Goal: Task Accomplishment & Management: Use online tool/utility

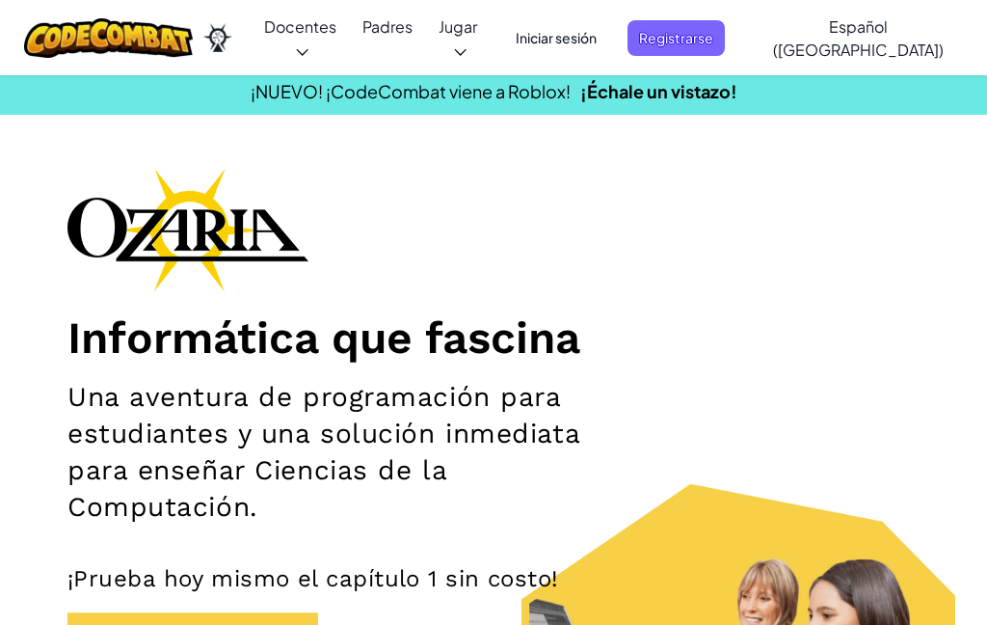
click at [597, 29] on font "Iniciar sesión" at bounding box center [556, 37] width 81 height 17
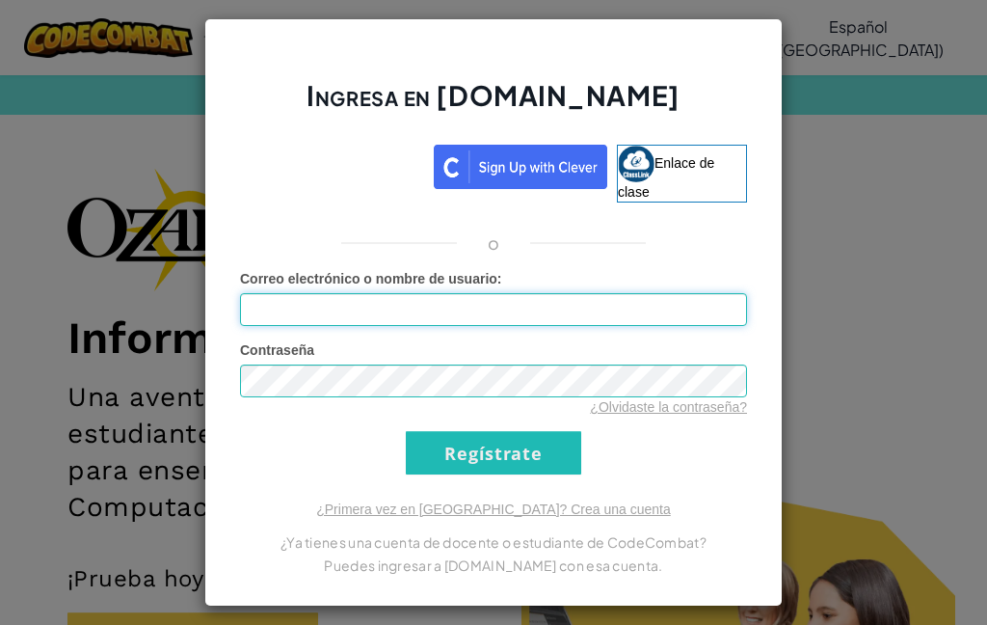
type input "RafaelM70544843"
click at [536, 442] on input "Regístrate" at bounding box center [493, 452] width 175 height 43
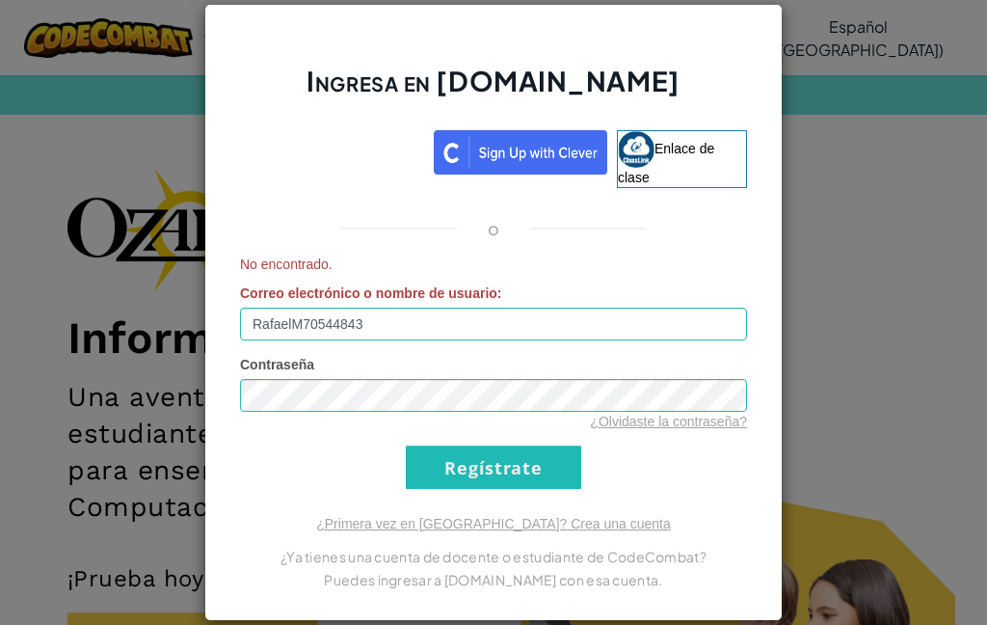
click at [552, 461] on input "Regístrate" at bounding box center [493, 466] width 175 height 43
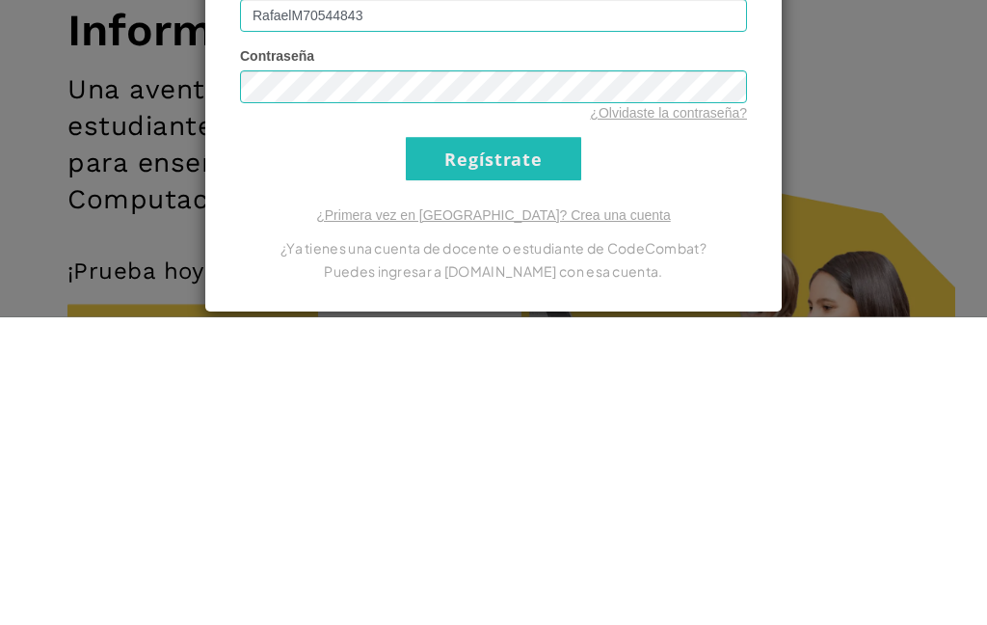
click at [702, 414] on font "¿Olvidaste la contraseña?" at bounding box center [668, 421] width 157 height 15
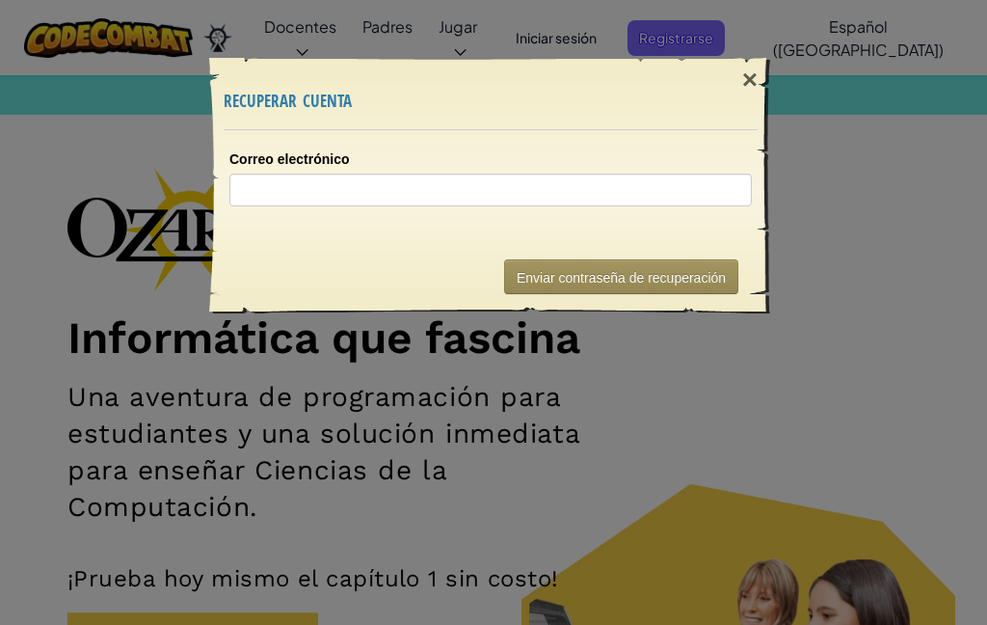
click at [739, 63] on div "×" at bounding box center [750, 80] width 44 height 56
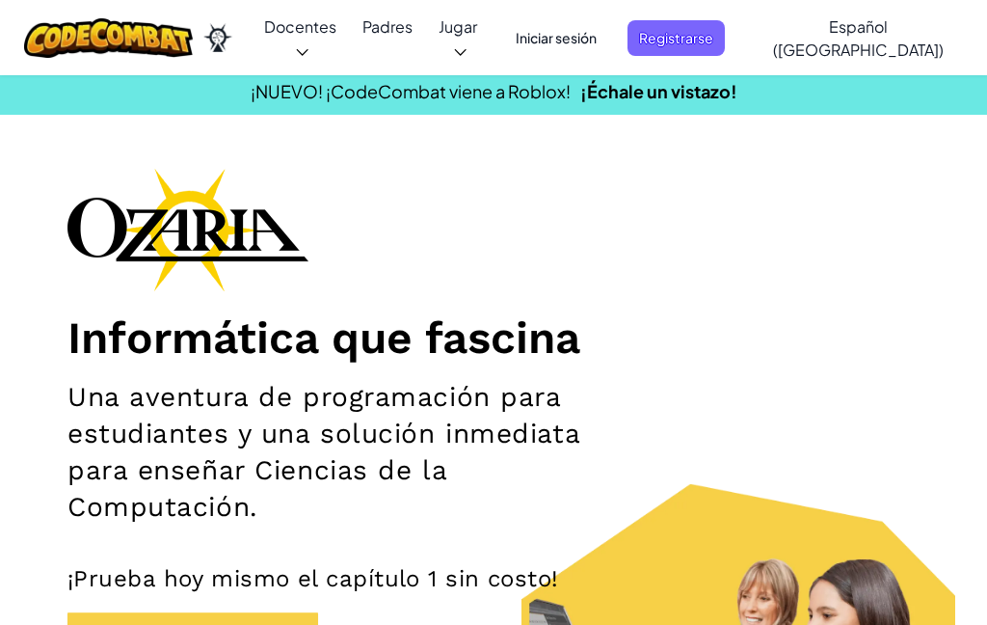
click at [576, 32] on font "Iniciar sesión" at bounding box center [556, 37] width 81 height 17
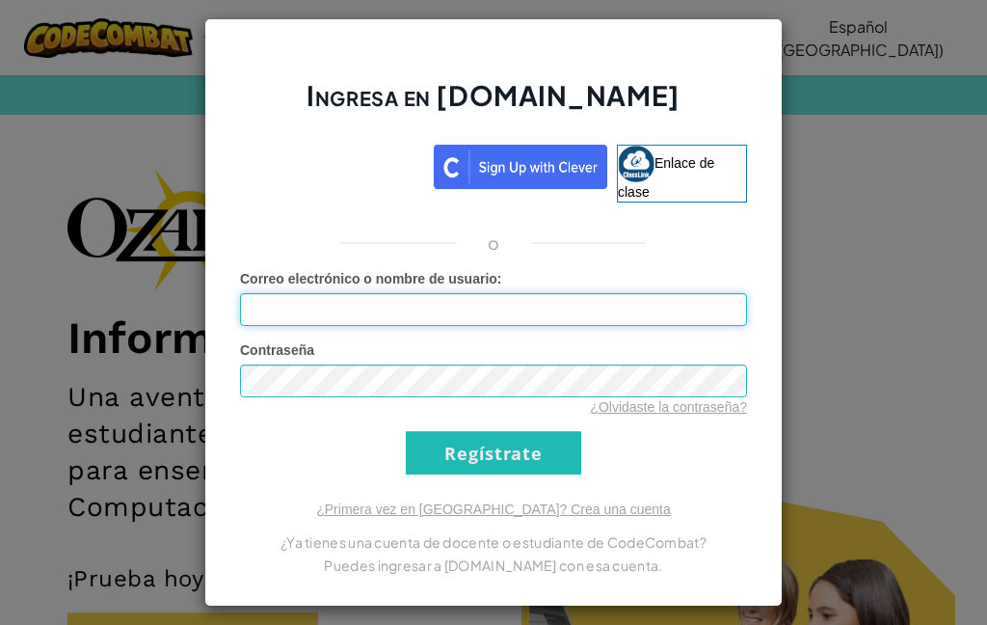
type input "RafaelM70544843"
click at [536, 446] on input "Regístrate" at bounding box center [493, 452] width 175 height 43
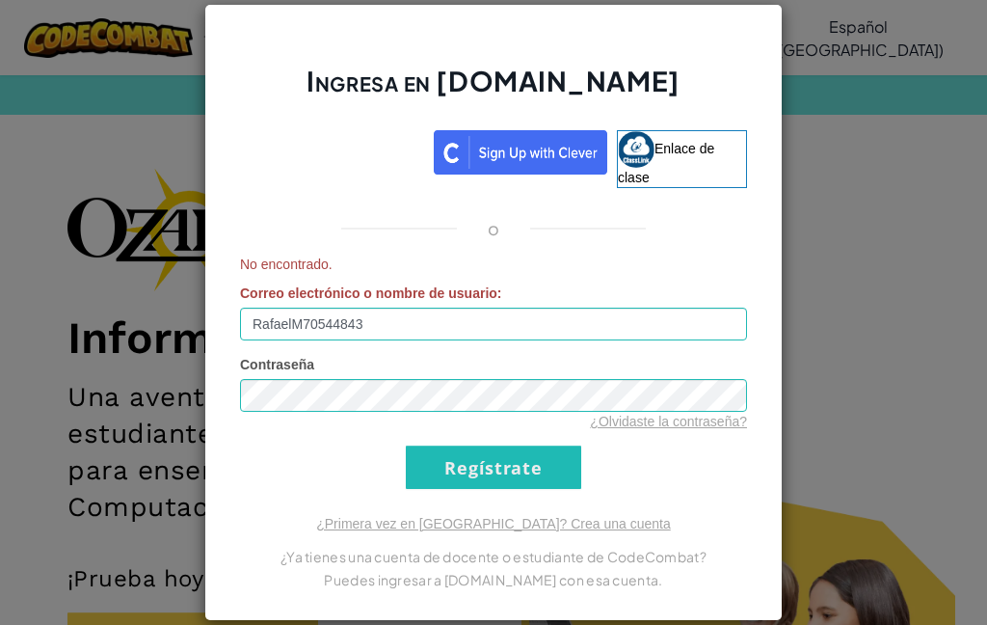
click at [557, 447] on input "Regístrate" at bounding box center [493, 466] width 175 height 43
click at [558, 447] on input "Regístrate" at bounding box center [493, 466] width 175 height 43
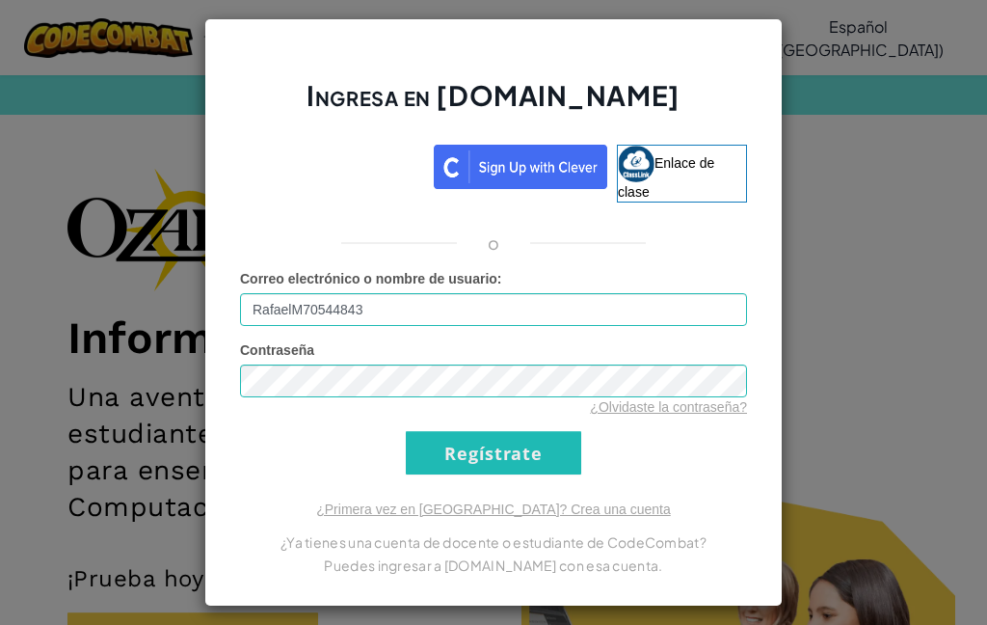
click at [559, 445] on input "Regístrate" at bounding box center [493, 452] width 175 height 43
click at [559, 449] on input "Regístrate" at bounding box center [493, 452] width 175 height 43
click at [564, 447] on input "Regístrate" at bounding box center [493, 452] width 175 height 43
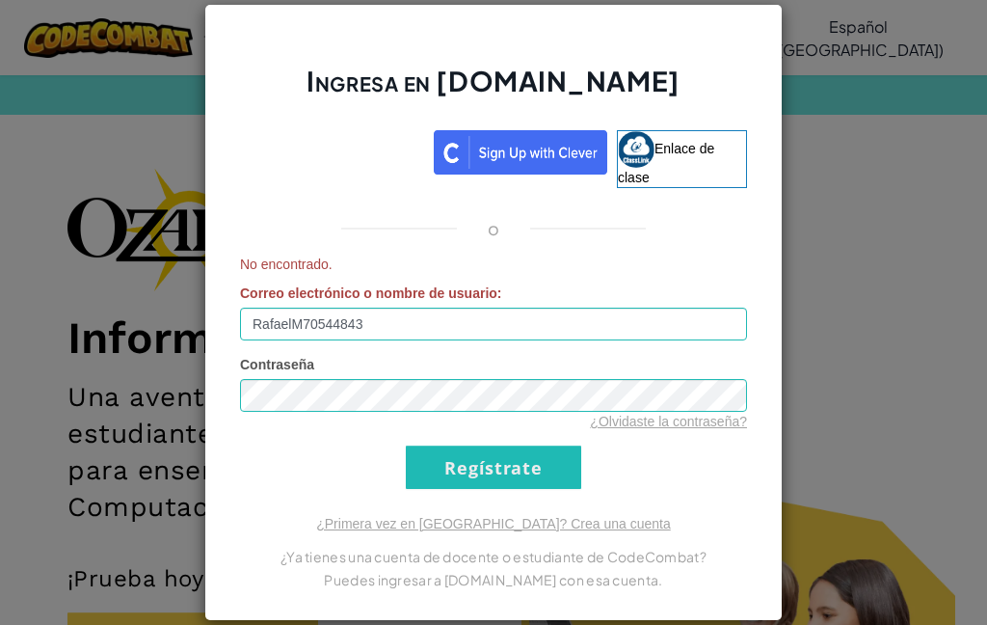
click at [565, 447] on input "Regístrate" at bounding box center [493, 466] width 175 height 43
click at [561, 449] on input "Regístrate" at bounding box center [493, 466] width 175 height 43
click at [568, 446] on input "Regístrate" at bounding box center [493, 466] width 175 height 43
click at [561, 449] on input "Regístrate" at bounding box center [493, 466] width 175 height 43
click at [560, 449] on input "Regístrate" at bounding box center [493, 466] width 175 height 43
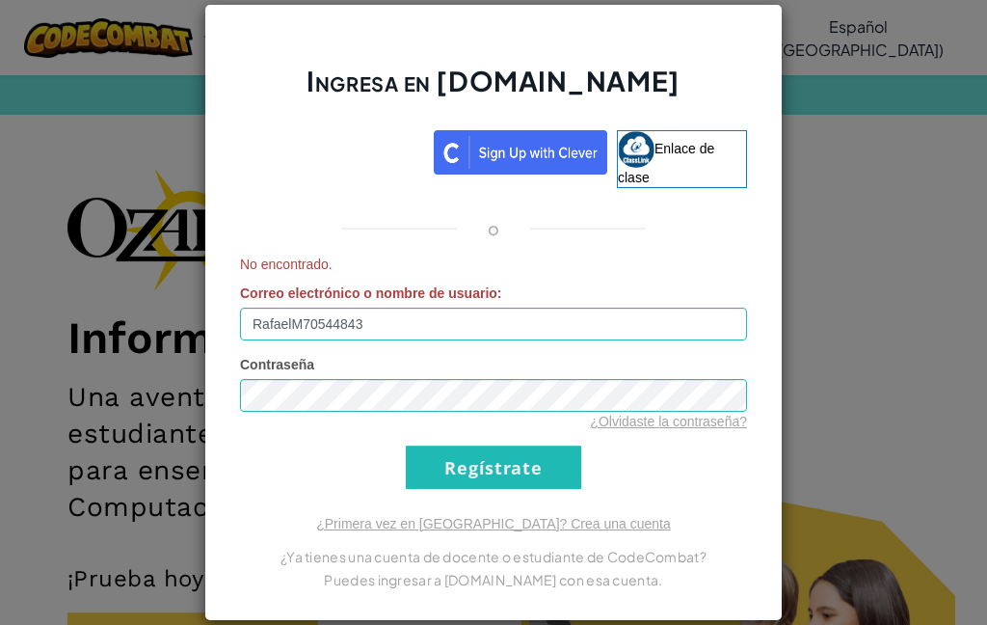
click at [559, 452] on input "Regístrate" at bounding box center [493, 466] width 175 height 43
click at [561, 457] on input "Regístrate" at bounding box center [493, 466] width 175 height 43
click at [567, 453] on input "Regístrate" at bounding box center [493, 466] width 175 height 43
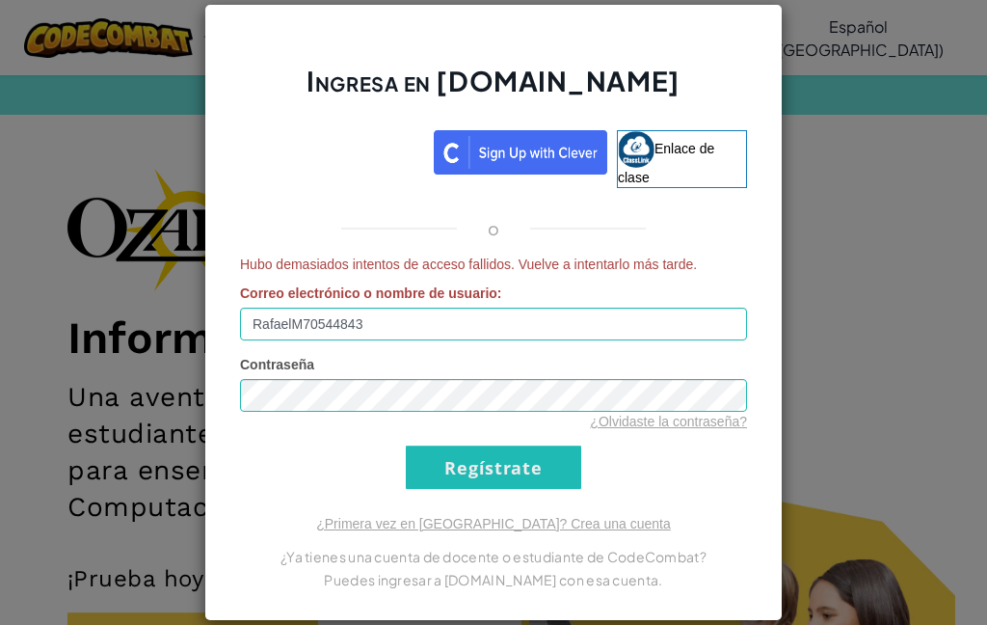
click at [569, 458] on input "Regístrate" at bounding box center [493, 466] width 175 height 43
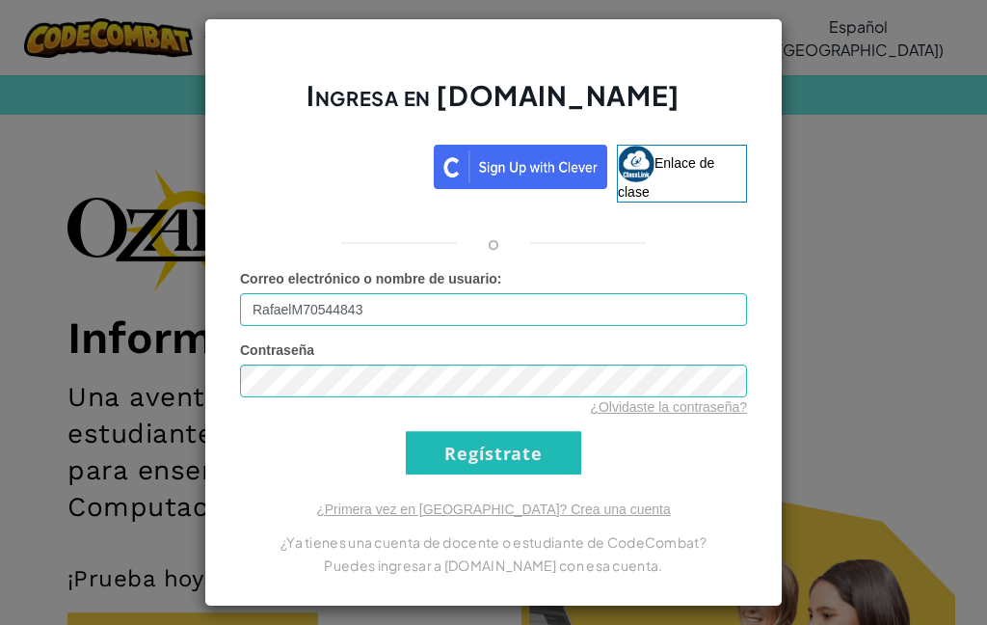
click at [564, 460] on input "Regístrate" at bounding box center [493, 452] width 175 height 43
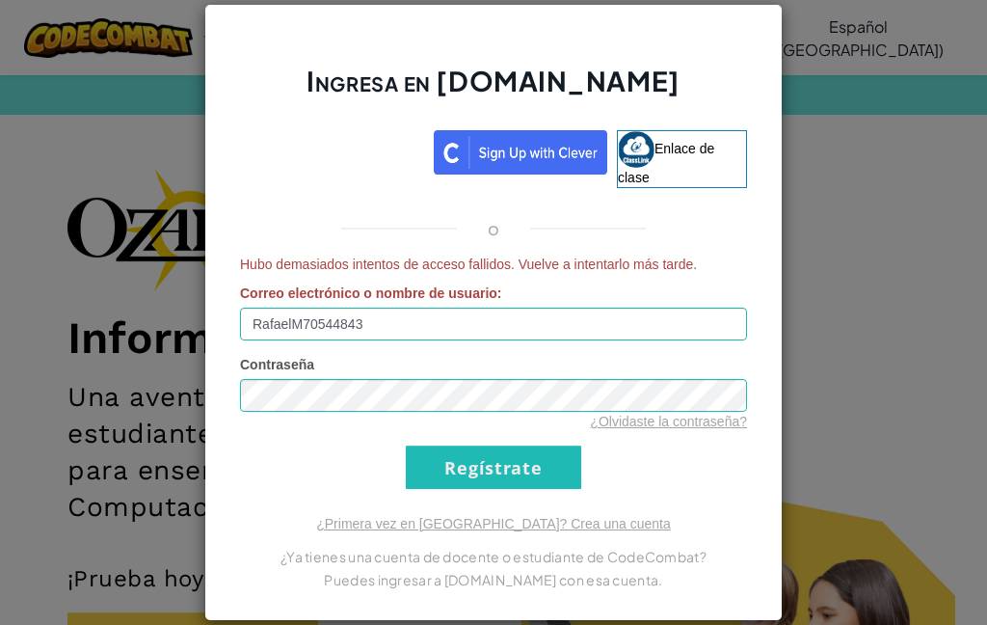
click at [562, 463] on input "Regístrate" at bounding box center [493, 466] width 175 height 43
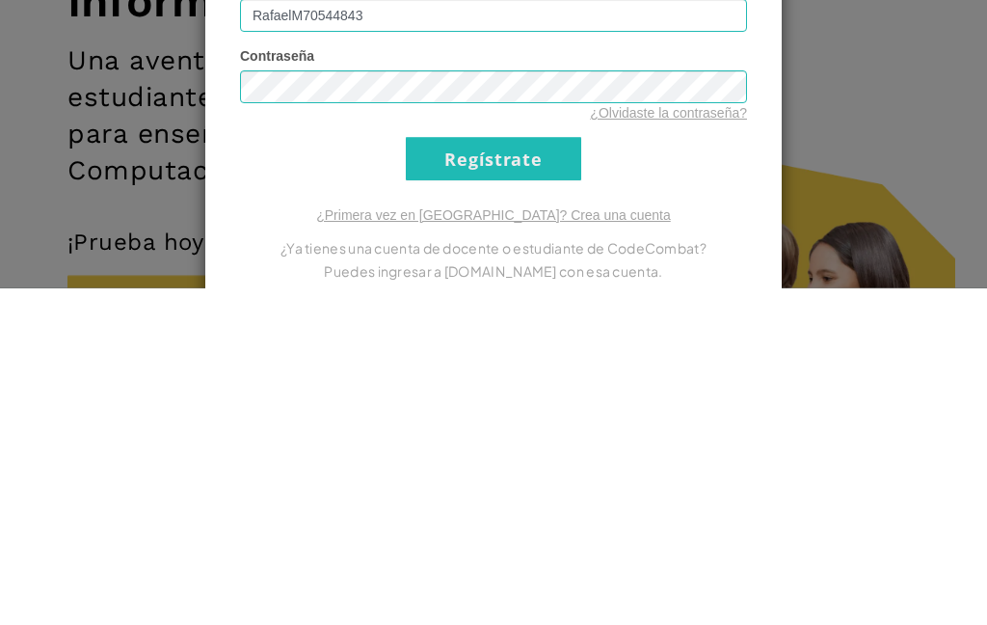
scroll to position [337, 0]
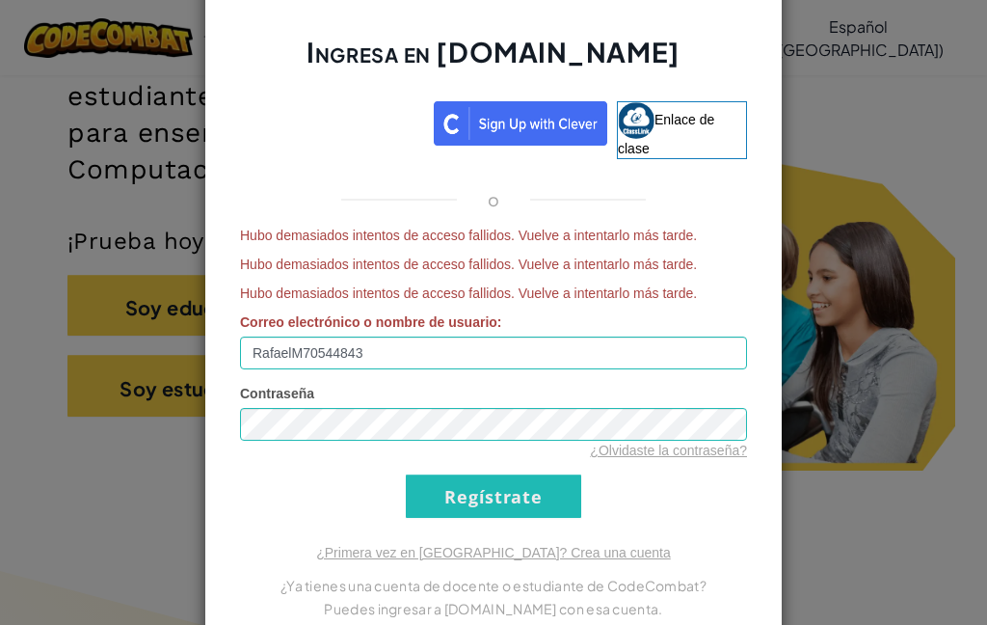
click at [725, 448] on font "¿Olvidaste la contraseña?" at bounding box center [668, 449] width 157 height 15
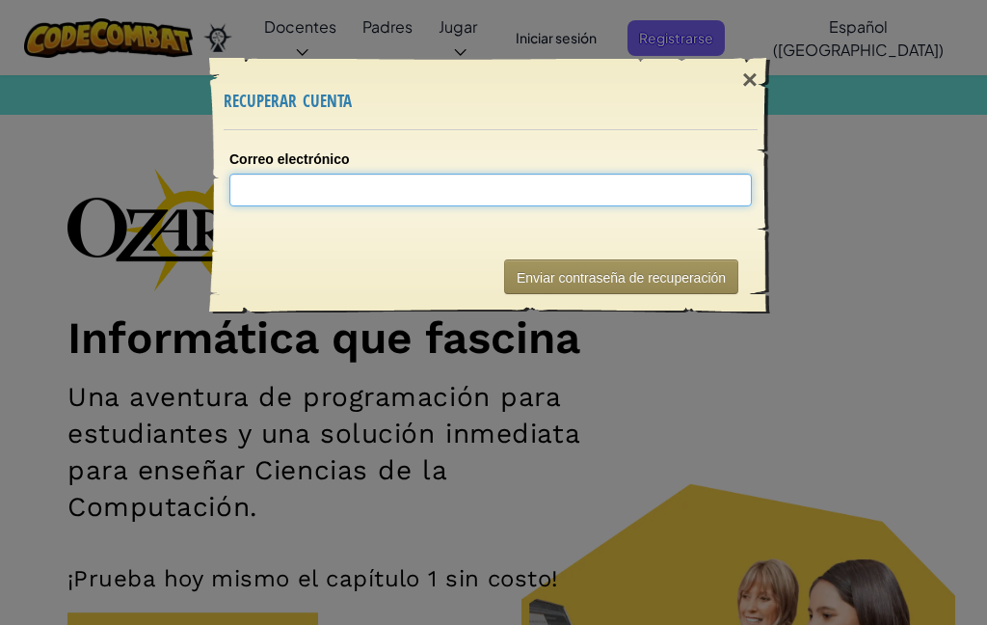
type input "RafaelM70544843"
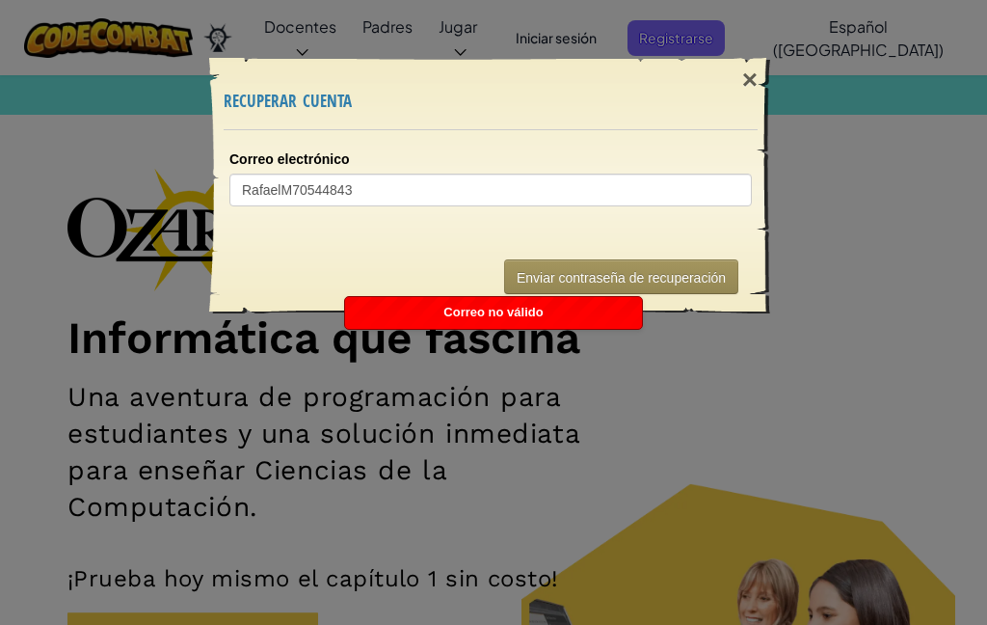
click at [695, 248] on div "Enviar contraseña de recuperación" at bounding box center [491, 276] width 534 height 73
click at [704, 259] on button "Enviar contraseña de recuperación" at bounding box center [621, 276] width 234 height 35
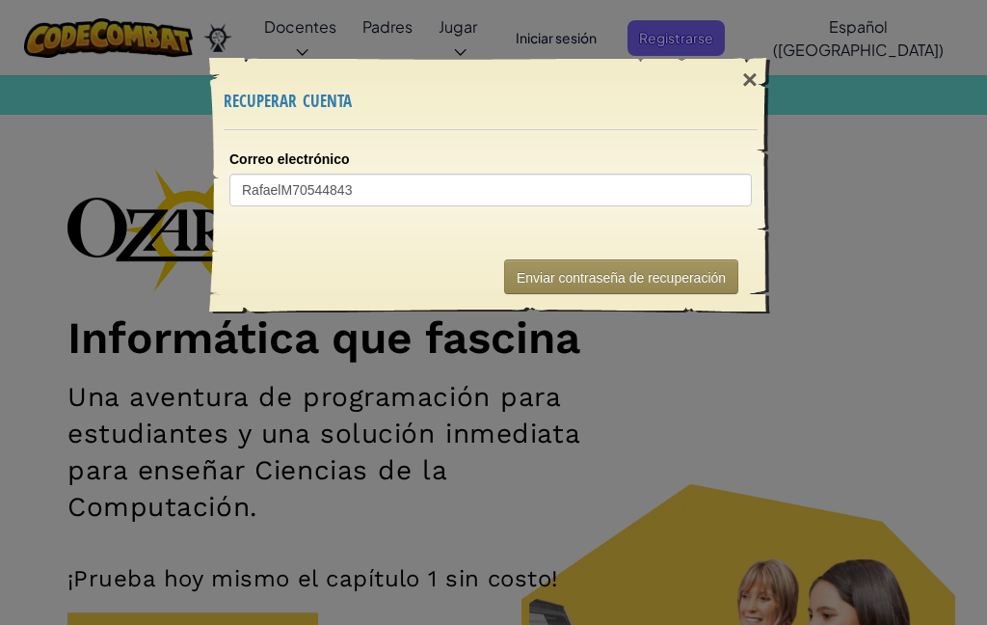
click at [755, 81] on font "×" at bounding box center [749, 80] width 15 height 30
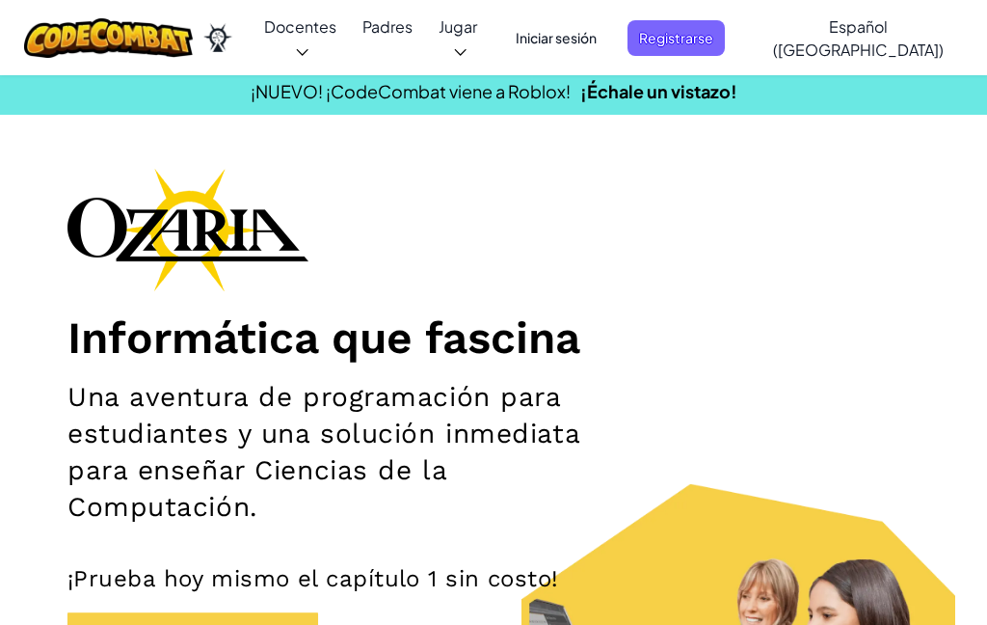
click at [713, 41] on font "Registrarse" at bounding box center [676, 37] width 74 height 17
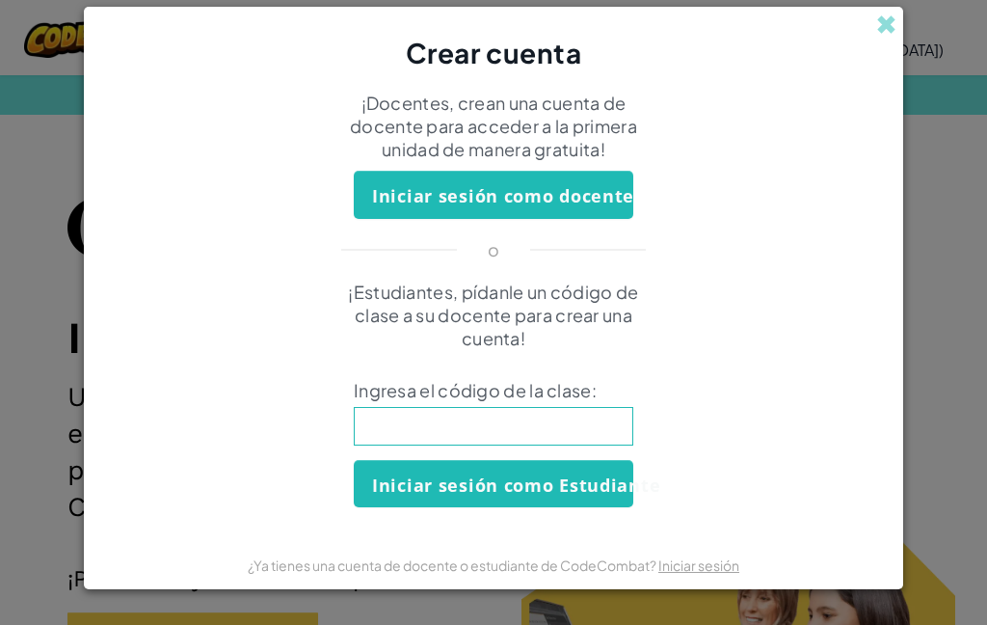
click at [598, 429] on input at bounding box center [494, 426] width 280 height 39
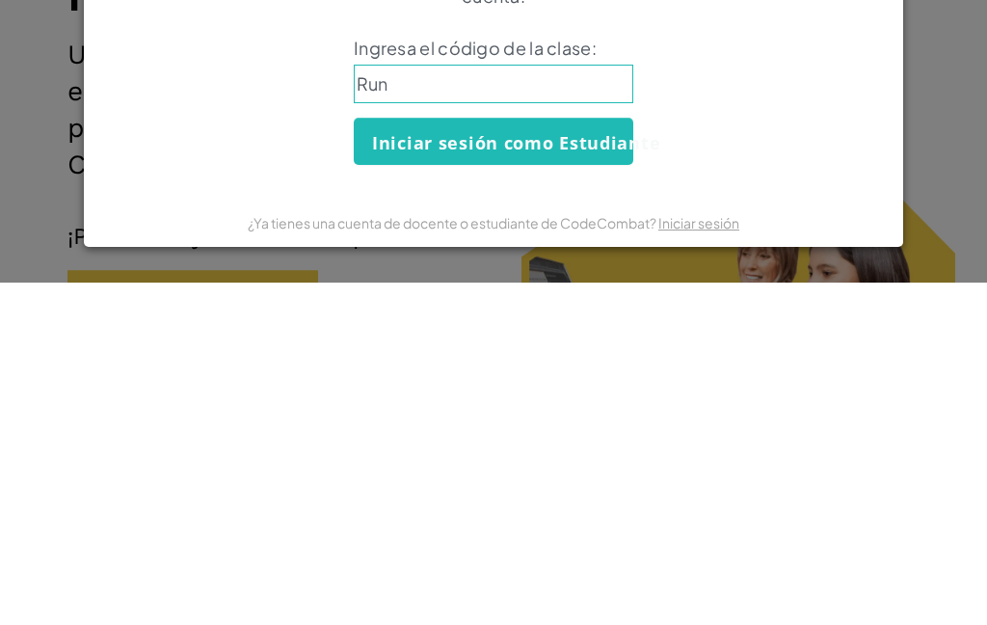
type input "RunYesSharp"
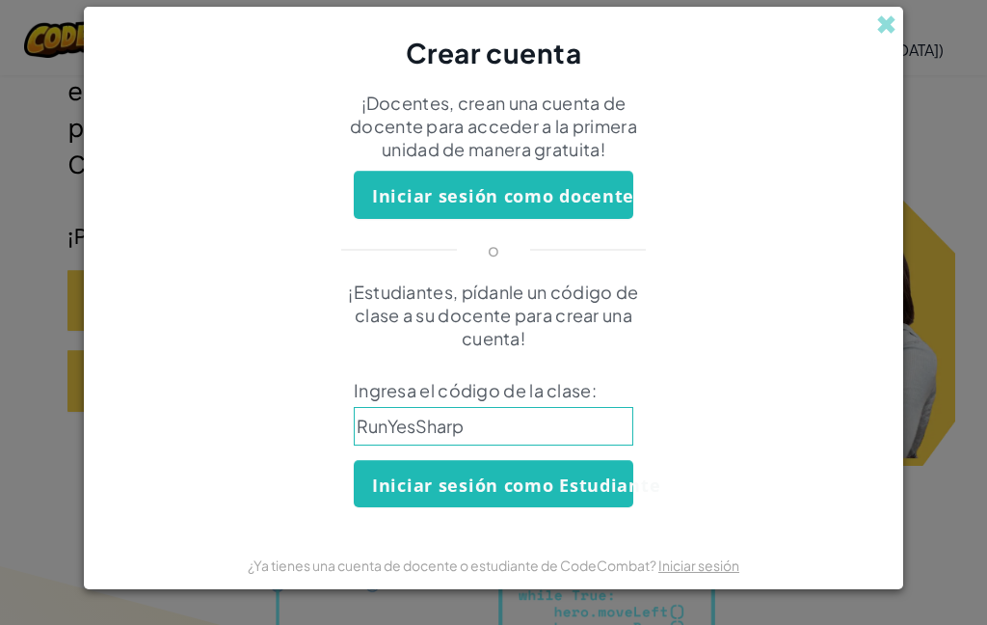
click at [560, 482] on font "Iniciar sesión como Estudiante" at bounding box center [516, 484] width 288 height 23
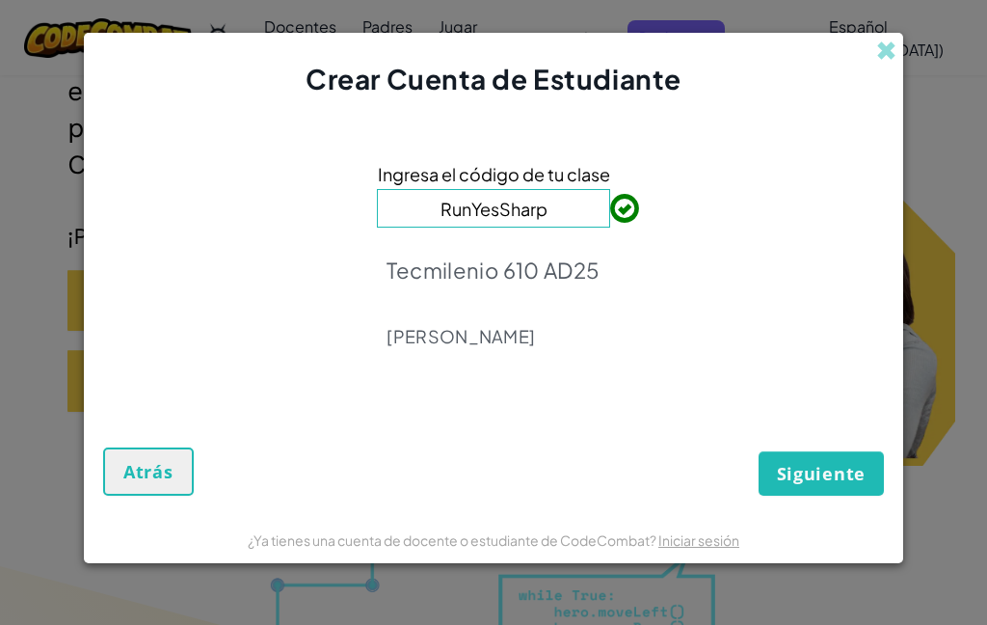
click at [793, 488] on button "Siguiente" at bounding box center [821, 473] width 125 height 44
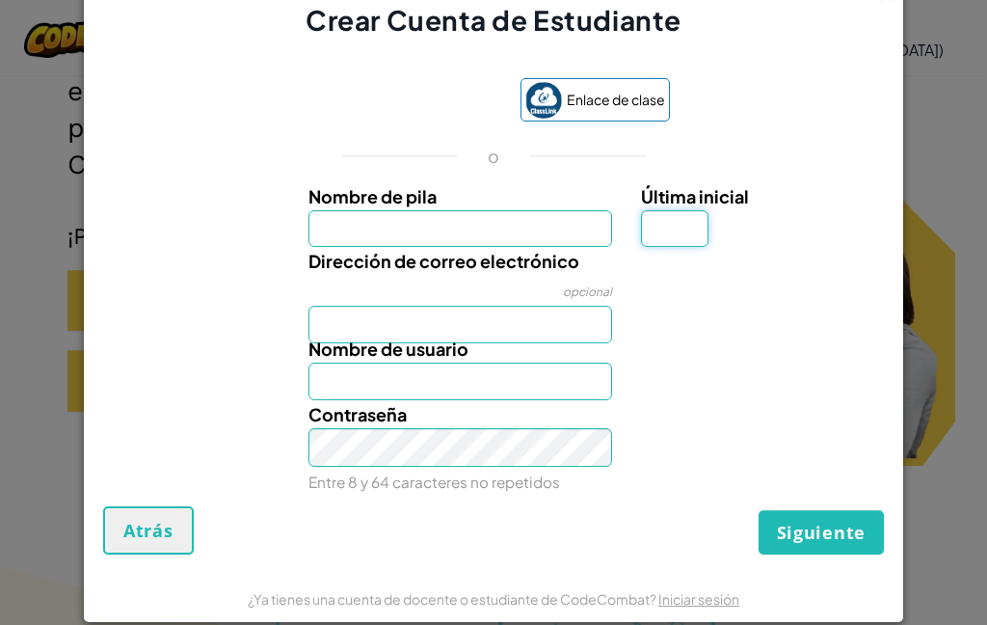
click at [676, 221] on input "Última inicial" at bounding box center [674, 229] width 67 height 38
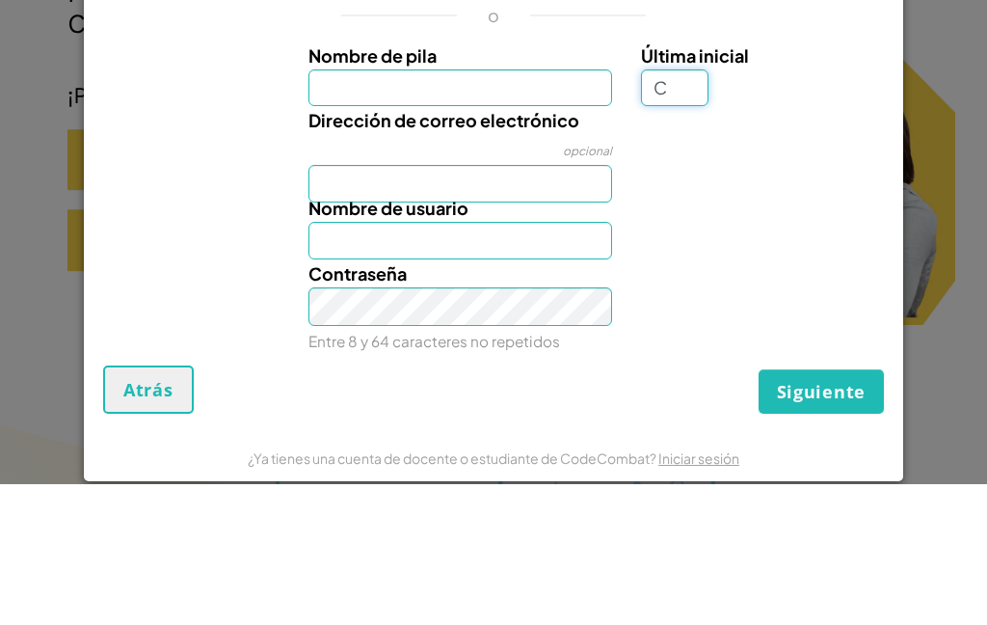
type input "C"
click at [351, 209] on div "Nombre de pila" at bounding box center [460, 215] width 305 height 66
type input "C"
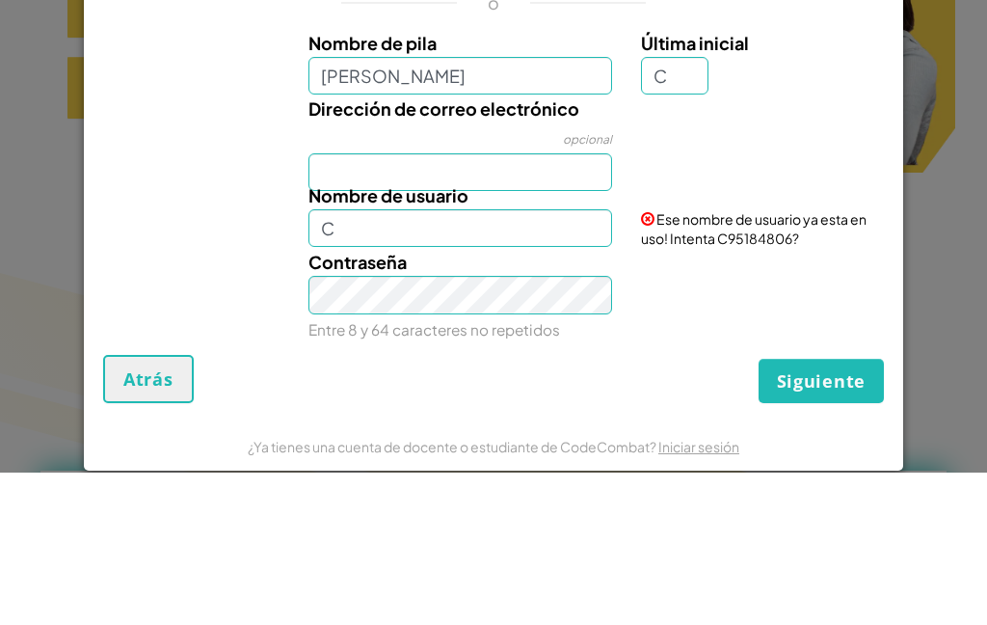
scroll to position [635, 0]
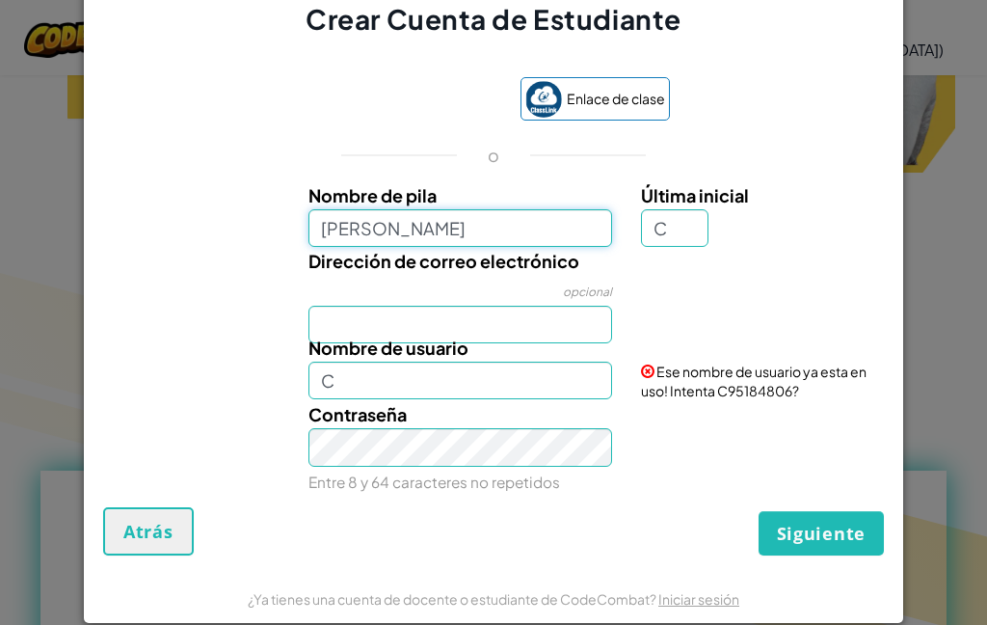
type input "Rafael madrigal coronado"
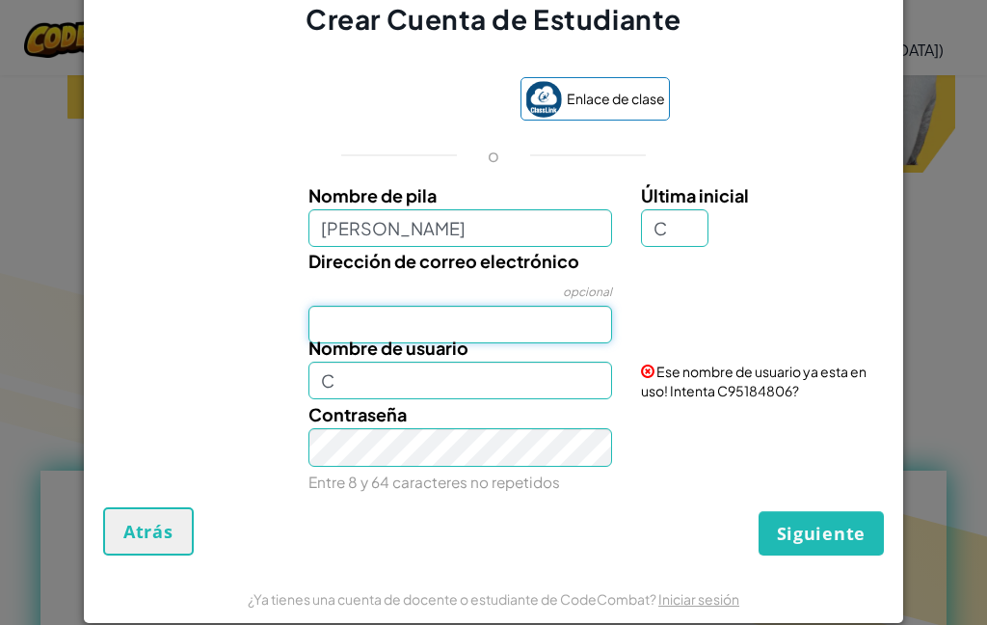
click at [558, 336] on div "Nombre de pila Rafael madrigal coronado Última inicial C Dirección de correo el…" at bounding box center [493, 334] width 771 height 307
type input "[PERSON_NAME] [PERSON_NAME] C"
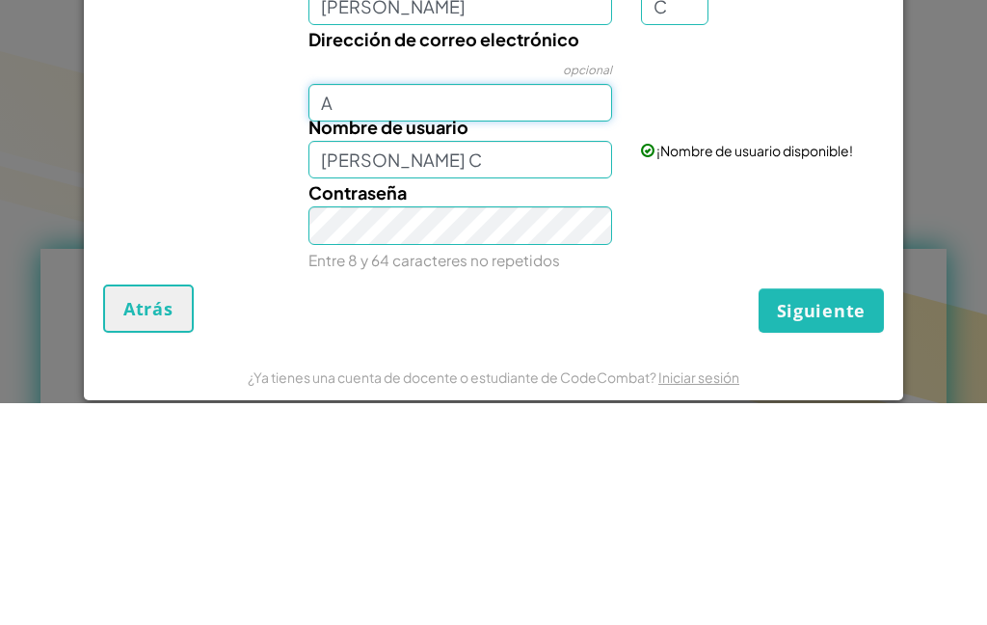
type input "AL07208361@tecmilenio.mx"
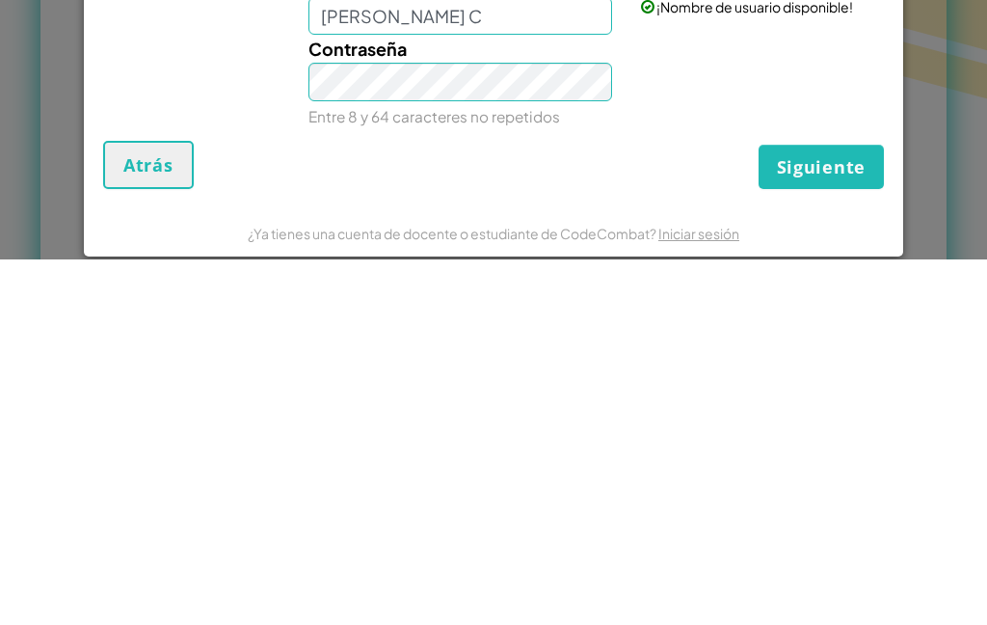
scroll to position [1222, 0]
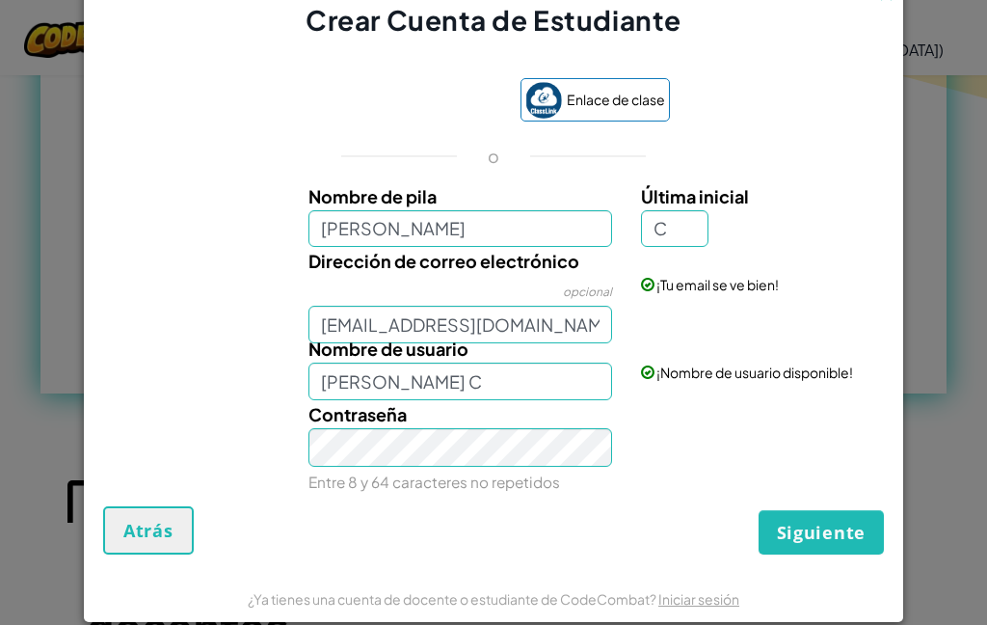
click at [826, 541] on font "Siguiente" at bounding box center [821, 532] width 89 height 23
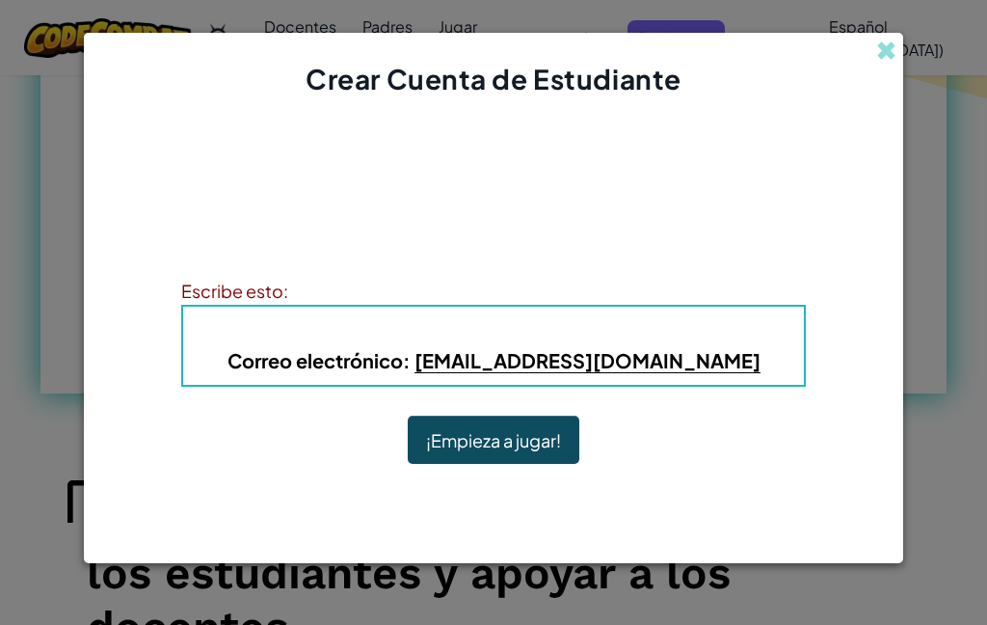
click at [520, 452] on font "¡Empieza a jugar!" at bounding box center [493, 441] width 135 height 22
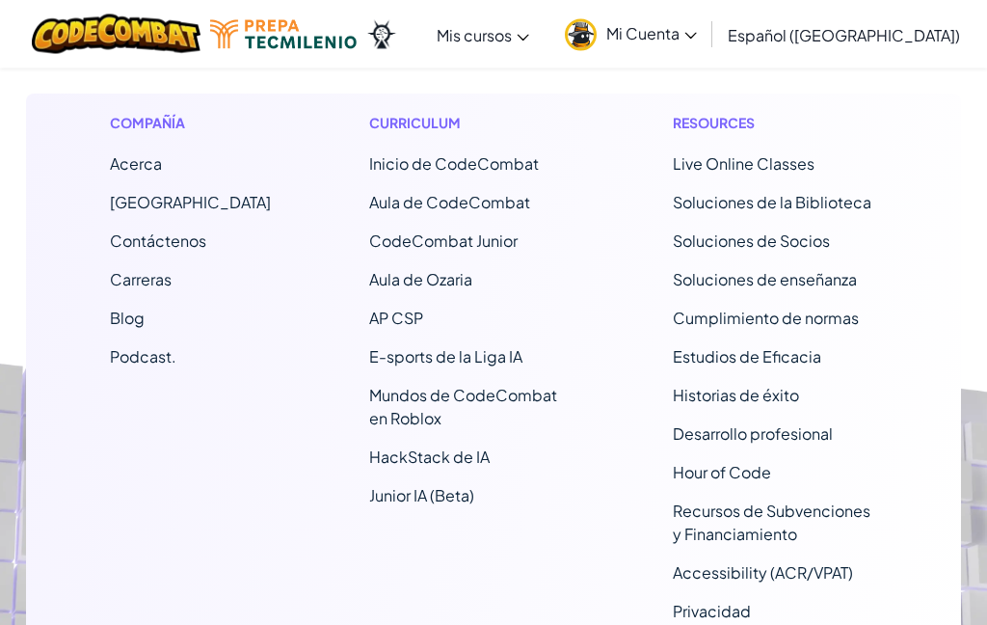
scroll to position [819, 0]
click at [697, 34] on span "Mi Cuenta" at bounding box center [651, 33] width 91 height 20
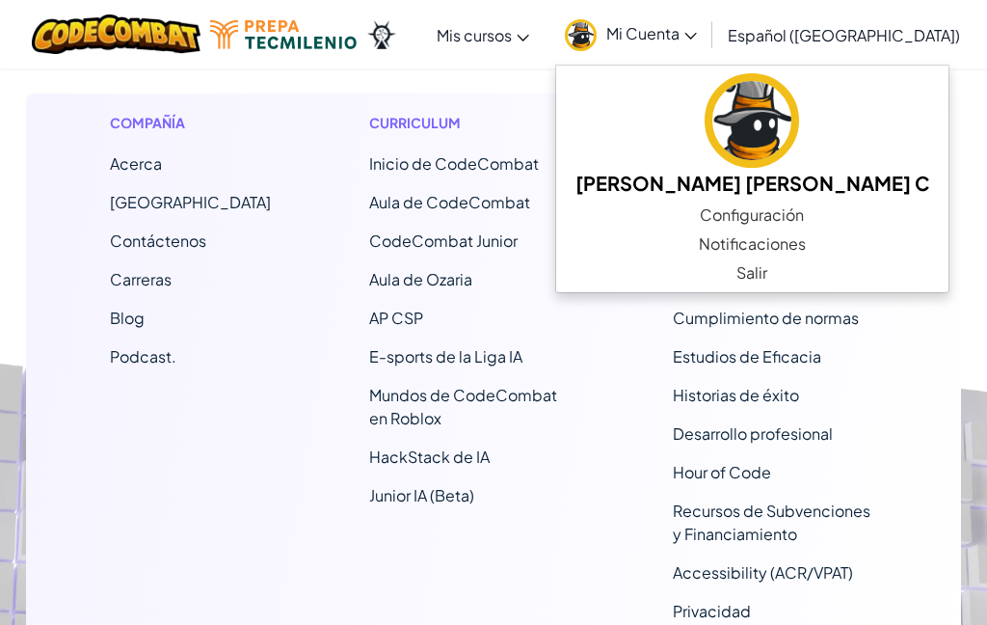
click at [749, 93] on img at bounding box center [752, 120] width 94 height 94
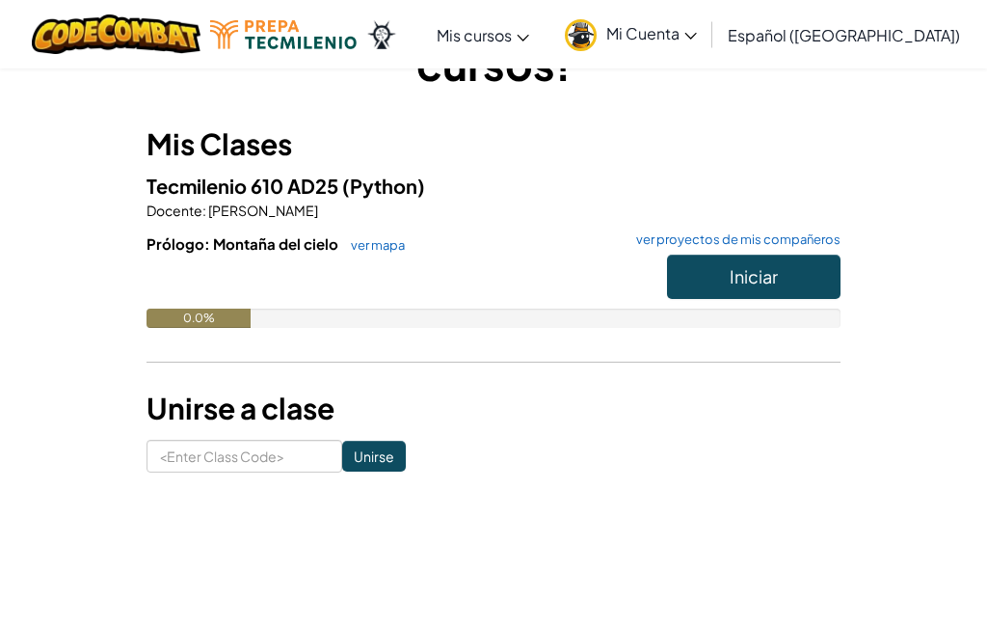
scroll to position [0, 0]
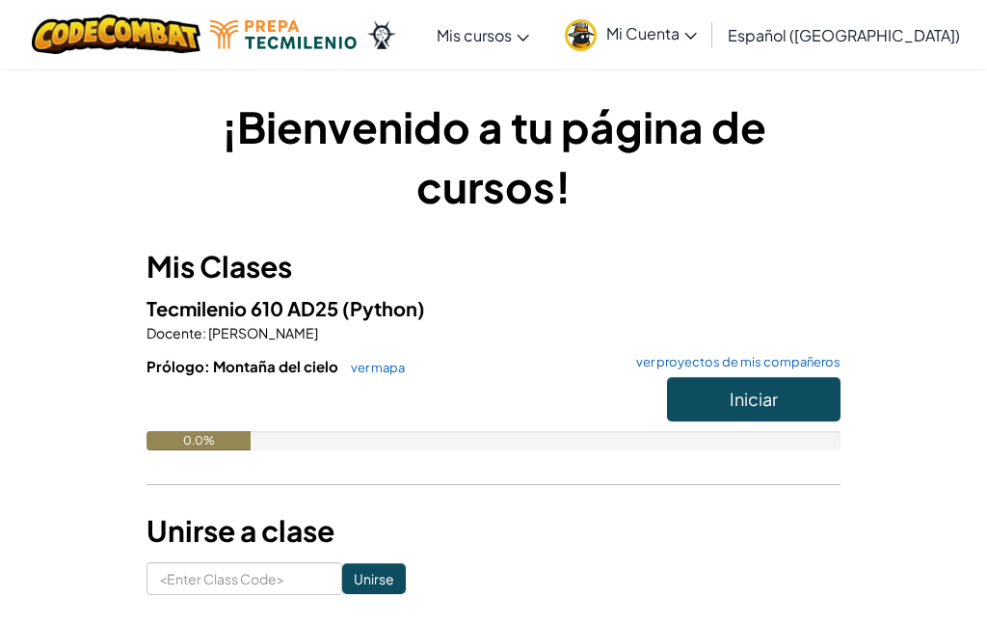
click at [820, 394] on button "Iniciar" at bounding box center [754, 399] width 174 height 44
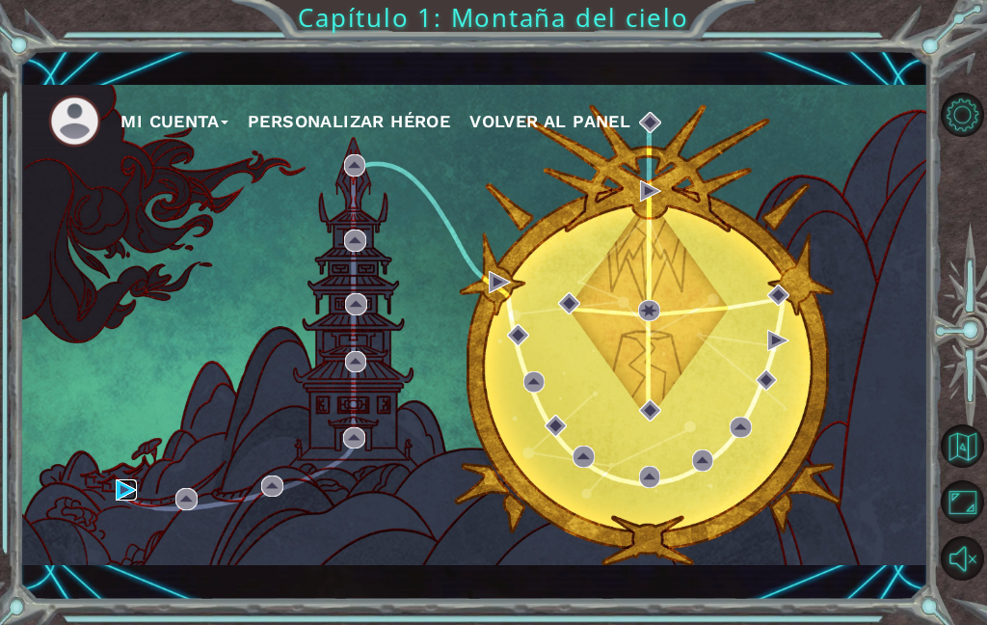
click at [117, 489] on img at bounding box center [127, 490] width 22 height 22
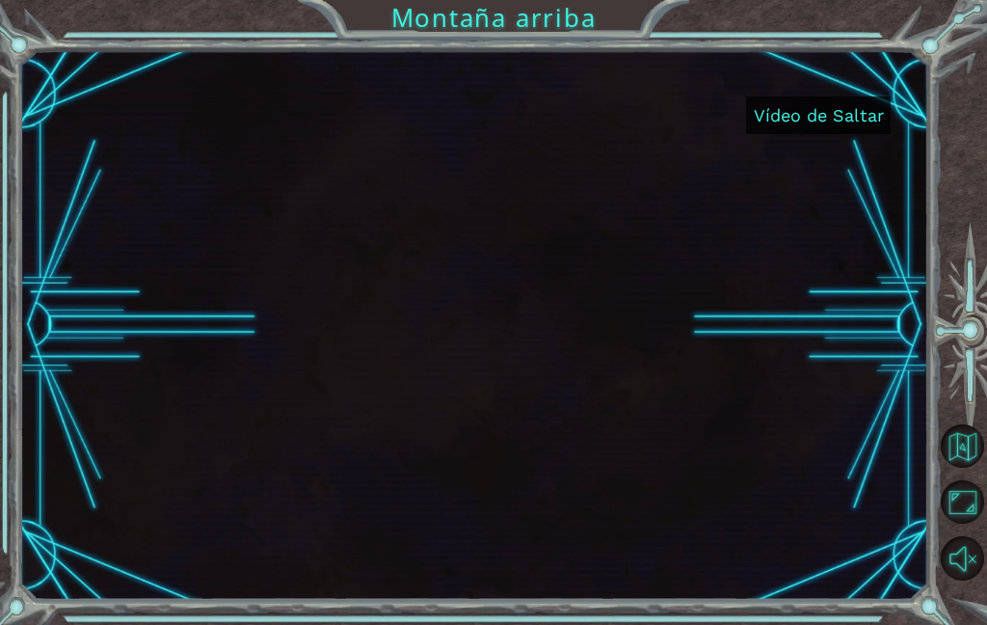
scroll to position [77, 0]
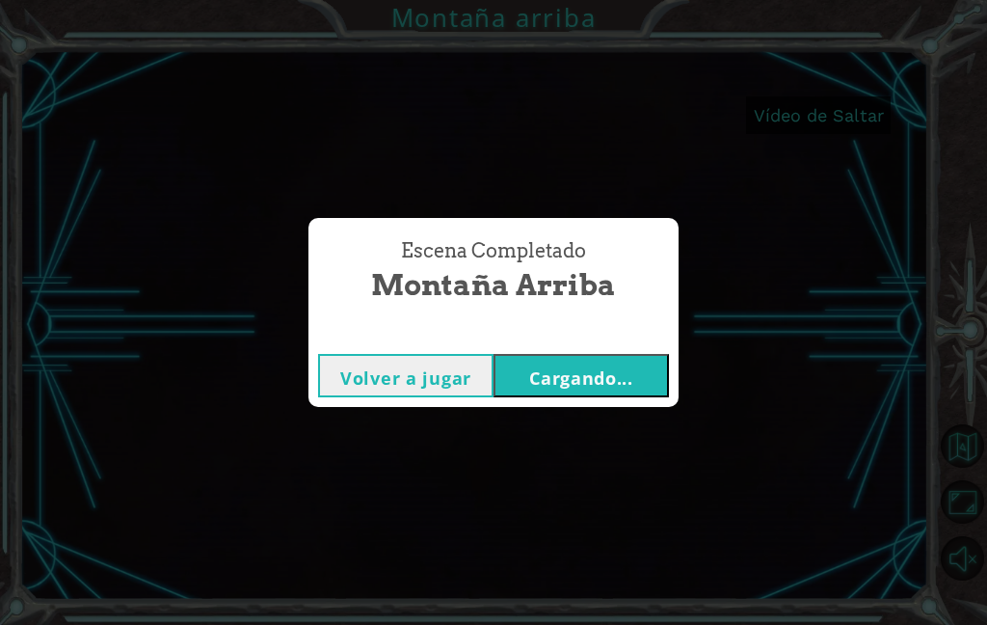
click at [624, 378] on font "Cargando..." at bounding box center [581, 377] width 104 height 23
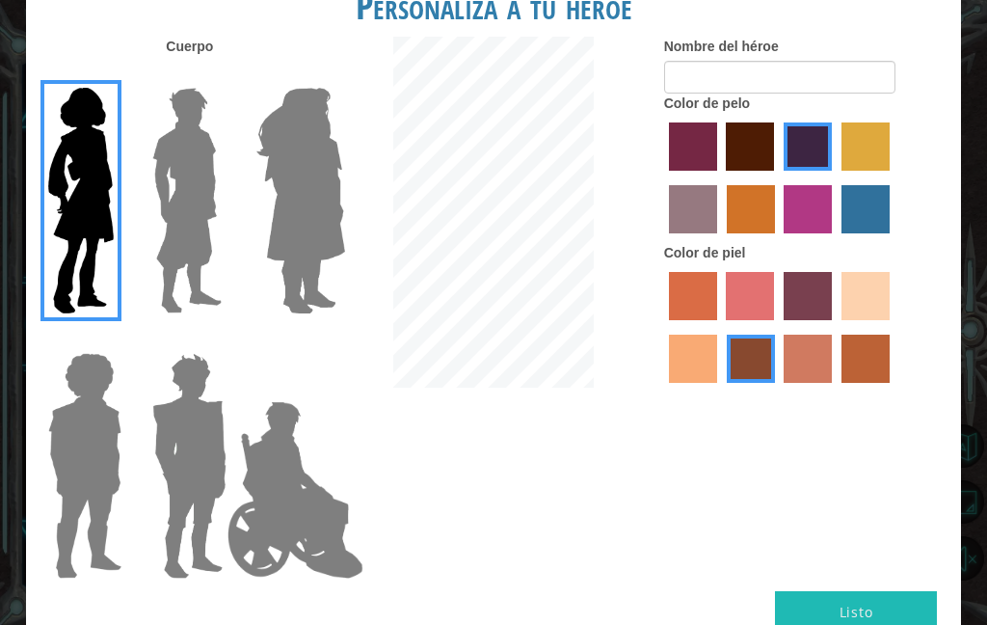
click at [179, 210] on img at bounding box center [188, 200] width 86 height 241
click at [220, 75] on input "El héroe Lars" at bounding box center [220, 75] width 0 height 0
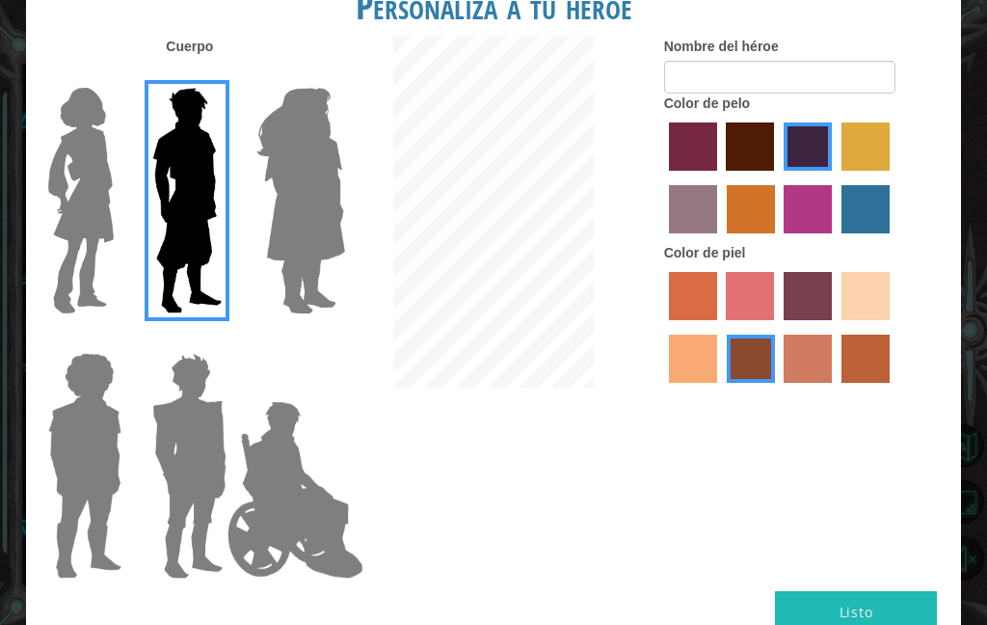
click at [281, 420] on img at bounding box center [295, 489] width 151 height 193
click at [323, 340] on input "Héroe Jamie" at bounding box center [323, 340] width 0 height 0
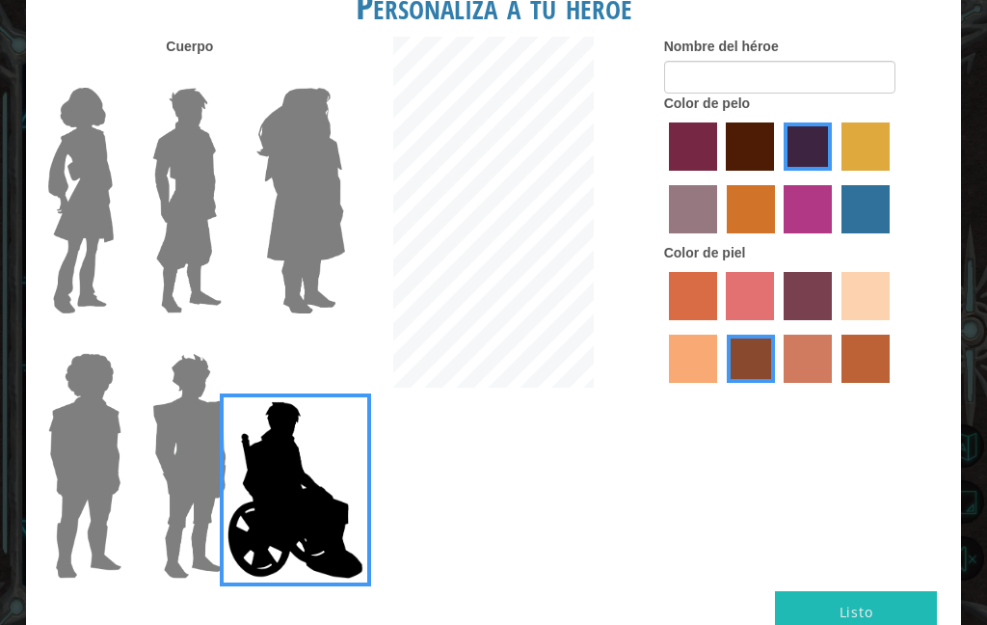
click at [179, 367] on img at bounding box center [190, 465] width 90 height 241
click at [220, 340] on input "Granate héroe" at bounding box center [220, 340] width 0 height 0
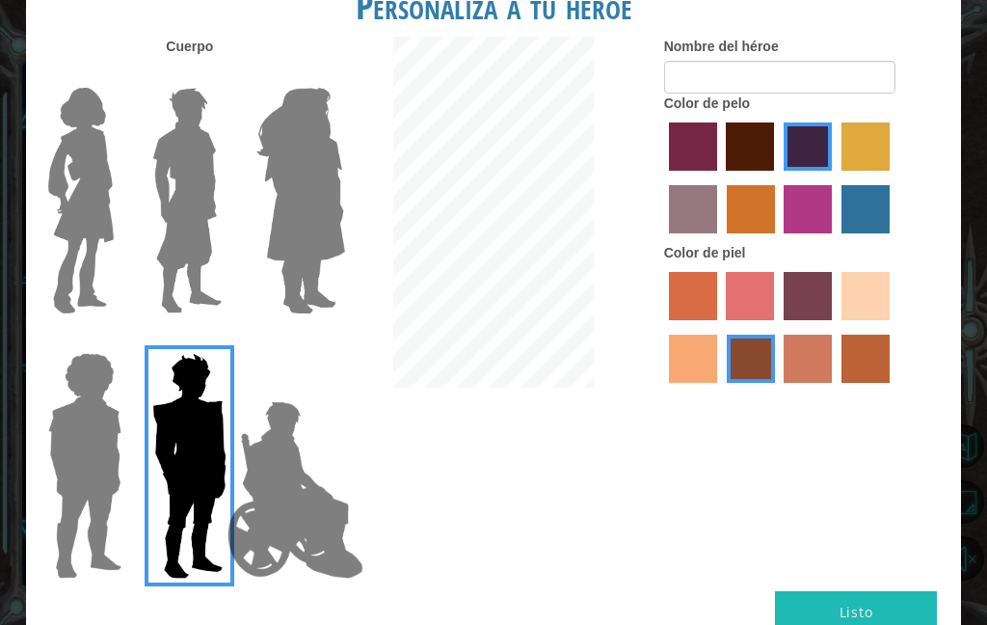
click at [67, 380] on img at bounding box center [84, 465] width 89 height 241
click at [116, 340] on input "Héroe Steven" at bounding box center [116, 340] width 0 height 0
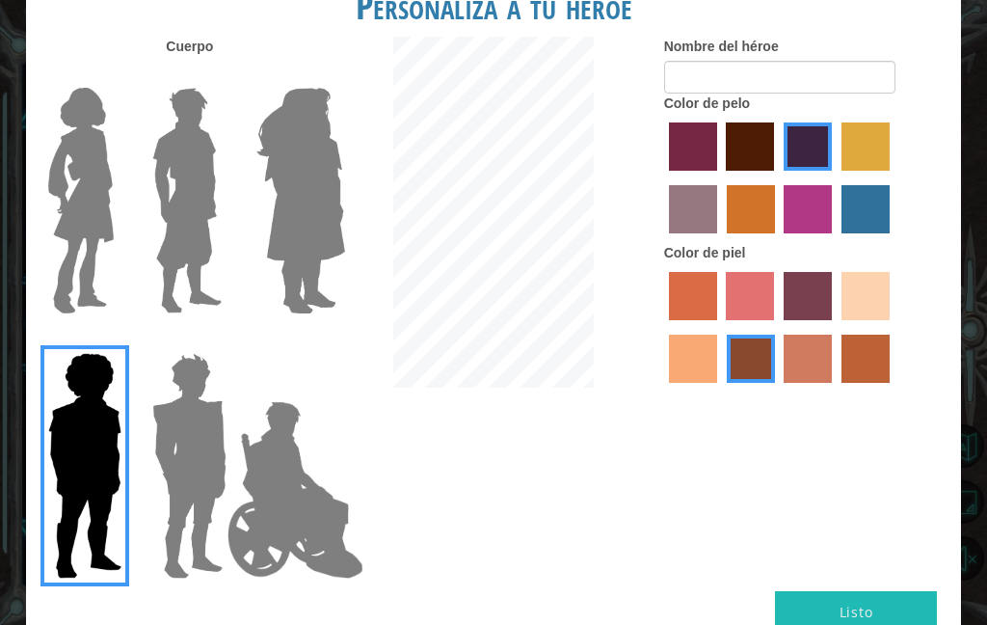
click at [192, 245] on img at bounding box center [188, 200] width 86 height 241
click at [220, 75] on input "El héroe Lars" at bounding box center [220, 75] width 0 height 0
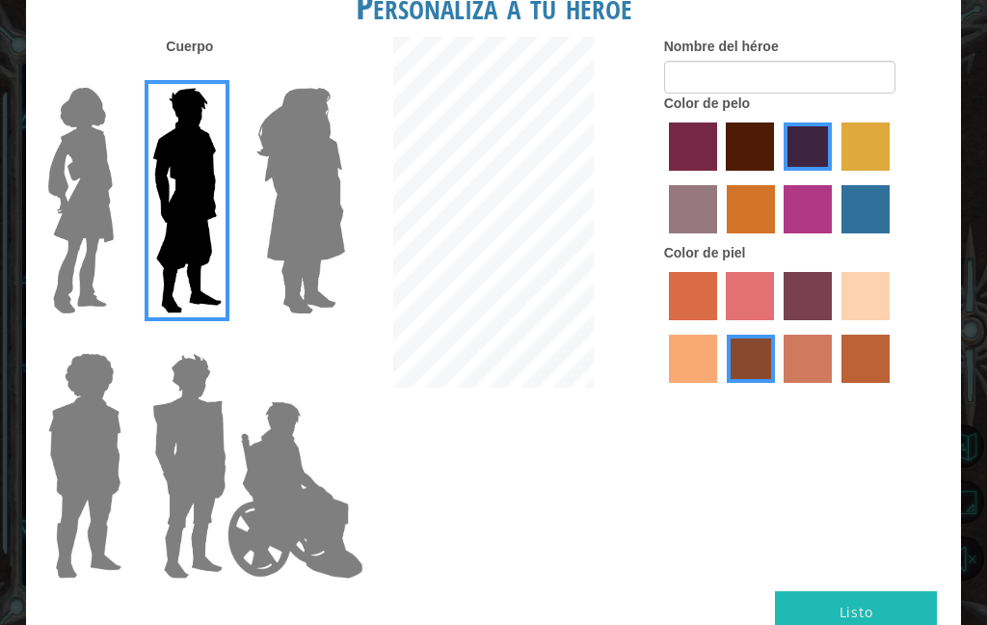
click at [774, 163] on label "color de pelo granate" at bounding box center [750, 146] width 48 height 48
click at [720, 177] on input "color de pelo granate" at bounding box center [720, 177] width 0 height 0
radio input "true"
click at [842, 320] on label "color de piel de playa de arena" at bounding box center [866, 296] width 48 height 48
click at [835, 327] on input "color de piel de playa de arena" at bounding box center [835, 327] width 0 height 0
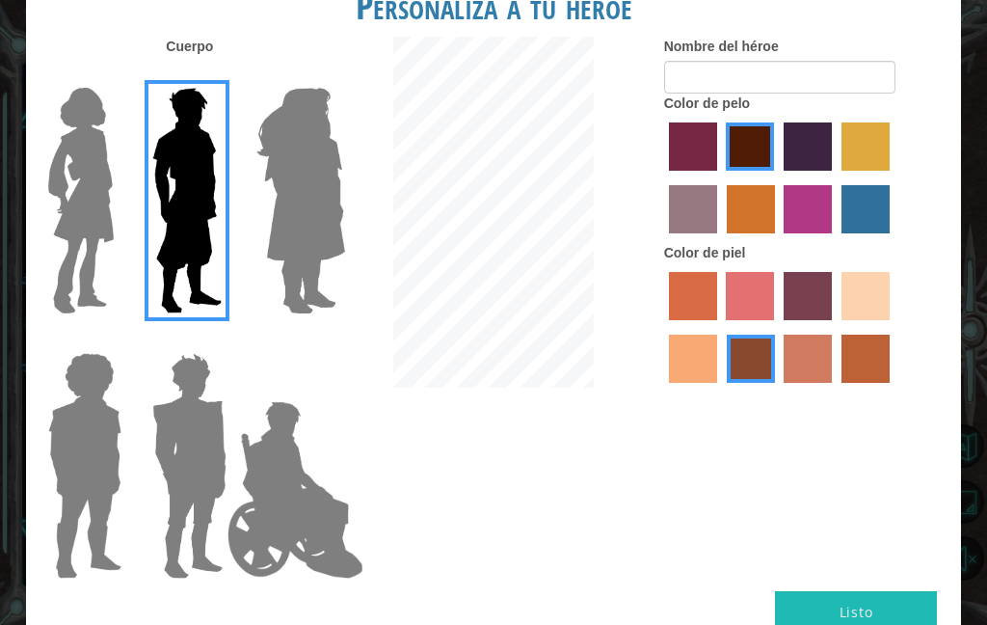
radio input "true"
click at [717, 383] on label "color de piel de tacao" at bounding box center [693, 359] width 48 height 48
click at [893, 327] on input "color de piel de tacao" at bounding box center [893, 327] width 0 height 0
radio input "true"
click at [775, 383] on label "color de piel karma" at bounding box center [751, 359] width 48 height 48
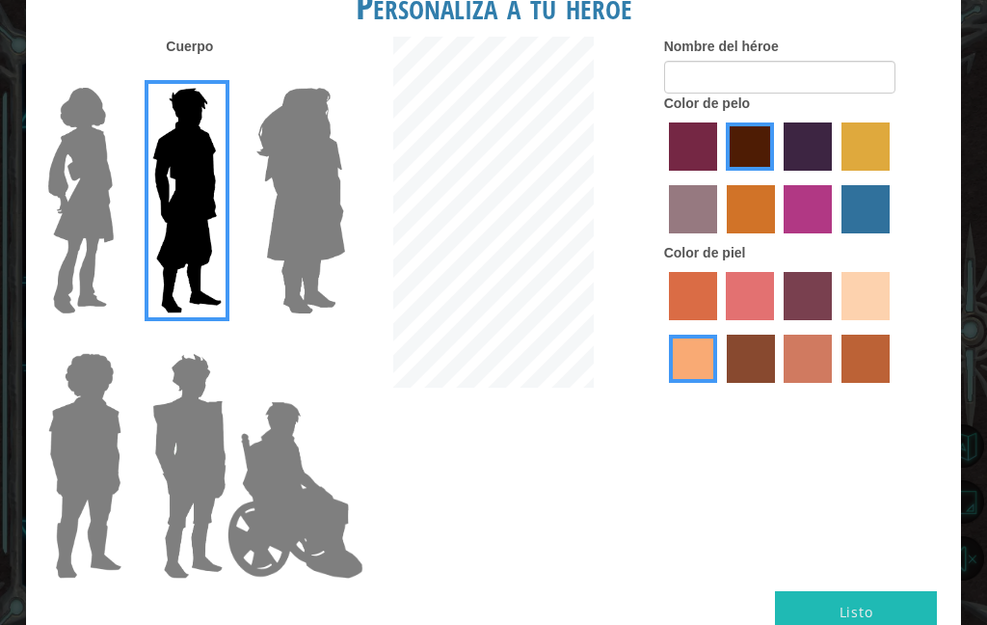
click at [720, 389] on input "color de piel karma" at bounding box center [720, 389] width 0 height 0
radio input "true"
click at [717, 320] on label "color de piel de sorbus" at bounding box center [693, 296] width 48 height 48
click at [662, 327] on input "color de piel de sorbus" at bounding box center [662, 327] width 0 height 0
radio input "true"
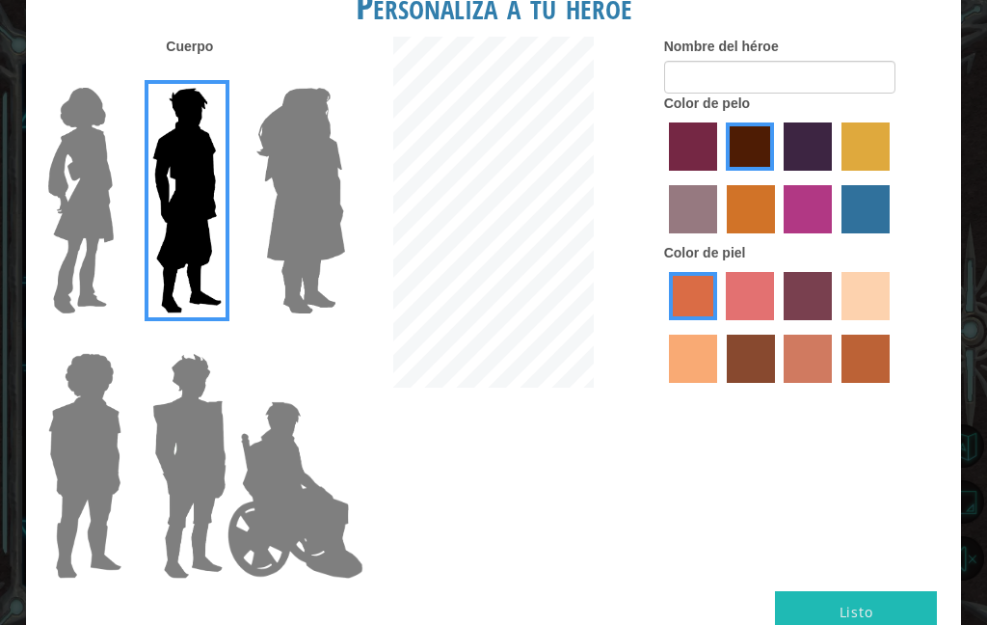
click at [717, 320] on label "color de piel de sorbus" at bounding box center [693, 296] width 48 height 48
click at [662, 327] on input "color de piel de sorbus" at bounding box center [662, 327] width 0 height 0
click at [774, 320] on label "color de piel frily" at bounding box center [750, 296] width 48 height 48
click at [720, 327] on input "color de piel frily" at bounding box center [720, 327] width 0 height 0
radio input "true"
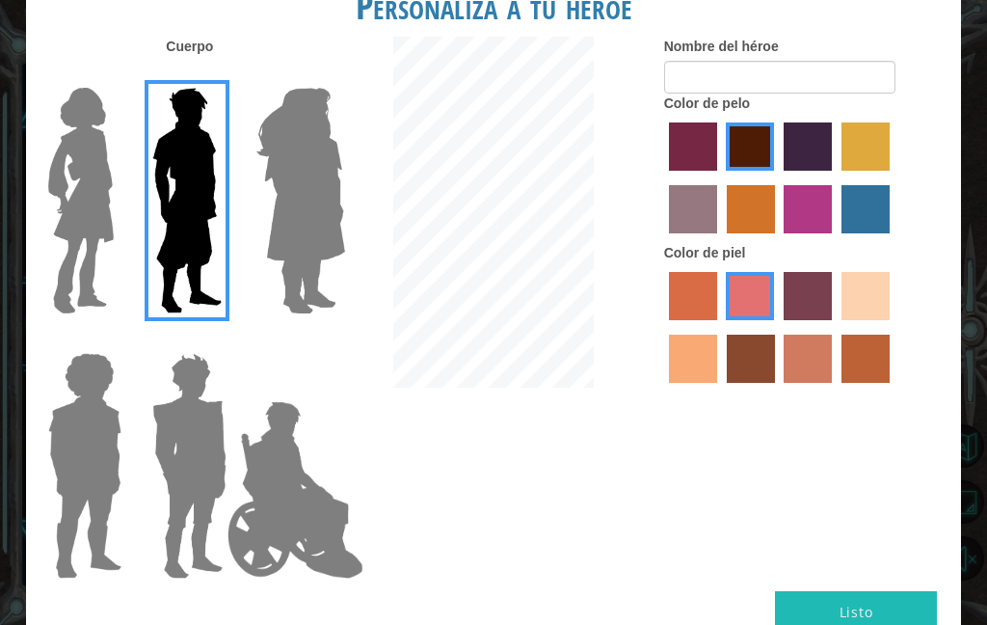
click at [832, 320] on label "color de piel tosca" at bounding box center [808, 296] width 48 height 48
click at [777, 327] on input "color de piel tosca" at bounding box center [777, 327] width 0 height 0
radio input "true"
click at [832, 383] on label "color de piel arena ardiente" at bounding box center [808, 359] width 48 height 48
click at [778, 389] on input "color de piel arena ardiente" at bounding box center [778, 389] width 0 height 0
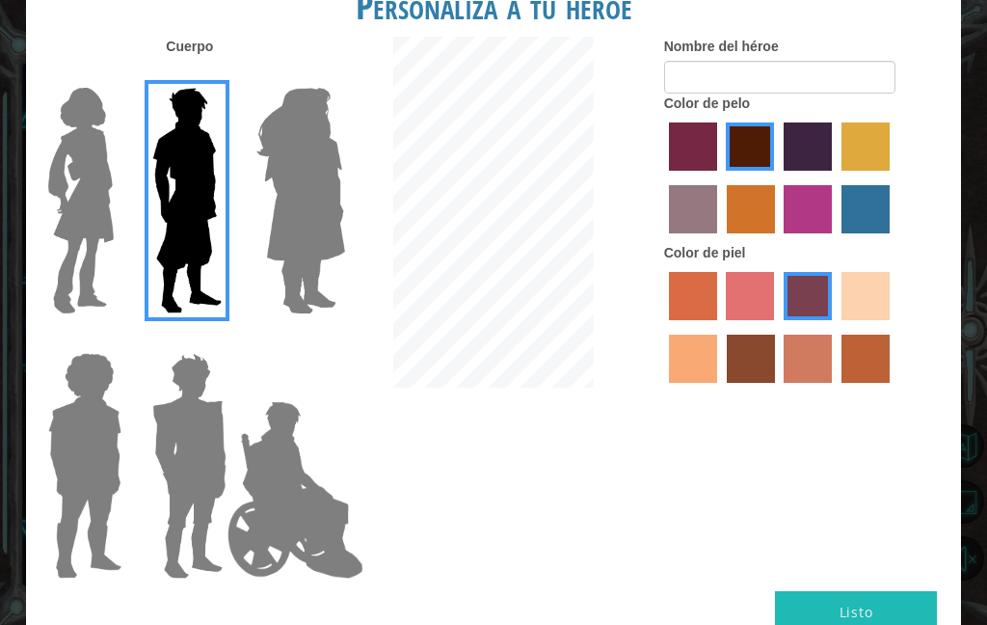
radio input "true"
click at [842, 383] on label "color de piel de árbol de humo" at bounding box center [866, 359] width 48 height 48
click at [835, 389] on input "color de piel de árbol de humo" at bounding box center [835, 389] width 0 height 0
radio input "true"
click at [832, 383] on label "color de piel arena ardiente" at bounding box center [808, 359] width 48 height 48
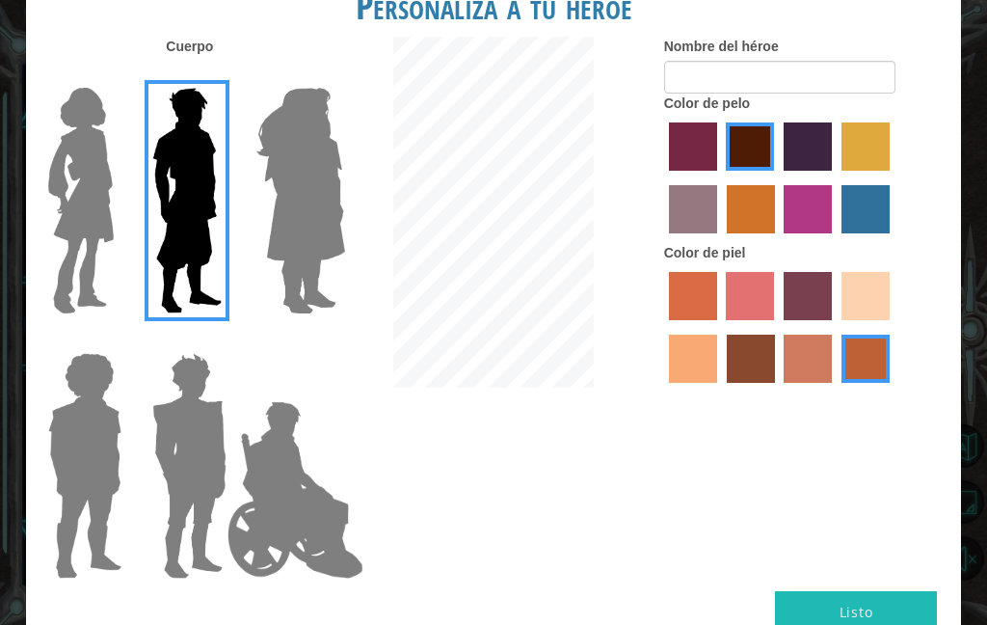
click at [778, 389] on input "color de piel arena ardiente" at bounding box center [778, 389] width 0 height 0
radio input "true"
click at [842, 320] on label "color de piel de playa de arena" at bounding box center [866, 296] width 48 height 48
click at [835, 327] on input "color de piel de playa de arena" at bounding box center [835, 327] width 0 height 0
radio input "true"
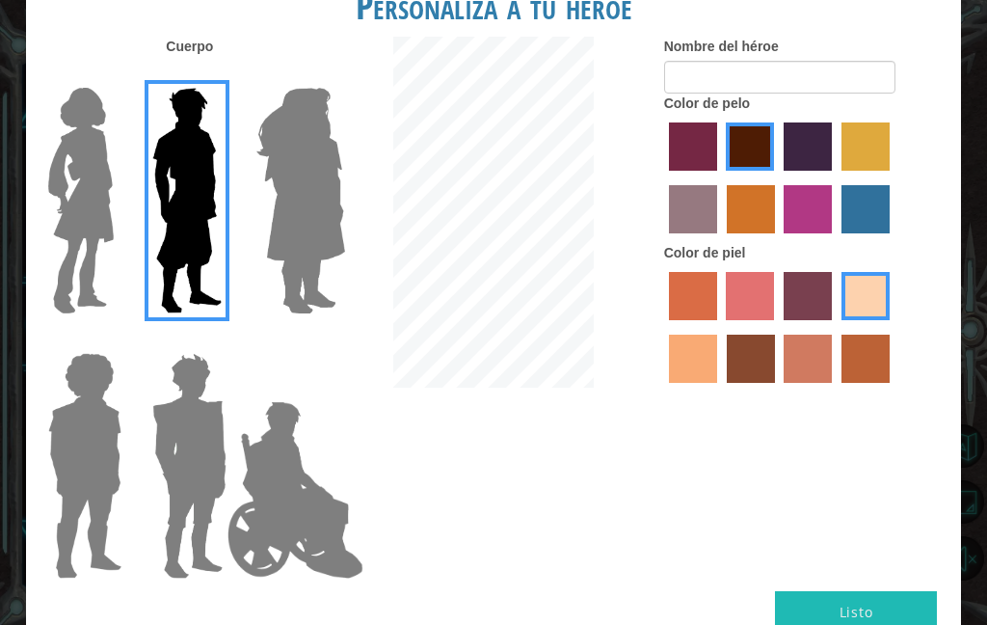
click at [842, 171] on label "color de pelo del tulipán" at bounding box center [866, 146] width 48 height 48
click at [835, 177] on input "color de pelo del tulipán" at bounding box center [835, 177] width 0 height 0
radio input "true"
click at [775, 225] on label "color de cabello gota dorada" at bounding box center [751, 209] width 48 height 48
click at [720, 240] on input "color de cabello gota dorada" at bounding box center [720, 240] width 0 height 0
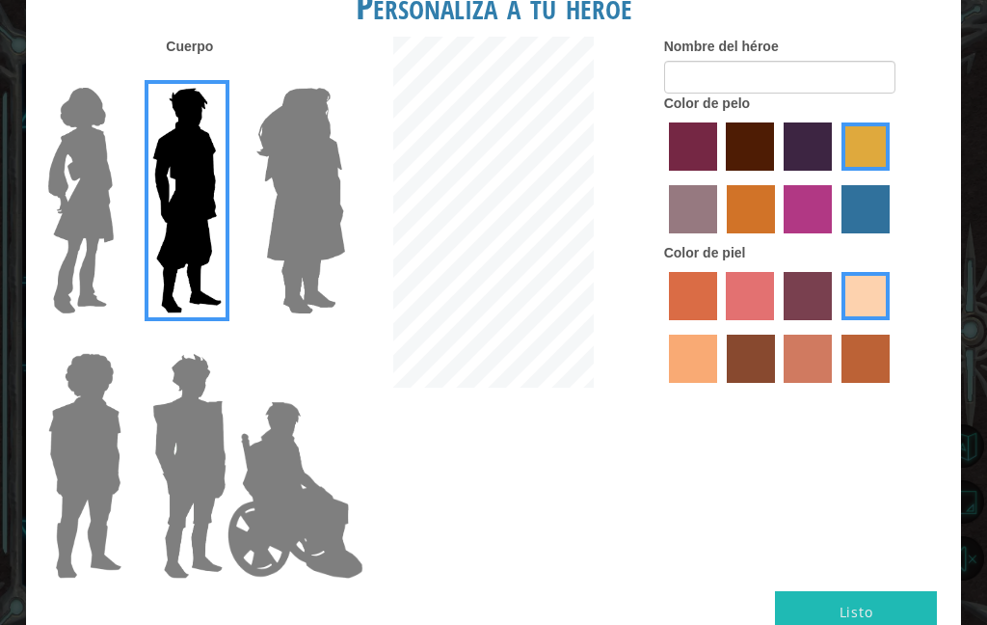
radio input "true"
click at [842, 233] on label "color de cabello lachmara" at bounding box center [866, 209] width 48 height 48
click at [835, 240] on input "color de cabello lachmara" at bounding box center [835, 240] width 0 height 0
radio input "true"
click at [774, 171] on label "color de pelo granate" at bounding box center [750, 146] width 48 height 48
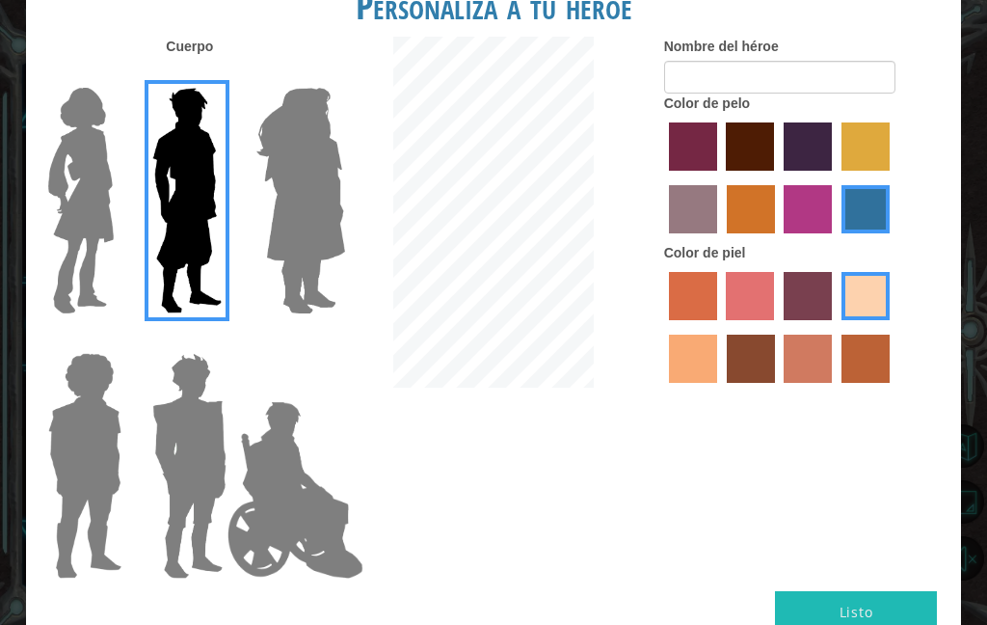
click at [720, 177] on input "color de pelo granate" at bounding box center [720, 177] width 0 height 0
radio input "true"
click at [832, 143] on label "color de pelo morado intenso" at bounding box center [808, 146] width 48 height 48
click at [777, 177] on input "color de pelo morado intenso" at bounding box center [777, 177] width 0 height 0
radio input "true"
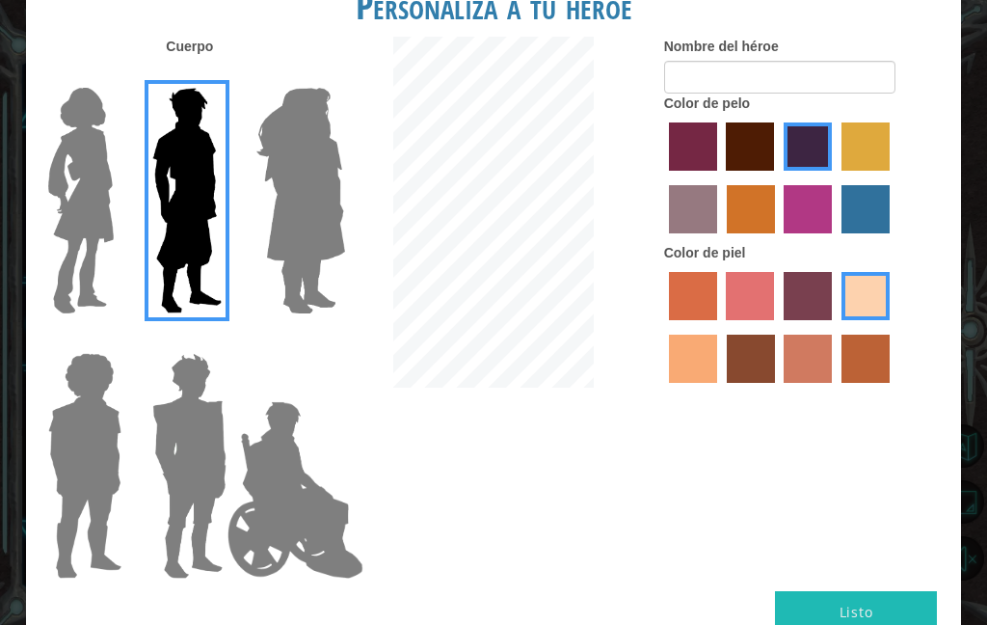
click at [774, 158] on label "color de pelo granate" at bounding box center [750, 146] width 48 height 48
click at [720, 177] on input "color de pelo granate" at bounding box center [720, 177] width 0 height 0
radio input "true"
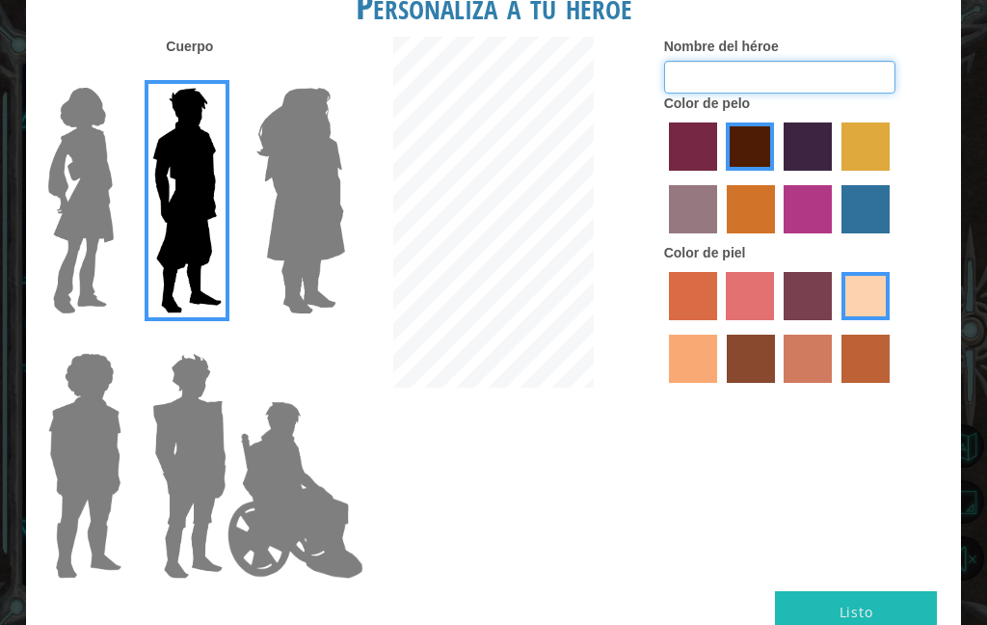
click at [853, 94] on input "Nombre del héroe" at bounding box center [779, 77] width 231 height 33
type input "Rafa"
click at [892, 591] on button "Listo" at bounding box center [856, 612] width 162 height 43
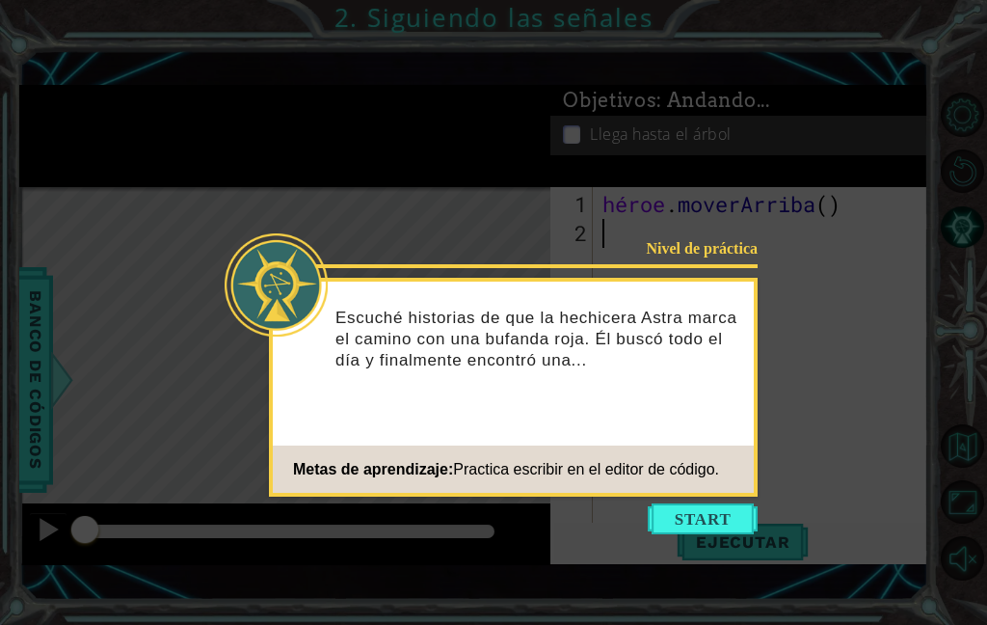
click at [715, 531] on button "Comenzar" at bounding box center [703, 518] width 110 height 31
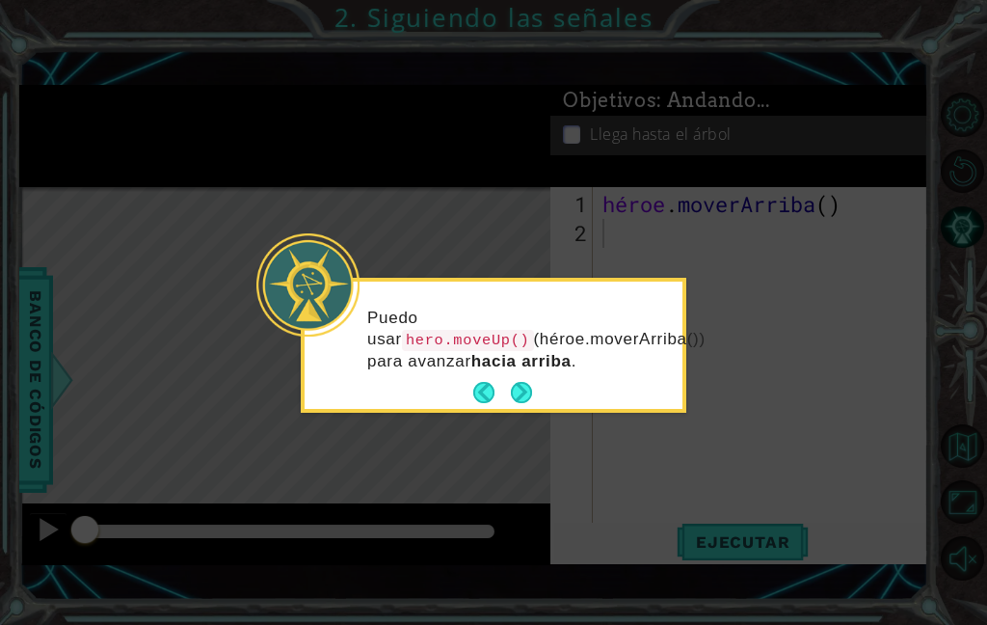
click at [529, 386] on button "Próximo" at bounding box center [522, 393] width 22 height 22
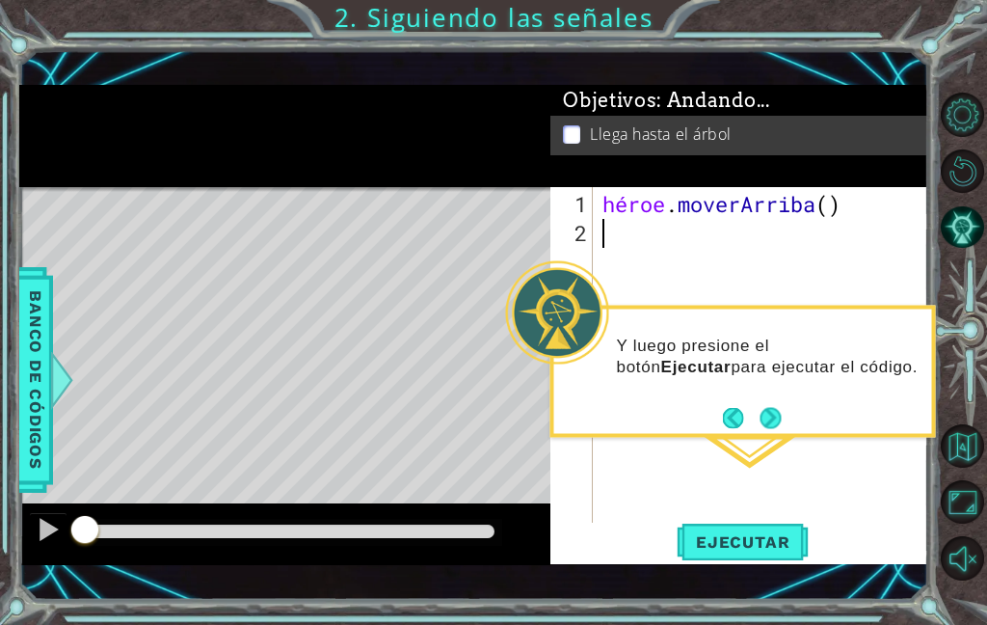
click at [769, 379] on div "Y luego presione el botón Ejecutar para ejecutar el código." at bounding box center [743, 364] width 378 height 97
click at [784, 381] on div "Y luego presione el botón Ejecutar para ejecutar el código." at bounding box center [743, 364] width 378 height 97
click at [771, 409] on button "Próximo" at bounding box center [771, 418] width 36 height 36
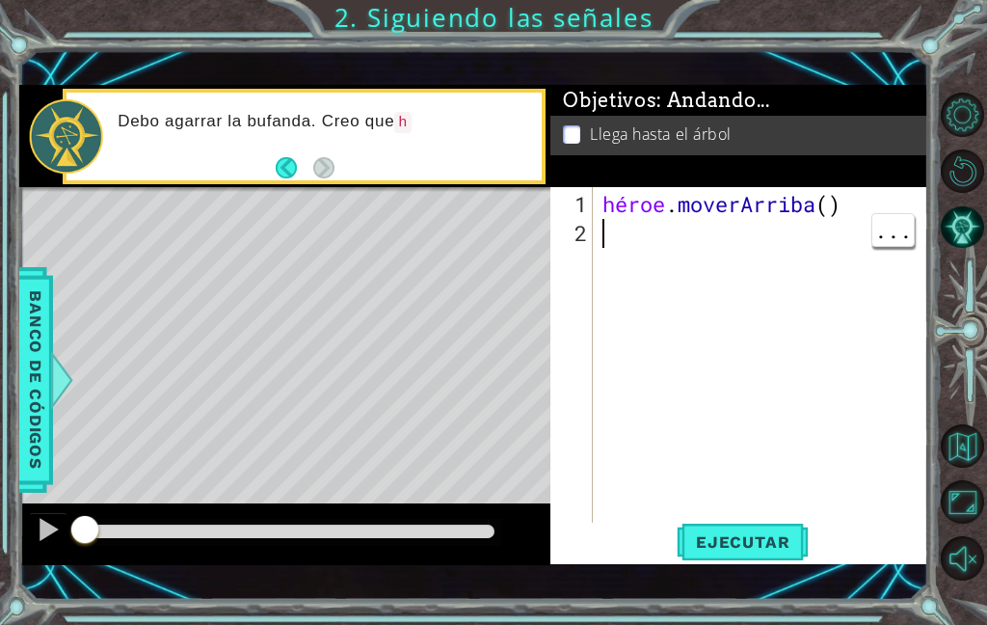
click at [131, 231] on div "Mapa de niveles" at bounding box center [464, 471] width 891 height 568
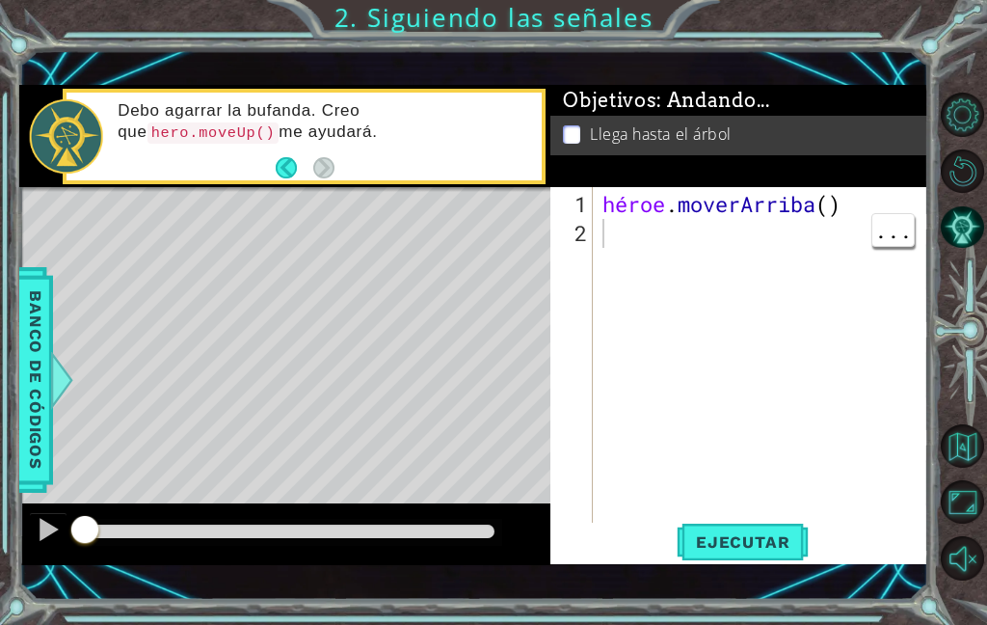
click at [278, 249] on div "Mapa de niveles" at bounding box center [464, 471] width 891 height 568
click at [129, 285] on div "Mapa de niveles" at bounding box center [464, 471] width 891 height 568
click at [866, 442] on div "héroe . [GEOGRAPHIC_DATA] ( )" at bounding box center [766, 392] width 335 height 405
click at [48, 518] on div at bounding box center [48, 529] width 25 height 25
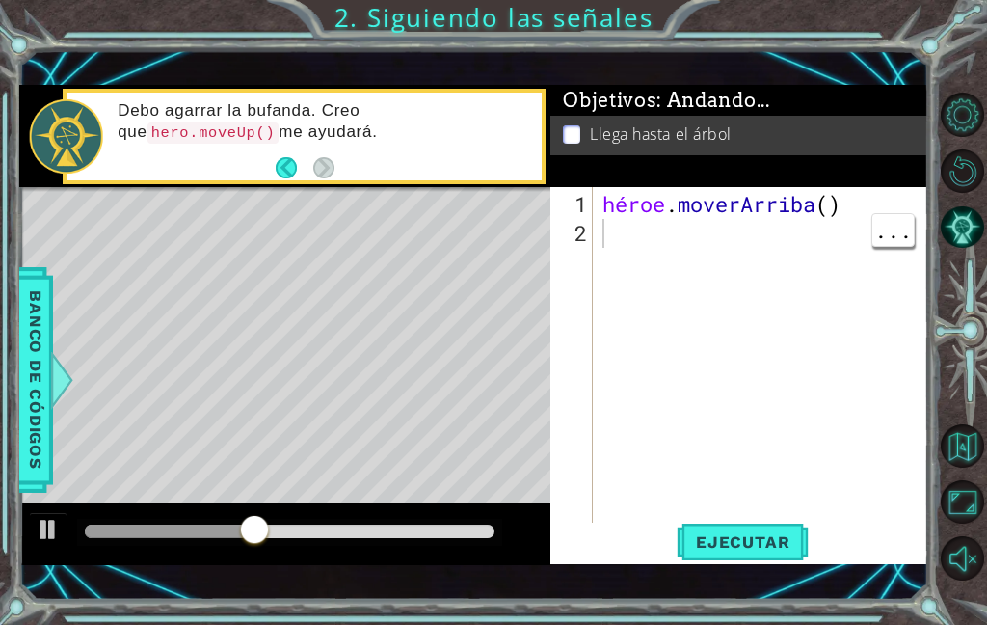
click at [281, 160] on button "Atrás" at bounding box center [295, 167] width 38 height 21
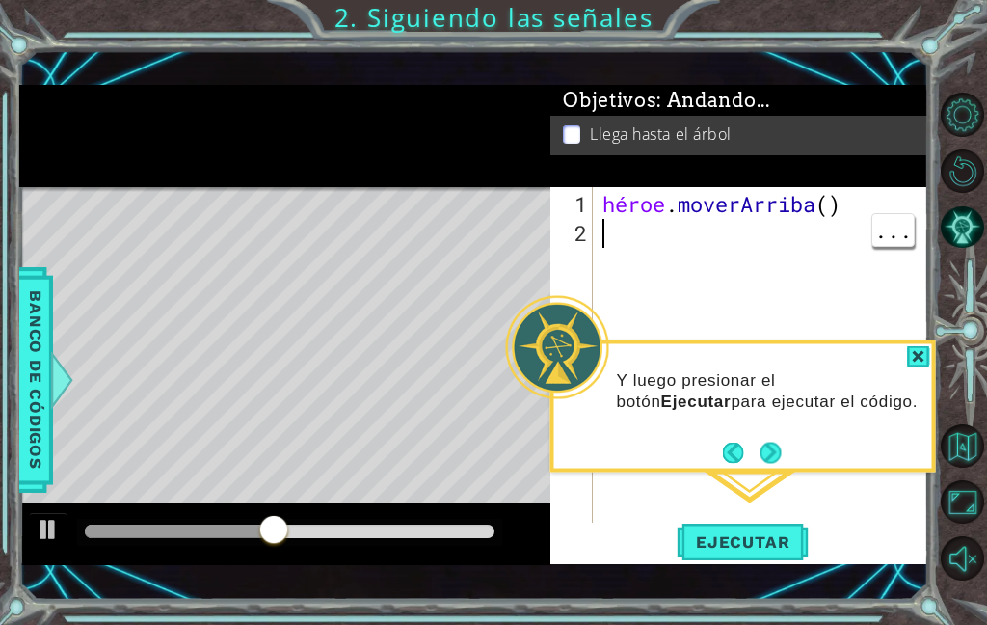
click at [278, 166] on div at bounding box center [284, 136] width 531 height 102
click at [772, 438] on button "Próximo" at bounding box center [771, 452] width 29 height 29
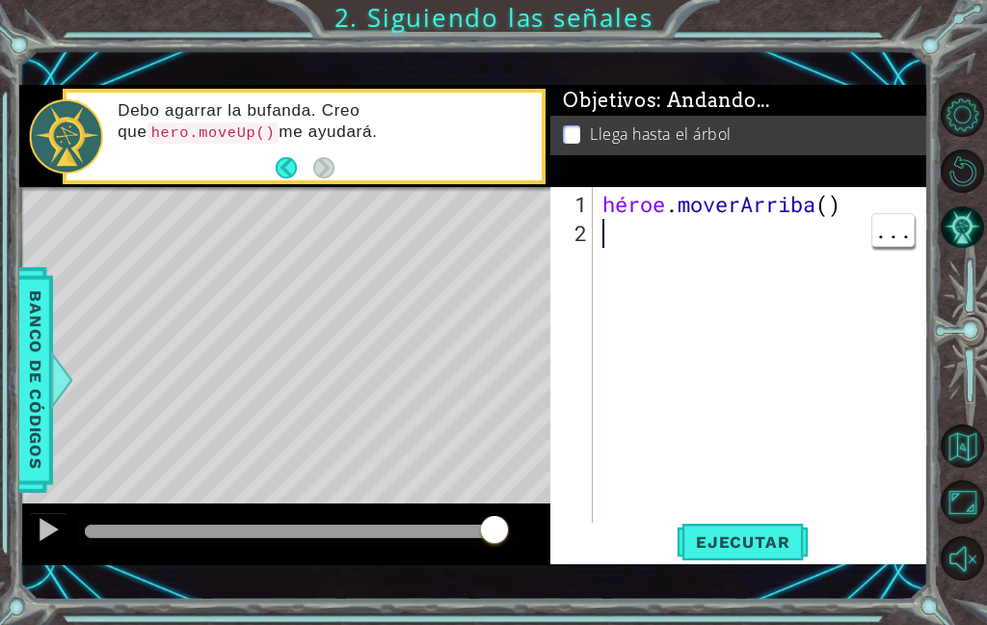
click at [740, 243] on div "héroe . [GEOGRAPHIC_DATA] ( )" at bounding box center [766, 392] width 335 height 405
click at [791, 255] on div "héroe . moverArriba ( ) debo agarrar" at bounding box center [766, 392] width 335 height 405
click at [858, 242] on div "héroe . moverArriba ( ) debo agarrar" at bounding box center [766, 392] width 335 height 405
click at [785, 536] on font "Ejecutar" at bounding box center [743, 541] width 94 height 19
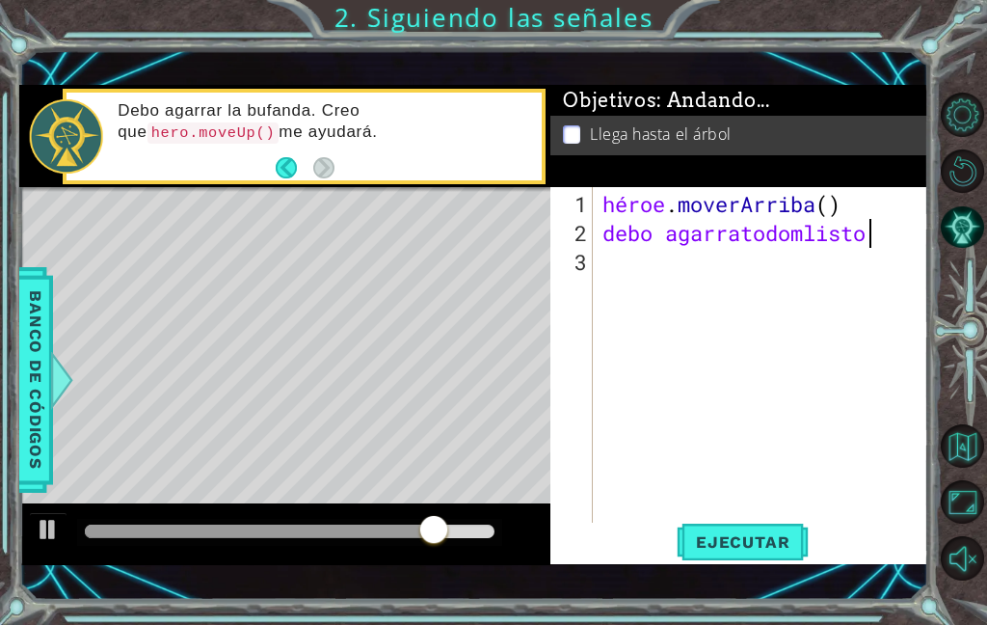
click at [28, 348] on font "Banco de códigos" at bounding box center [35, 379] width 19 height 178
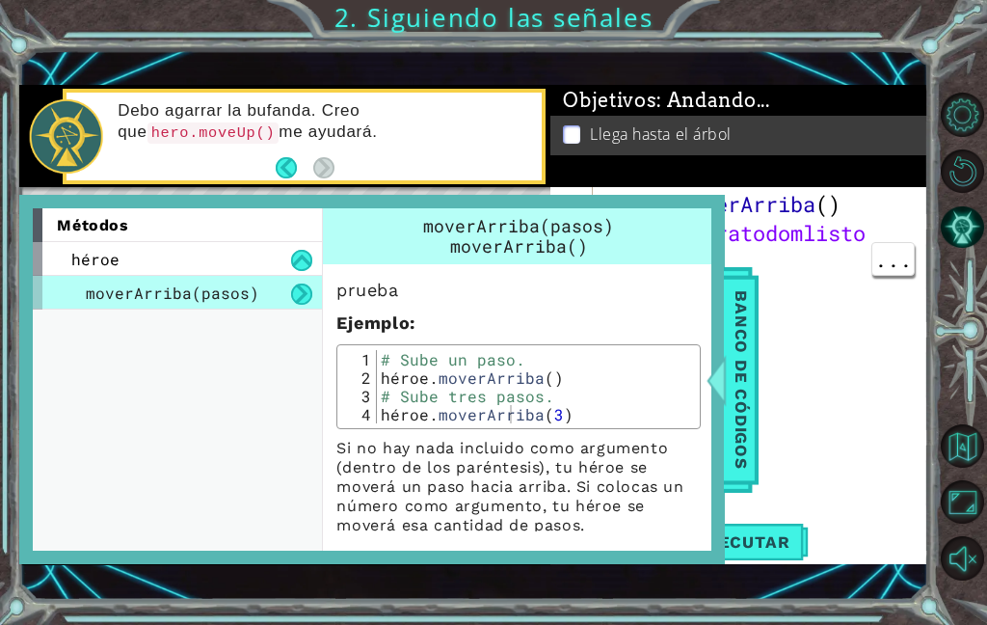
click at [724, 358] on div at bounding box center [717, 380] width 24 height 58
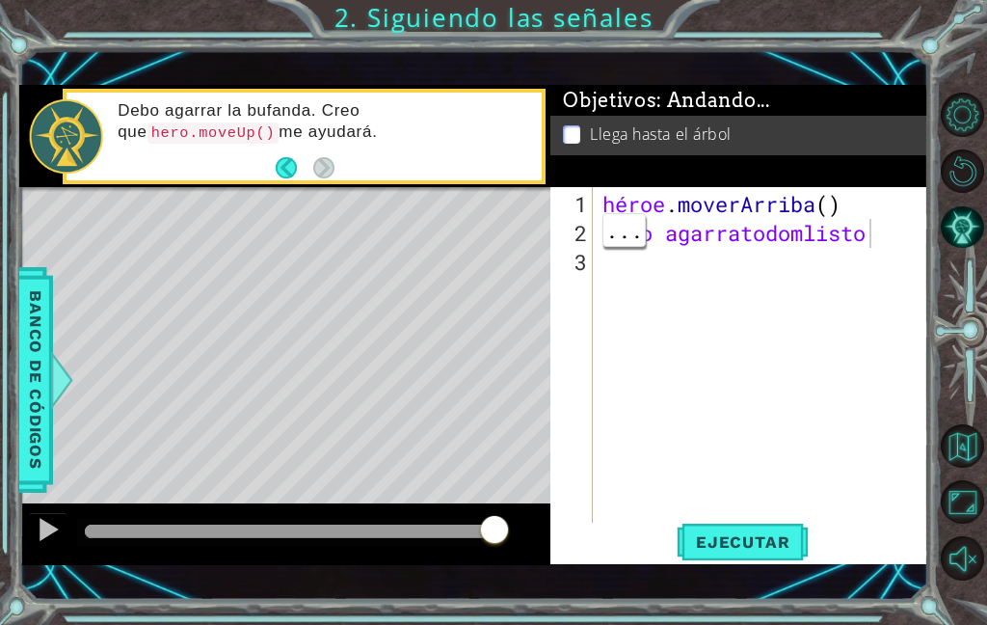
click at [881, 243] on div "héroe . [GEOGRAPHIC_DATA] ( ) debo agarratodomlisto" at bounding box center [766, 392] width 335 height 405
click at [901, 236] on div "héroe . [GEOGRAPHIC_DATA] ( ) debo agarratodomlisto" at bounding box center [766, 392] width 335 height 405
click at [791, 238] on div "héroe . [GEOGRAPHIC_DATA] ( ) debo agarrato" at bounding box center [766, 392] width 335 height 405
click at [790, 240] on div "héroe . [GEOGRAPHIC_DATA] ( ) debo agarrato" at bounding box center [766, 392] width 335 height 405
click at [627, 240] on div "héroe . [GEOGRAPHIC_DATA] ( )" at bounding box center [766, 392] width 335 height 405
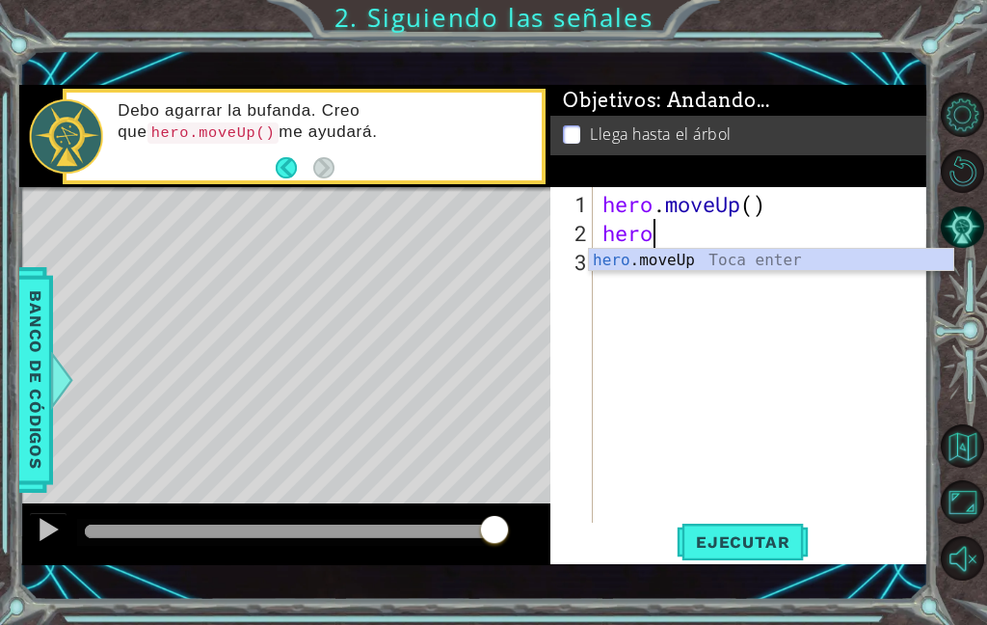
scroll to position [33, 72]
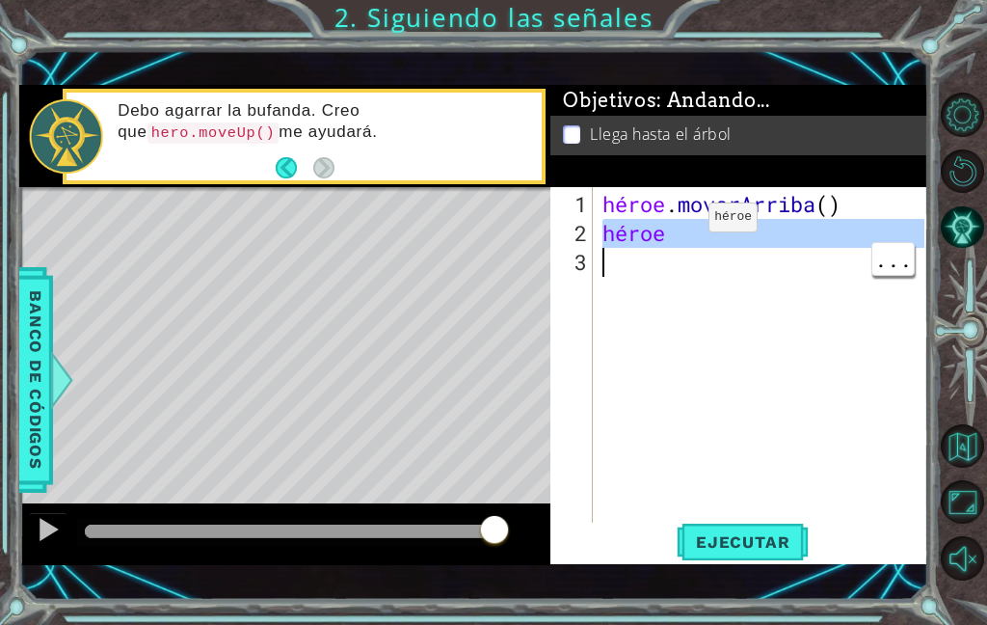
click at [754, 311] on div "héroe . [PERSON_NAME] ( ) héroe" at bounding box center [766, 392] width 335 height 405
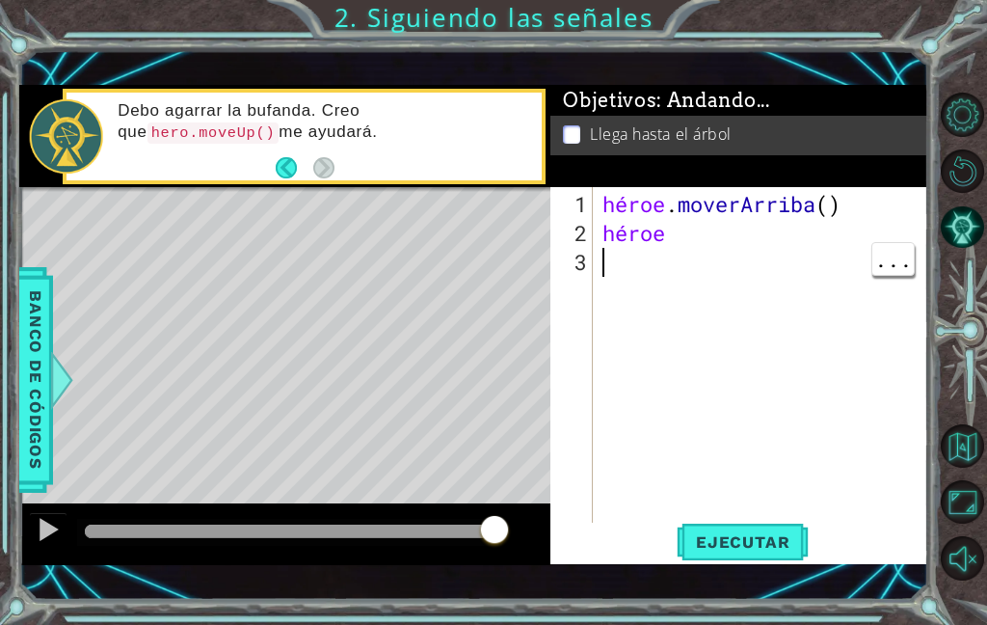
click at [673, 247] on div "héroe . [PERSON_NAME] ( ) héroe" at bounding box center [766, 392] width 335 height 405
click at [664, 231] on div "héroe . [PERSON_NAME] ( ) héroe" at bounding box center [766, 392] width 335 height 405
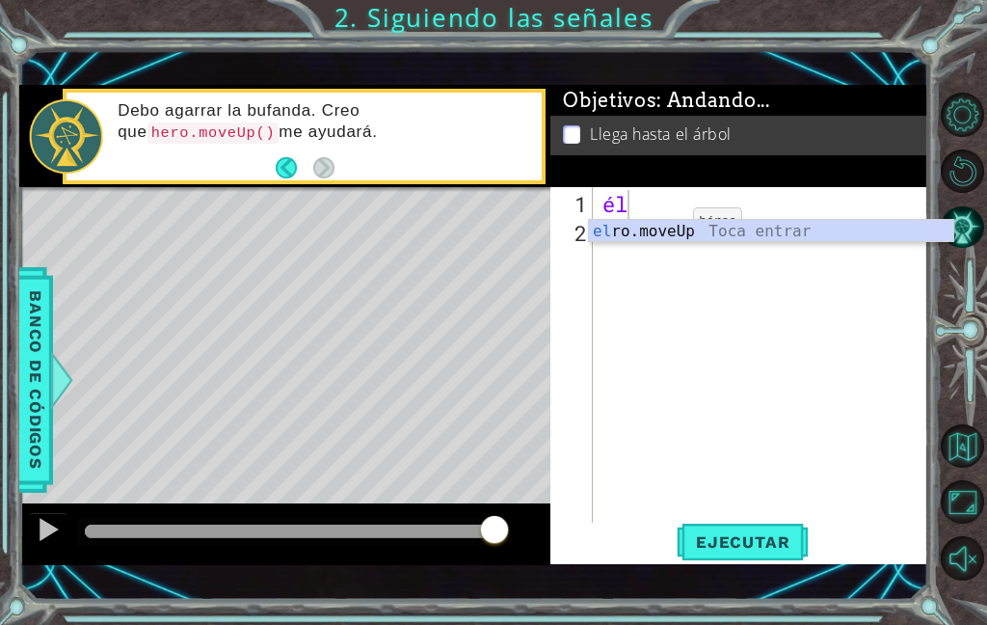
click at [836, 335] on div "él" at bounding box center [766, 392] width 335 height 405
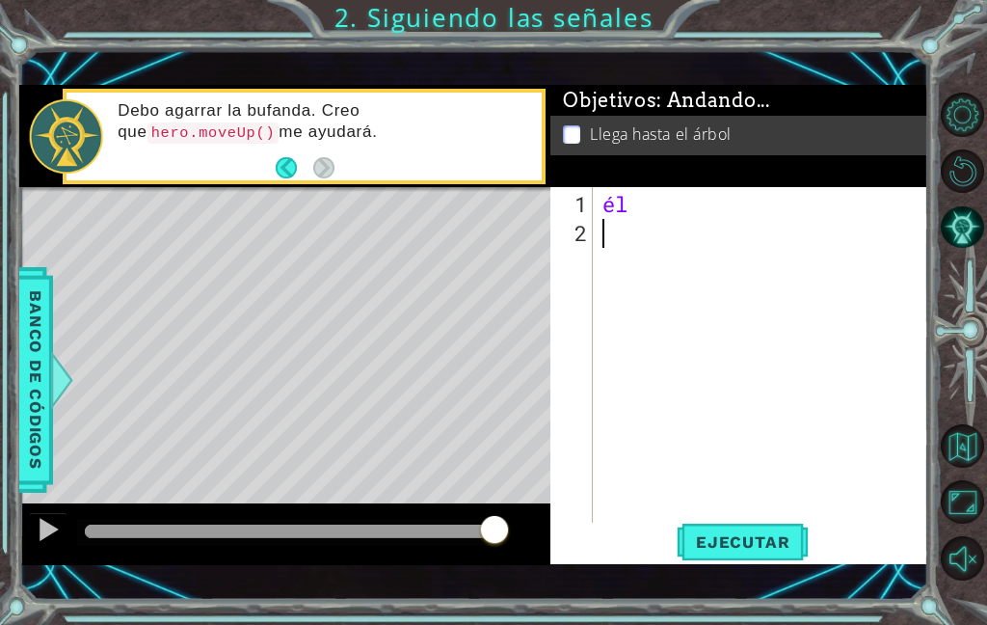
click at [685, 154] on div "Llega hasta el árbol" at bounding box center [738, 136] width 377 height 40
click at [721, 146] on span "Llega hasta el árbol" at bounding box center [661, 134] width 142 height 22
click at [661, 199] on div "él" at bounding box center [766, 392] width 335 height 405
click at [620, 196] on div at bounding box center [766, 392] width 335 height 405
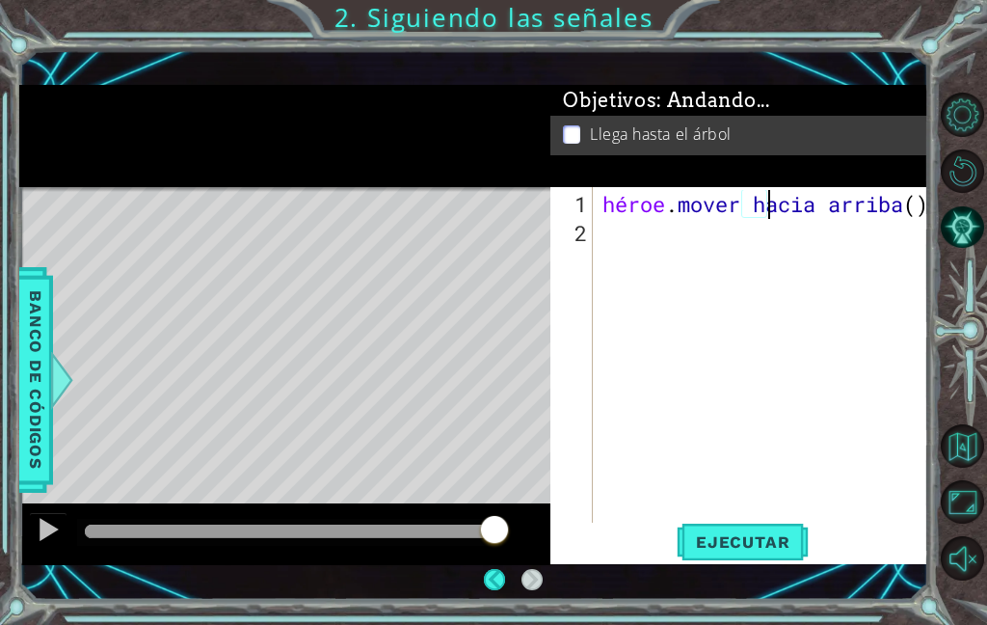
click at [698, 220] on div "héroe . mover hacia arriba ( )" at bounding box center [766, 392] width 335 height 405
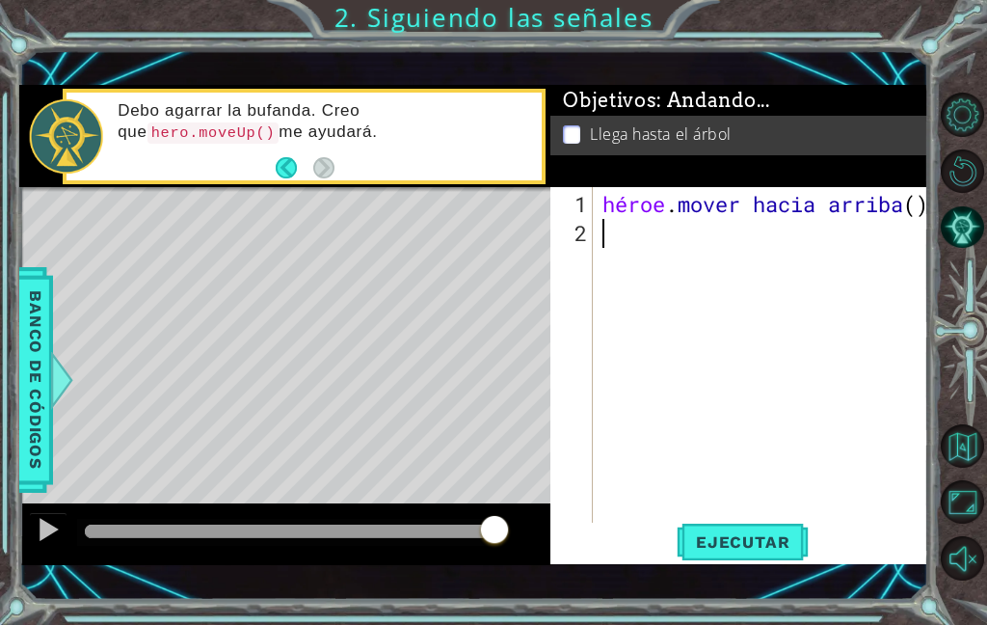
scroll to position [33, 105]
click at [767, 526] on button "Ejecutar" at bounding box center [743, 541] width 132 height 38
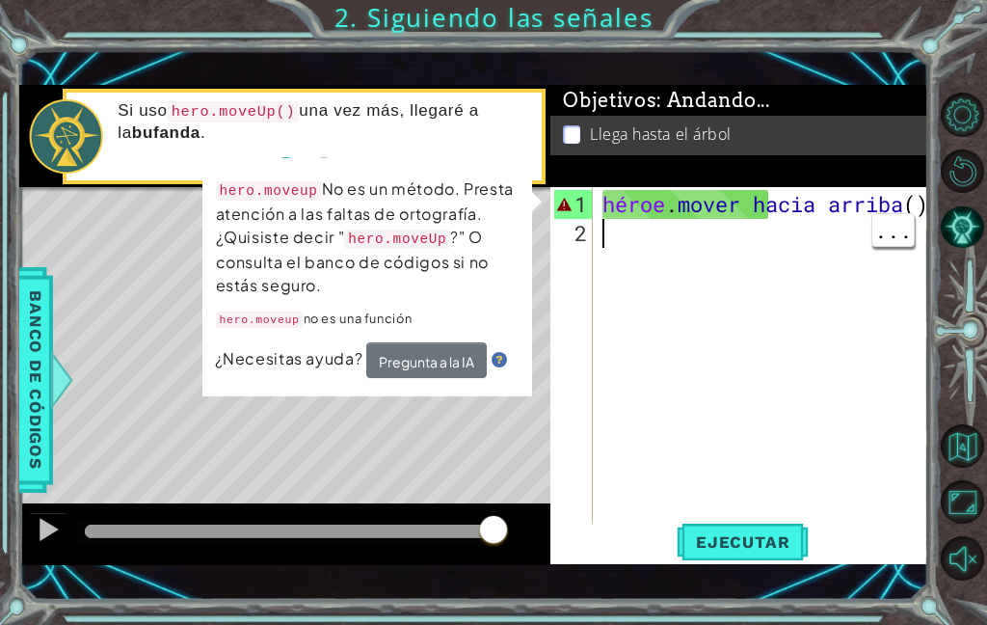
click at [532, 205] on div "hero.moveup No es un método. Presta atención a las faltas de ortografía. ¿Quisi…" at bounding box center [367, 277] width 333 height 242
click at [808, 258] on div "héroe . mover hacia arriba ( )" at bounding box center [766, 392] width 335 height 405
click at [671, 250] on div "héroe . mover hacia arriba ( )" at bounding box center [766, 392] width 335 height 405
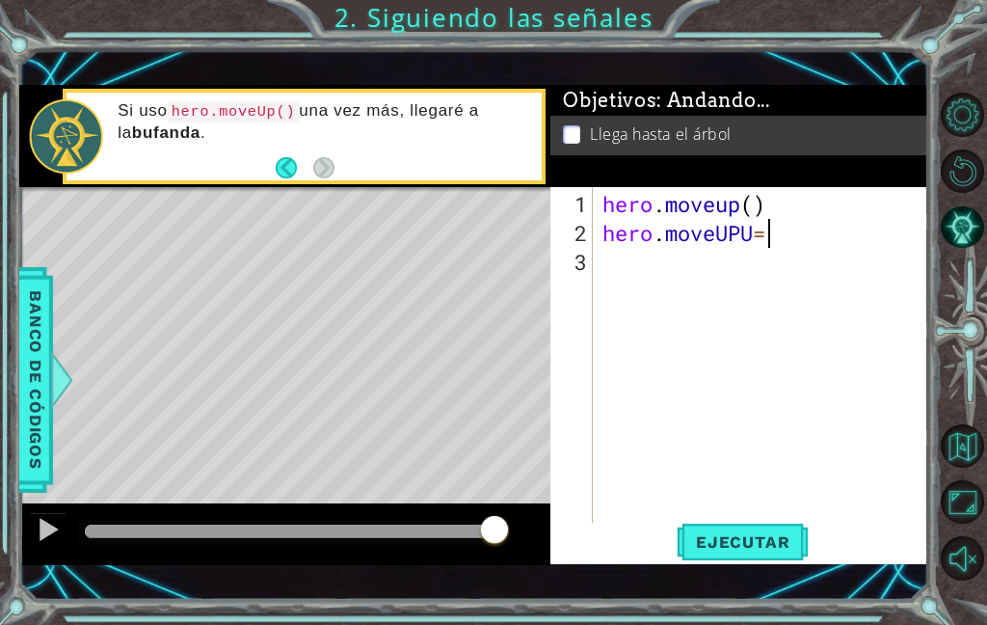
scroll to position [33, 200]
click at [763, 546] on font "Ejecutar" at bounding box center [743, 541] width 94 height 19
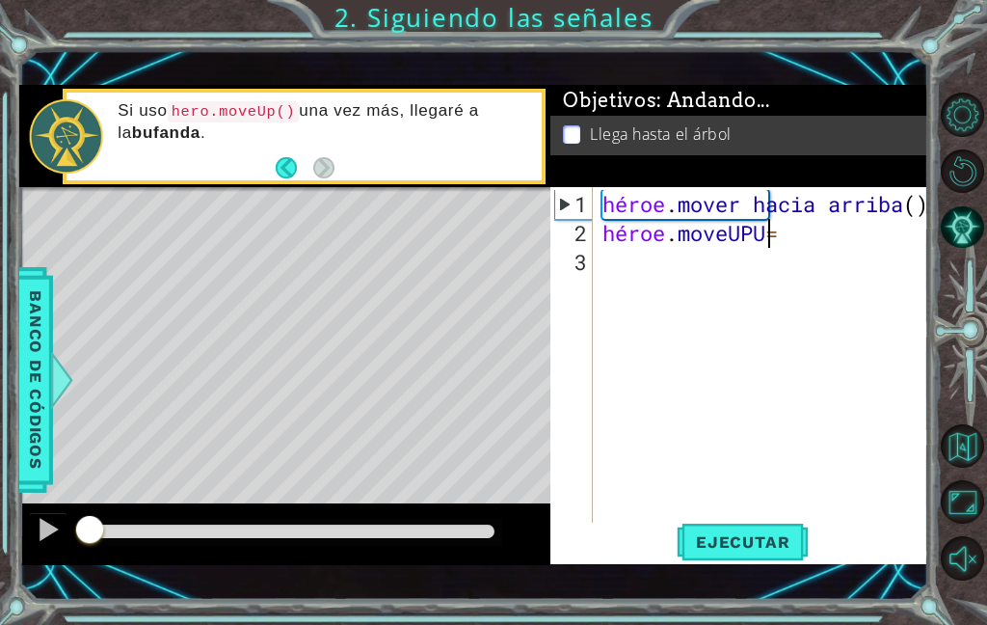
scroll to position [33, 105]
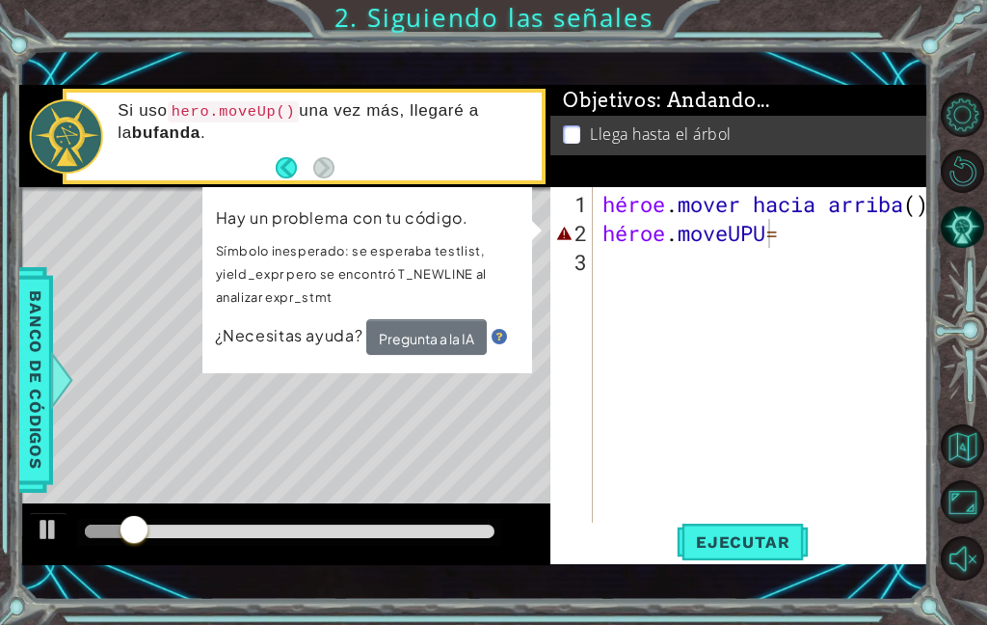
click at [448, 354] on button "Pregunta a la IA" at bounding box center [426, 336] width 121 height 37
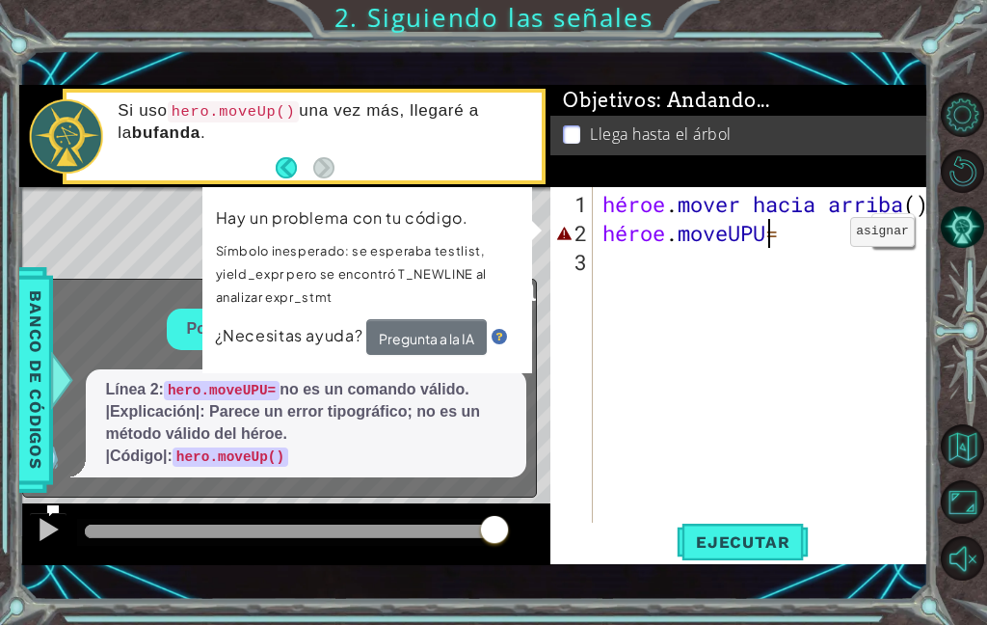
click at [821, 241] on div "héroe . mover hacia arriba ( ) héroe . moveUPU =" at bounding box center [766, 392] width 335 height 405
click at [794, 233] on div "héroe . mover hacia arriba ( ) héroe . moveUPU =" at bounding box center [766, 392] width 335 height 405
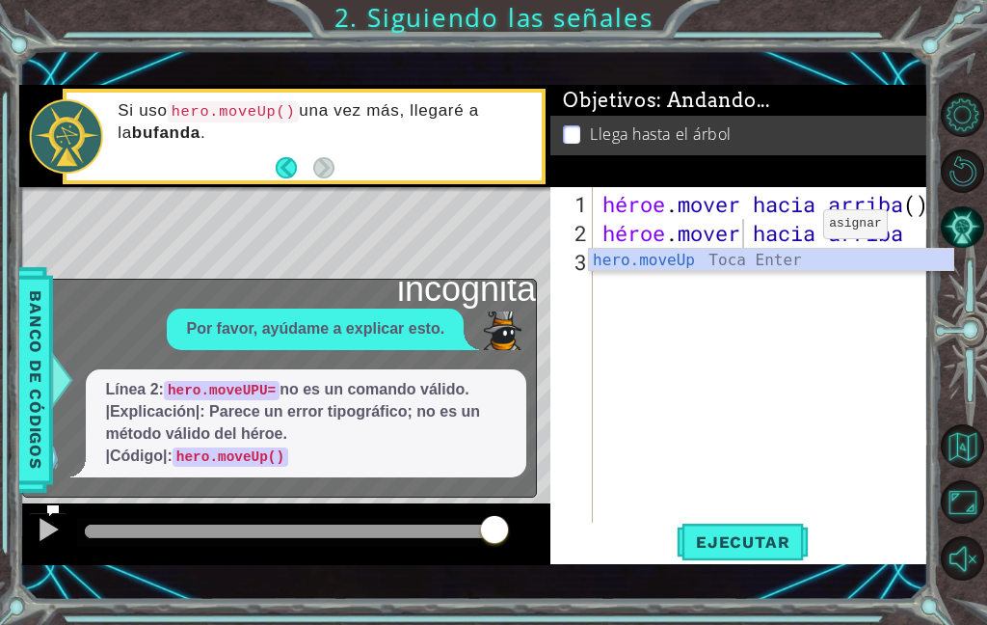
click at [726, 524] on button "Ejecutar" at bounding box center [743, 541] width 132 height 38
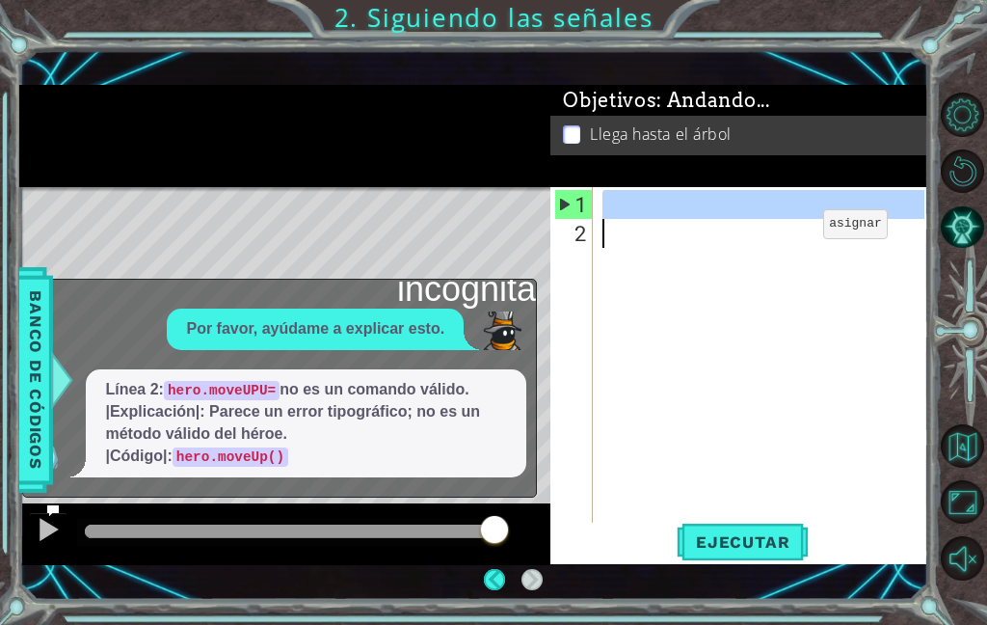
scroll to position [60, 0]
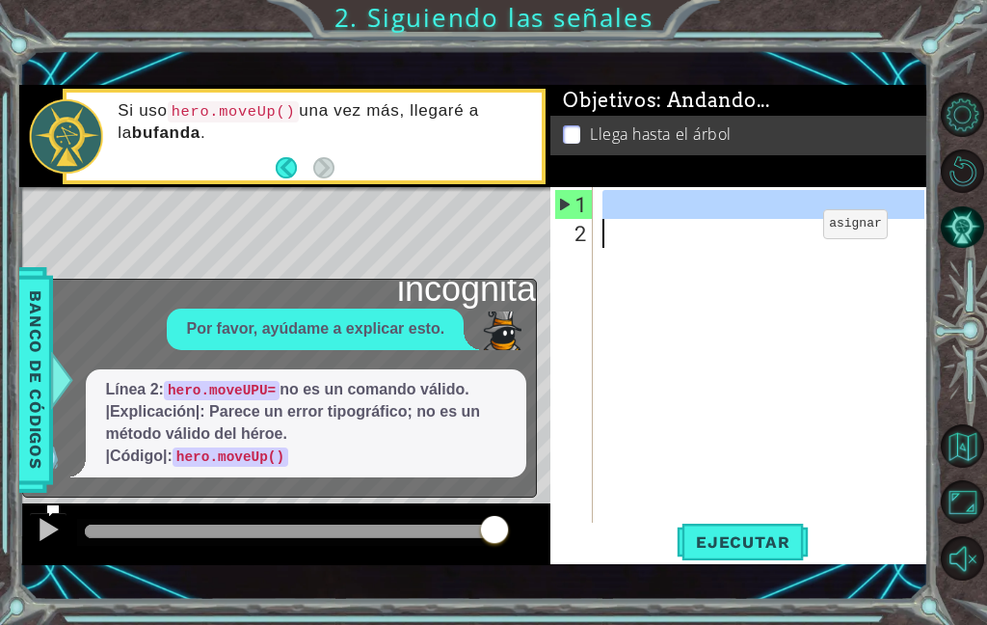
click at [577, 144] on p at bounding box center [571, 134] width 17 height 18
click at [560, 128] on ul "Llega hasta el árbol" at bounding box center [739, 134] width 362 height 22
click at [574, 129] on p at bounding box center [571, 134] width 17 height 18
click at [590, 125] on font "Llega hasta el árbol" at bounding box center [661, 133] width 142 height 21
click at [840, 238] on div at bounding box center [766, 392] width 335 height 405
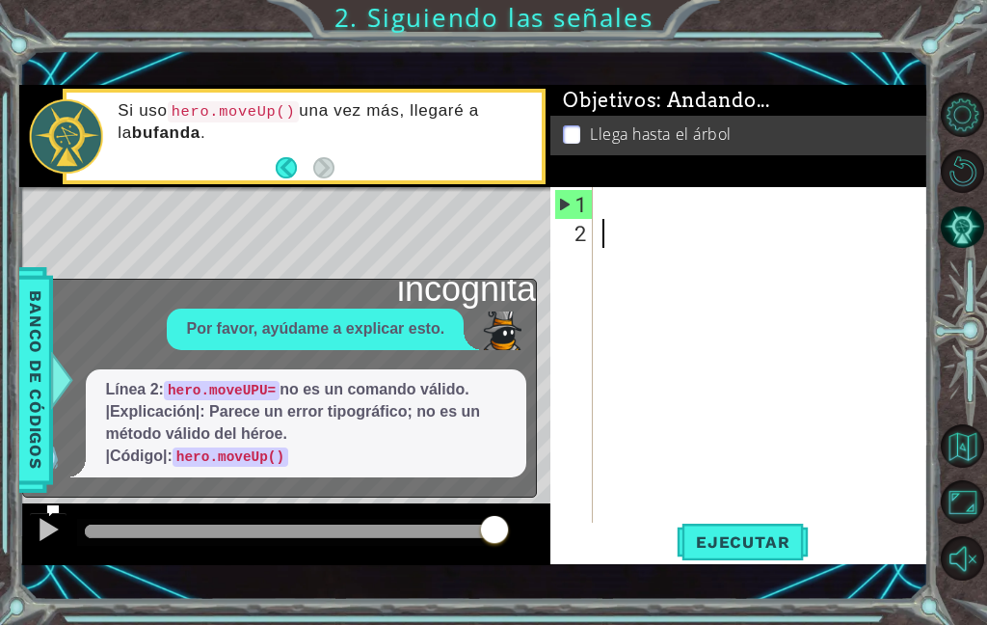
click at [732, 146] on span "Llega hasta el árbol" at bounding box center [661, 134] width 142 height 22
click at [563, 215] on div "1" at bounding box center [574, 204] width 38 height 29
click at [605, 243] on div at bounding box center [766, 392] width 335 height 405
click at [610, 250] on div at bounding box center [766, 392] width 335 height 405
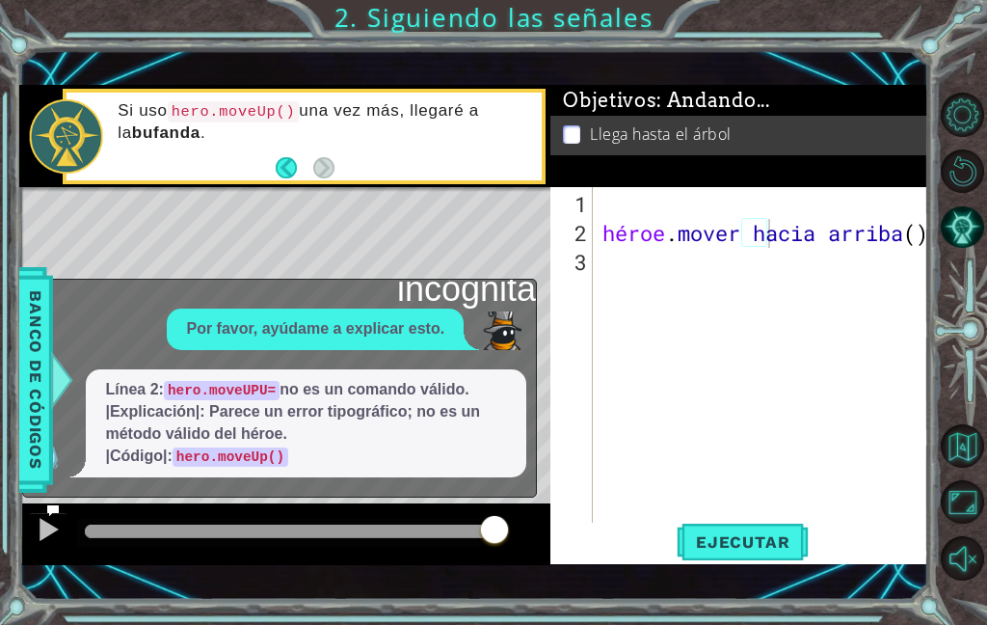
click at [780, 556] on button "Ejecutar" at bounding box center [743, 541] width 132 height 38
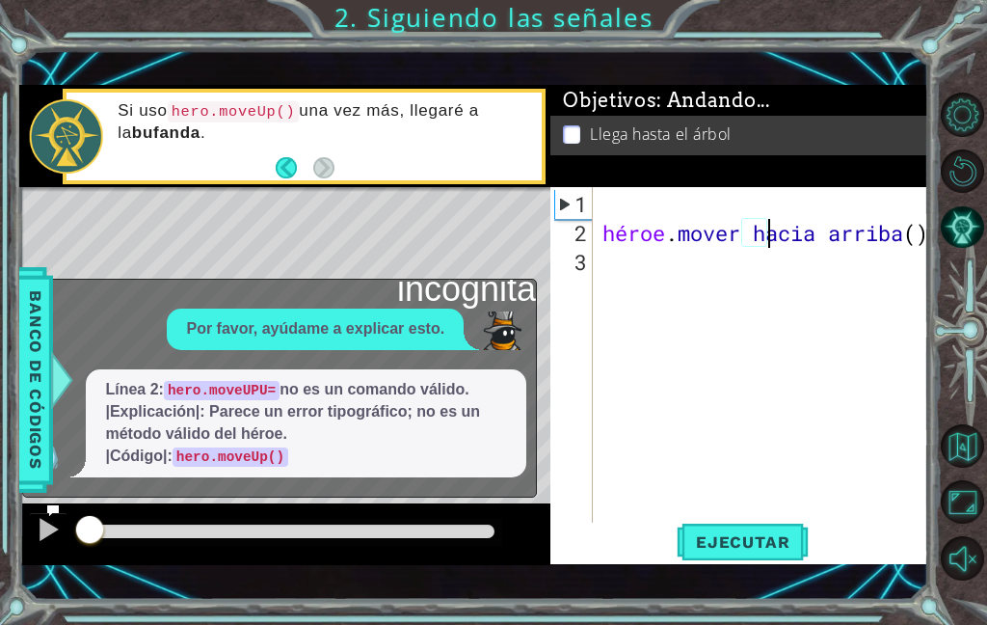
scroll to position [33, 105]
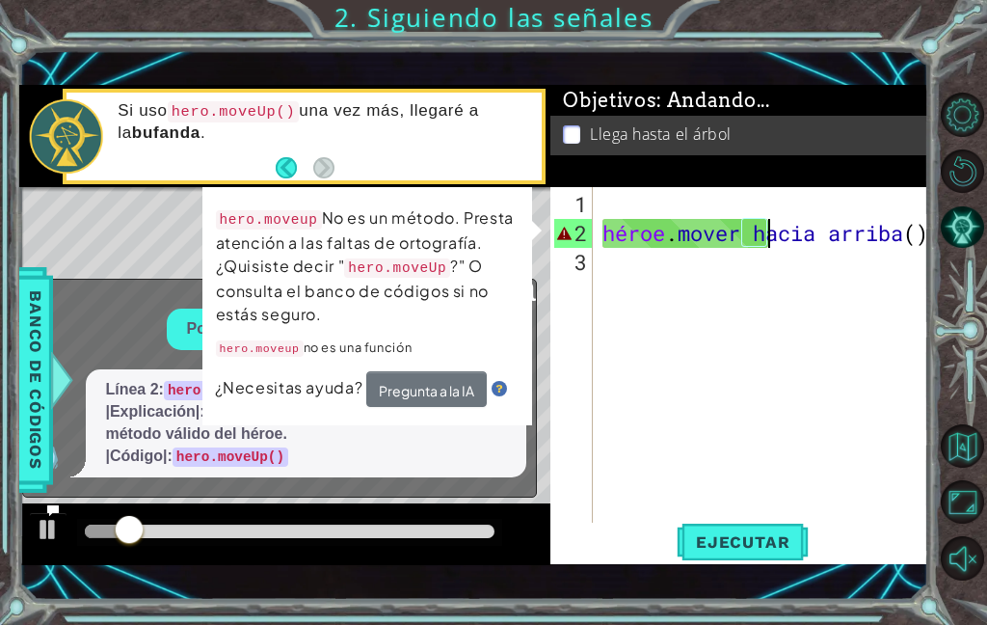
click at [41, 346] on font "Banco de códigos" at bounding box center [35, 379] width 19 height 178
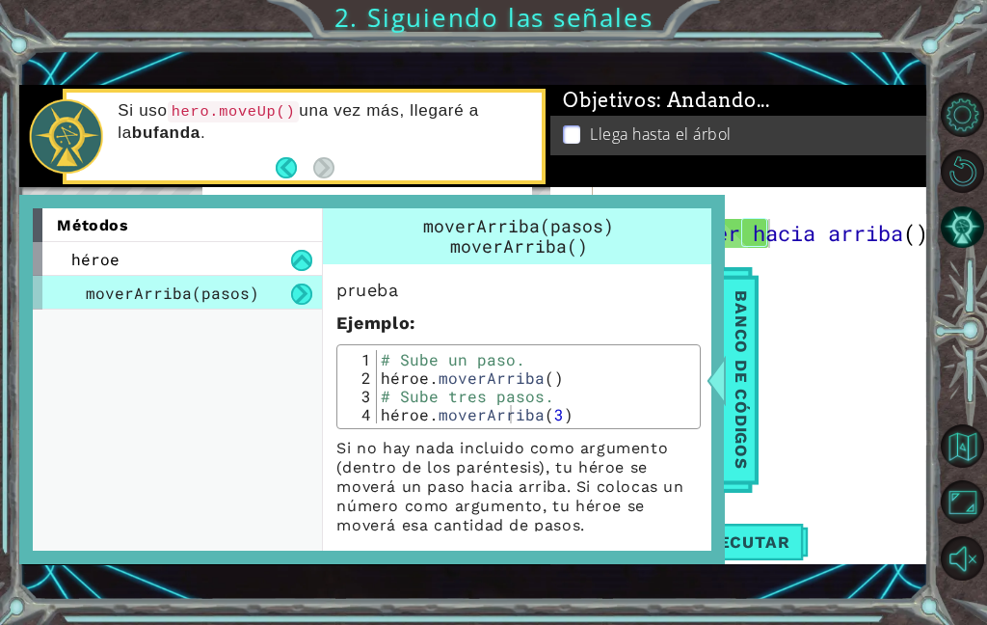
click at [86, 241] on div "métodos" at bounding box center [177, 225] width 289 height 34
click at [81, 250] on font "héroe" at bounding box center [95, 259] width 48 height 20
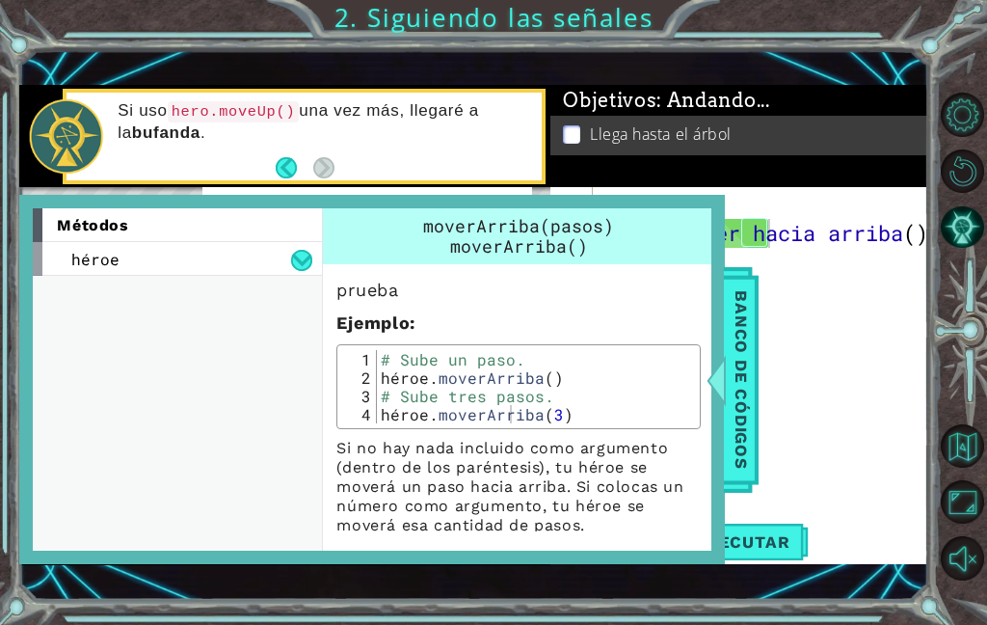
click at [740, 395] on font "Banco de códigos" at bounding box center [741, 379] width 19 height 178
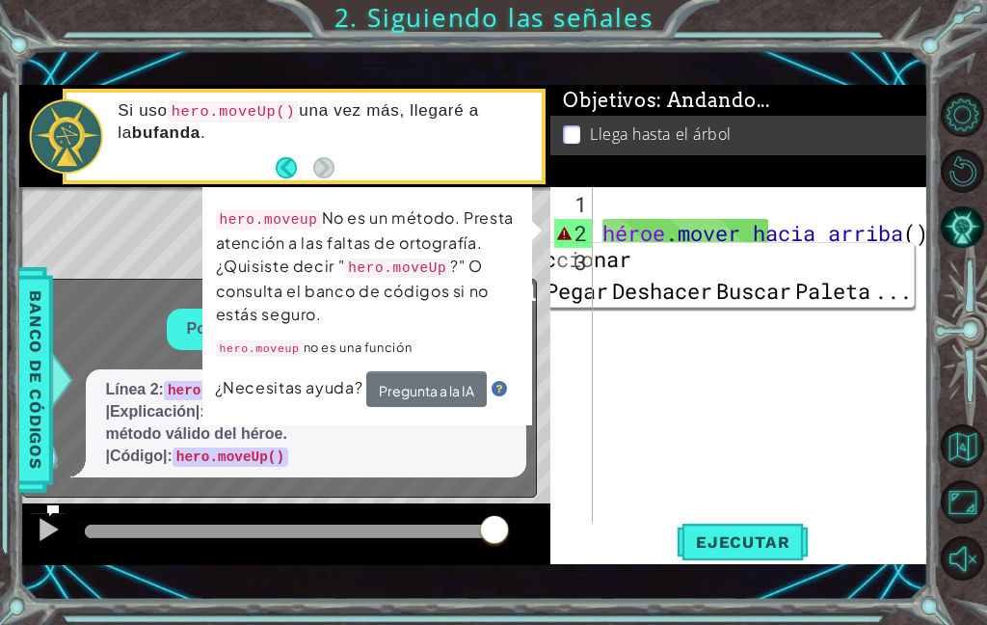
click at [526, 226] on div "hero.moveup No es un método. Presta atención a las faltas de ortografía. ¿Quisi…" at bounding box center [367, 306] width 333 height 242
click at [140, 300] on div "incógnita Por favor, ayúdame a explicar esto. Línea 2: hero.moveUPU= no es un c…" at bounding box center [279, 388] width 515 height 218
click at [112, 261] on div "Mapa de niveles" at bounding box center [464, 471] width 891 height 568
click at [101, 255] on div "Mapa de niveles" at bounding box center [464, 471] width 891 height 568
click at [102, 257] on div "Mapa de niveles" at bounding box center [464, 471] width 891 height 568
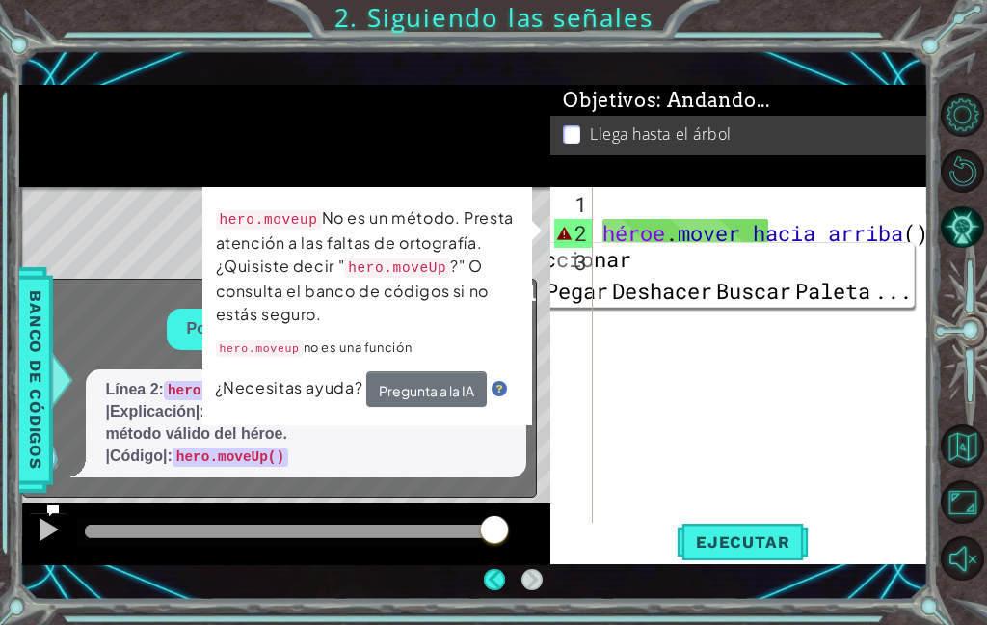
scroll to position [77, 0]
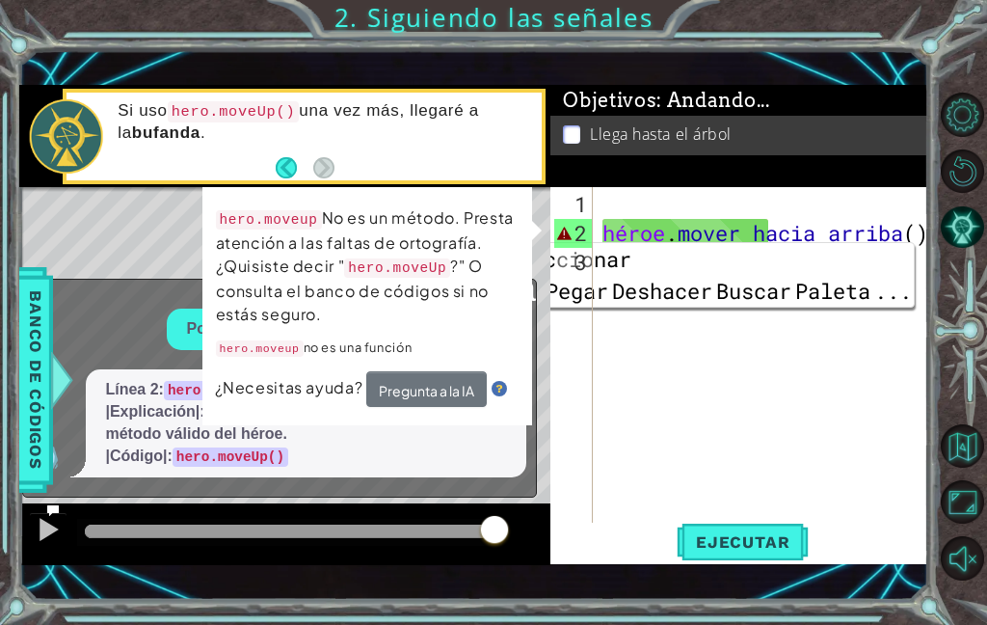
click at [47, 535] on div at bounding box center [48, 529] width 25 height 25
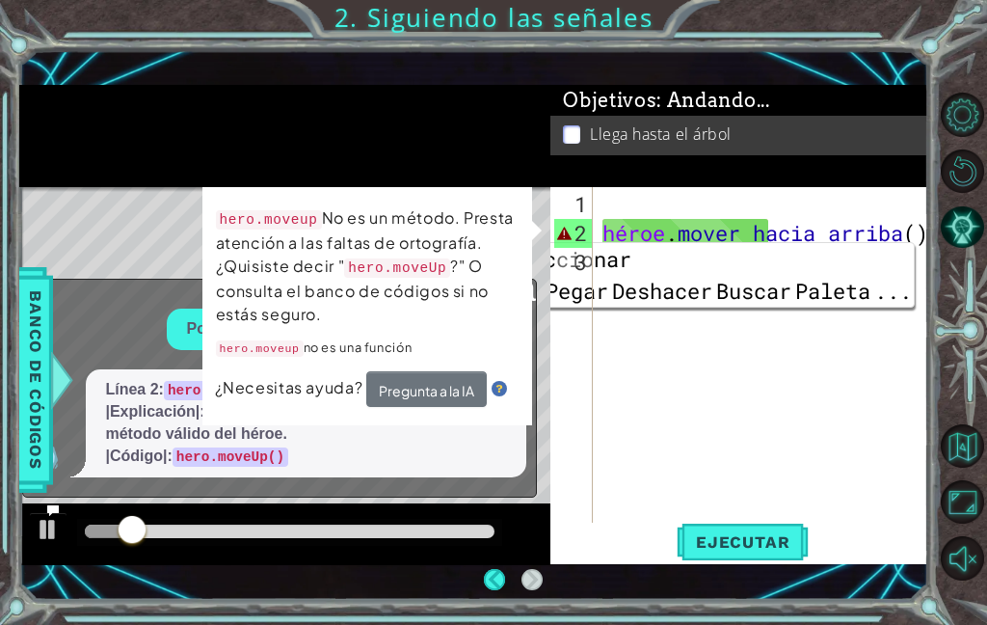
click at [901, 106] on div "Objetivos : Andando..." at bounding box center [738, 100] width 377 height 31
click at [919, 114] on div "Objetivos : Andando..." at bounding box center [738, 100] width 377 height 31
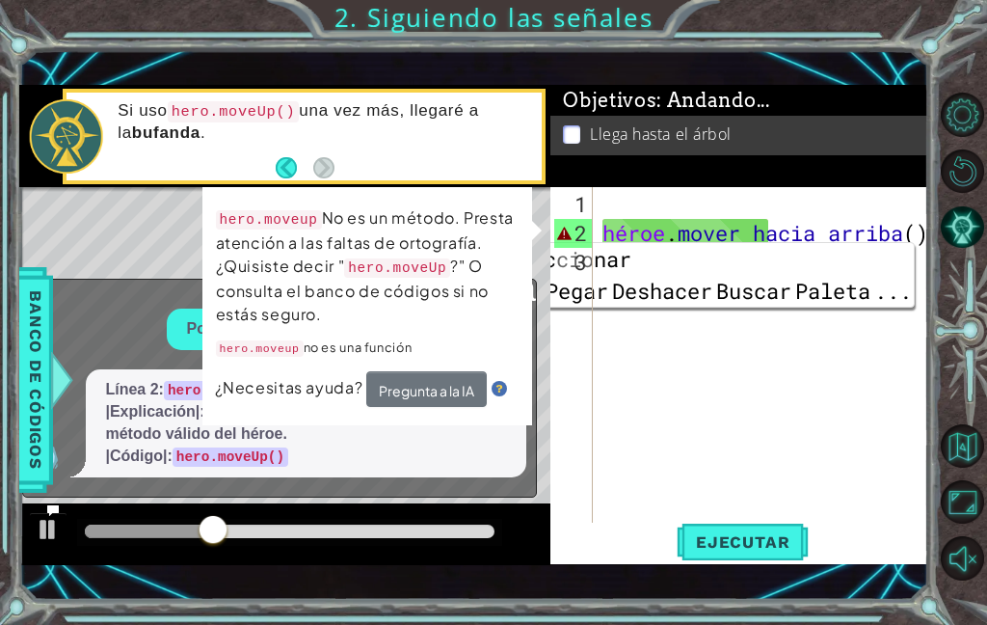
click at [534, 233] on div "hero.moveup No es un método. Presta atención a las faltas de ortografía. ¿Quisi…" at bounding box center [368, 306] width 334 height 243
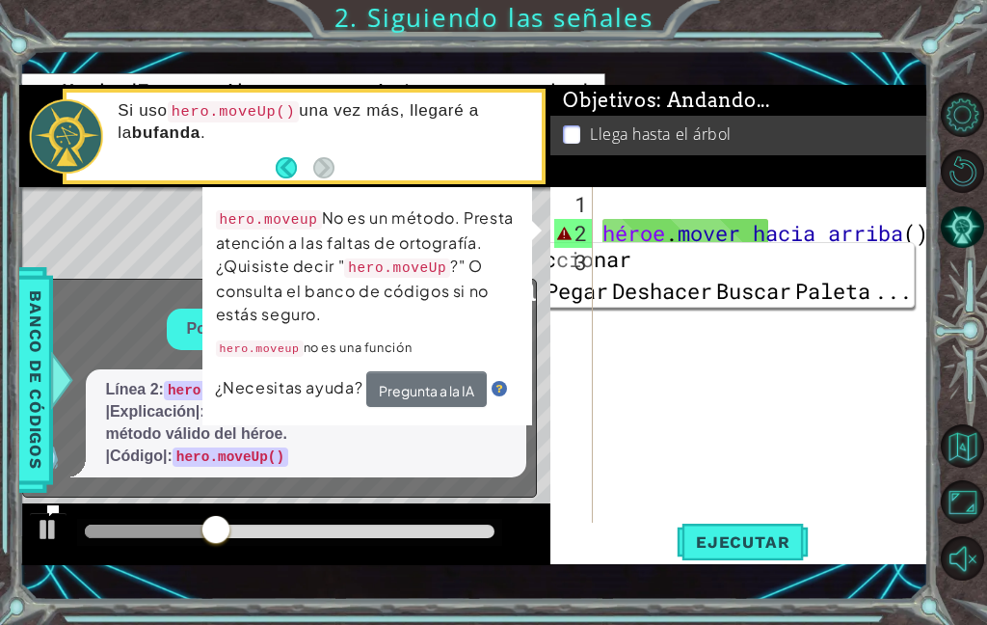
click at [554, 187] on div "1 2 3" at bounding box center [573, 360] width 39 height 347
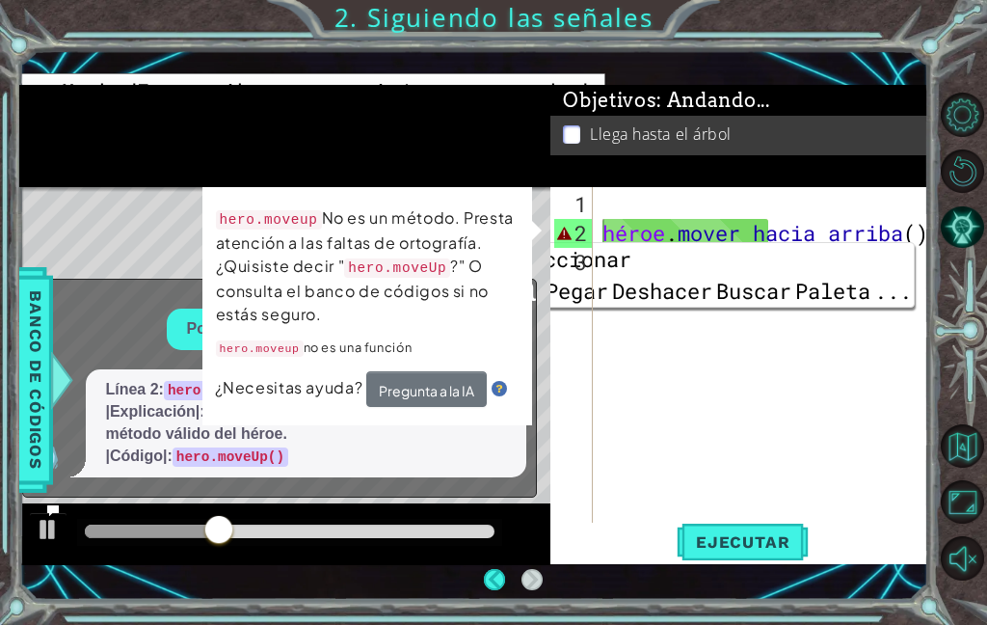
scroll to position [0, 0]
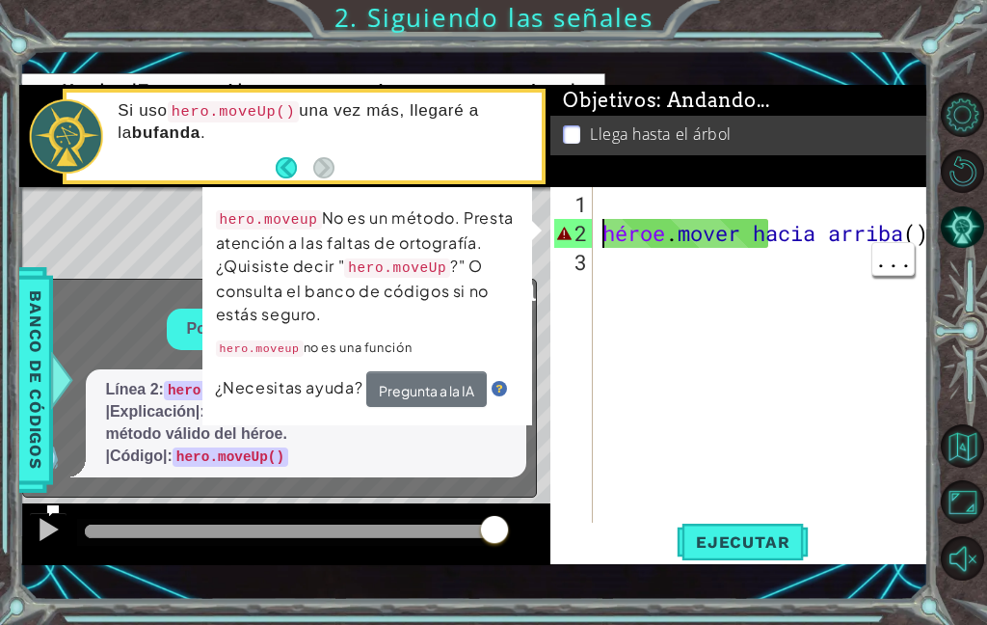
click at [112, 213] on div "Mapa de niveles" at bounding box center [464, 471] width 891 height 568
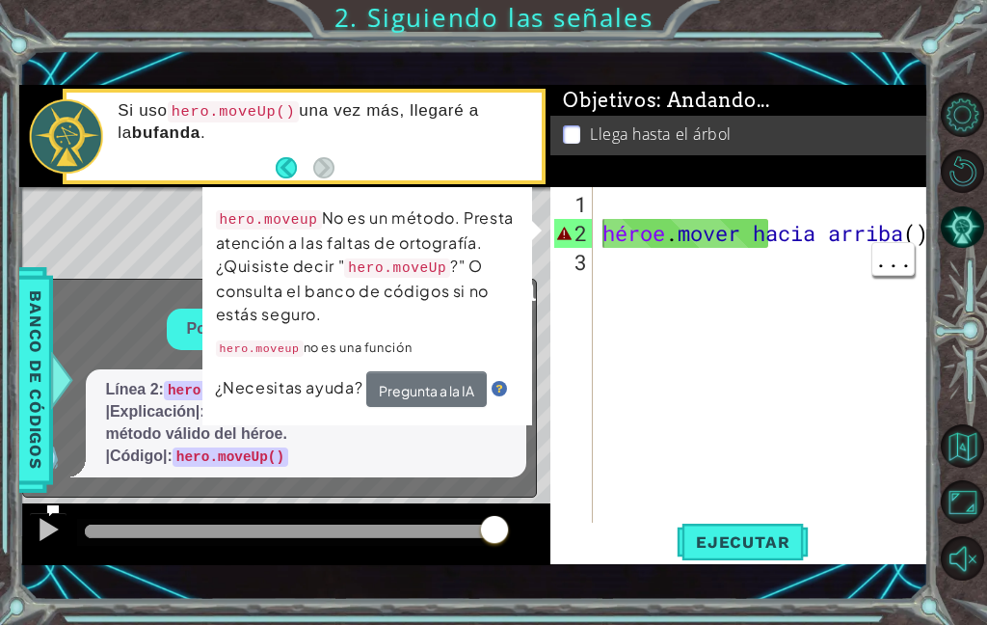
click at [284, 169] on button "Atrás" at bounding box center [295, 167] width 38 height 21
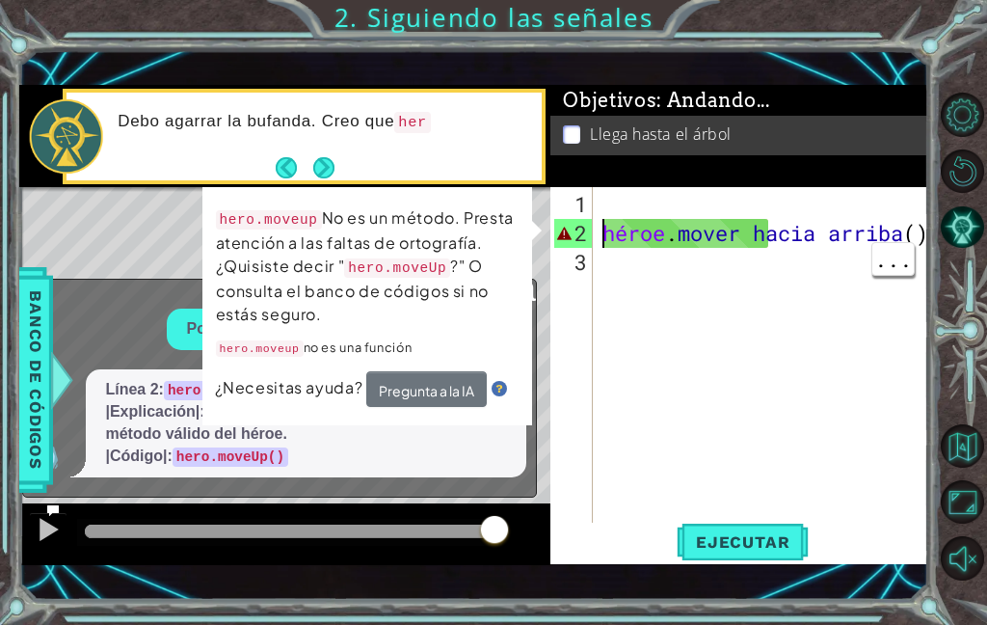
click at [282, 164] on button "Atrás" at bounding box center [295, 167] width 38 height 21
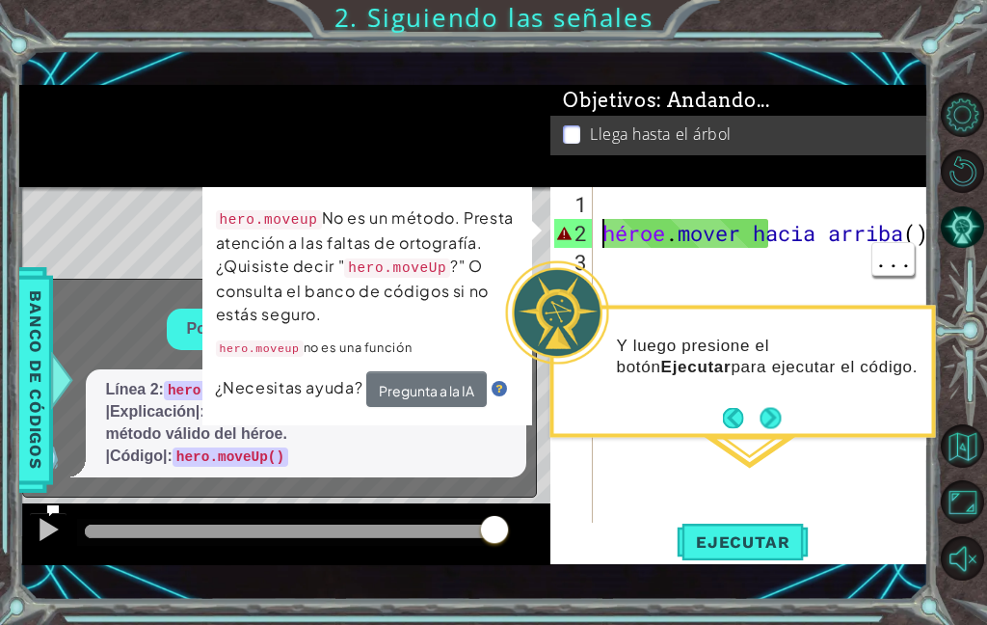
click at [755, 554] on button "Ejecutar" at bounding box center [743, 541] width 132 height 38
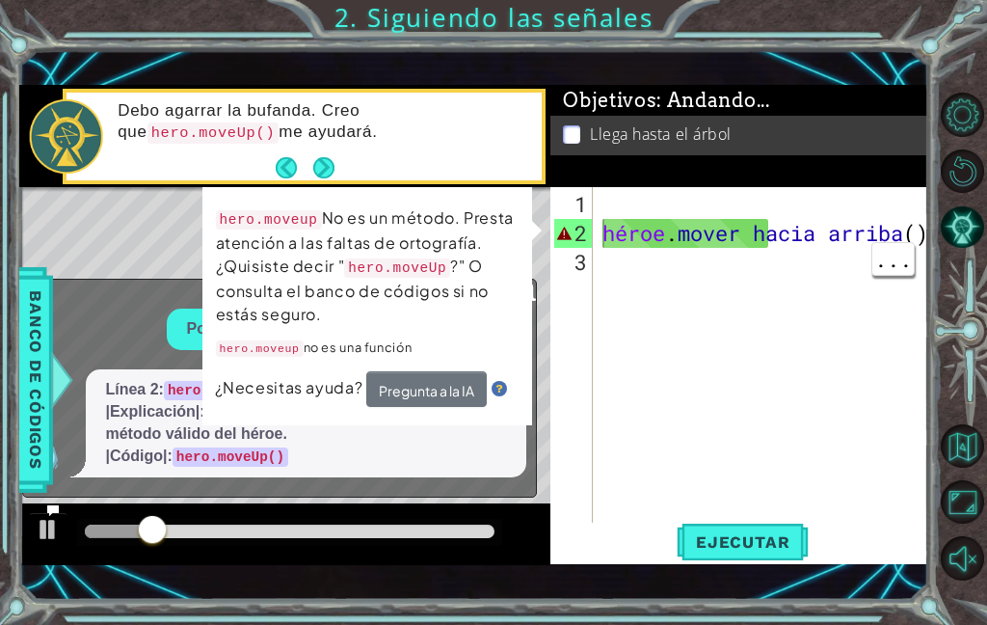
click at [308, 162] on button "Atrás" at bounding box center [295, 167] width 38 height 21
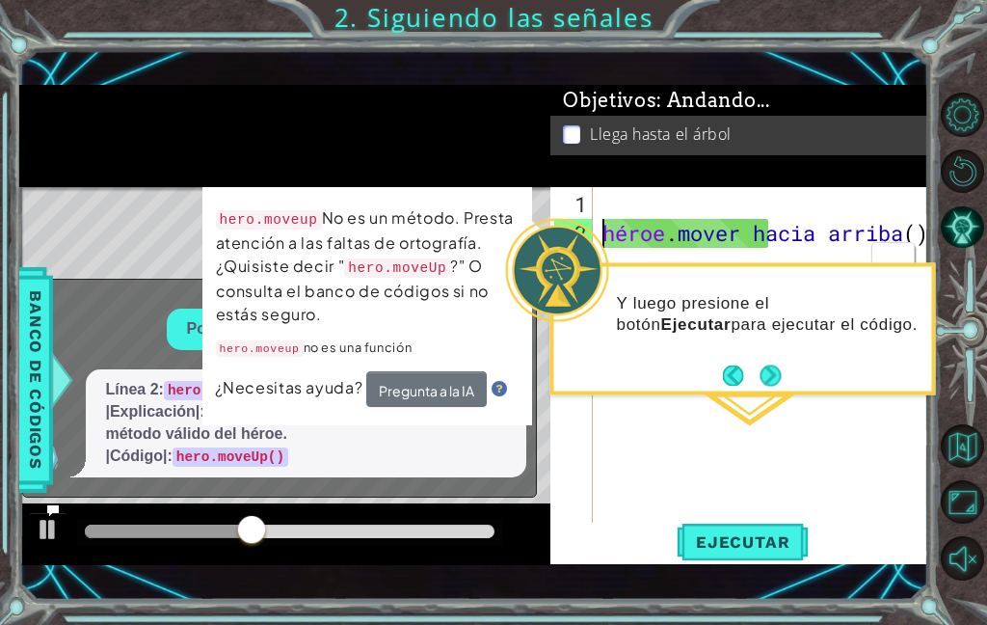
click at [759, 365] on button "Atrás" at bounding box center [742, 374] width 38 height 21
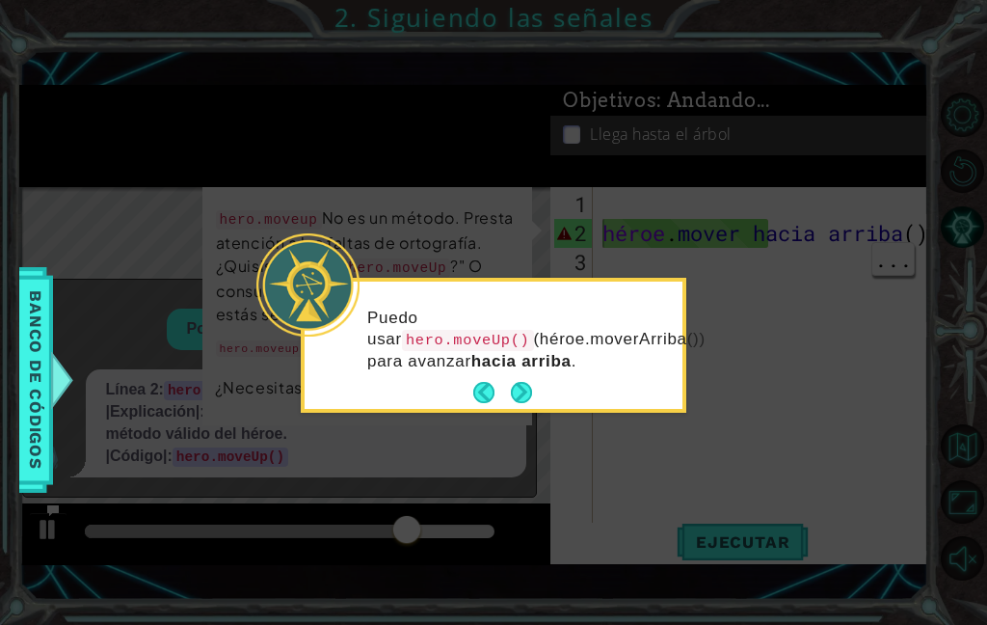
click at [507, 377] on button "Próximo" at bounding box center [521, 393] width 36 height 36
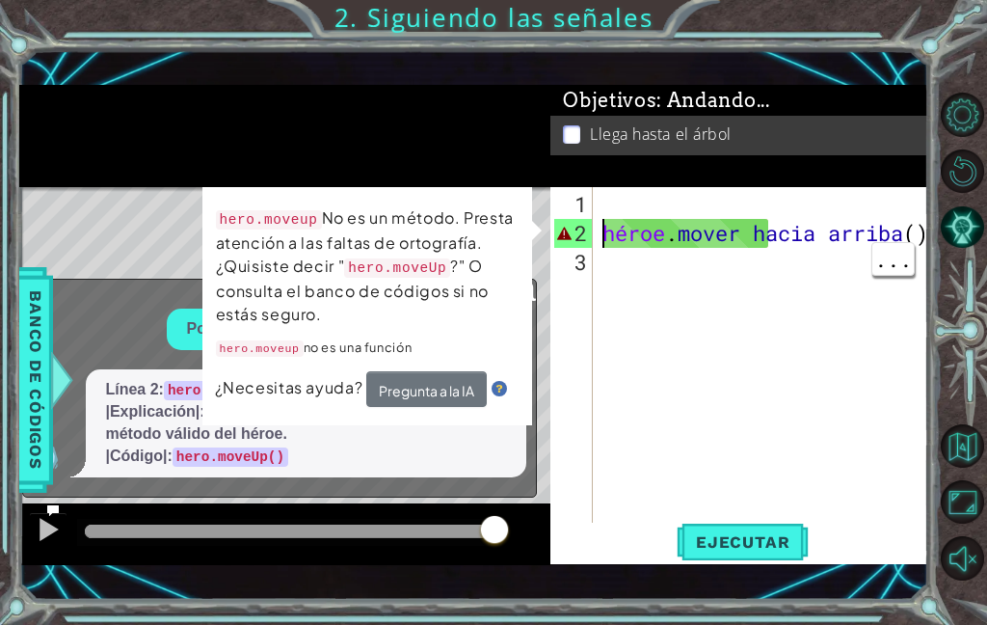
click at [634, 209] on div "héroe . mover hacia arriba ( )" at bounding box center [766, 392] width 335 height 405
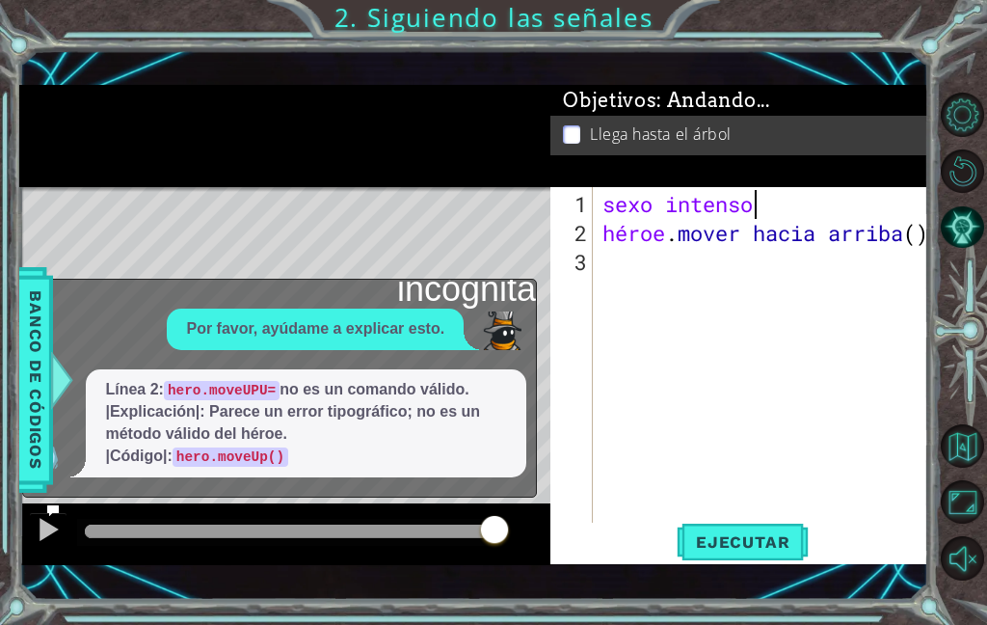
scroll to position [33, 105]
click at [421, 236] on div "Mapa de niveles" at bounding box center [464, 471] width 891 height 568
click at [57, 521] on div at bounding box center [48, 529] width 25 height 25
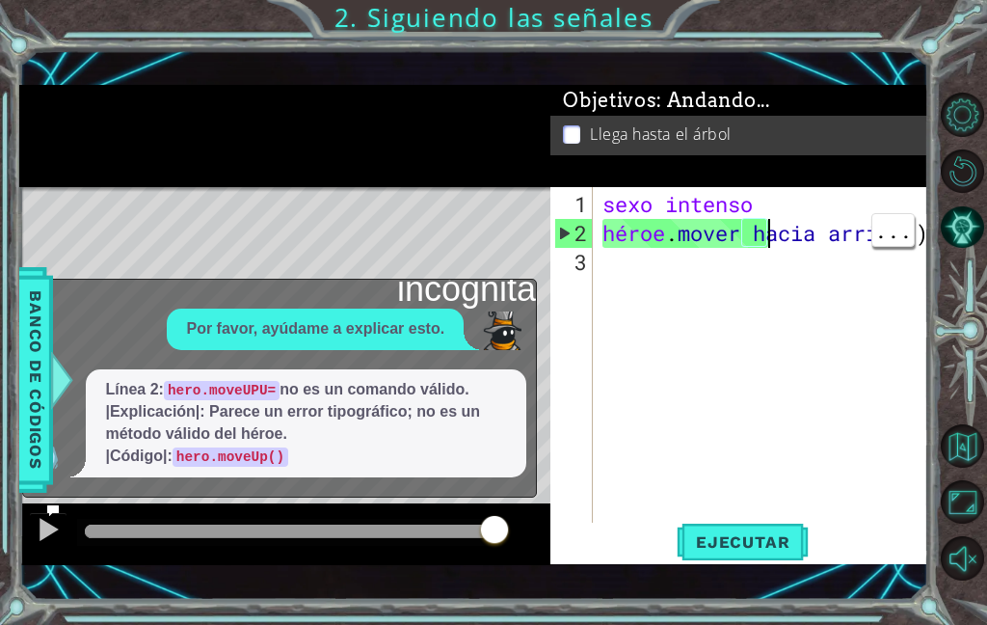
click at [784, 207] on div "sexo intenso héroe . mover hacia arriba ( )" at bounding box center [766, 392] width 335 height 405
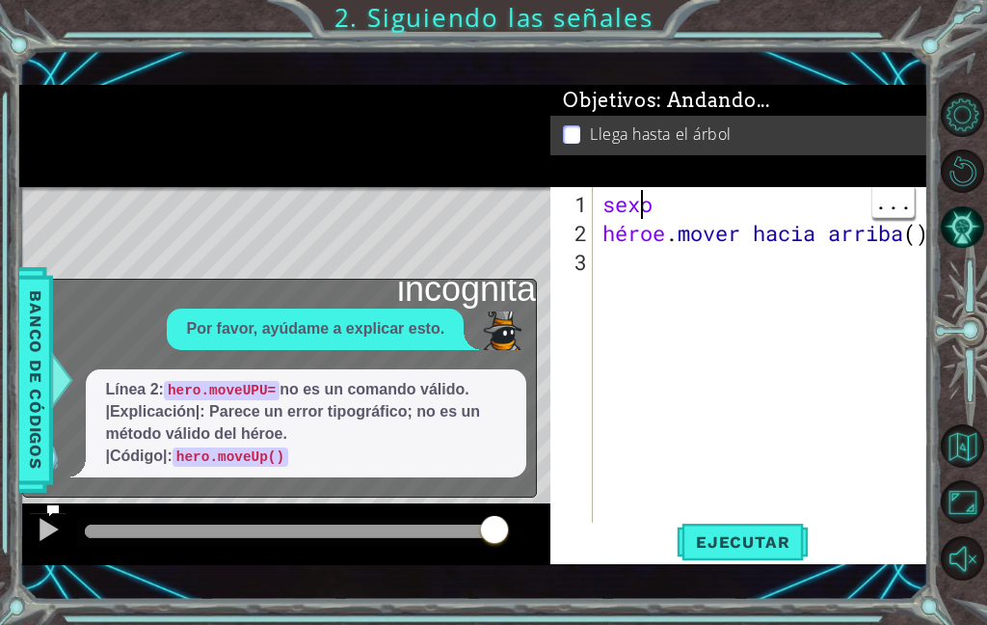
click at [685, 200] on div "sexo héroe . mover hacia arriba ( )" at bounding box center [766, 392] width 335 height 405
click at [407, 255] on div "Mapa de niveles" at bounding box center [464, 471] width 891 height 568
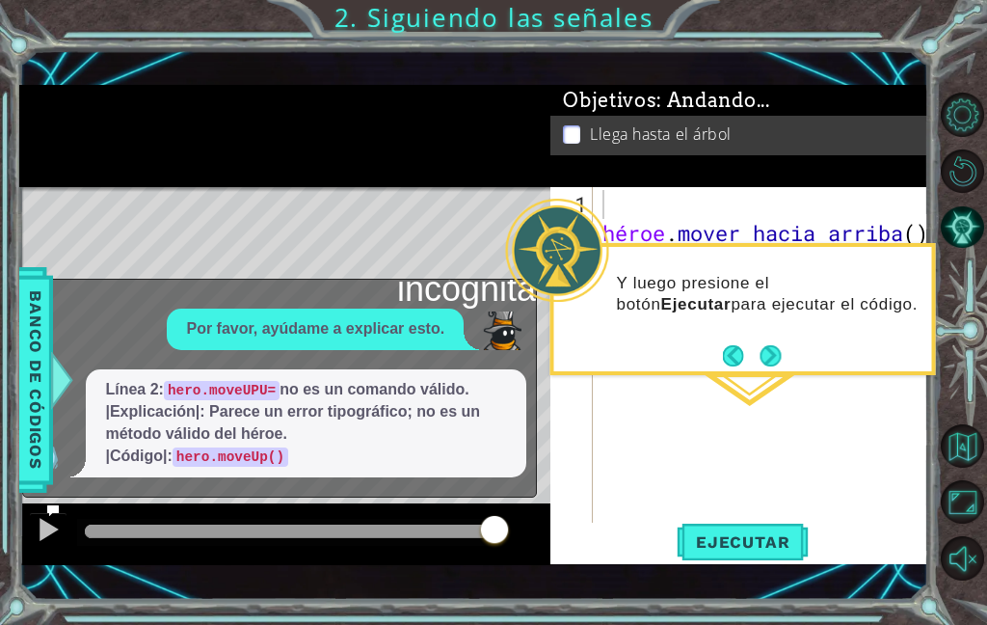
click at [45, 385] on font "Banco de códigos" at bounding box center [35, 379] width 19 height 178
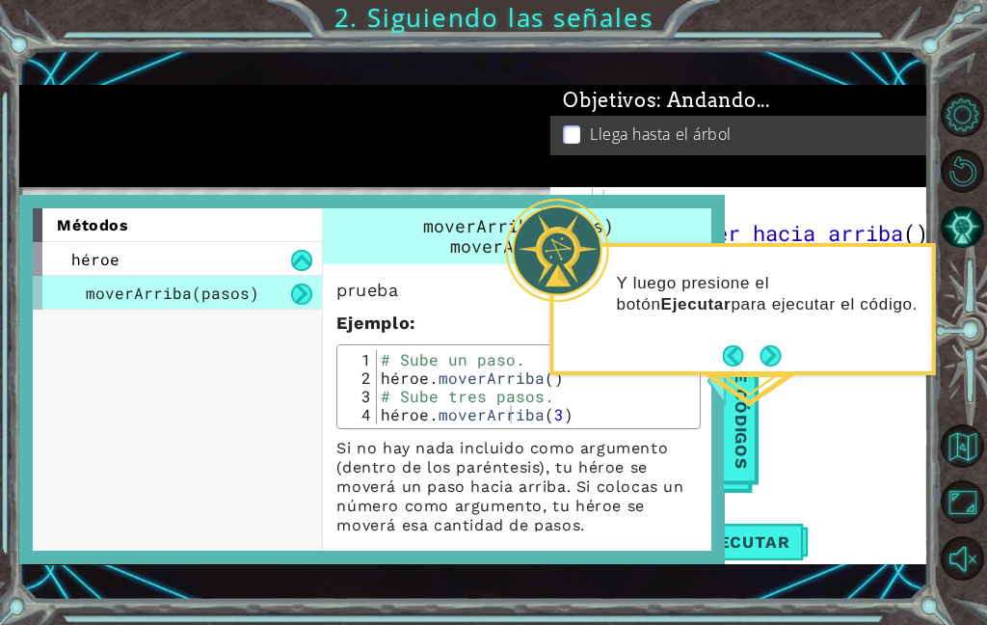
click at [738, 431] on font "Banco de códigos" at bounding box center [741, 379] width 19 height 178
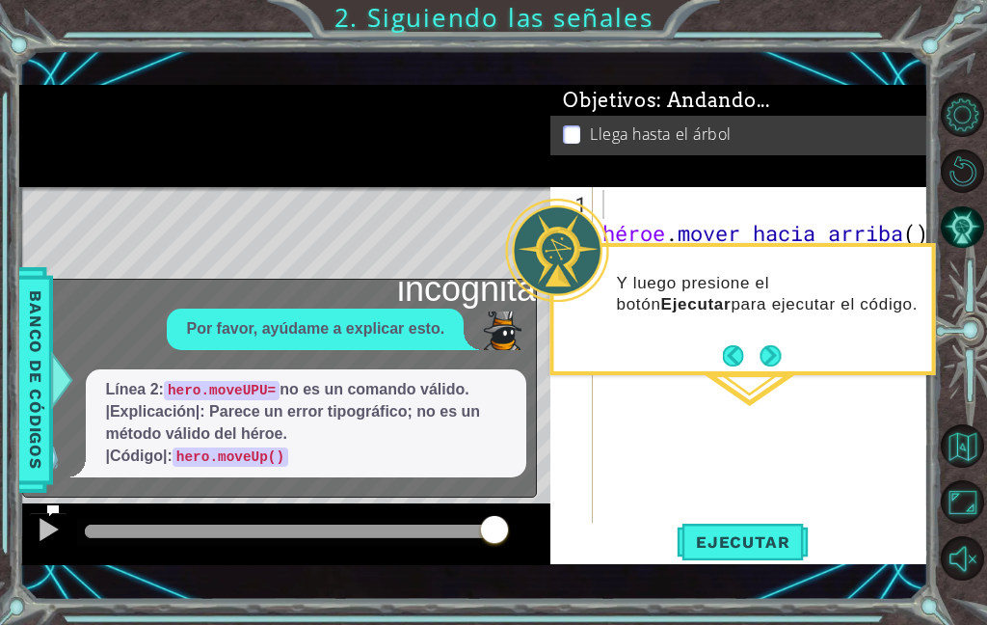
click at [769, 351] on button "Próximo" at bounding box center [771, 355] width 36 height 36
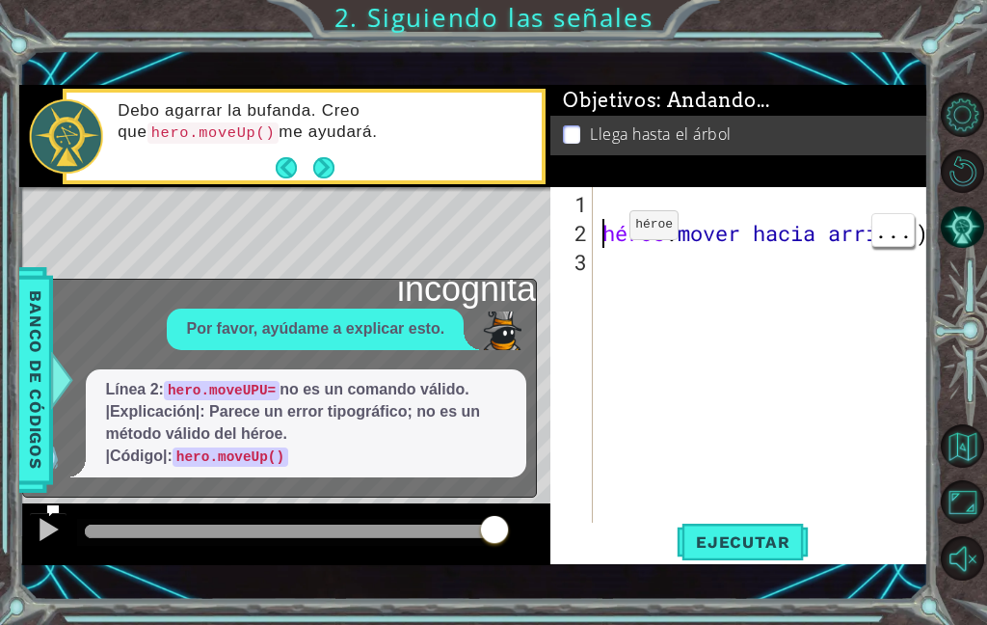
click at [590, 228] on div "2" at bounding box center [573, 233] width 39 height 29
click at [599, 236] on div "héroe . mover hacia arriba ( )" at bounding box center [762, 360] width 326 height 347
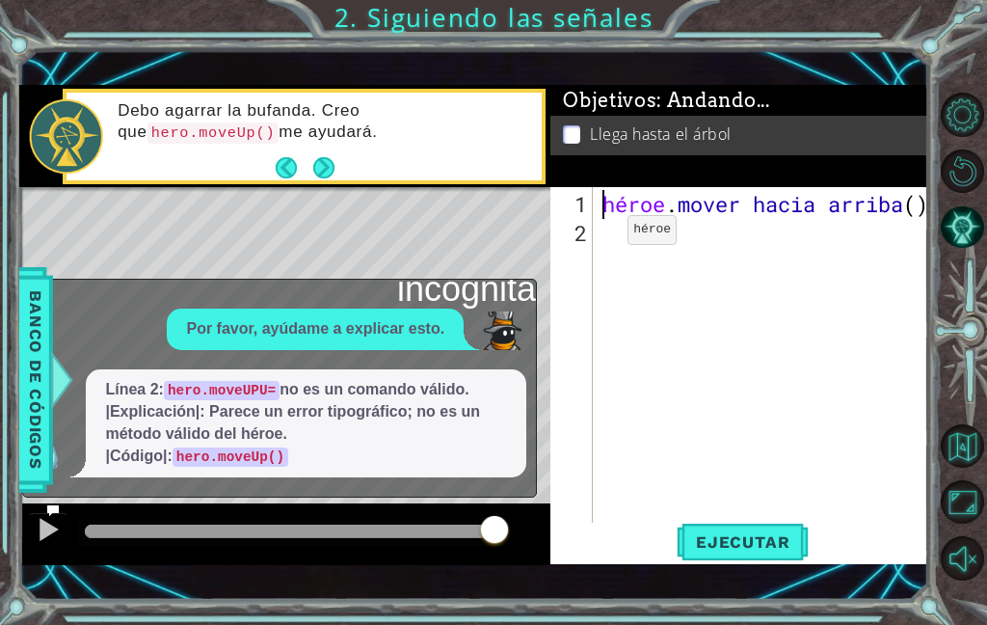
click at [481, 74] on div "1 ההההההההההההההההההההההההההההההההההההההההההההההההההההההההההההההההההההההההההההה…" at bounding box center [473, 324] width 908 height 549
click at [633, 219] on div "héroe . mover hacia arriba ( )" at bounding box center [766, 392] width 335 height 405
click at [528, 92] on div "Debo agarrar [PERSON_NAME]. Creo que hero.moveUp() me ayudará." at bounding box center [322, 136] width 437 height 91
click at [739, 538] on font "Ejecutar" at bounding box center [743, 541] width 94 height 19
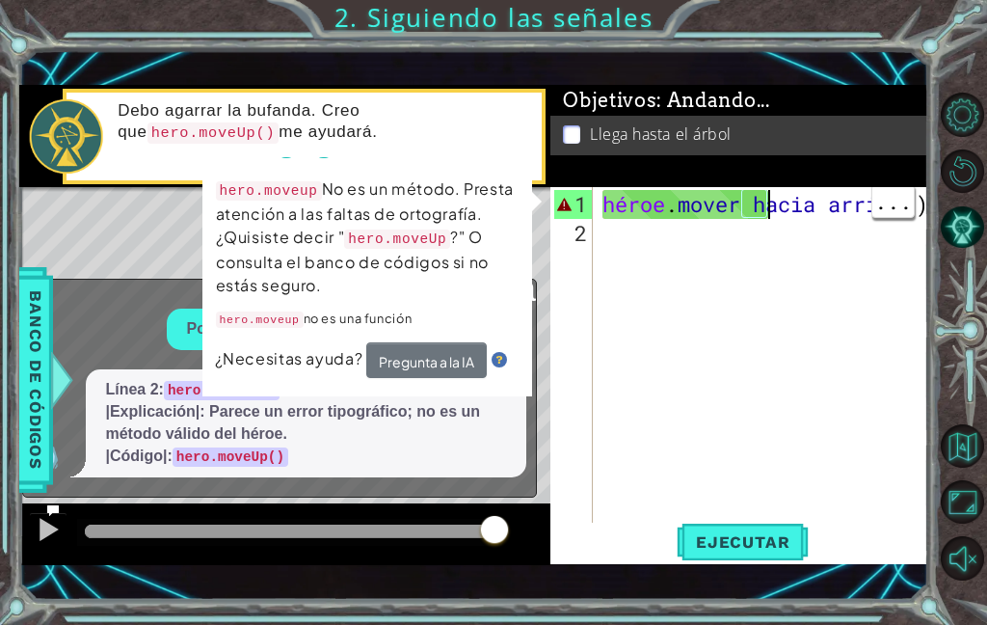
click at [818, 213] on div "héroe . mover hacia arriba ( )" at bounding box center [766, 392] width 335 height 405
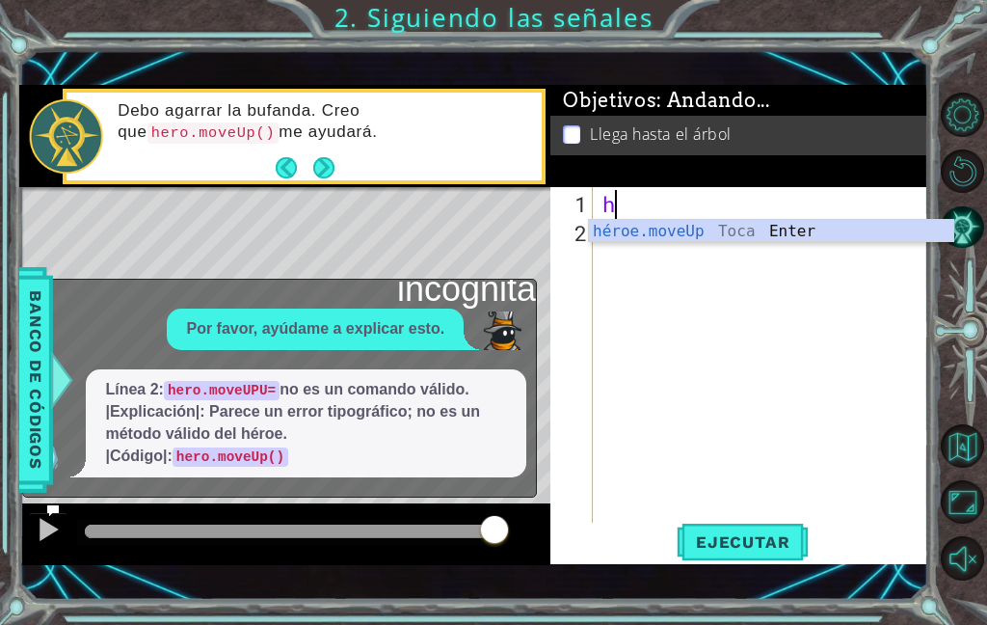
click at [488, 91] on div "Debo agarrar [PERSON_NAME]. Creo que hero.moveUp() me ayudará." at bounding box center [304, 137] width 483 height 96
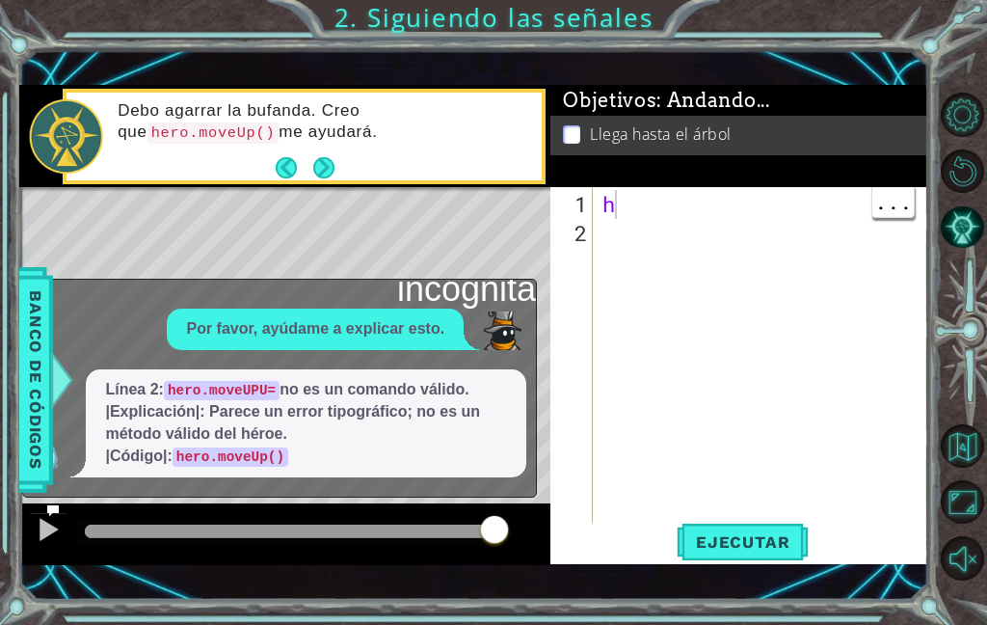
click at [644, 207] on div "h" at bounding box center [766, 392] width 335 height 405
click at [545, 122] on div "Debo agarrar [PERSON_NAME]. Creo que hero.moveUp() me ayudará." at bounding box center [304, 137] width 483 height 96
click at [628, 205] on div at bounding box center [766, 392] width 335 height 405
click at [718, 529] on button "Ejecutar" at bounding box center [743, 541] width 132 height 38
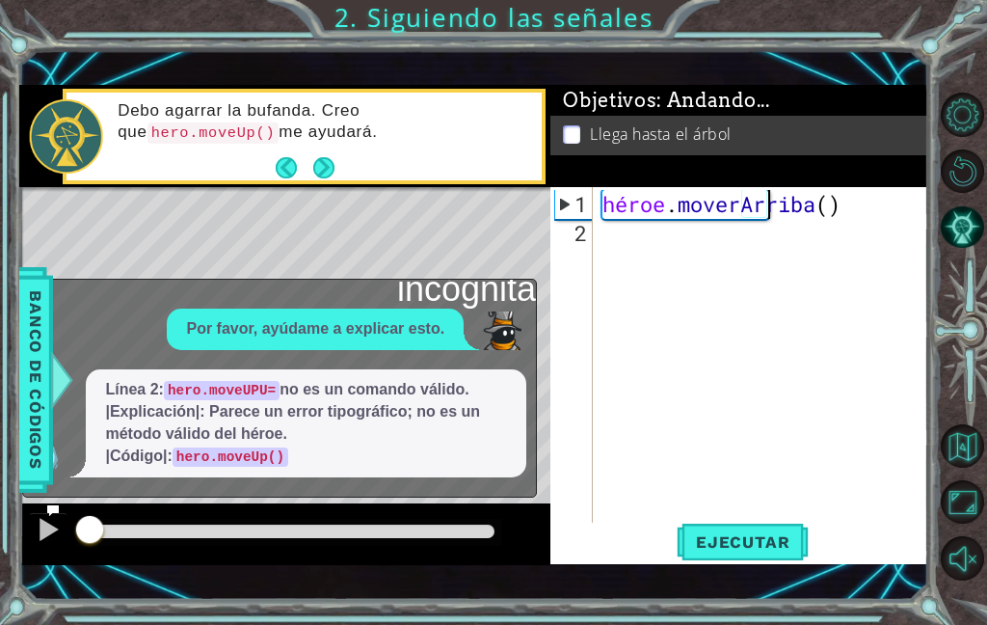
scroll to position [33, 105]
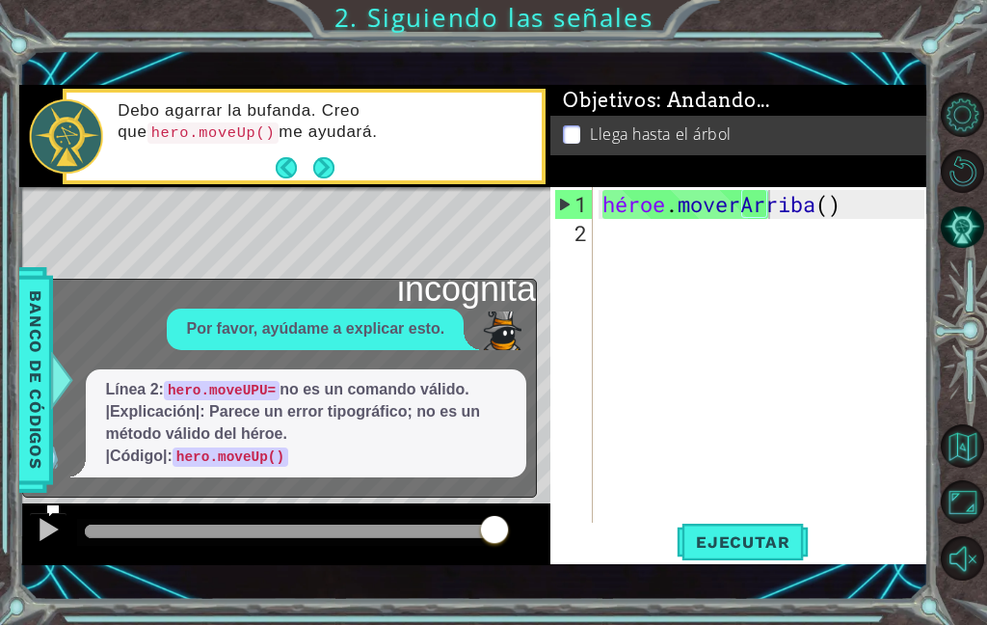
click at [740, 529] on button "Ejecutar" at bounding box center [743, 541] width 132 height 38
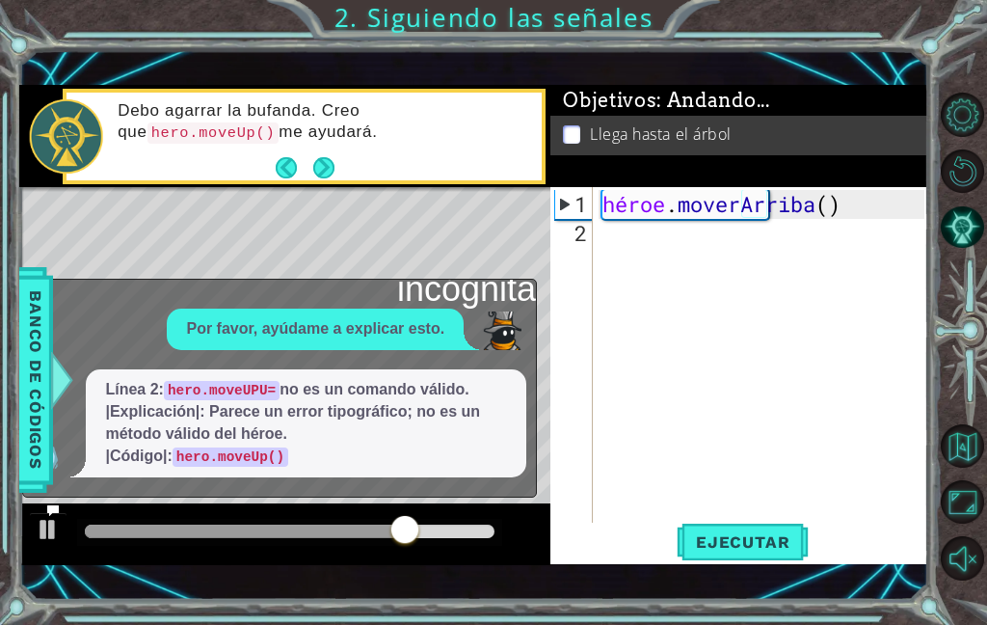
click at [323, 171] on button "Próximo" at bounding box center [324, 167] width 35 height 35
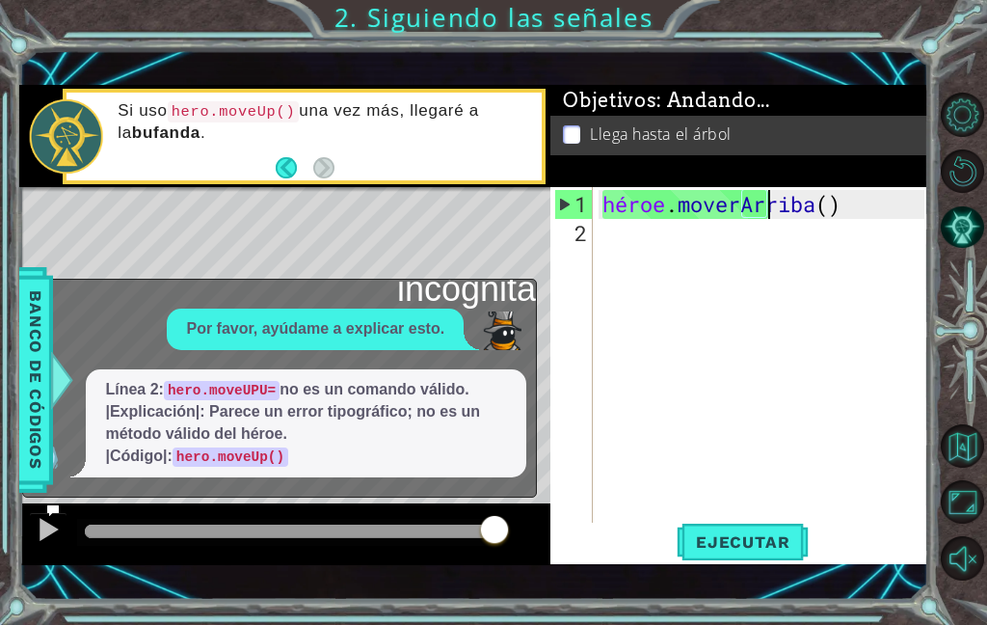
click at [587, 193] on font "1" at bounding box center [581, 204] width 13 height 28
click at [217, 460] on code "hero.moveUp()" at bounding box center [231, 456] width 116 height 19
click at [219, 460] on code "hero.moveUp()" at bounding box center [231, 456] width 116 height 19
click at [233, 457] on code "hero.moveUp()" at bounding box center [231, 456] width 116 height 19
click at [255, 450] on code "hero.moveUp()" at bounding box center [231, 456] width 116 height 19
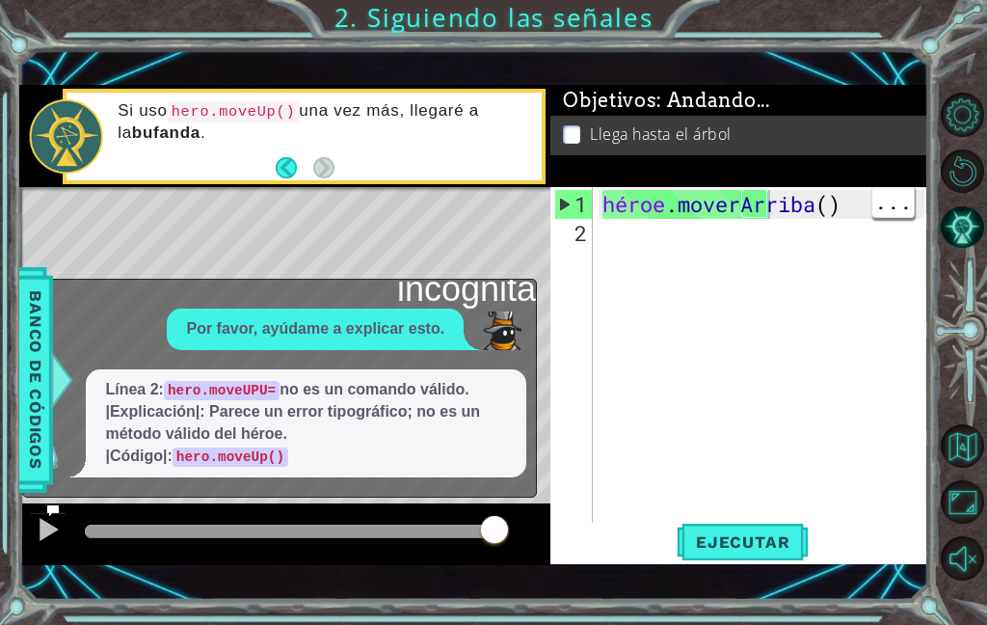
click at [221, 364] on div "Por favor, ayúdame a explicar esto. Línea 2: hero.moveUPU= no es un comando vál…" at bounding box center [274, 392] width 503 height 168
click at [218, 388] on code "hero.moveUPU=" at bounding box center [222, 390] width 116 height 19
click at [33, 423] on font "Banco de códigos" at bounding box center [35, 379] width 19 height 178
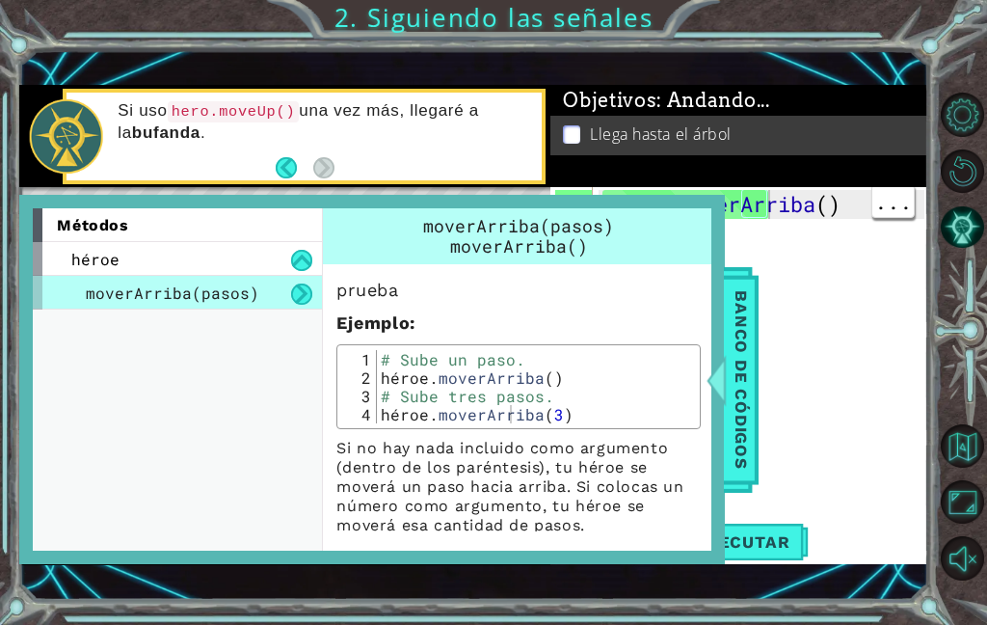
click at [741, 408] on font "Banco de códigos" at bounding box center [741, 379] width 19 height 178
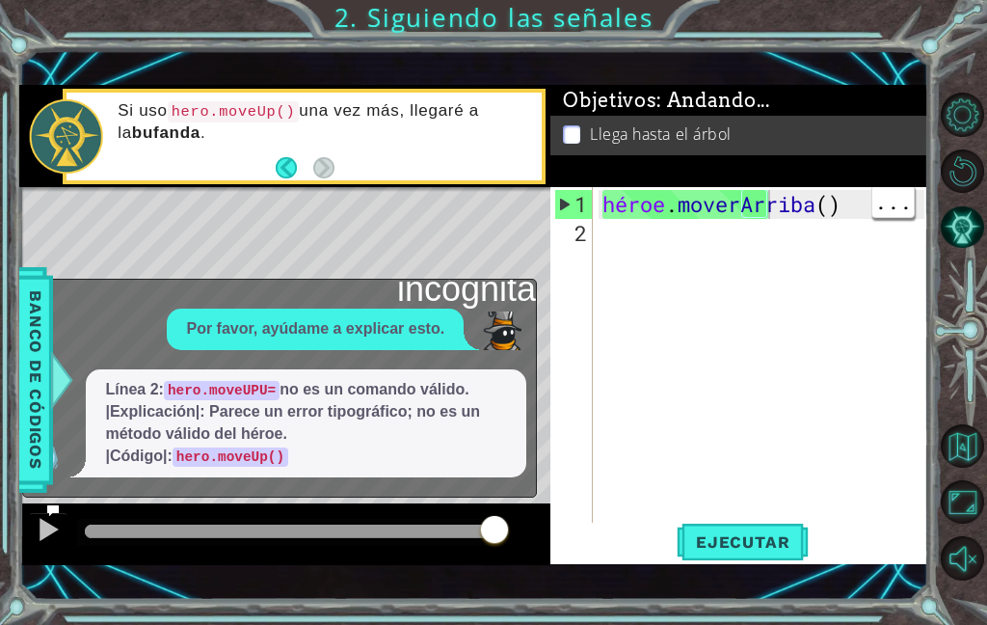
click at [798, 201] on div "héroe . [GEOGRAPHIC_DATA] ( )" at bounding box center [766, 392] width 335 height 405
click at [763, 196] on div "héroe . [GEOGRAPHIC_DATA] ( )" at bounding box center [766, 392] width 335 height 405
click at [611, 108] on font "Objetivos" at bounding box center [610, 100] width 94 height 23
click at [749, 346] on div "héroe . [GEOGRAPHIC_DATA] ( )" at bounding box center [766, 392] width 335 height 405
click at [875, 216] on font "..." at bounding box center [893, 230] width 38 height 28
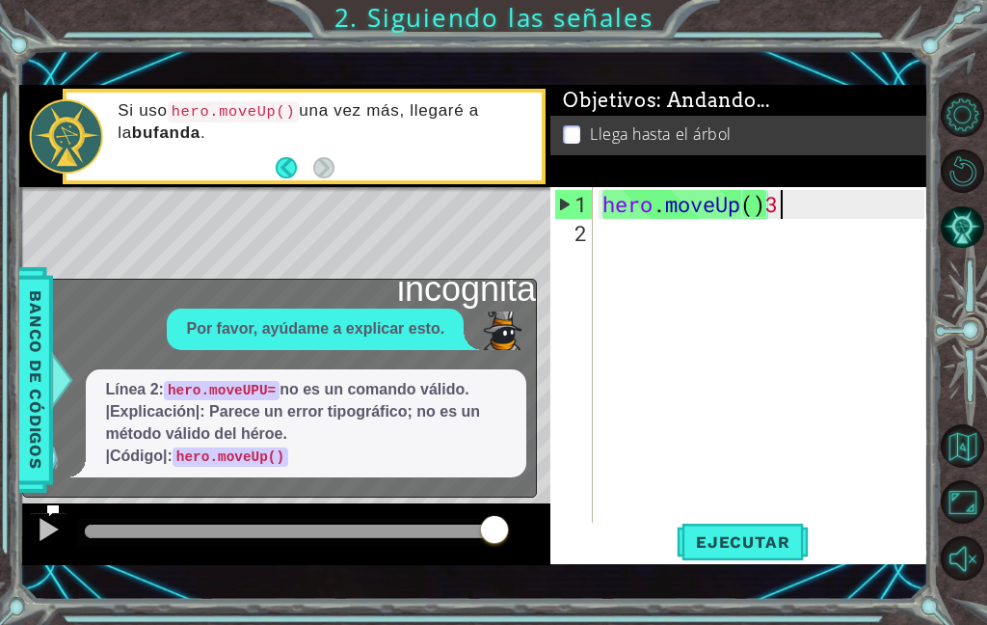
scroll to position [33, 47]
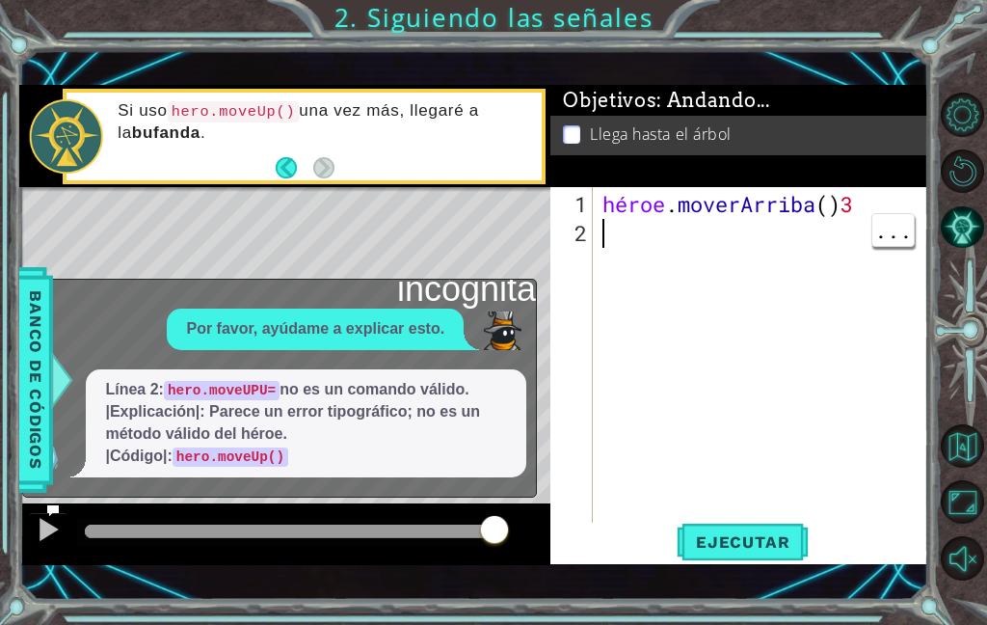
click at [796, 342] on div "héroe . [GEOGRAPHIC_DATA] ( ) 3" at bounding box center [766, 392] width 335 height 405
click at [923, 196] on div "héroe . [GEOGRAPHIC_DATA] ( ) 3" at bounding box center [766, 392] width 335 height 405
click at [536, 77] on div "1 ההההההההההההההההההההההההההההההההההההההההההההההההההההההההההההההההההההההההההההה…" at bounding box center [473, 324] width 908 height 549
click at [796, 355] on div "héroe . [GEOGRAPHIC_DATA] ( )" at bounding box center [766, 392] width 335 height 405
click at [672, 246] on div "héroe . [GEOGRAPHIC_DATA] ( ) yo" at bounding box center [766, 392] width 335 height 405
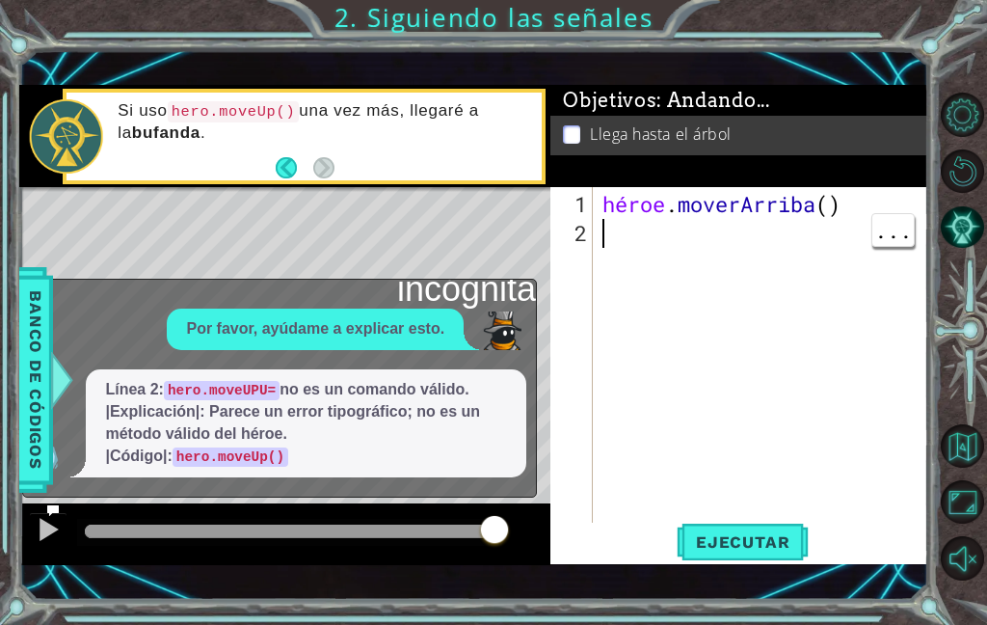
click at [811, 372] on div "héroe . [GEOGRAPHIC_DATA] ( )" at bounding box center [766, 392] width 335 height 405
click at [685, 430] on div "héroe . [GEOGRAPHIC_DATA] ( )" at bounding box center [766, 392] width 335 height 405
click at [869, 196] on div "héroe . [GEOGRAPHIC_DATA] ( )" at bounding box center [766, 392] width 335 height 405
click at [862, 326] on div "héroe . [GEOGRAPHIC_DATA] ( ) 2" at bounding box center [766, 392] width 335 height 405
click at [921, 201] on div "héroe . [GEOGRAPHIC_DATA] ( ) 2" at bounding box center [766, 392] width 335 height 405
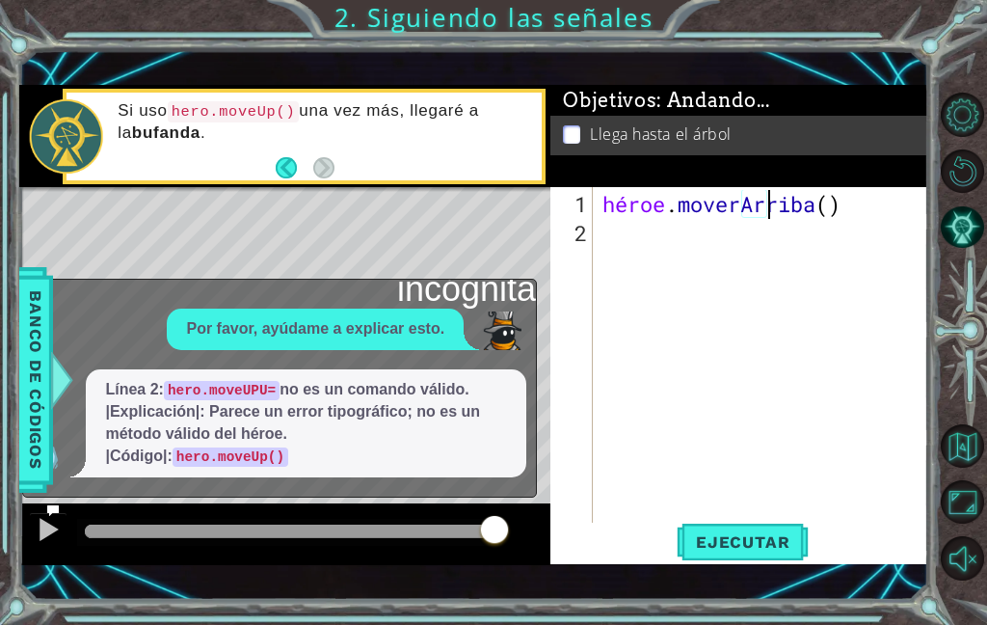
click at [446, 123] on p "Si uso hero.moveUp() una vez más, llegaré a la bufanda ." at bounding box center [323, 121] width 410 height 43
click at [570, 127] on p at bounding box center [571, 134] width 17 height 18
click at [740, 533] on font "Ejecutar" at bounding box center [743, 541] width 94 height 19
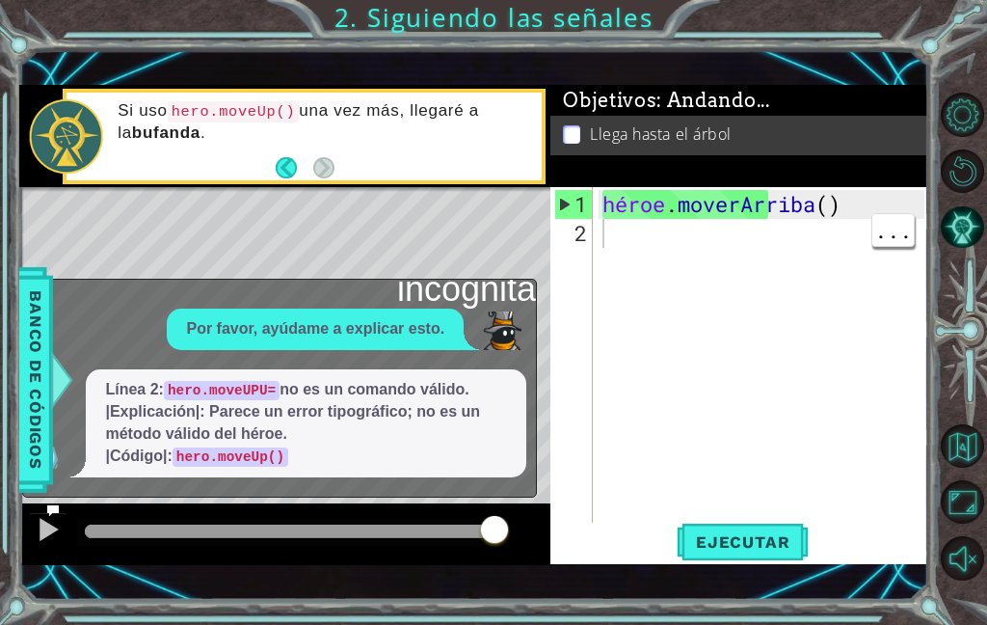
click at [652, 235] on div "héroe . [GEOGRAPHIC_DATA] ( )" at bounding box center [766, 392] width 335 height 405
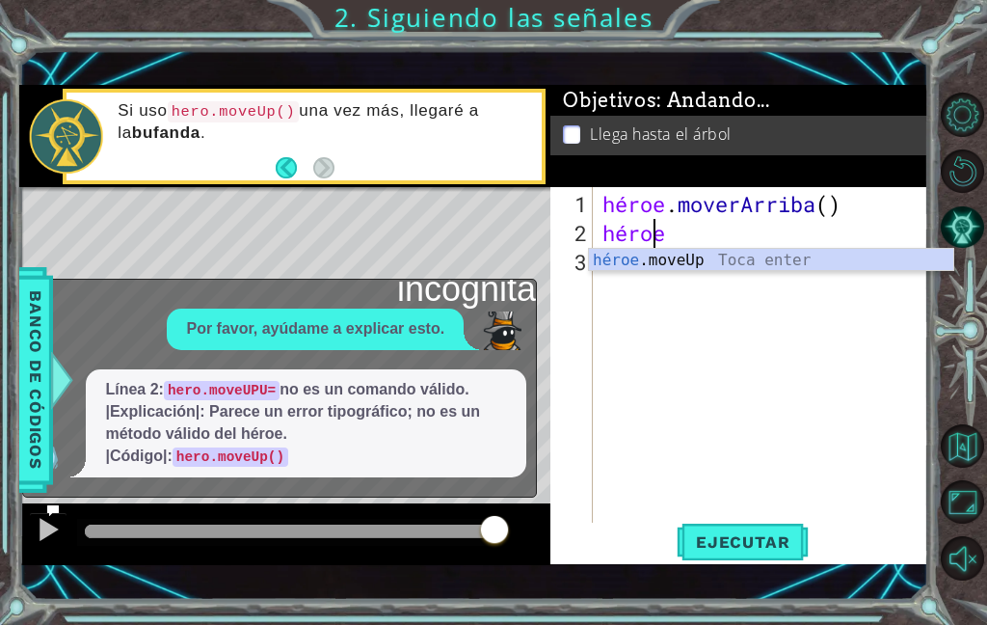
scroll to position [33, 86]
click at [697, 234] on div "héroe . [PERSON_NAME] ( ) héroe" at bounding box center [766, 392] width 335 height 405
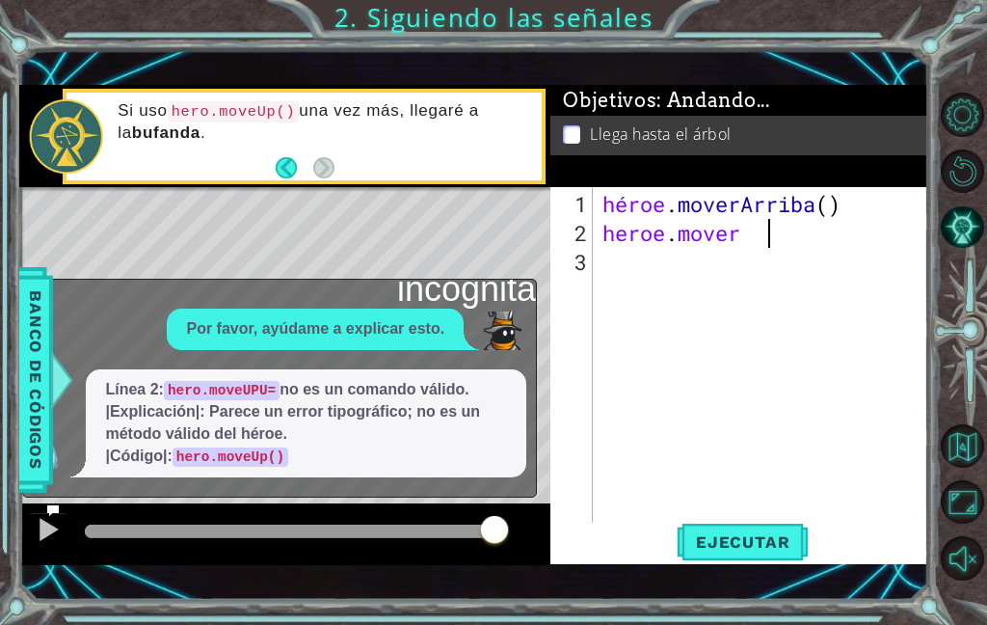
scroll to position [33, 105]
click at [776, 297] on div "héroe . [PERSON_NAME] ( ) héroe . movimiento" at bounding box center [766, 392] width 335 height 405
click at [930, 580] on div "1 ההההההההההההההההההההההההההההההההההההההההההההההההההההההההההההההההההההההההההההה…" at bounding box center [493, 312] width 987 height 625
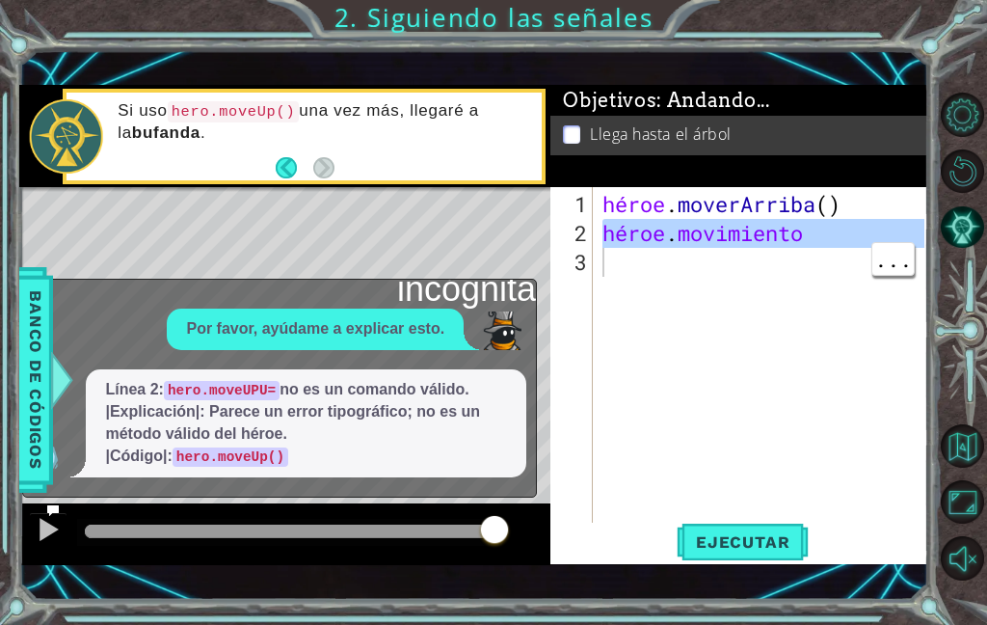
click at [839, 239] on div "héroe . [PERSON_NAME] ( ) héroe . movimiento" at bounding box center [766, 392] width 335 height 405
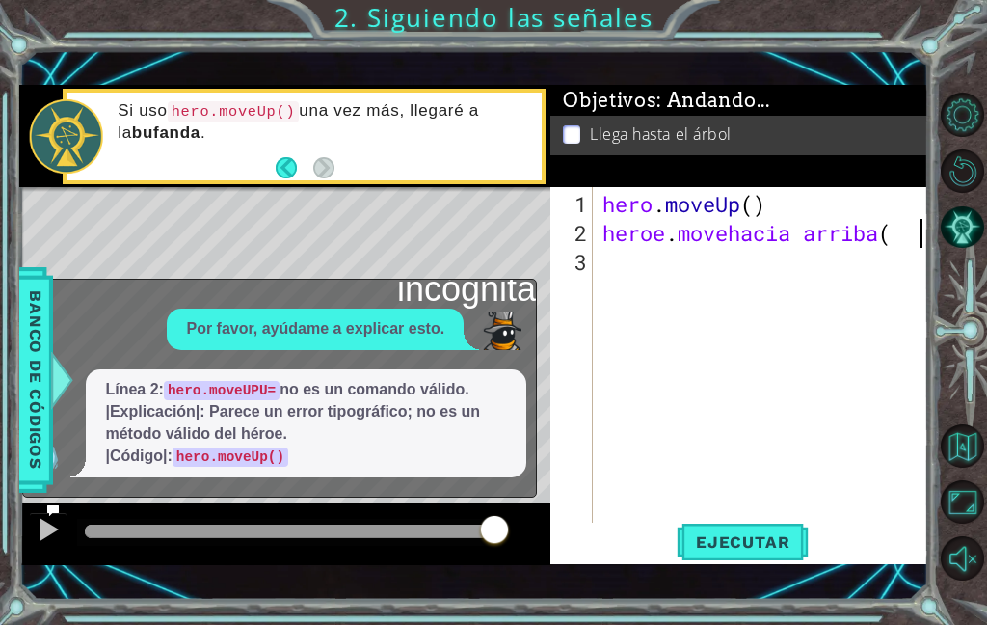
scroll to position [33, 136]
click at [758, 531] on button "Ejecutar" at bounding box center [743, 541] width 132 height 38
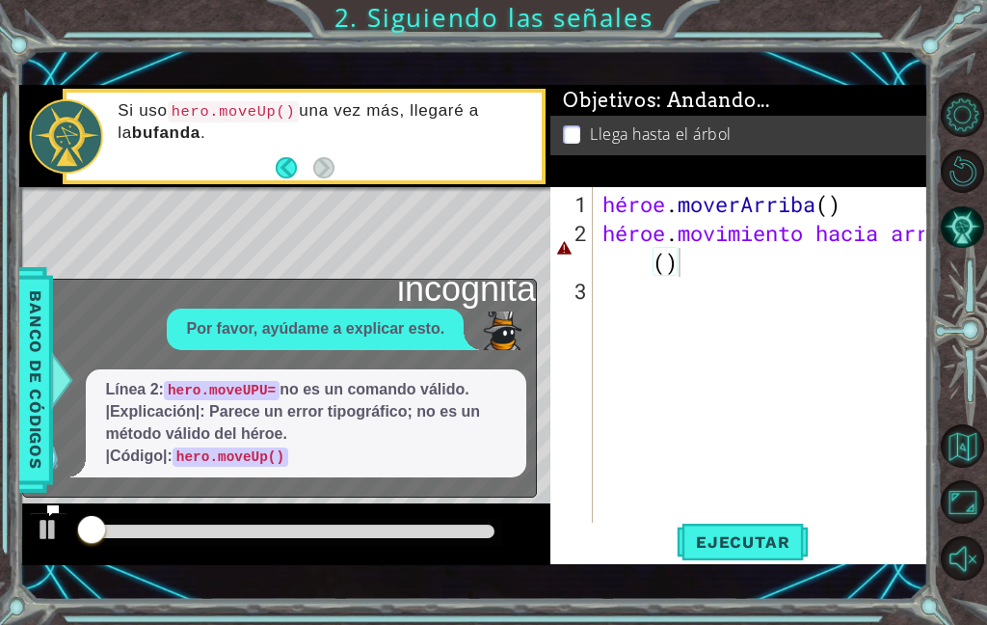
scroll to position [33, 105]
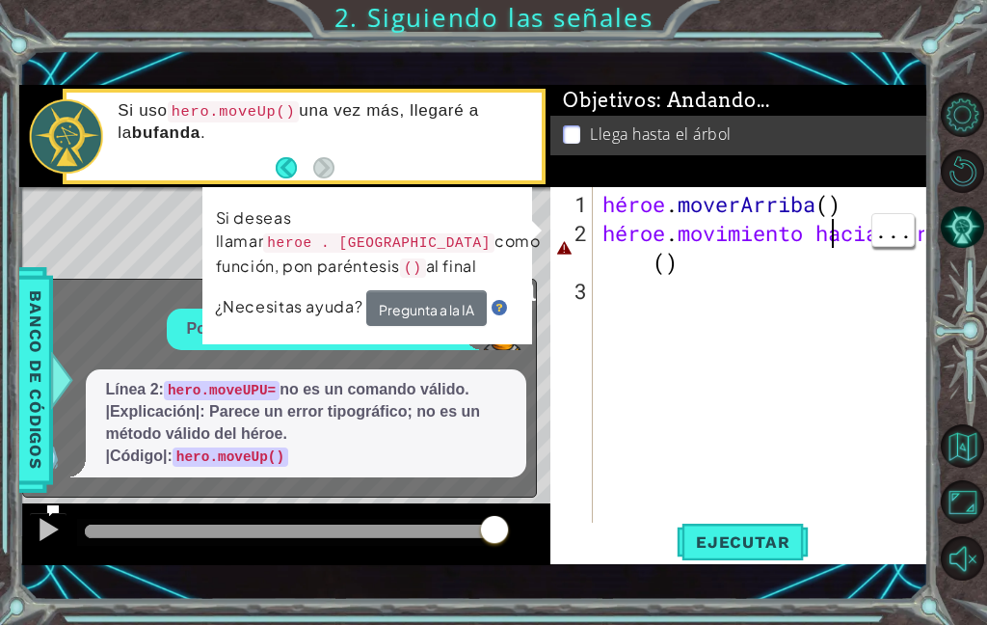
click at [827, 235] on div "héroe . [PERSON_NAME] ( ) héroe . movimiento hacia arriba ( )" at bounding box center [766, 392] width 335 height 405
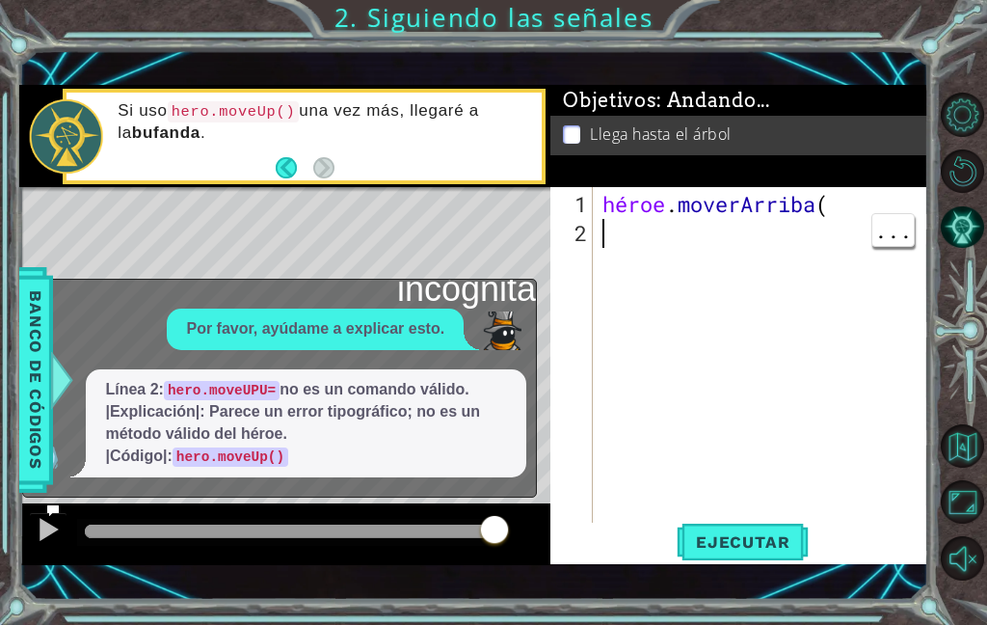
click at [618, 237] on div "héroe . [GEOGRAPHIC_DATA] (" at bounding box center [766, 392] width 335 height 405
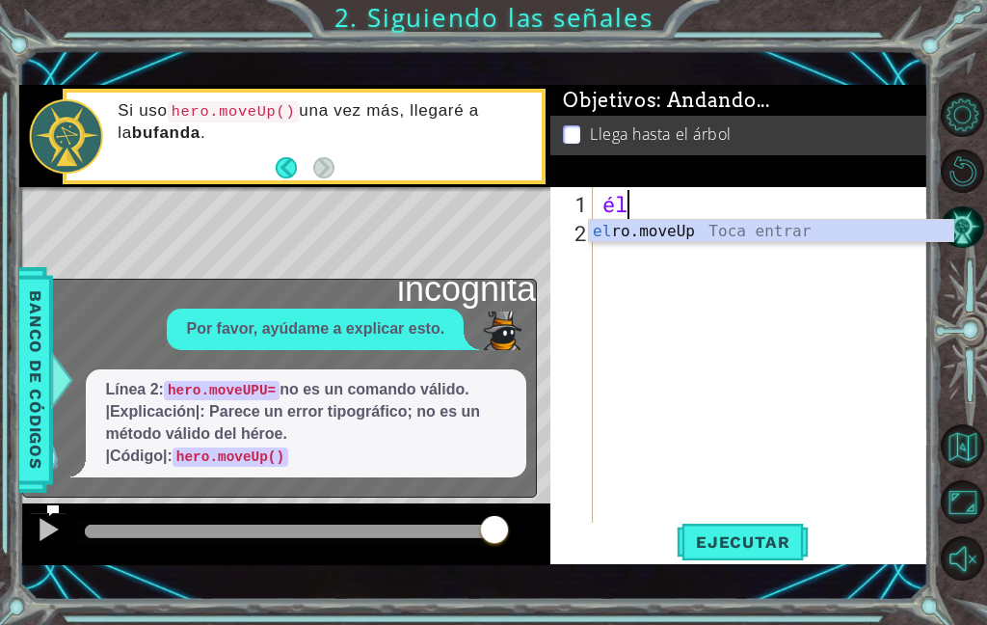
click at [750, 187] on div "Objetivos : Andando... Llega hasta el árbol" at bounding box center [738, 136] width 377 height 102
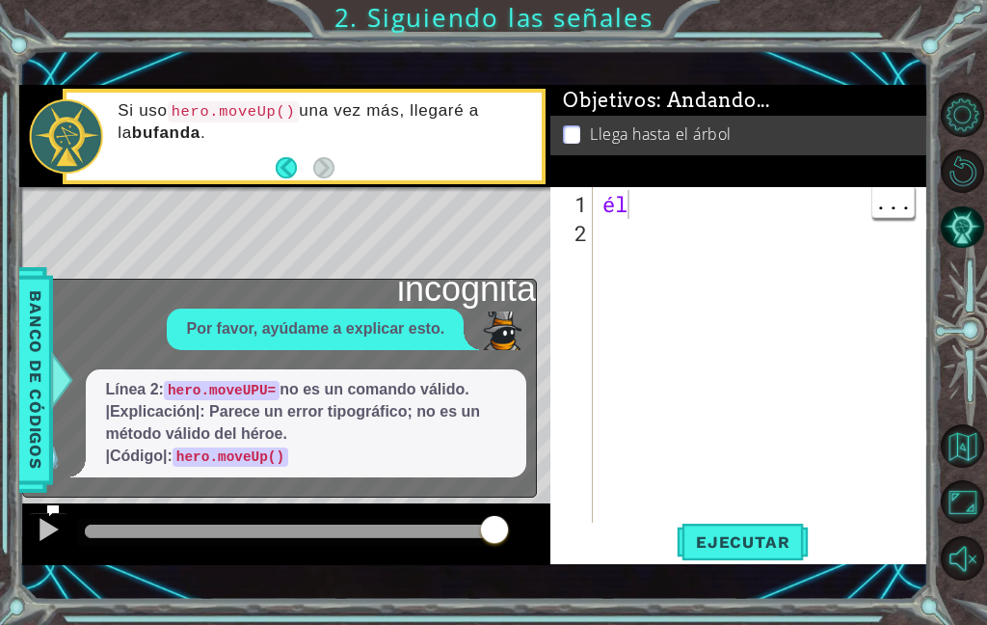
click at [638, 201] on div "él" at bounding box center [766, 392] width 335 height 405
click at [625, 207] on div at bounding box center [766, 392] width 335 height 405
click at [627, 233] on div "héroe . [GEOGRAPHIC_DATA] ( )" at bounding box center [766, 392] width 335 height 405
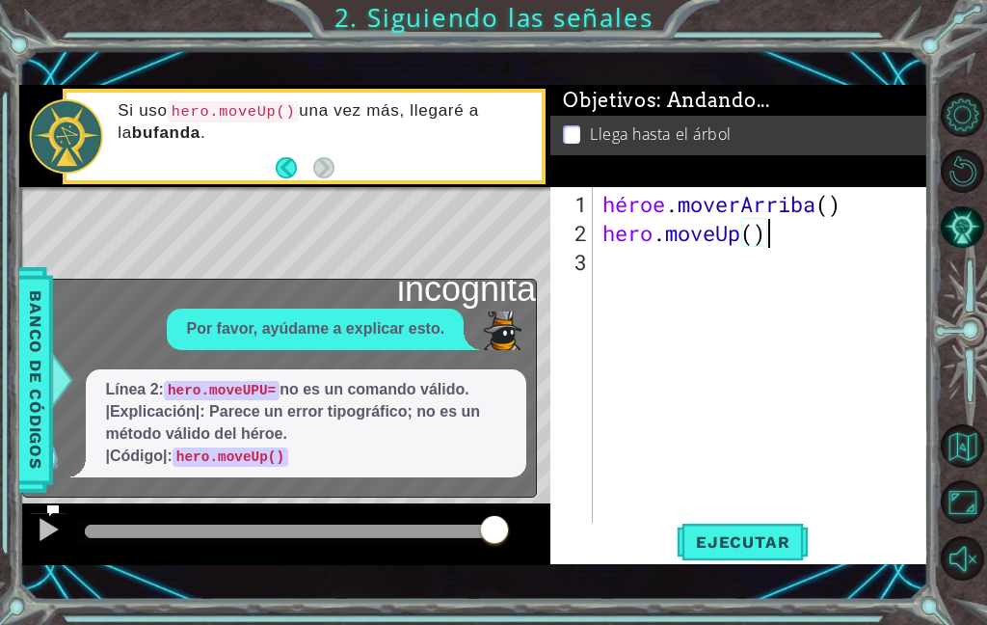
scroll to position [33, 187]
type textarea "abcde fg"
click at [758, 540] on font "Ejecutar" at bounding box center [743, 541] width 94 height 19
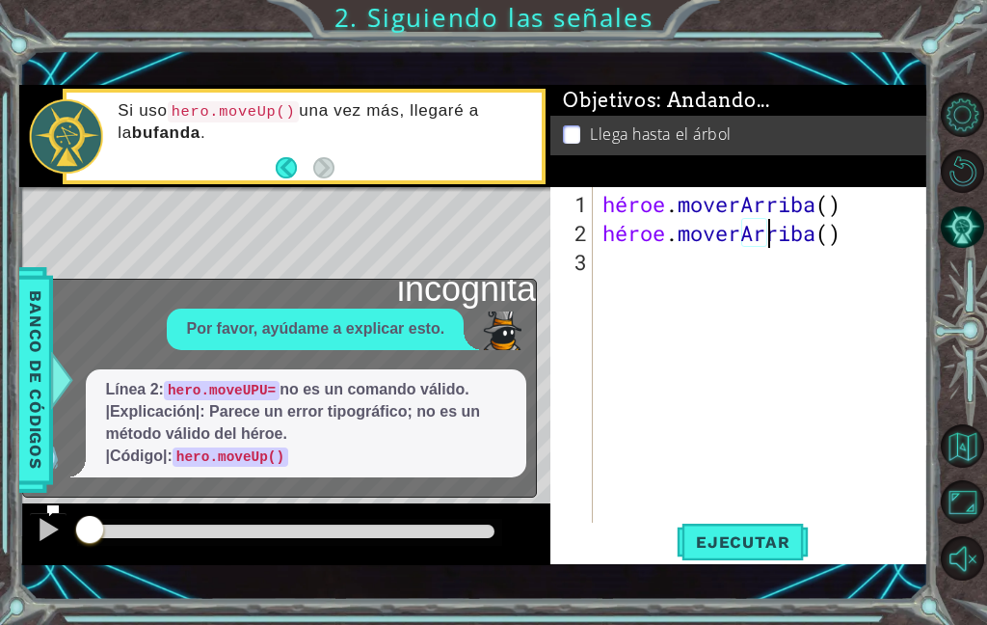
scroll to position [33, 105]
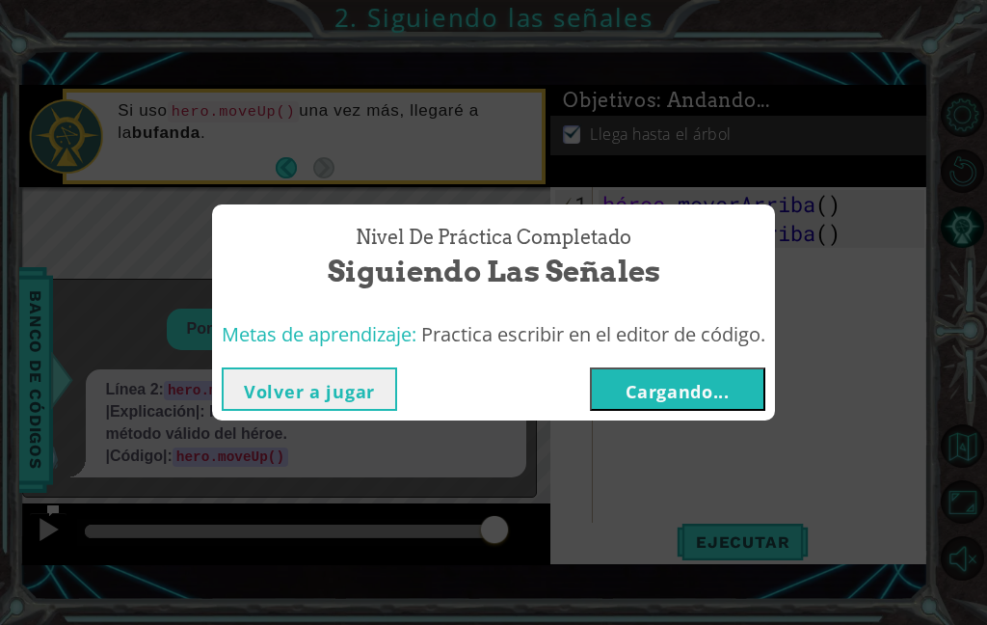
click at [737, 388] on button "Cargando..." at bounding box center [677, 388] width 175 height 43
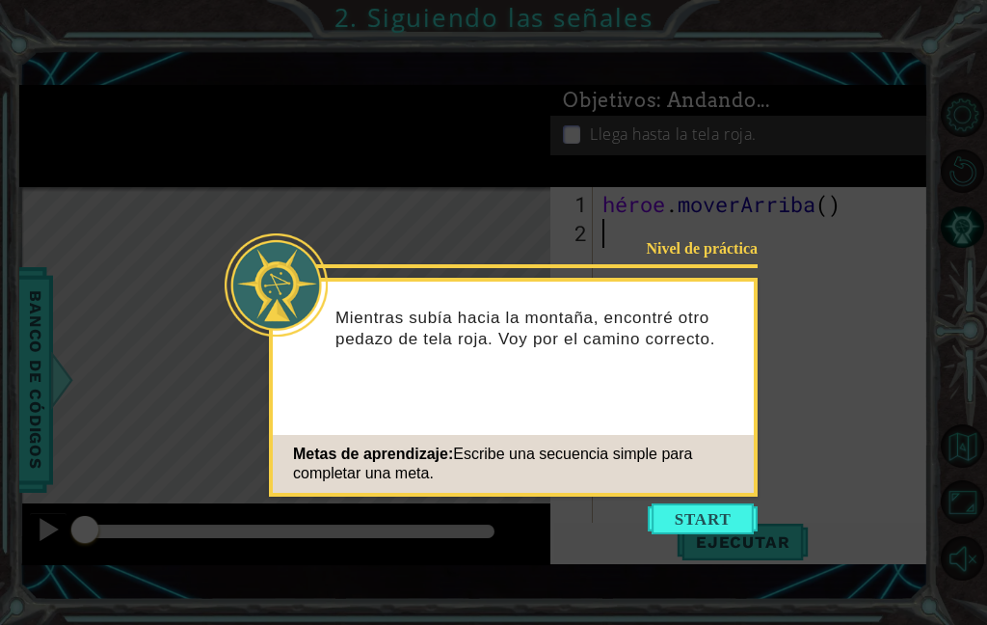
click at [691, 509] on button "Comenzar" at bounding box center [703, 518] width 110 height 31
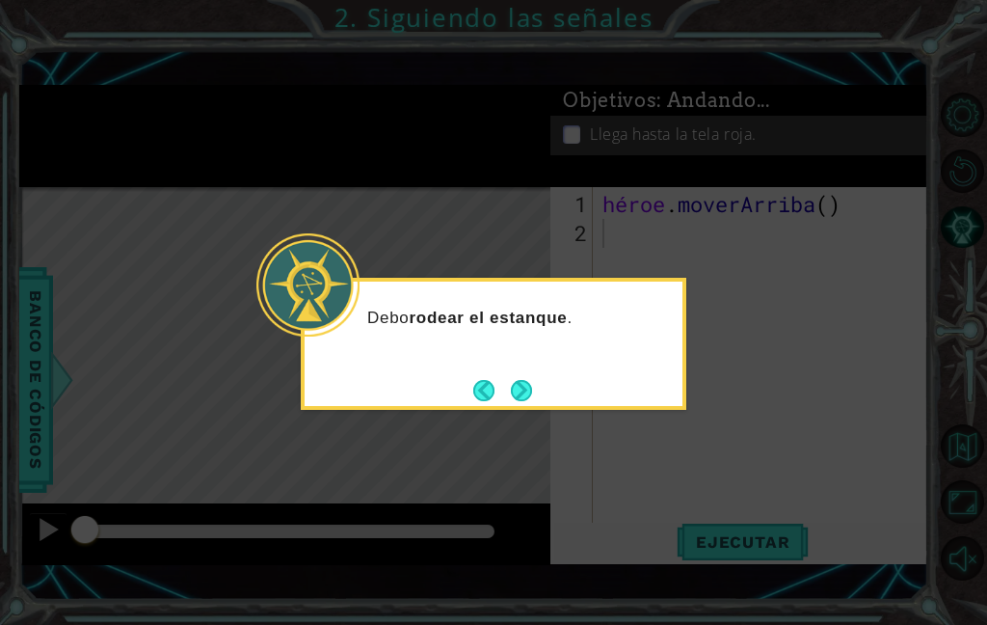
click at [513, 388] on button "Próximo" at bounding box center [521, 390] width 36 height 36
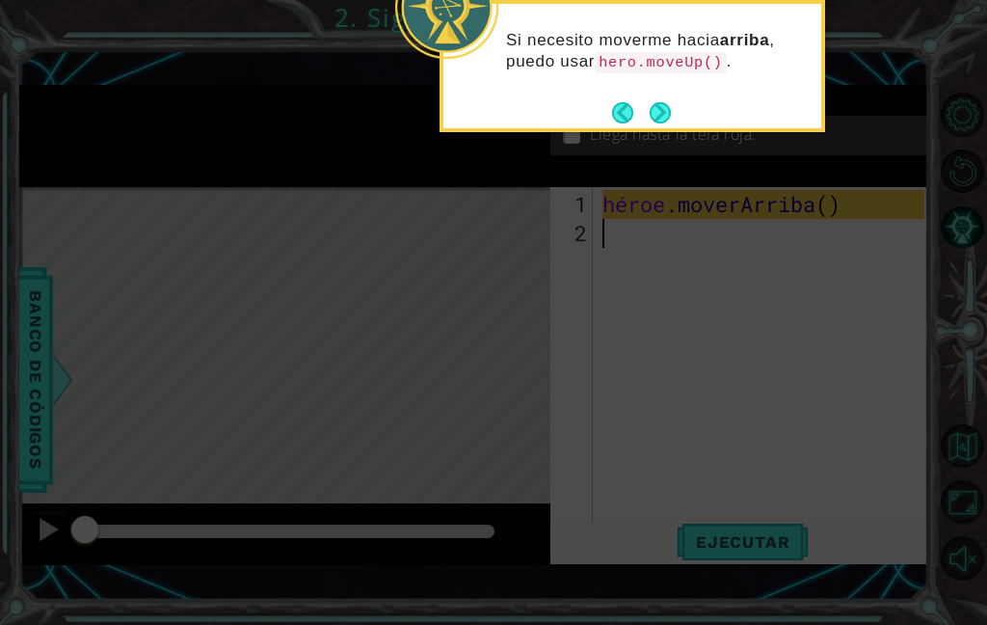
click at [664, 109] on button "Próximo" at bounding box center [661, 112] width 24 height 24
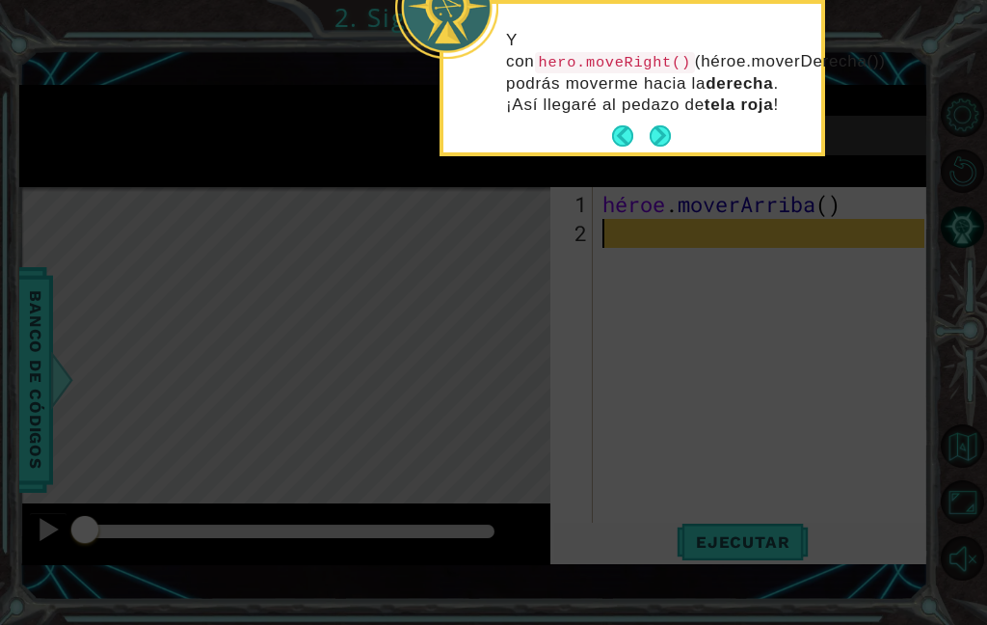
click at [658, 130] on button "Próximo" at bounding box center [661, 137] width 36 height 36
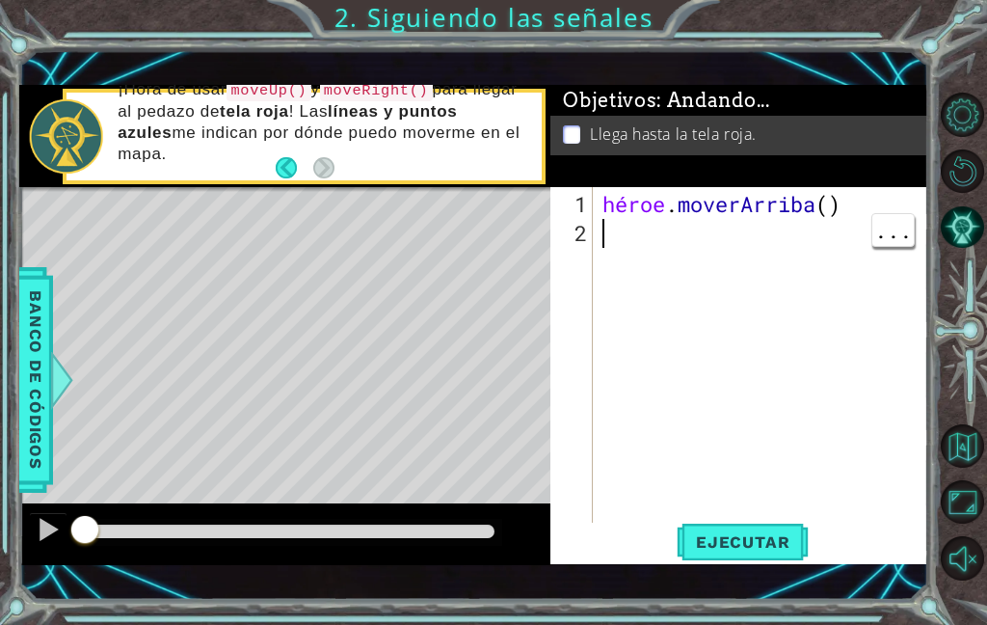
click at [601, 251] on div "héroe . [GEOGRAPHIC_DATA] ( )" at bounding box center [766, 392] width 335 height 405
click at [593, 244] on div "1 2" at bounding box center [573, 360] width 39 height 347
click at [617, 261] on div "héroe . [GEOGRAPHIC_DATA] ( ) mpve derecha ( )" at bounding box center [766, 392] width 335 height 405
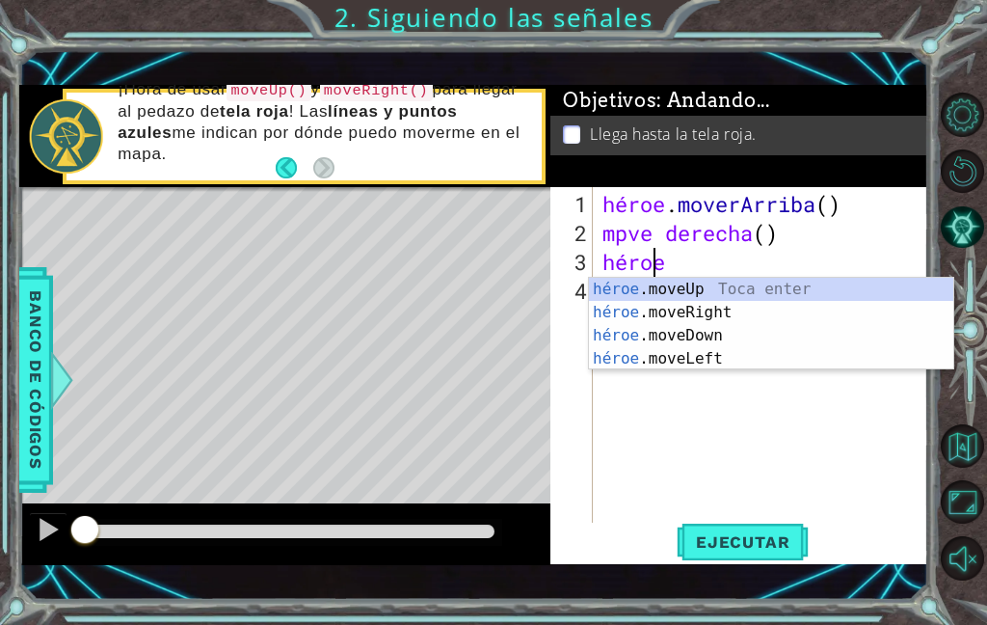
scroll to position [33, 86]
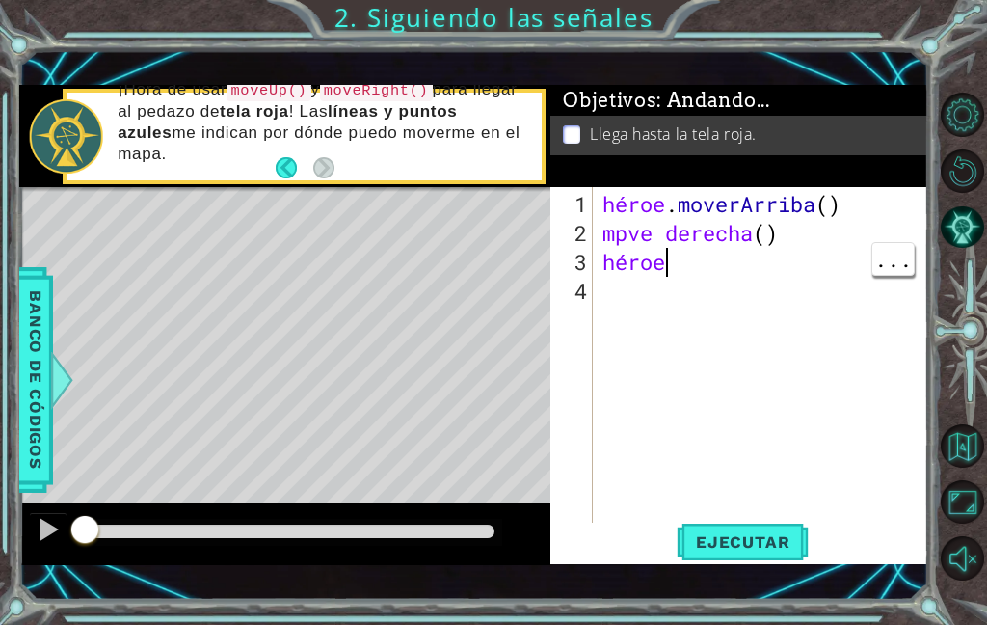
click at [683, 256] on div "héroe . moverArriba ( ) mpve derecha ( ) héroe" at bounding box center [766, 392] width 335 height 405
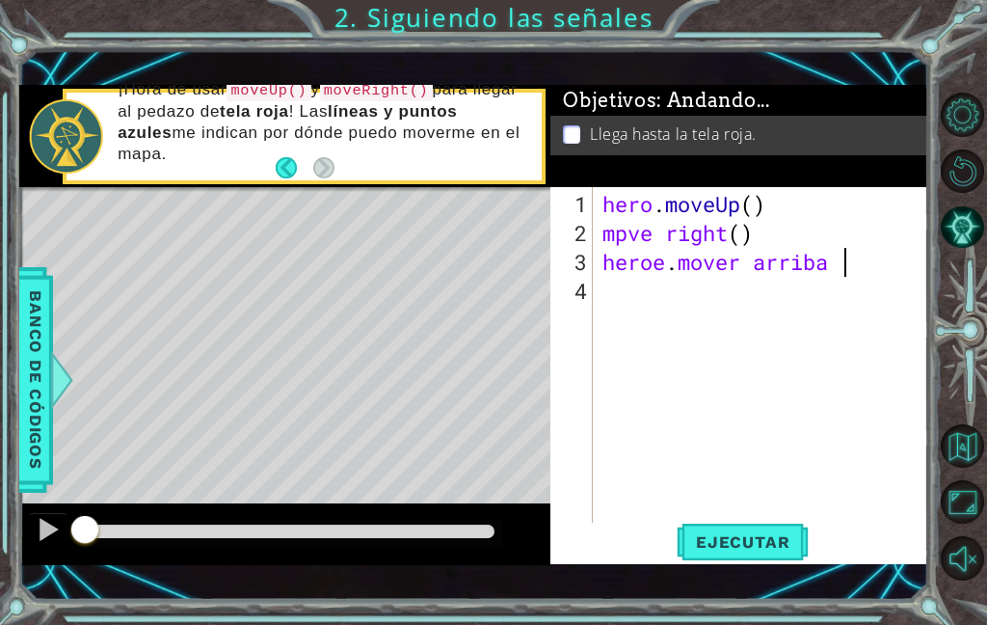
scroll to position [33, 111]
click at [784, 542] on font "Ejecutar" at bounding box center [743, 541] width 94 height 19
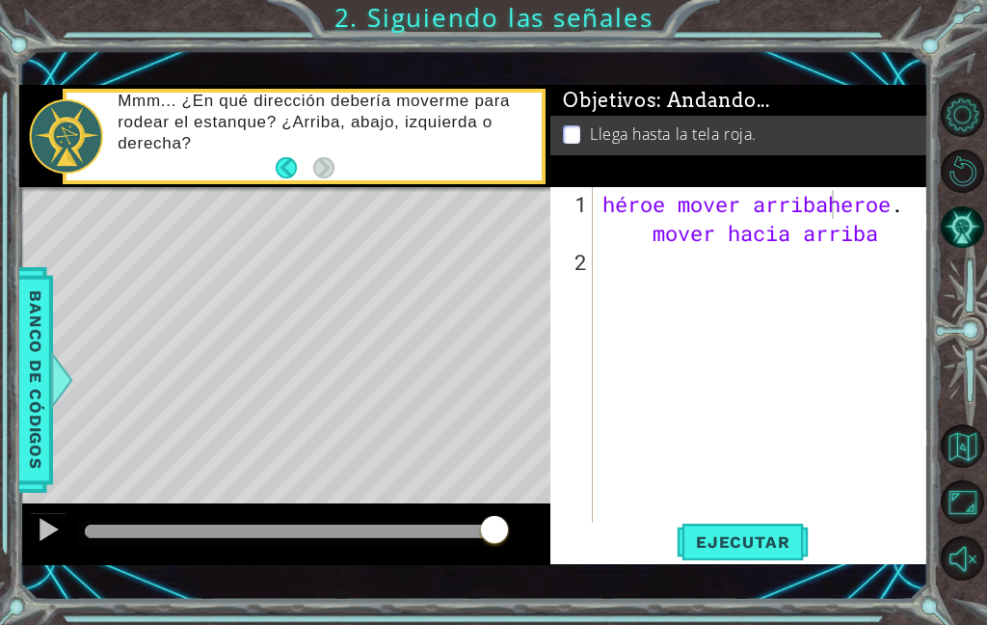
click at [768, 548] on font "Ejecutar" at bounding box center [743, 541] width 94 height 19
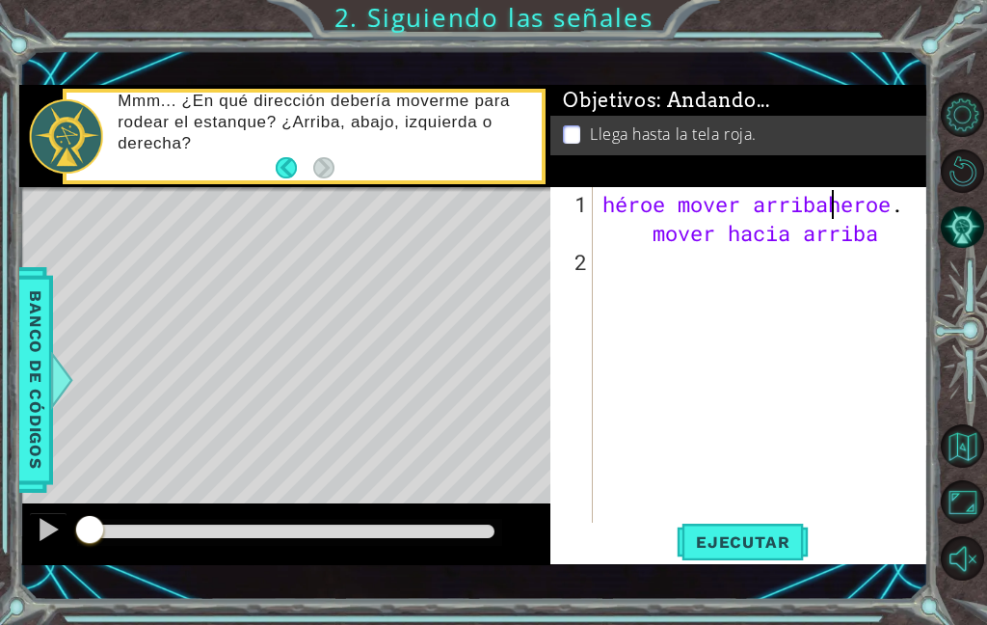
scroll to position [33, 105]
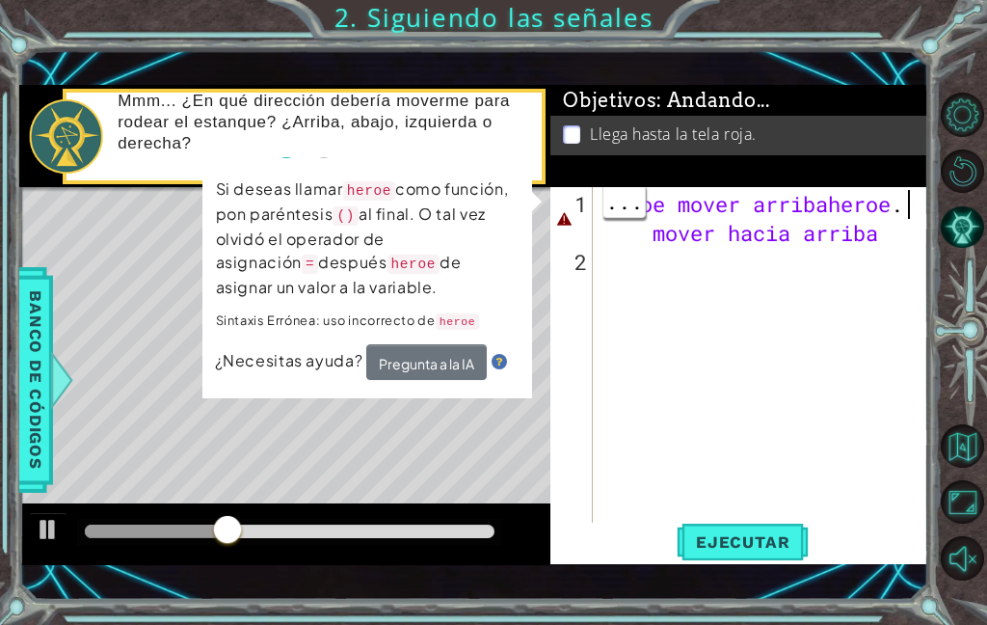
click at [906, 202] on div "héroe mover arribaheroe . mover hacia arriba" at bounding box center [766, 407] width 335 height 434
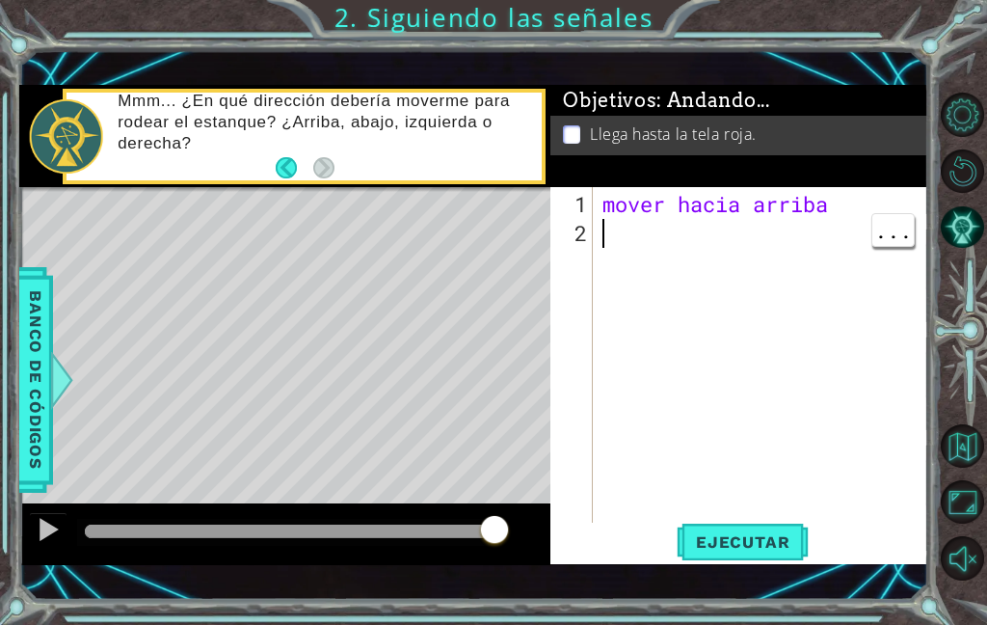
click at [871, 213] on div "Seleccionar todo Pegar Deshacer Buscar Paleta ..." at bounding box center [892, 230] width 43 height 34
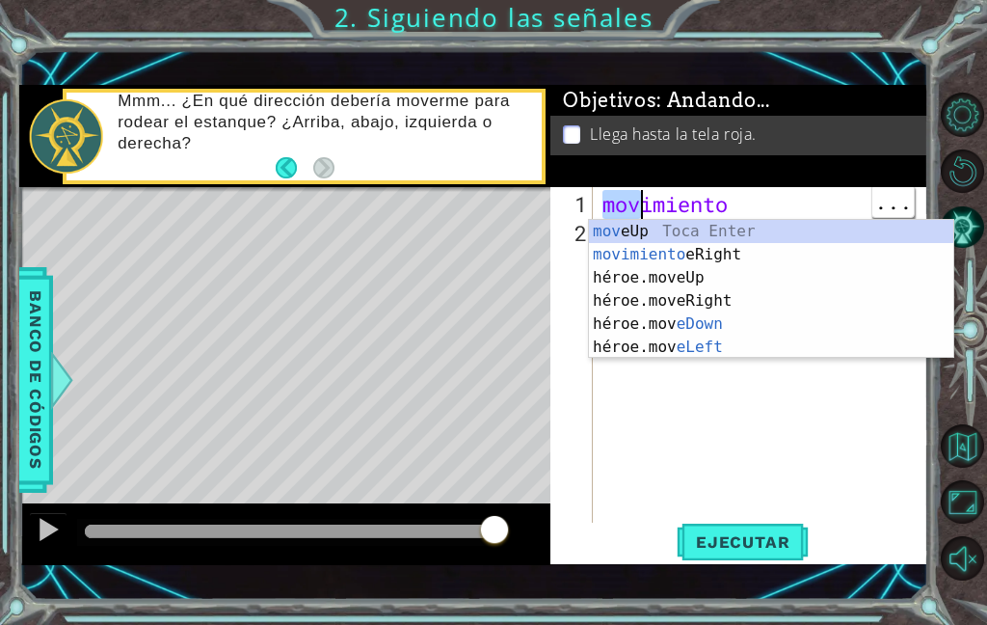
click at [753, 206] on div "movimiento" at bounding box center [766, 392] width 335 height 405
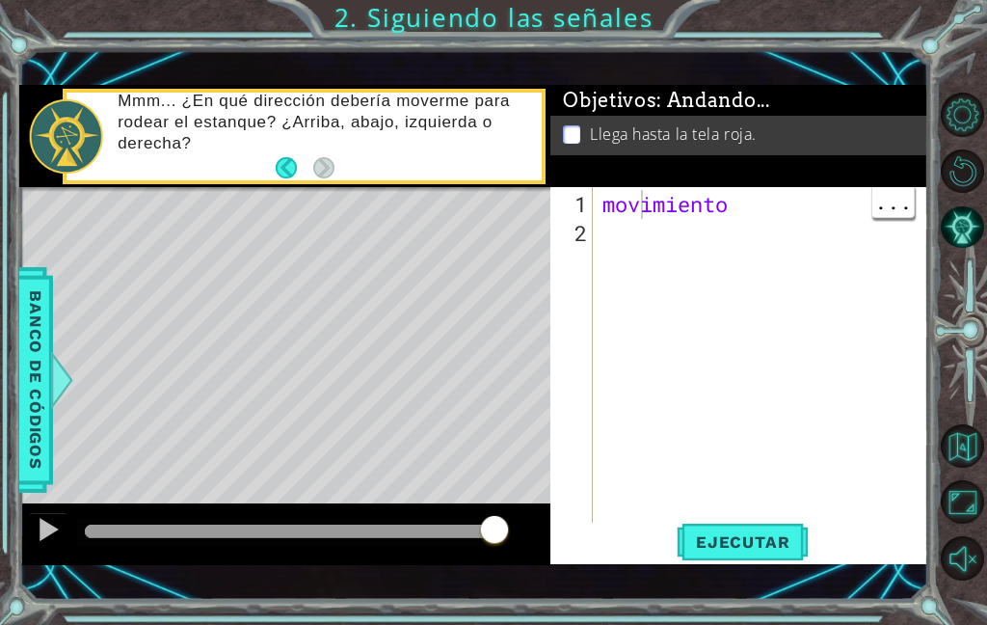
click at [716, 202] on div "movimiento" at bounding box center [766, 392] width 335 height 405
click at [613, 201] on div at bounding box center [766, 392] width 335 height 405
click at [764, 528] on button "Ejecutar" at bounding box center [743, 541] width 132 height 38
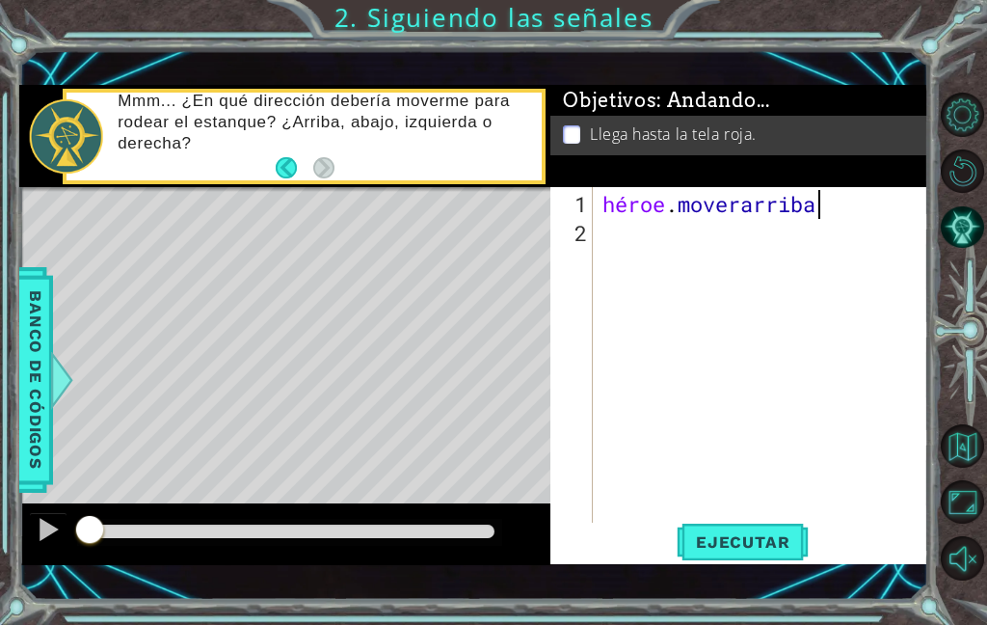
scroll to position [33, 105]
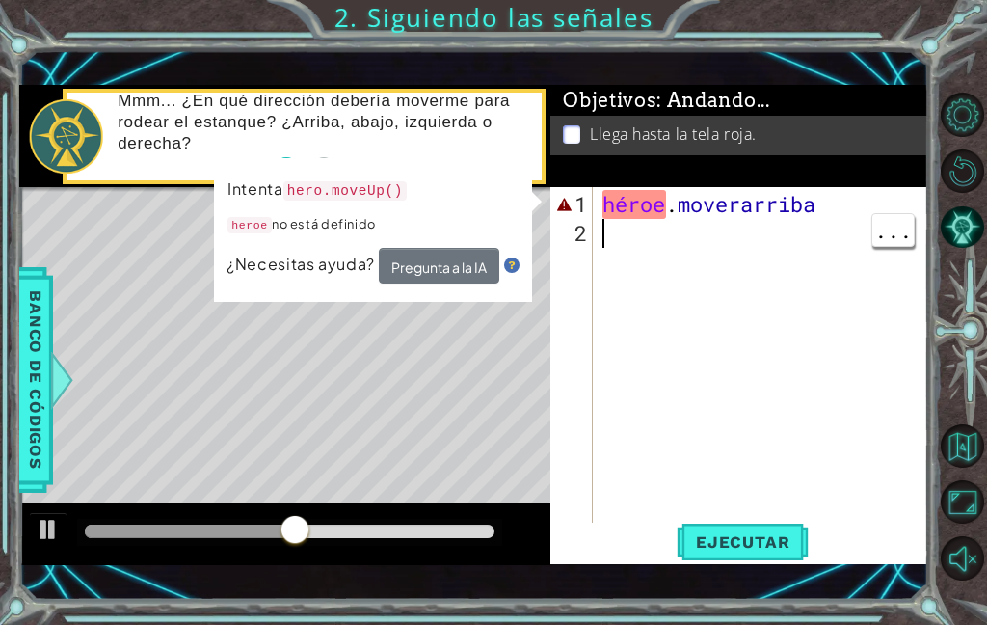
click at [872, 214] on span "..." at bounding box center [892, 230] width 41 height 32
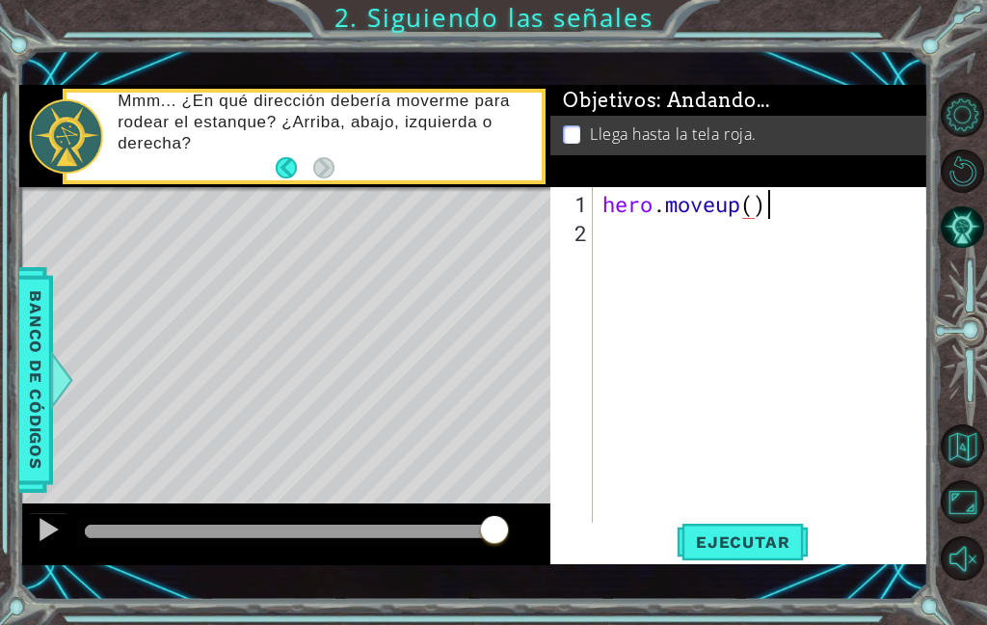
scroll to position [33, 111]
click at [772, 542] on font "Ejecutar" at bounding box center [743, 541] width 94 height 19
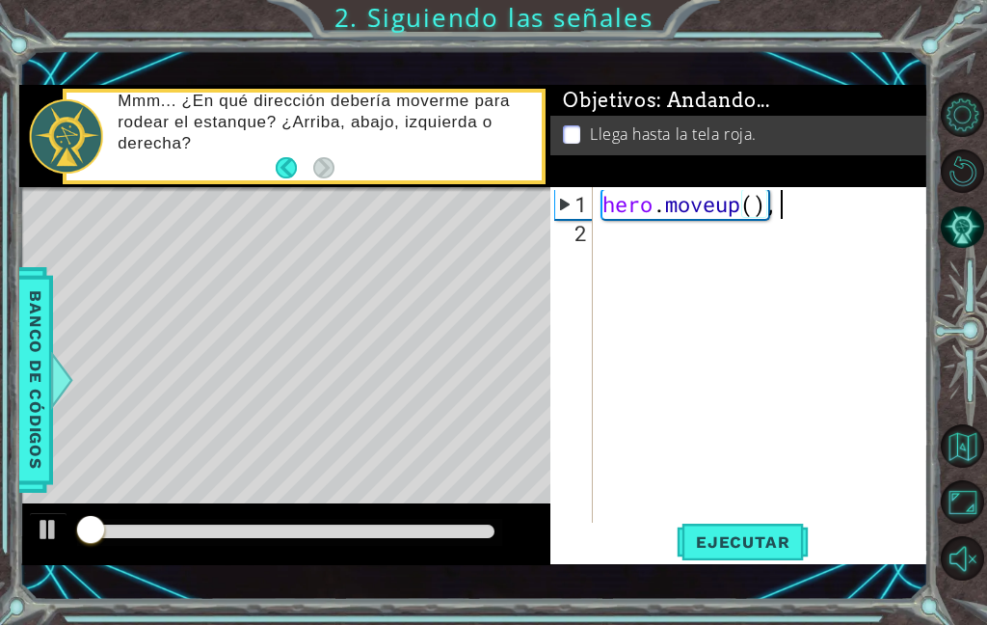
scroll to position [33, 47]
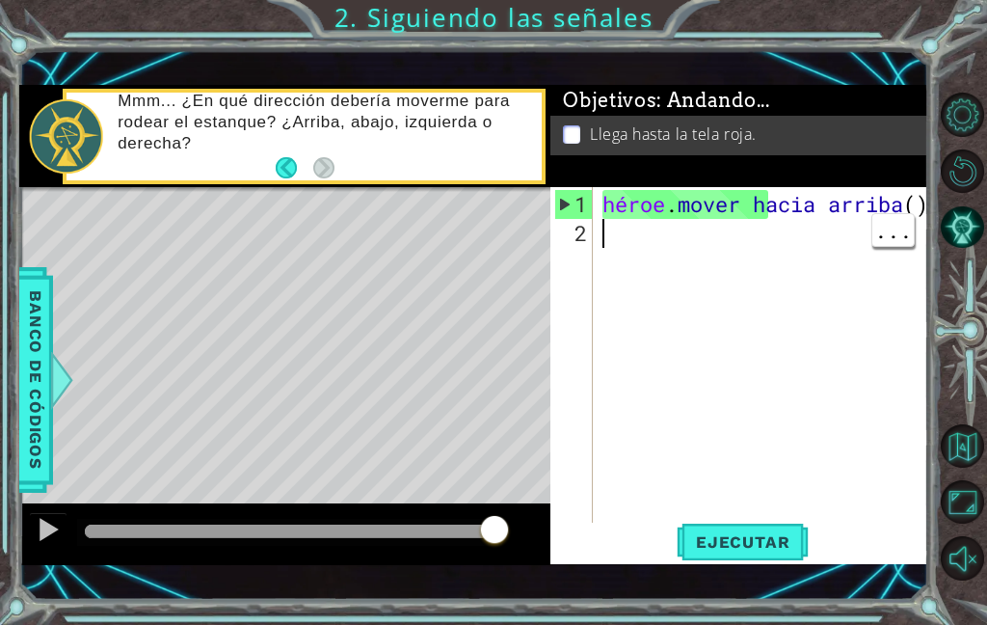
click at [639, 254] on div "héroe . mover hacia arriba ( ) ," at bounding box center [766, 392] width 335 height 405
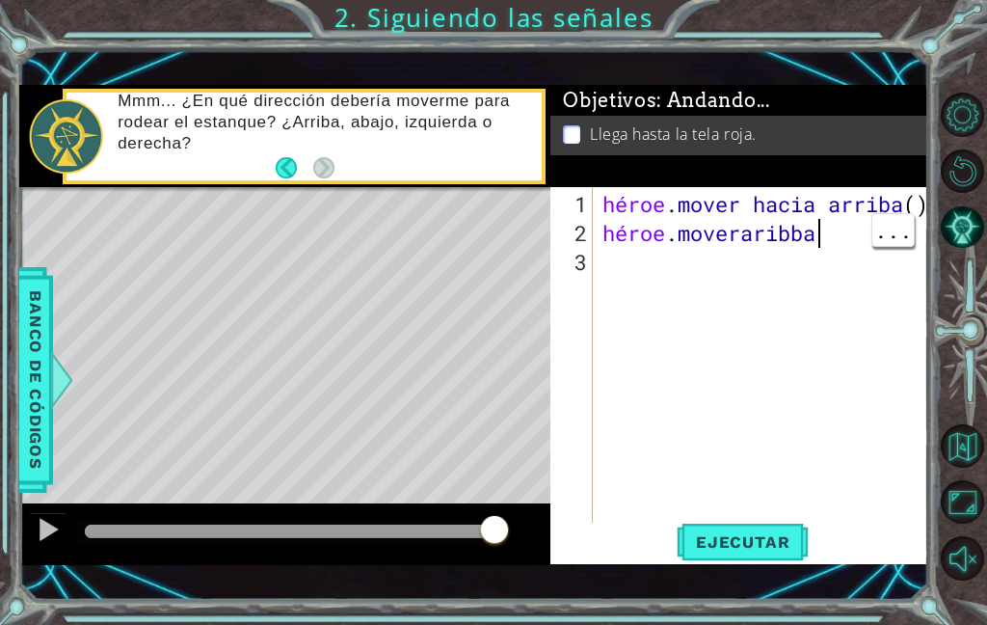
scroll to position [33, 105]
click at [832, 242] on div "héroe . mover hacia arriba ( ) , héroe . moveraribb" at bounding box center [766, 392] width 335 height 405
click at [727, 525] on button "Ejecutar" at bounding box center [743, 541] width 132 height 38
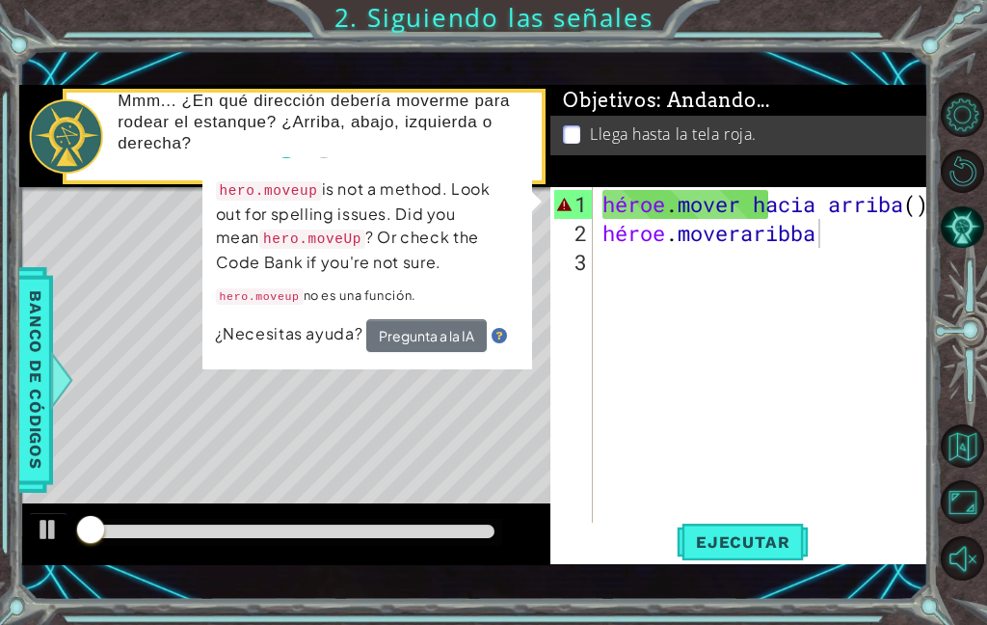
click at [785, 534] on font "Ejecutar" at bounding box center [743, 541] width 94 height 19
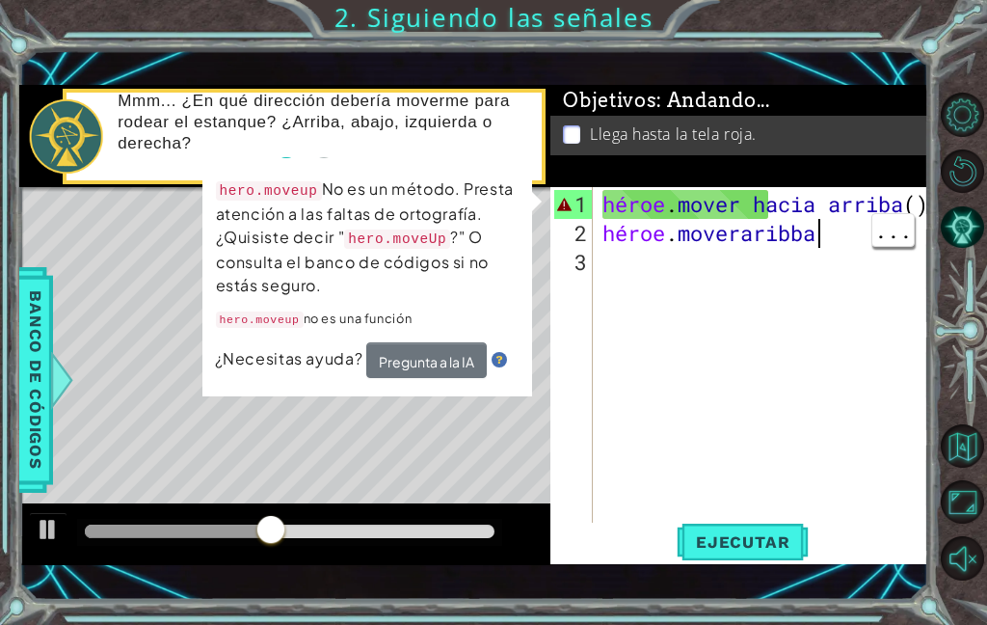
click at [862, 238] on div "héroe . mover hacia arriba ( ) , héroe . [GEOGRAPHIC_DATA]" at bounding box center [766, 392] width 335 height 405
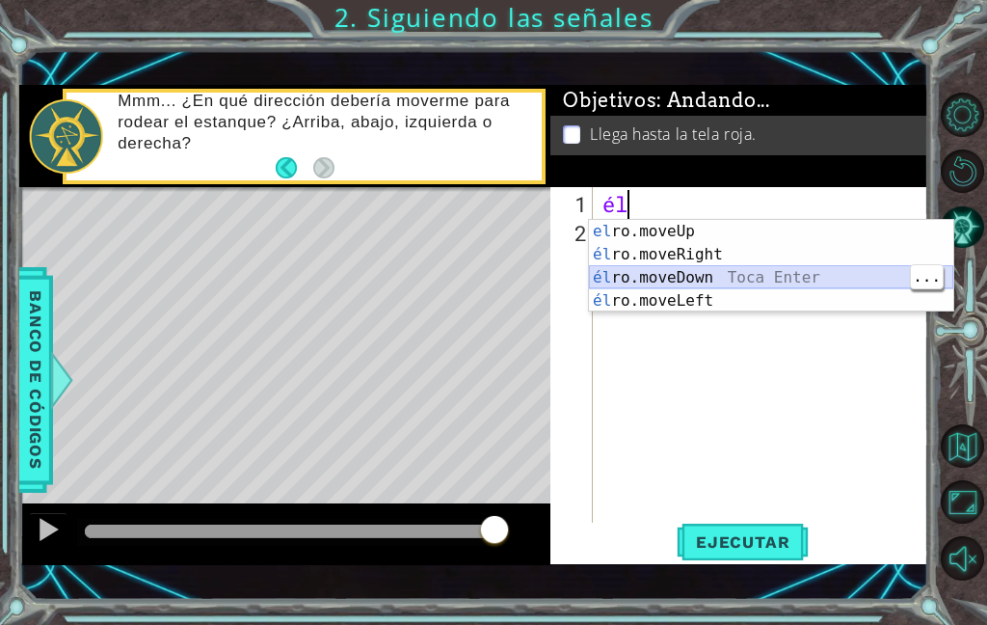
click at [873, 266] on div "el ro.moveUp Toca entrar él ro.moveRight Toca Enter él ro.moveDown Toca Enter é…" at bounding box center [771, 289] width 364 height 139
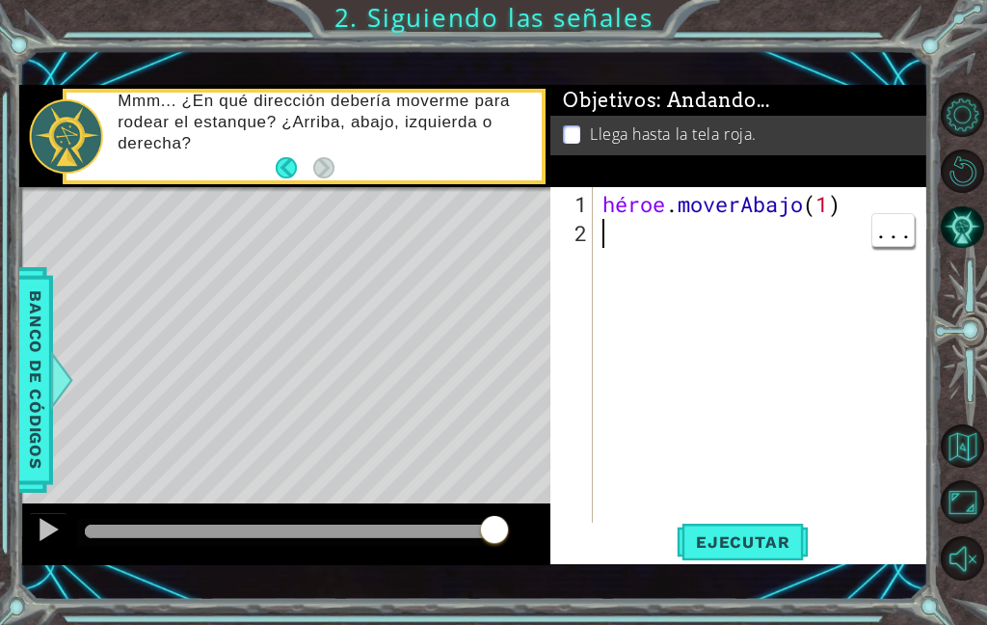
click at [824, 258] on div "héroe . moverAbajo ( 1 )" at bounding box center [766, 392] width 335 height 405
click at [786, 526] on button "Ejecutar" at bounding box center [743, 541] width 132 height 38
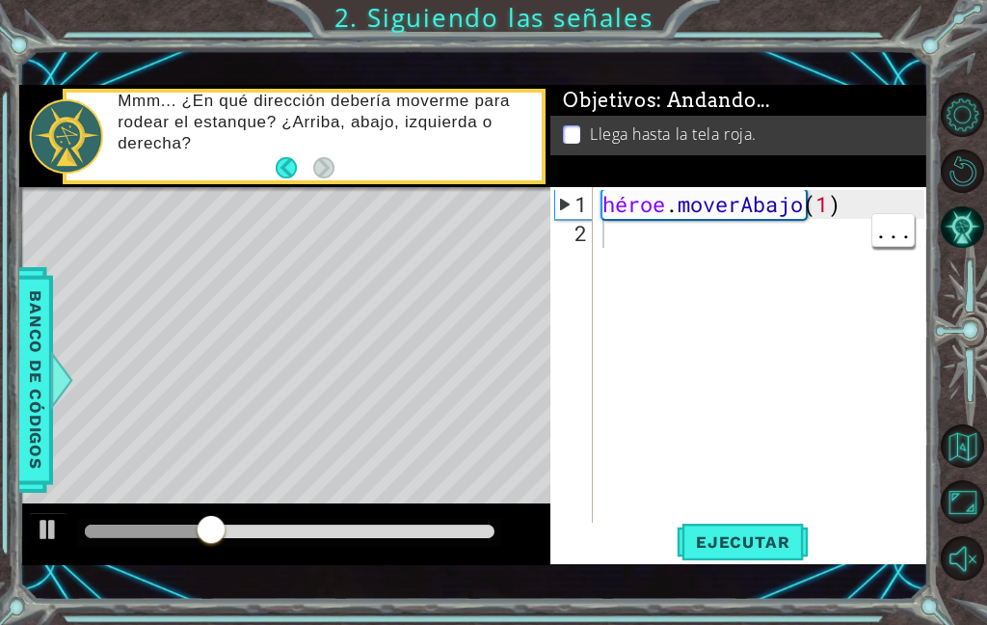
click at [786, 556] on button "Ejecutar" at bounding box center [743, 541] width 132 height 38
click at [740, 531] on button "Ejecutar" at bounding box center [743, 541] width 132 height 38
click at [817, 201] on div "héroe . moverAbajo ( 1 )" at bounding box center [766, 392] width 335 height 405
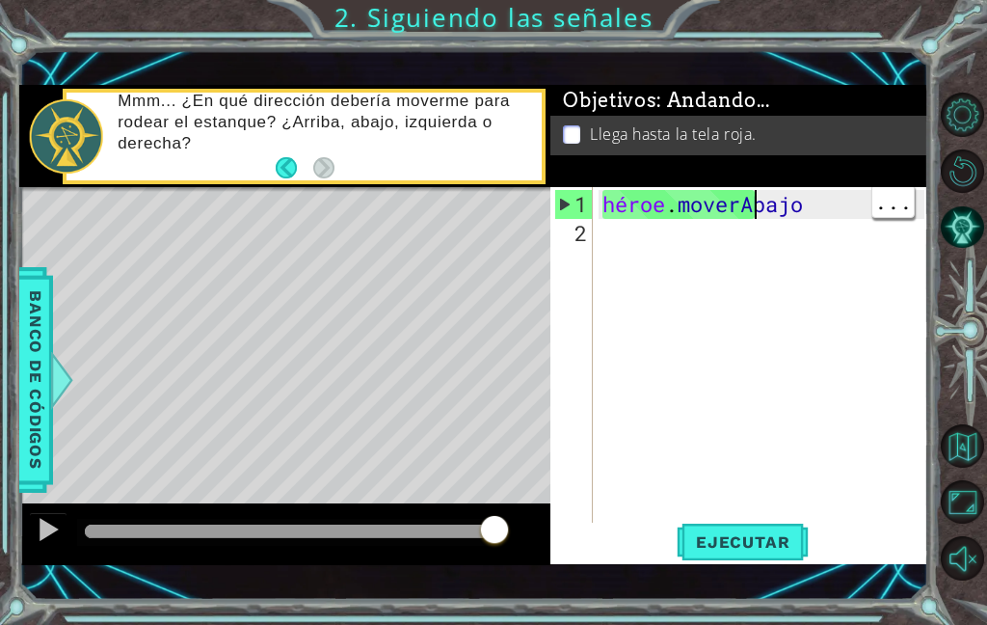
click at [878, 203] on font "..." at bounding box center [893, 201] width 38 height 28
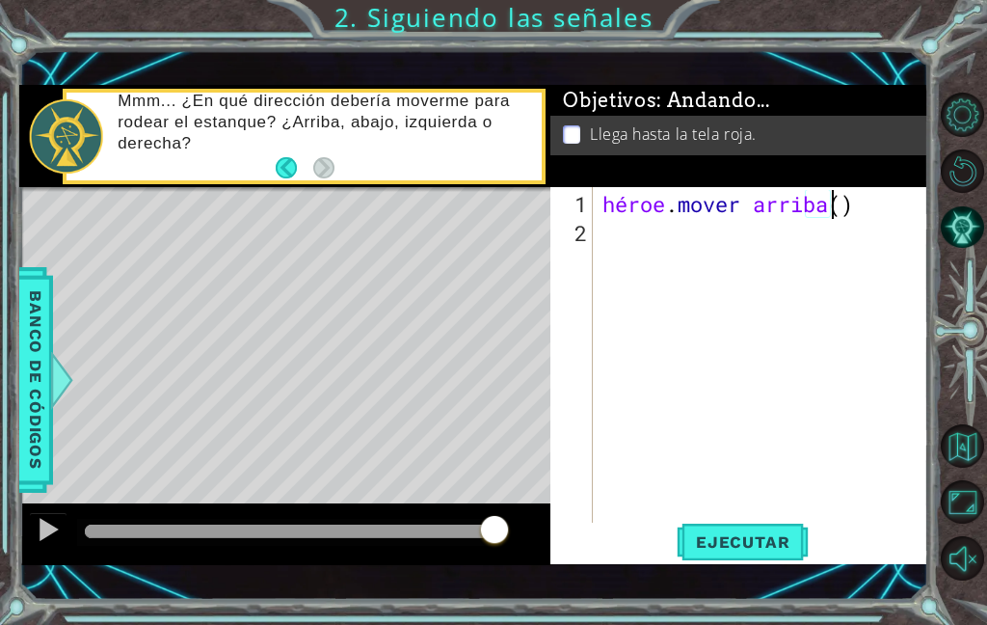
scroll to position [33, 105]
click at [933, 576] on div "1 [DEMOGRAPHIC_DATA] XXXXXXXXXXXXXXXXXXXXXXXXXXXXXXXXXXXXXXXXXXXXXXXXXXXXXXXXXX…" at bounding box center [493, 312] width 987 height 625
click at [764, 546] on font "Ejecutar" at bounding box center [743, 541] width 94 height 19
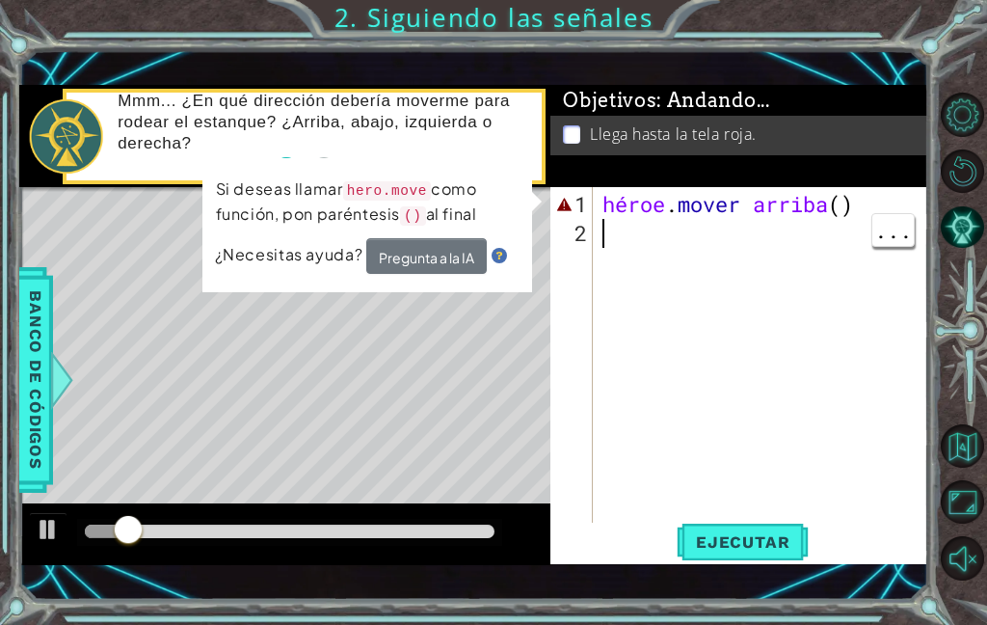
click at [743, 524] on button "Ejecutar" at bounding box center [743, 541] width 132 height 38
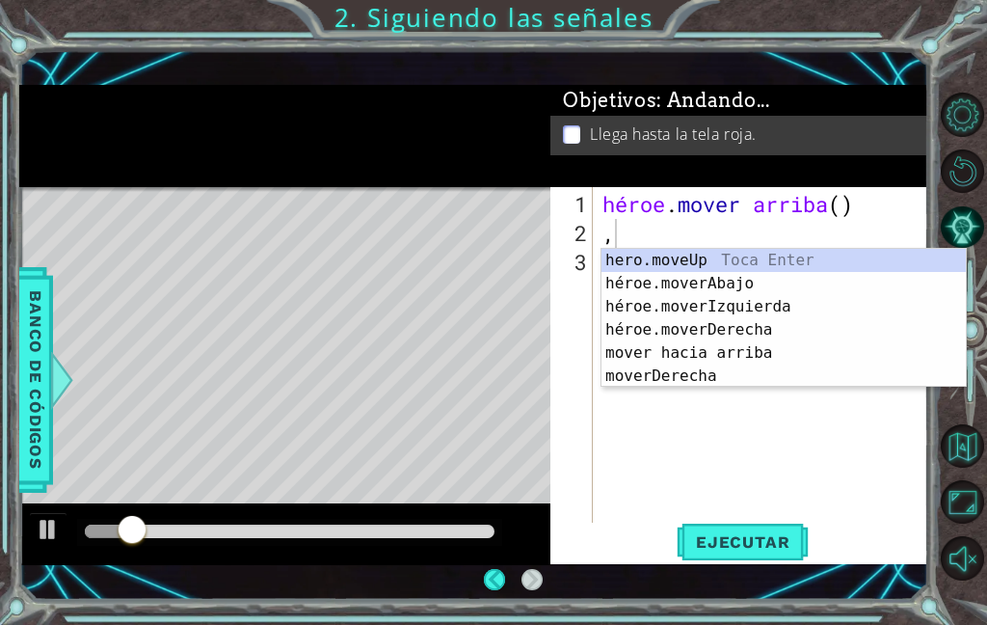
scroll to position [25, 0]
click at [761, 542] on font "Ejecutar" at bounding box center [743, 541] width 94 height 19
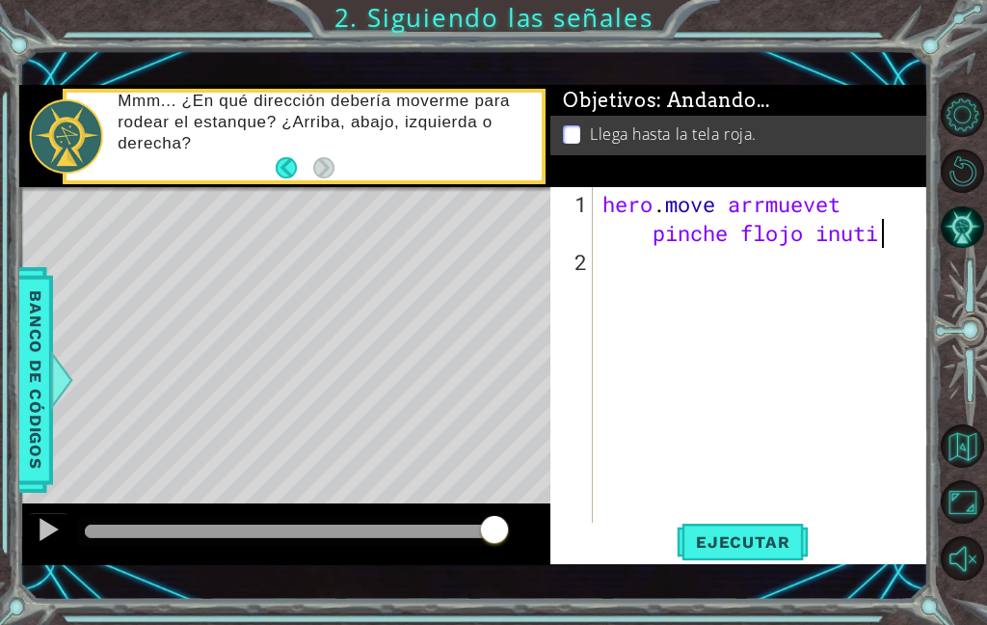
scroll to position [33, 111]
click at [745, 537] on font "Ejecutar" at bounding box center [743, 541] width 94 height 19
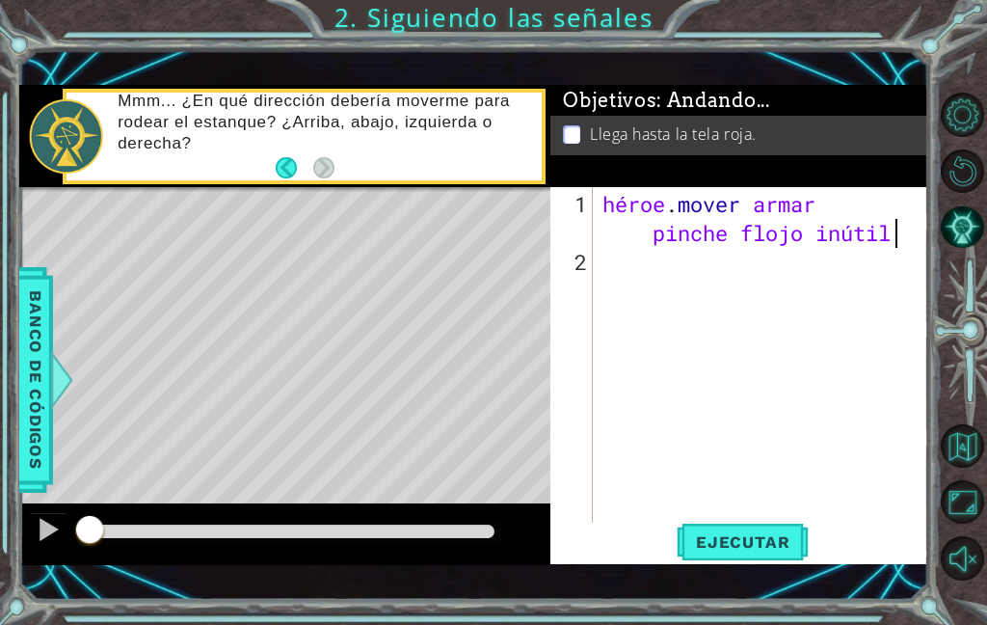
scroll to position [33, 105]
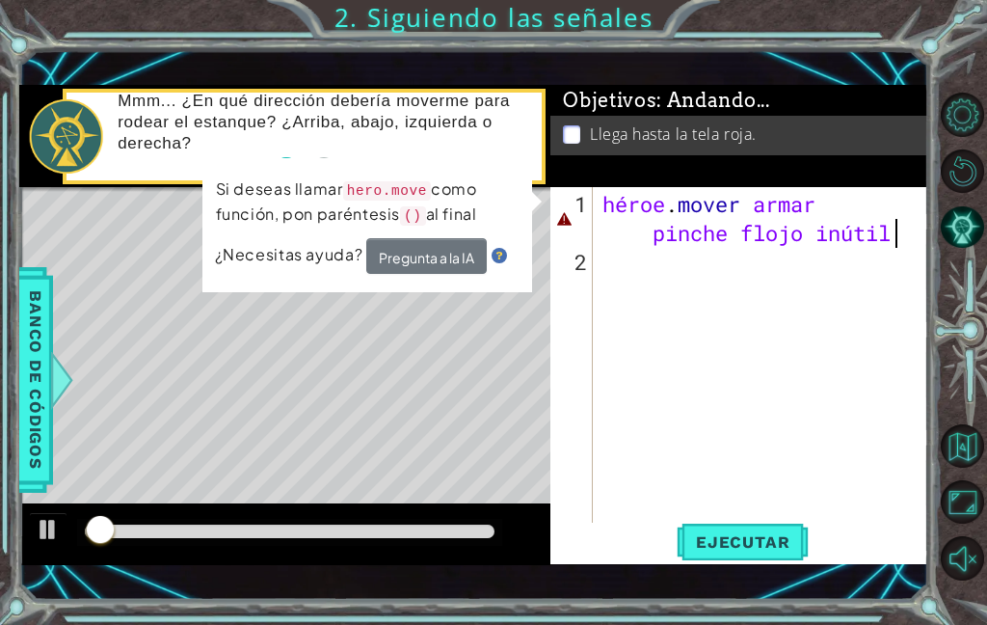
click at [753, 528] on button "Ejecutar" at bounding box center [743, 541] width 132 height 38
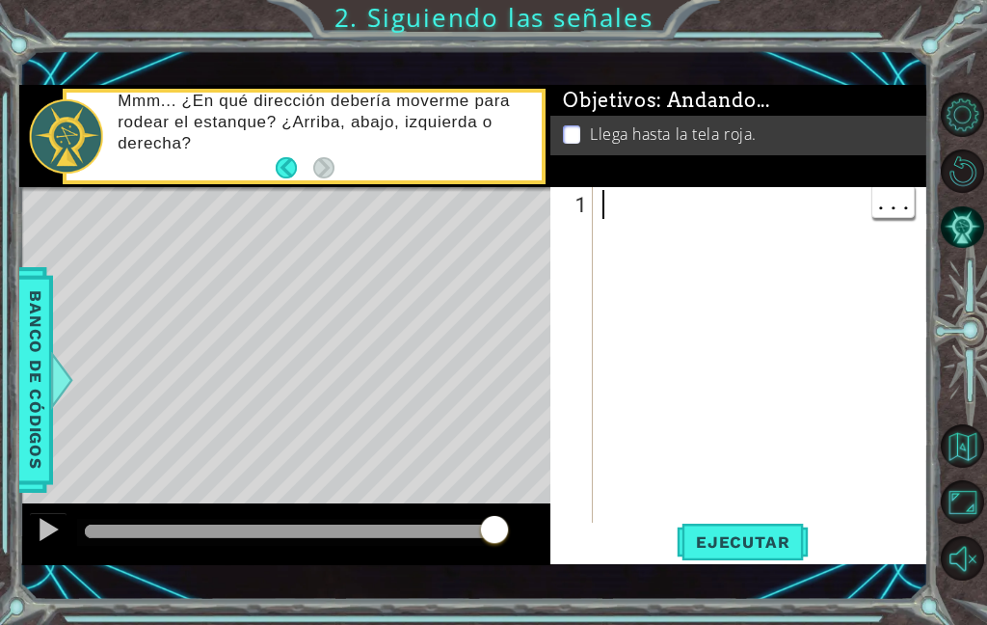
click at [645, 215] on div at bounding box center [766, 392] width 335 height 405
click at [632, 234] on div "héroe . [GEOGRAPHIC_DATA] ( )" at bounding box center [766, 392] width 335 height 405
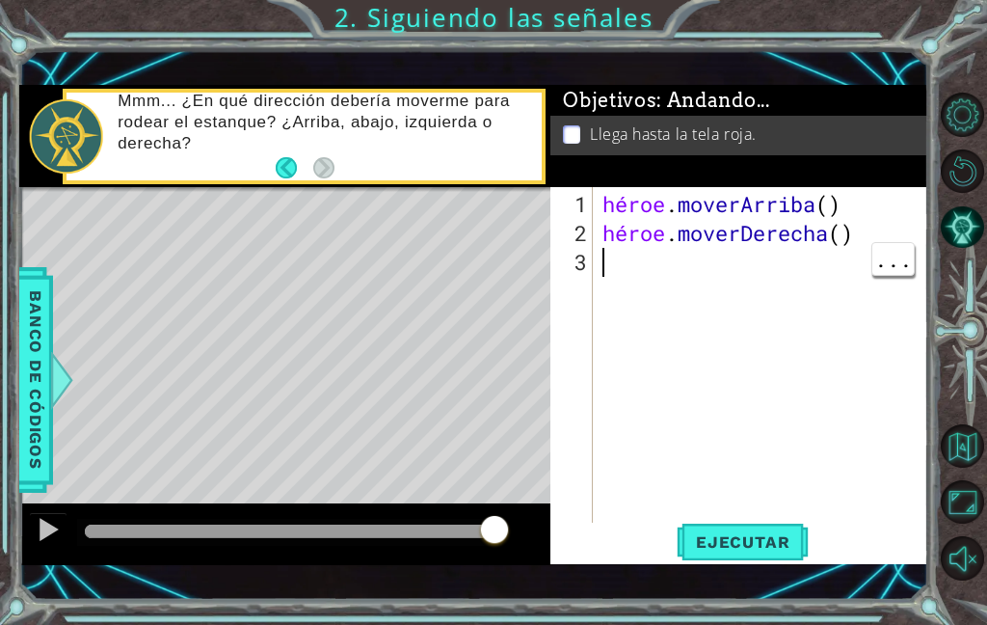
click at [621, 259] on div "héroe . [PERSON_NAME] ( ) héroe . moverDerecha ( )" at bounding box center [766, 392] width 335 height 405
click at [624, 294] on div "héroe . [PERSON_NAME] ( ) héroe . moverDerecha ( ) héroe . [GEOGRAPHIC_DATA] ( )" at bounding box center [766, 392] width 335 height 405
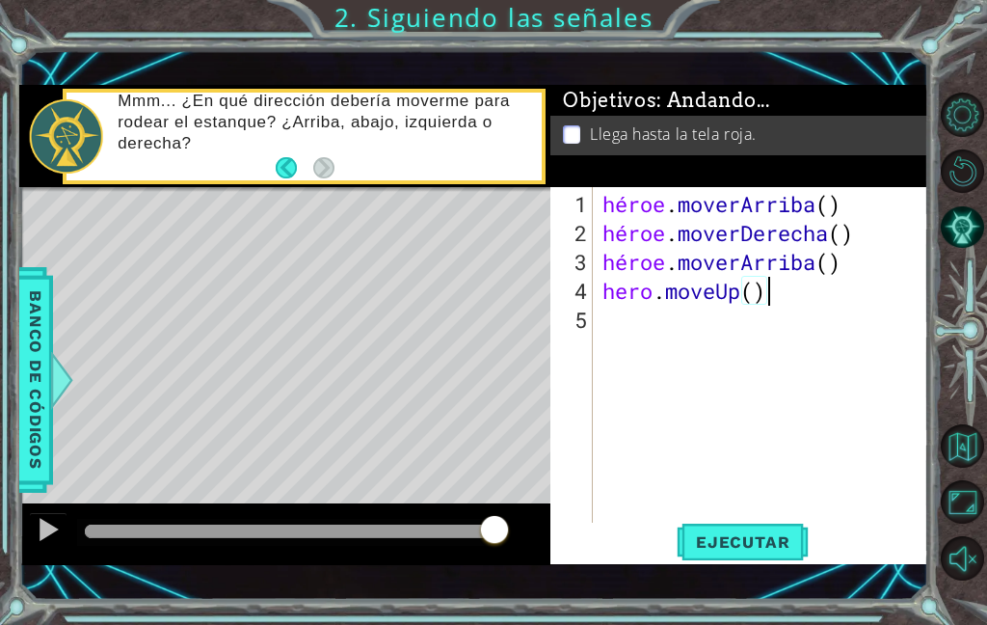
scroll to position [33, 187]
type textarea "abcde fg"
click at [756, 536] on font "Ejecutar" at bounding box center [743, 541] width 94 height 19
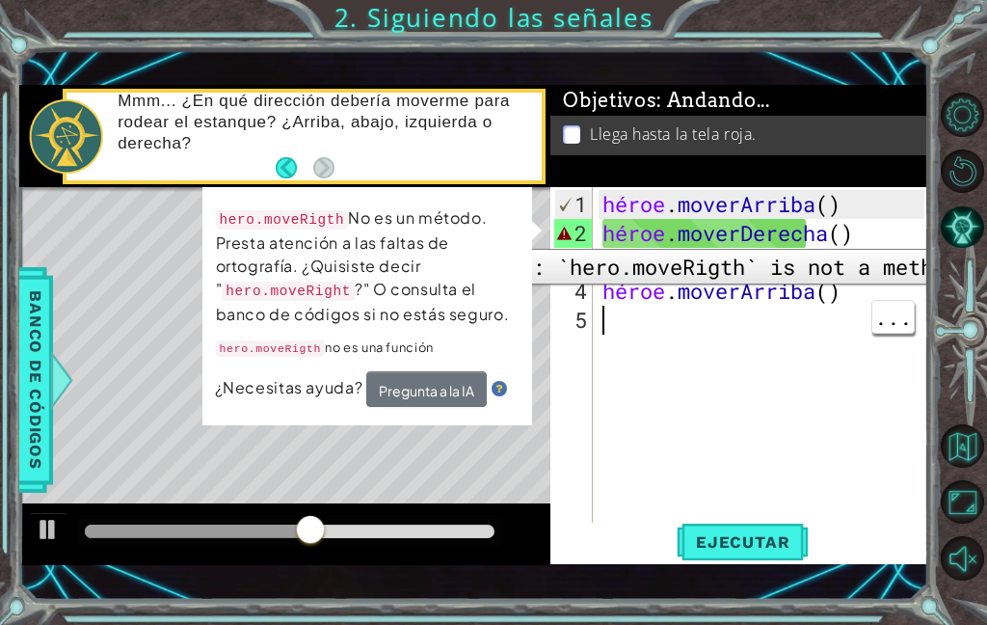
click at [555, 228] on div "2" at bounding box center [573, 233] width 39 height 29
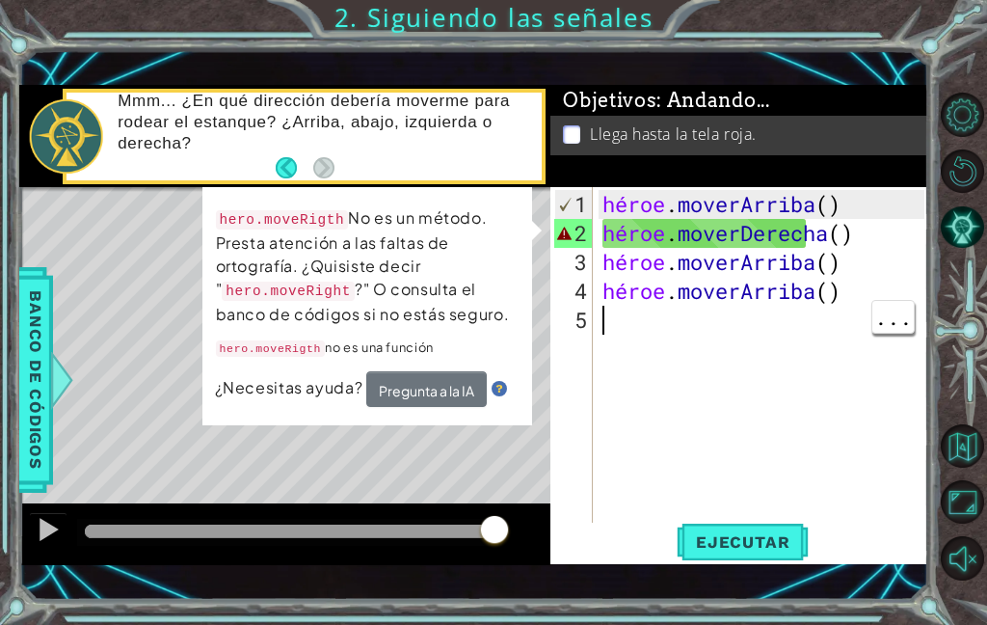
click at [749, 413] on div "héroe . [PERSON_NAME] ( ) héroe . moverDerecha ( ) héroe . [PERSON_NAME] ( ) hé…" at bounding box center [766, 392] width 335 height 405
click at [712, 533] on font "Ejecutar" at bounding box center [743, 541] width 94 height 19
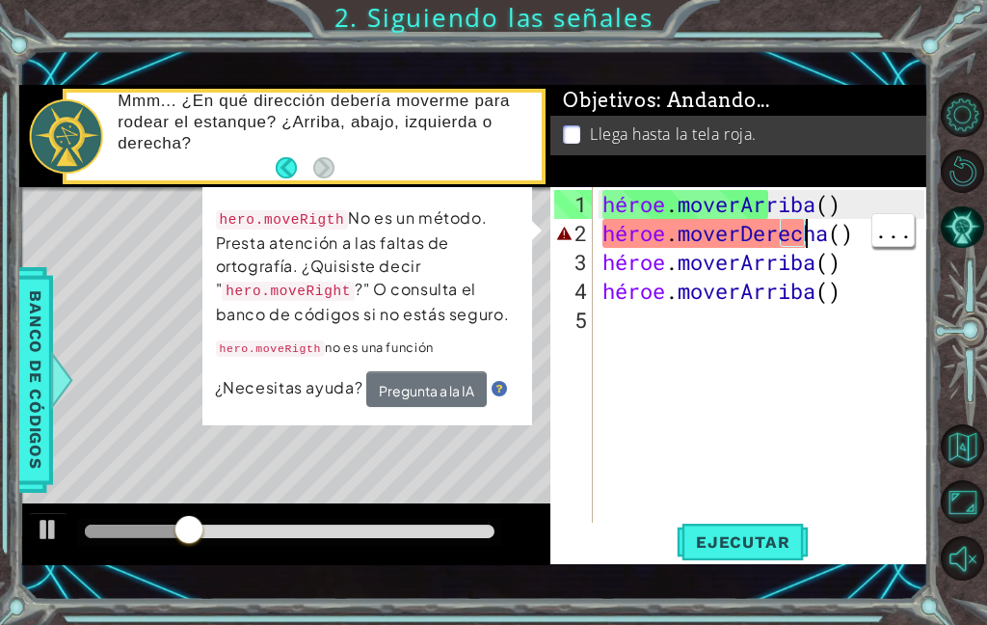
click at [911, 227] on font "..." at bounding box center [893, 230] width 38 height 28
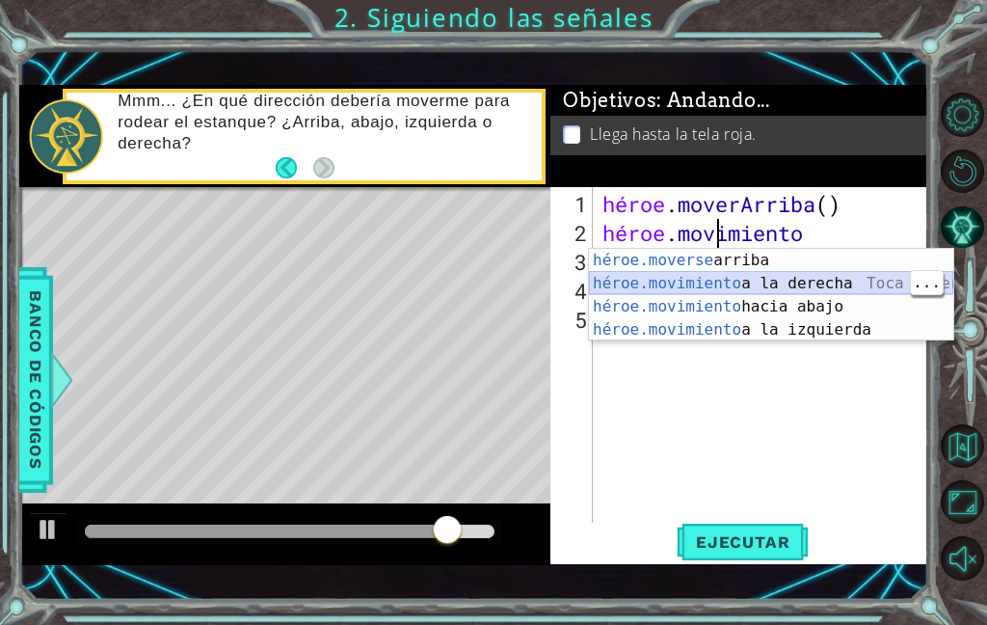
click at [622, 280] on div "héroe.moverse arriba [PERSON_NAME] enter héroe.movimiento a la derecha Toca Ent…" at bounding box center [771, 318] width 364 height 139
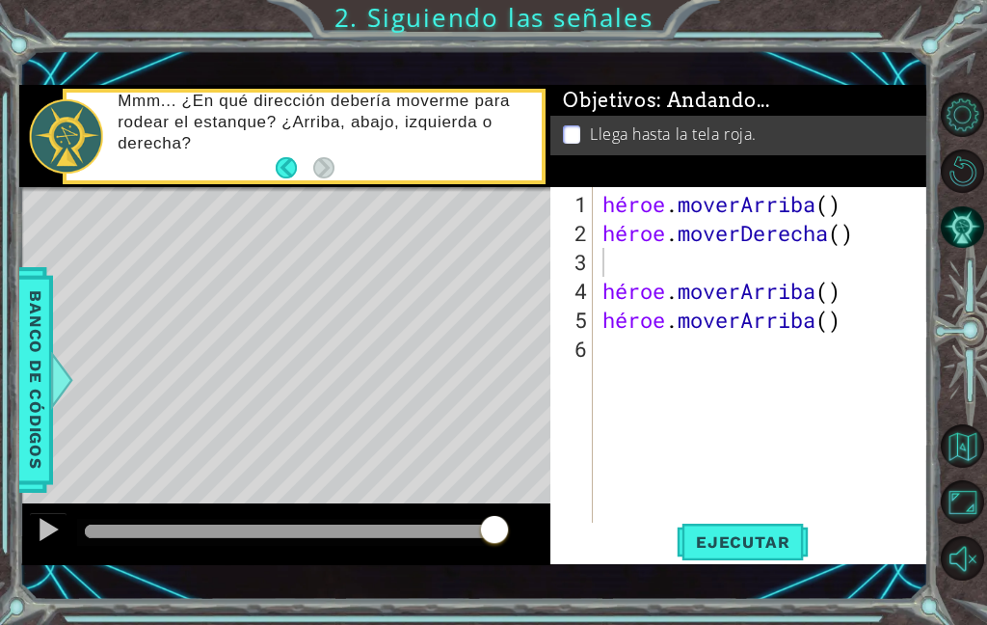
click at [725, 535] on font "Ejecutar" at bounding box center [743, 541] width 94 height 19
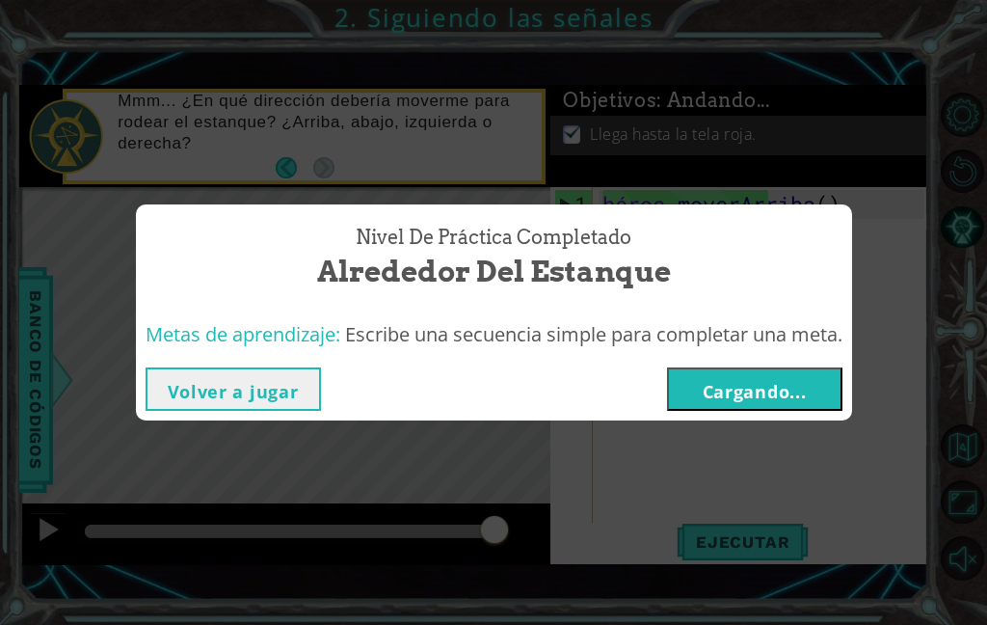
click at [750, 374] on button "Cargando..." at bounding box center [754, 388] width 175 height 43
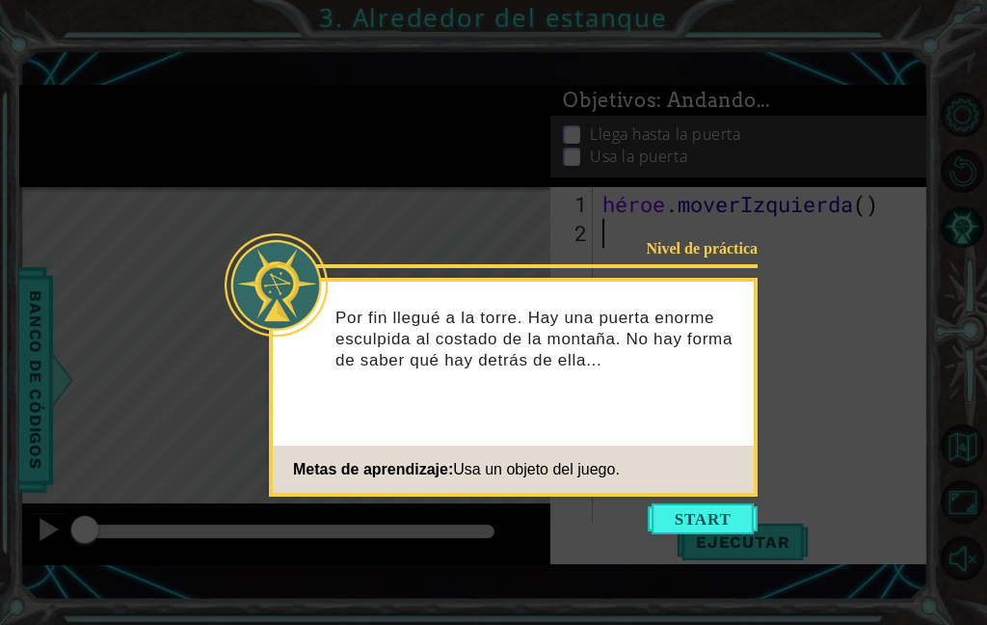
click at [718, 518] on button "Comenzar" at bounding box center [703, 518] width 110 height 31
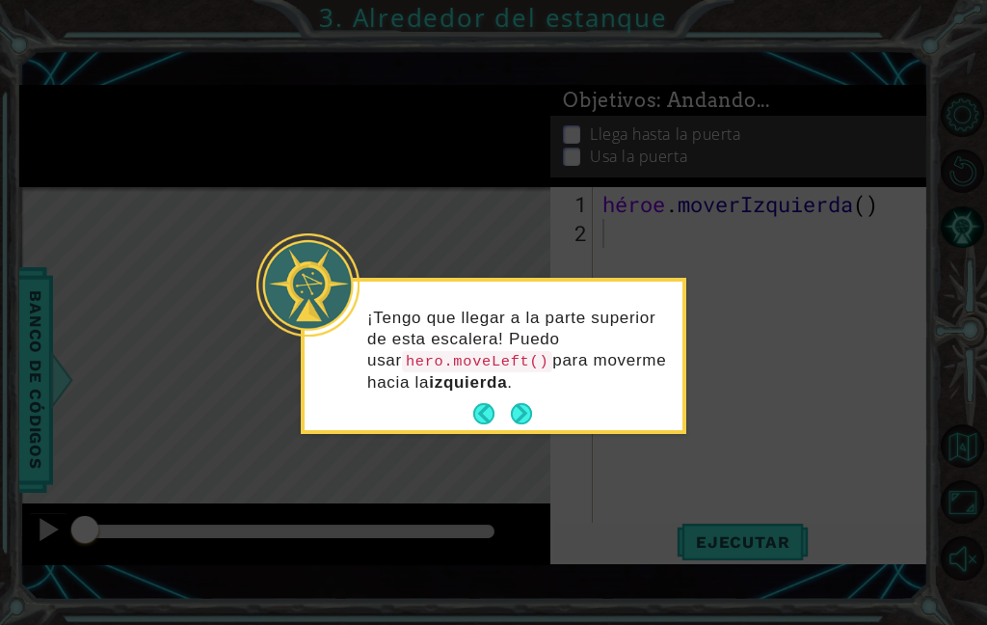
click at [530, 406] on button "Próximo" at bounding box center [521, 413] width 23 height 23
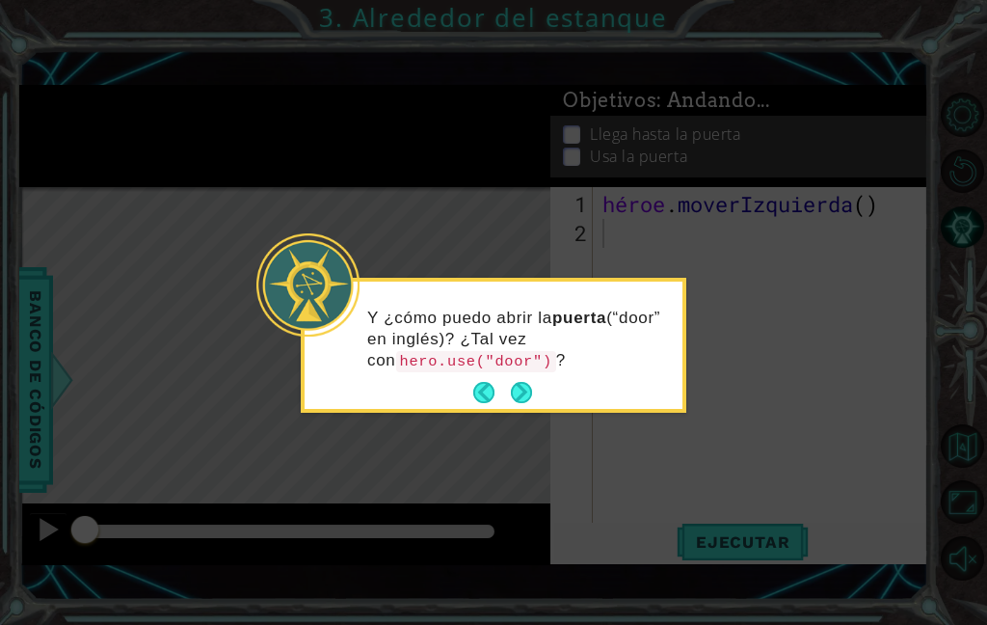
click at [525, 398] on button "Próximo" at bounding box center [522, 393] width 22 height 22
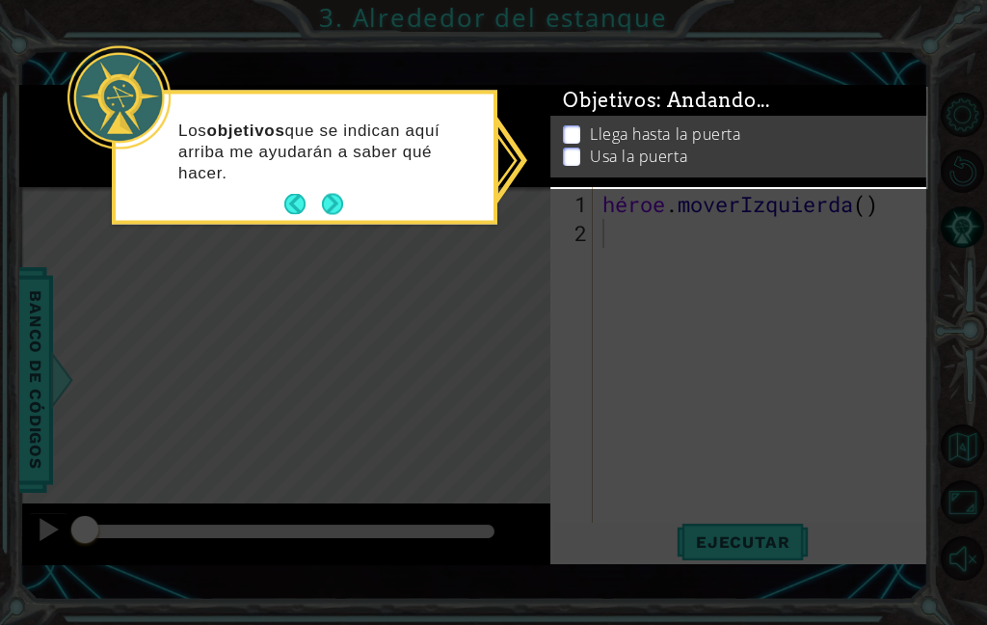
click at [304, 194] on button "Atrás" at bounding box center [303, 204] width 38 height 21
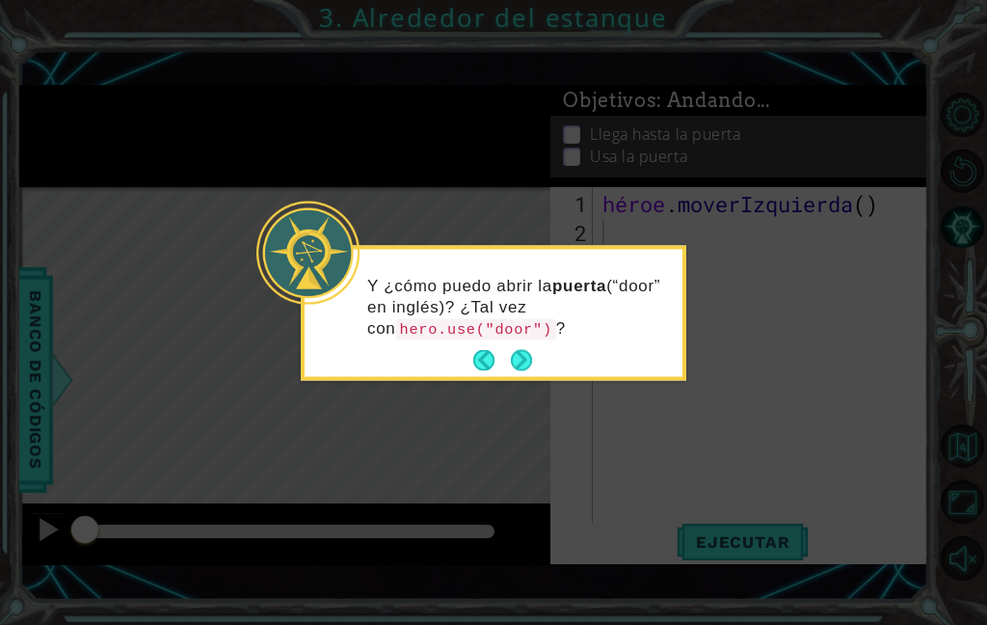
click at [349, 203] on div at bounding box center [307, 252] width 103 height 103
click at [527, 363] on button "Próximo" at bounding box center [521, 360] width 22 height 22
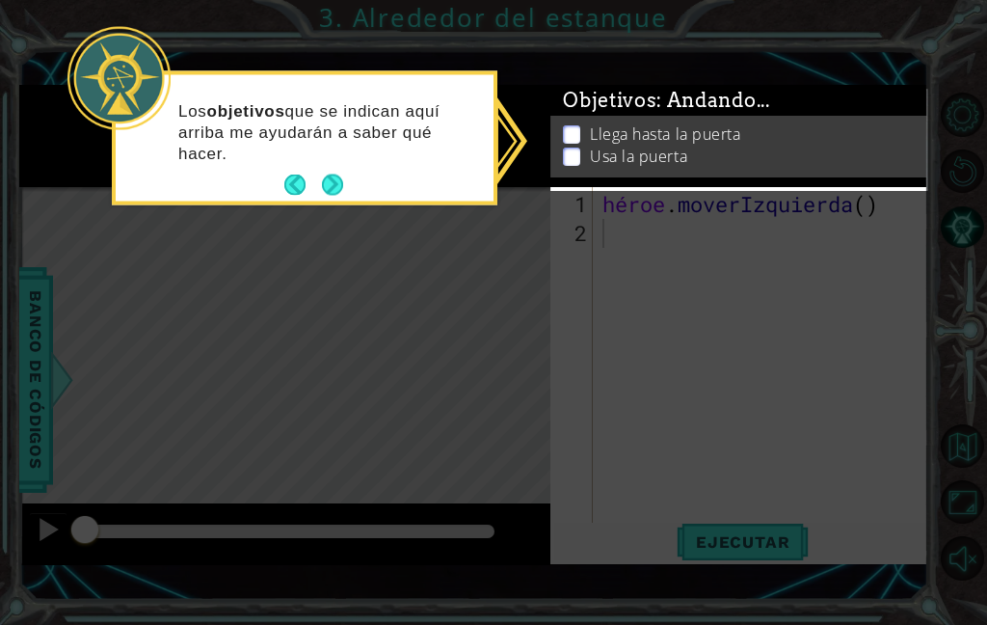
click at [577, 171] on p at bounding box center [571, 176] width 17 height 18
click at [570, 172] on div "Llega hasta la puerta Usa la puerta" at bounding box center [738, 147] width 377 height 62
click at [576, 171] on div "Llega hasta la puerta Usa la puerta" at bounding box center [738, 158] width 377 height 62
click at [591, 186] on div "Llega hasta la puerta Usa la puerta" at bounding box center [738, 155] width 377 height 62
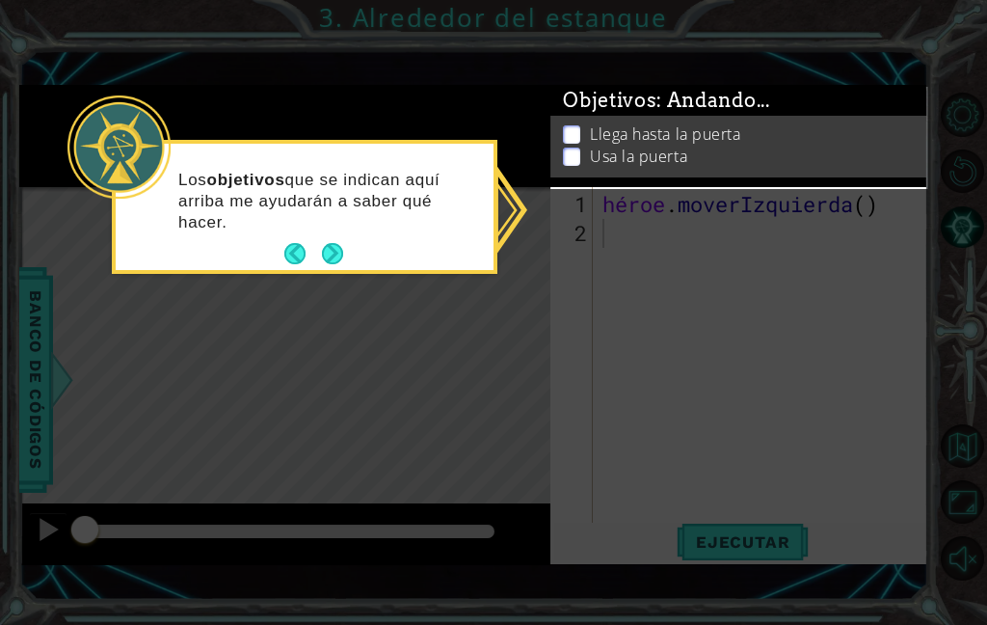
click at [336, 210] on icon at bounding box center [493, 312] width 987 height 625
click at [332, 236] on button "Próximo" at bounding box center [332, 254] width 36 height 36
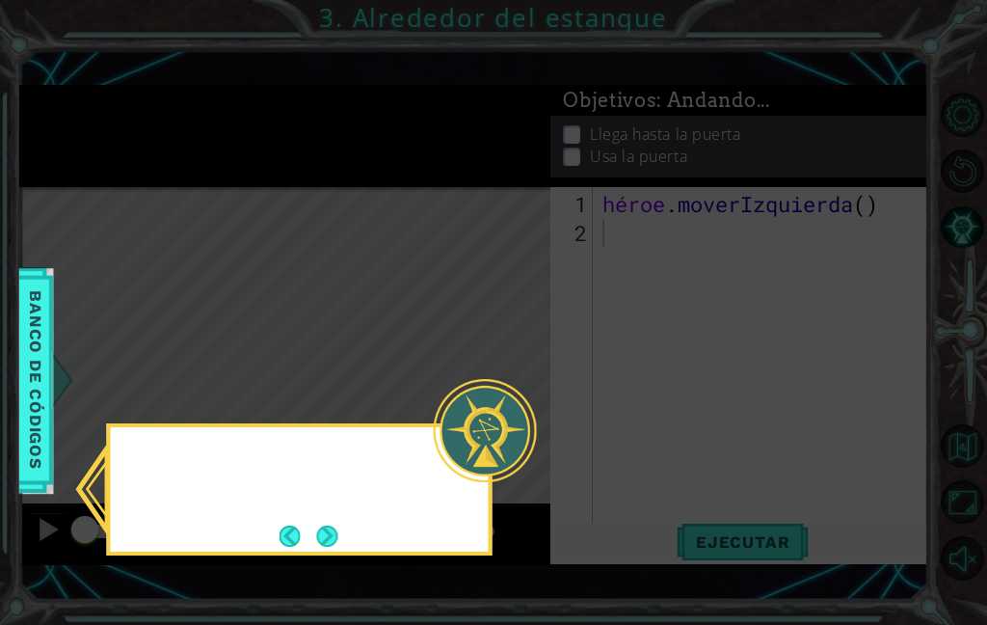
click at [338, 175] on icon at bounding box center [493, 312] width 987 height 625
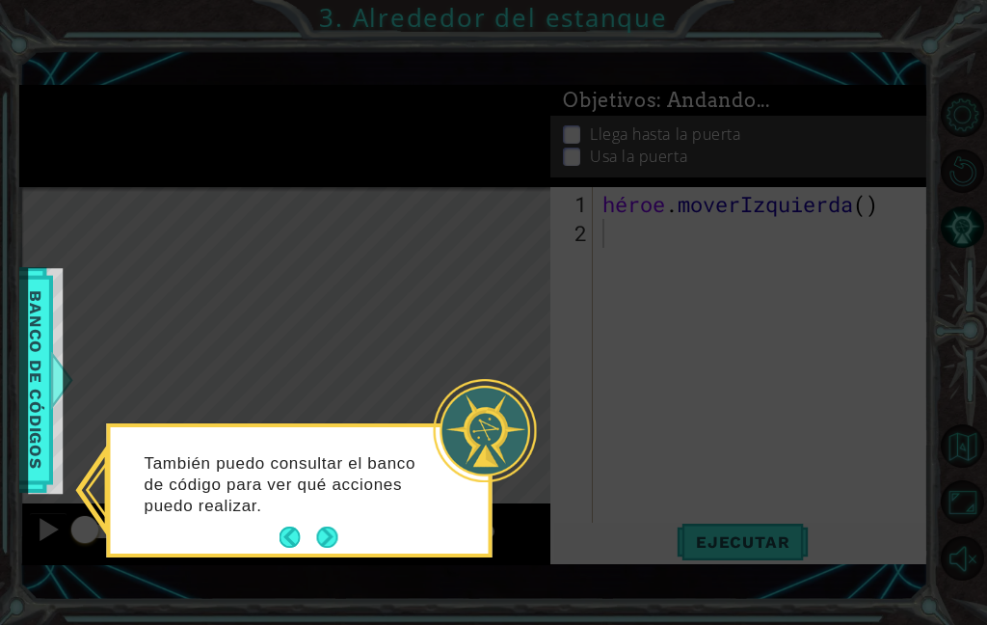
click at [327, 526] on button "Próximo" at bounding box center [327, 537] width 22 height 22
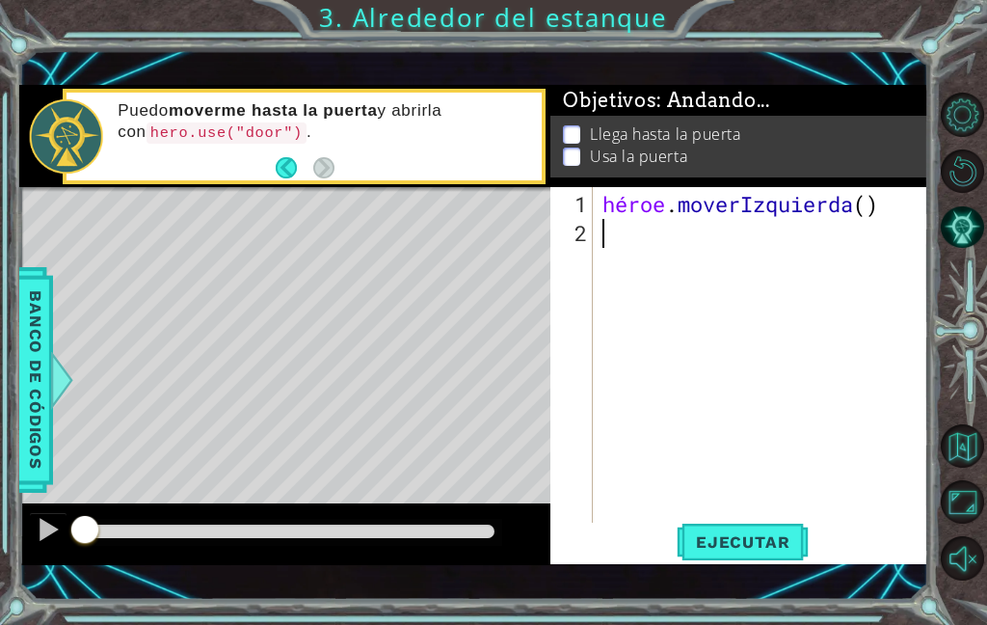
click at [435, 460] on div "Mapa de niveles" at bounding box center [464, 471] width 891 height 568
click at [644, 248] on div "héroe . [GEOGRAPHIC_DATA] ( )" at bounding box center [766, 392] width 335 height 405
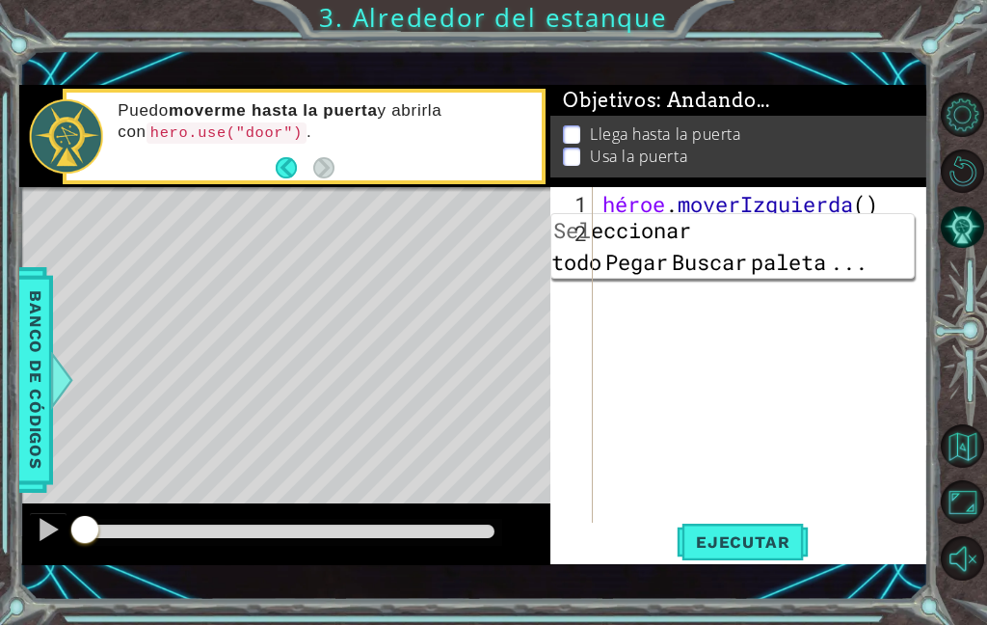
click at [806, 373] on div "héroe . [GEOGRAPHIC_DATA] ( )" at bounding box center [766, 392] width 335 height 405
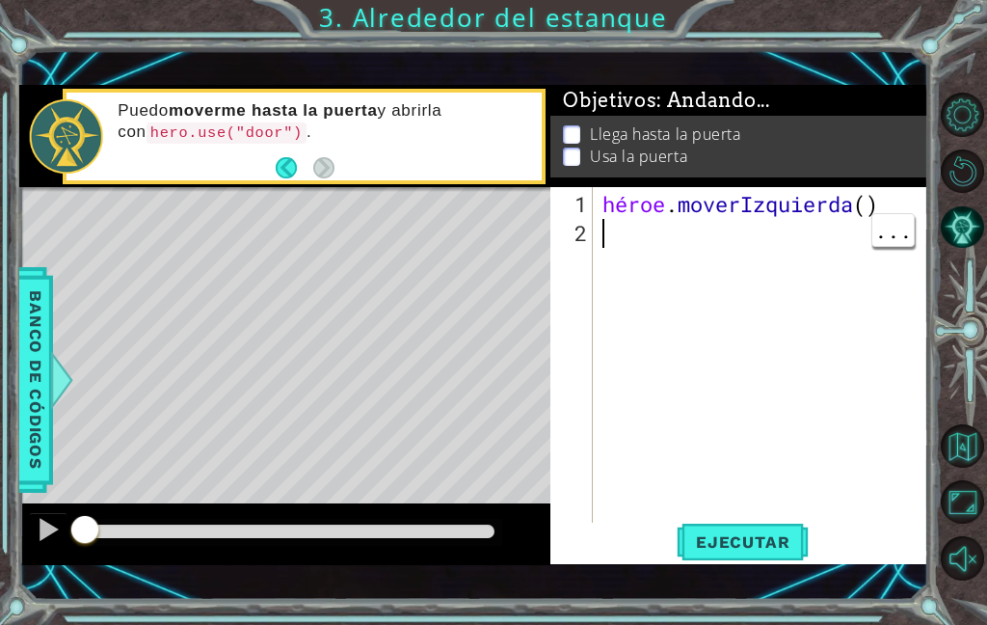
click at [781, 307] on div "héroe . [GEOGRAPHIC_DATA] ( )" at bounding box center [766, 392] width 335 height 405
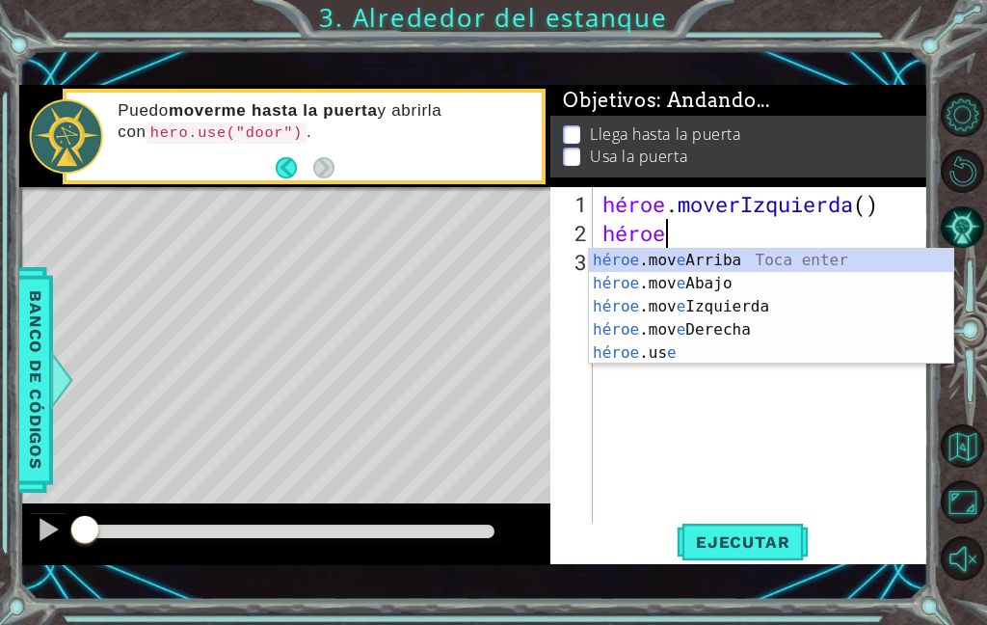
scroll to position [33, 47]
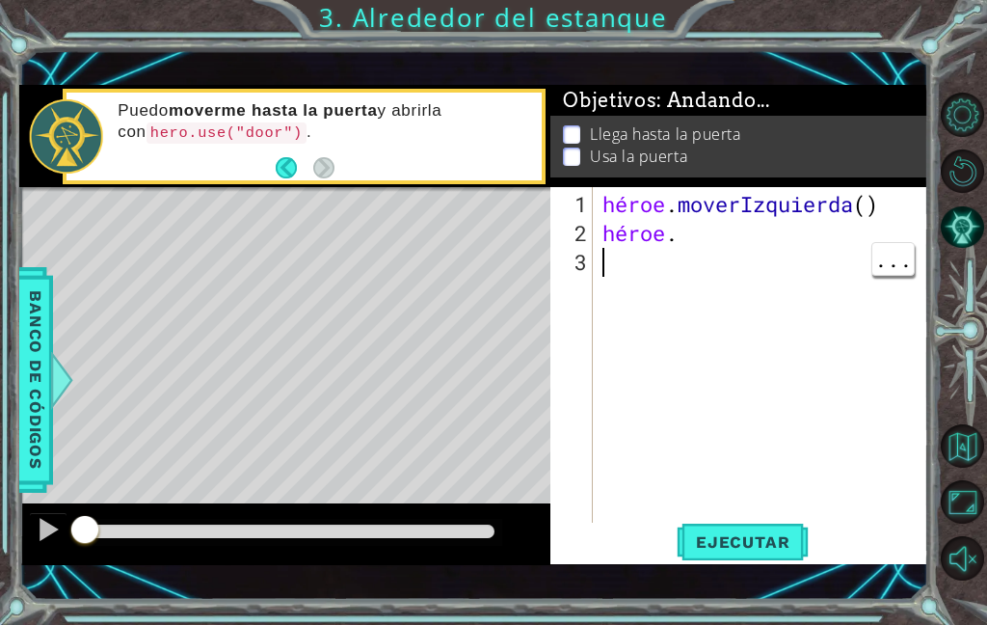
click at [726, 250] on div "héroe . moverIzquierda ( ) héroe ." at bounding box center [766, 392] width 335 height 405
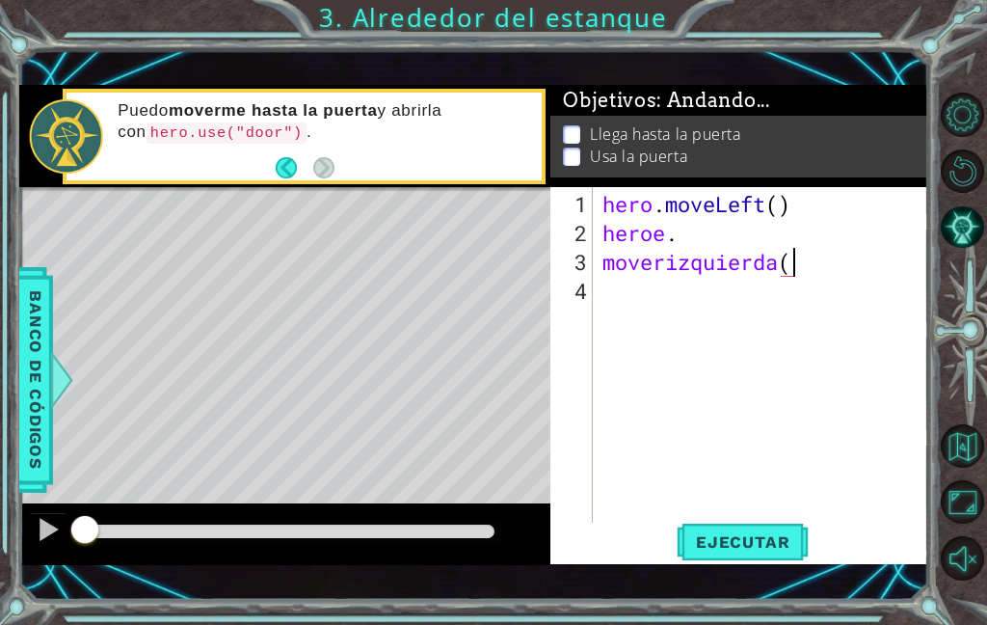
scroll to position [33, 226]
click at [766, 535] on font "Ejecutar" at bounding box center [743, 541] width 94 height 19
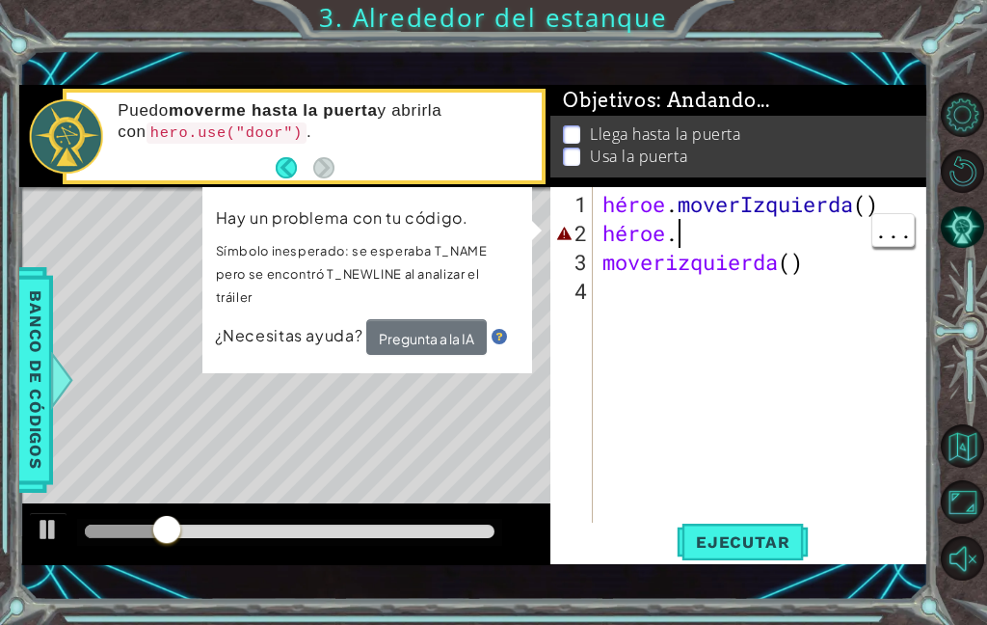
click at [776, 230] on div "héroe . moverIzquierda ( ) héroe . [GEOGRAPHIC_DATA] ( )" at bounding box center [766, 392] width 335 height 405
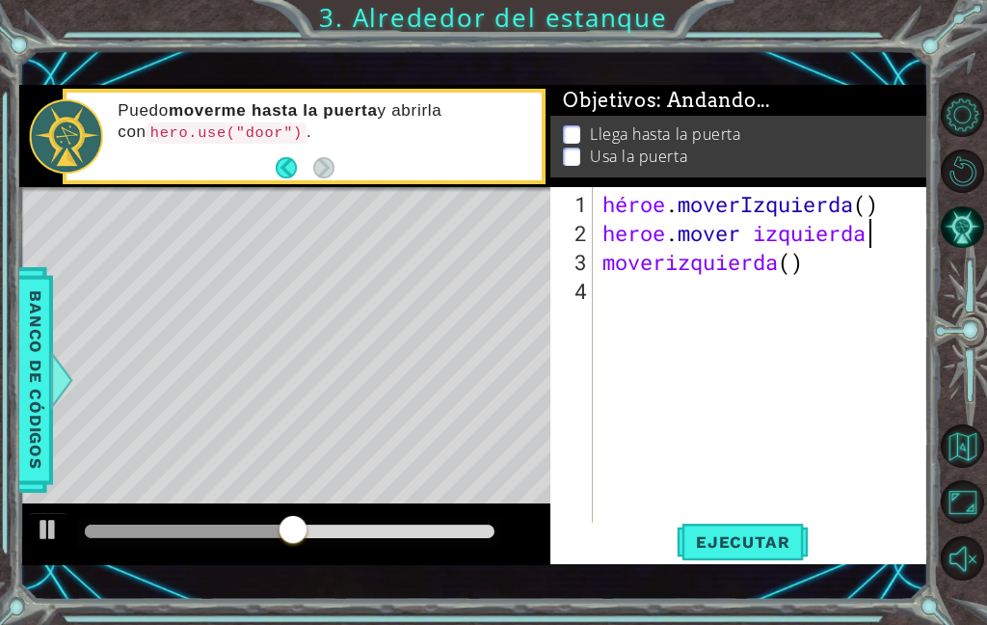
scroll to position [33, 149]
click at [759, 550] on font "Ejecutar" at bounding box center [743, 541] width 94 height 19
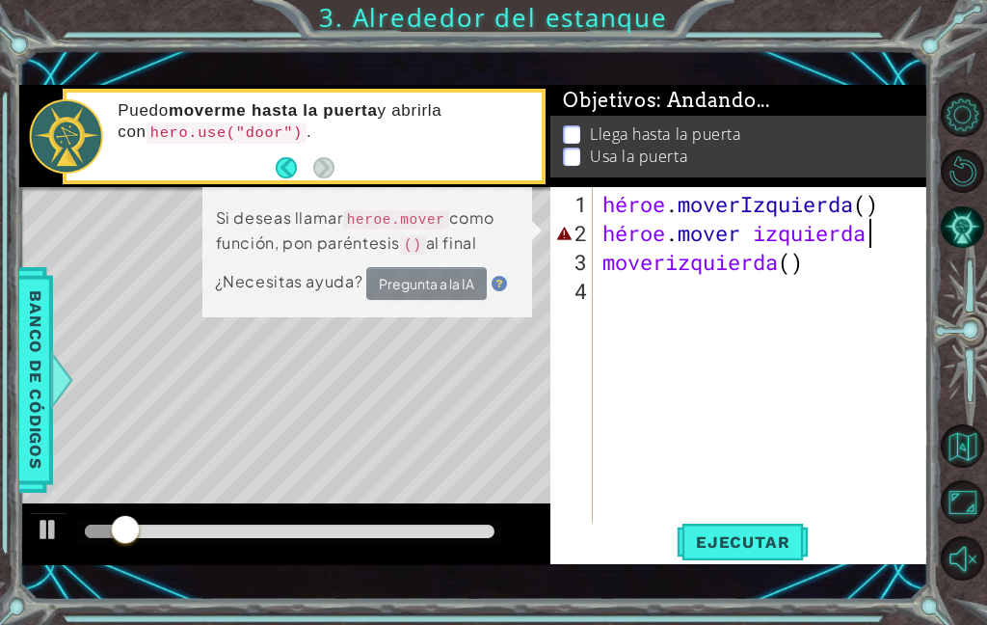
scroll to position [33, 105]
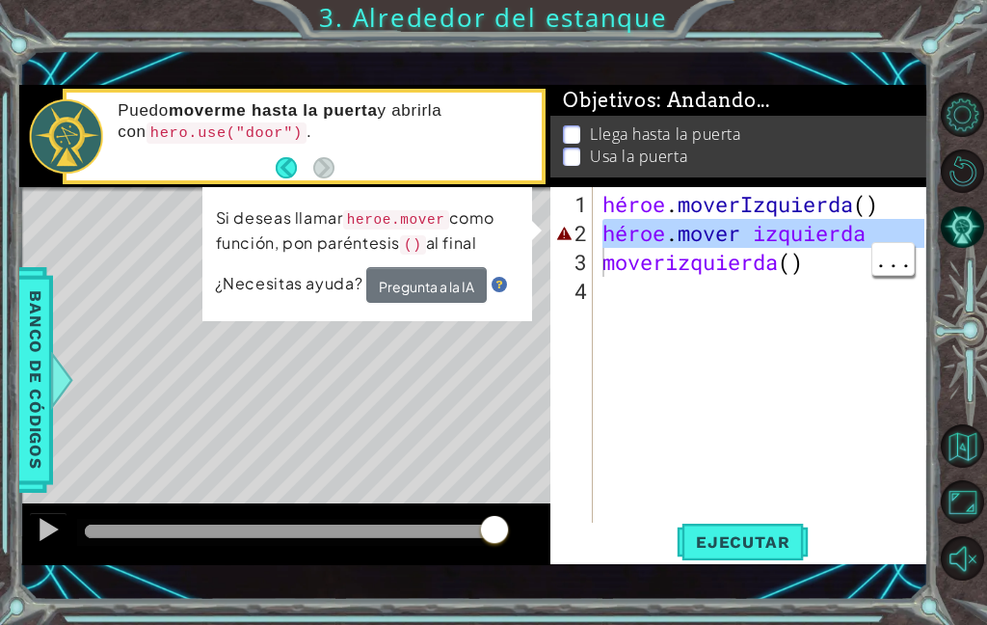
click at [815, 280] on div "héroe . moverIzquierda ( ) héroe . mover izquierda moverizquierda ( )" at bounding box center [766, 392] width 335 height 405
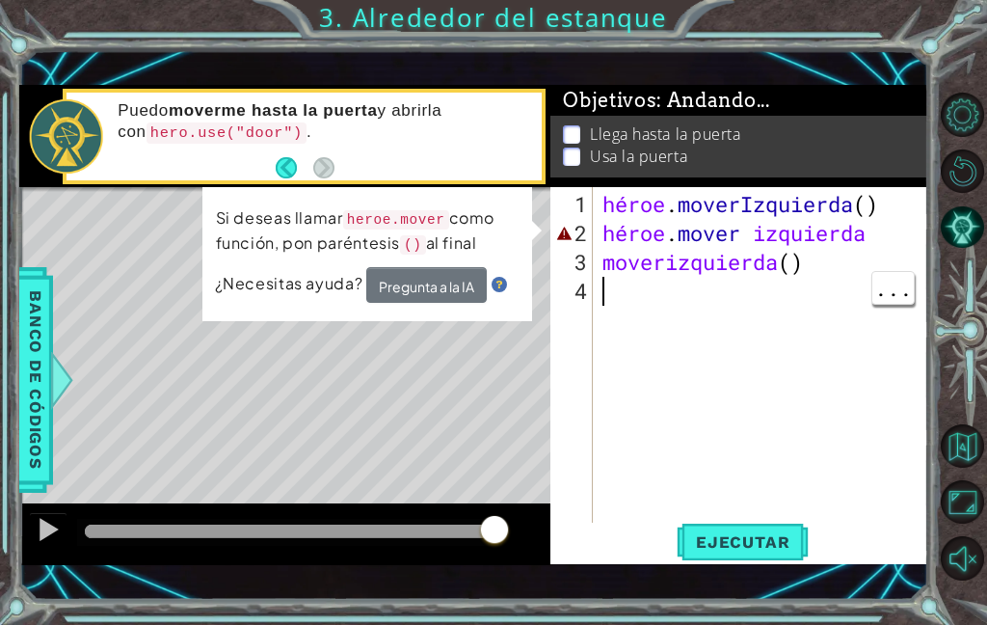
click at [837, 255] on div "héroe . moverIzquierda ( ) héroe . mover izquierda moverizquierda ( )" at bounding box center [766, 392] width 335 height 405
click at [807, 259] on div "héroe . moverIzquierda ( ) héroe . mover izquierda moverizquierda ( )" at bounding box center [766, 392] width 335 height 405
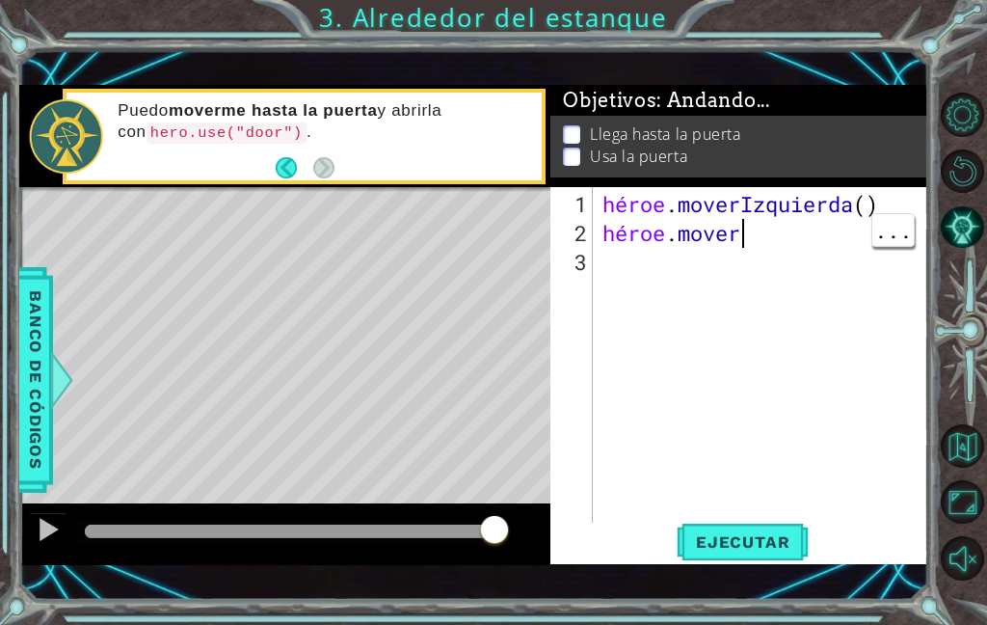
click at [779, 232] on div "héroe . moverIzquierda ( ) héroe . mover" at bounding box center [766, 392] width 335 height 405
click at [838, 232] on div "héroe . moverIzquierda ( ) héroe . movimiento" at bounding box center [766, 392] width 335 height 405
click at [754, 242] on div "héroe . moverIzquierda ( ) héroe ." at bounding box center [766, 392] width 335 height 405
click at [782, 253] on div "héroe . moverIzquierda ( ) héroe ." at bounding box center [766, 392] width 335 height 405
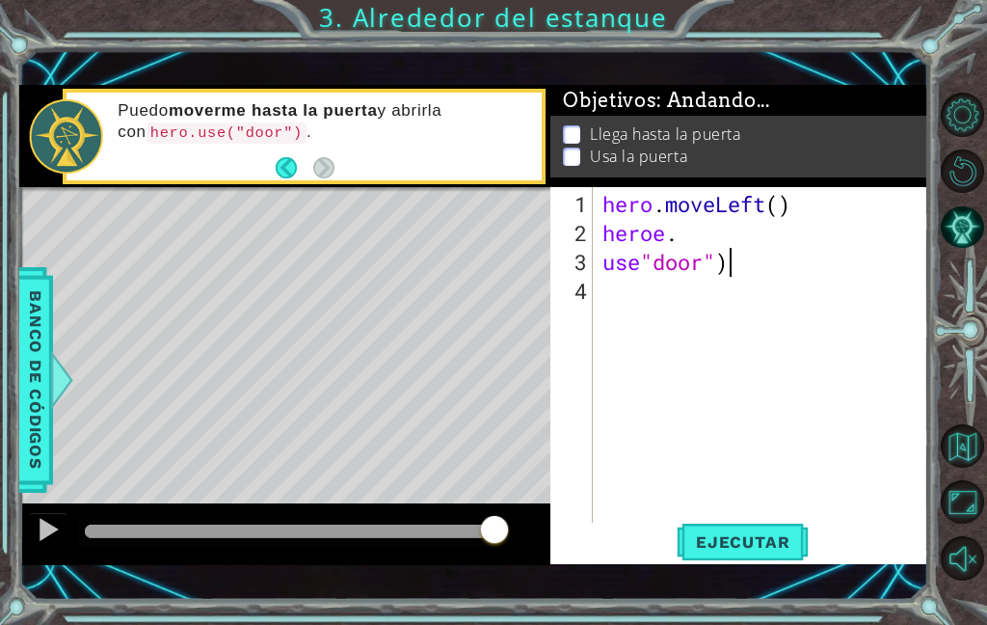
scroll to position [33, 162]
click at [773, 546] on font "Ejecutar" at bounding box center [743, 541] width 94 height 19
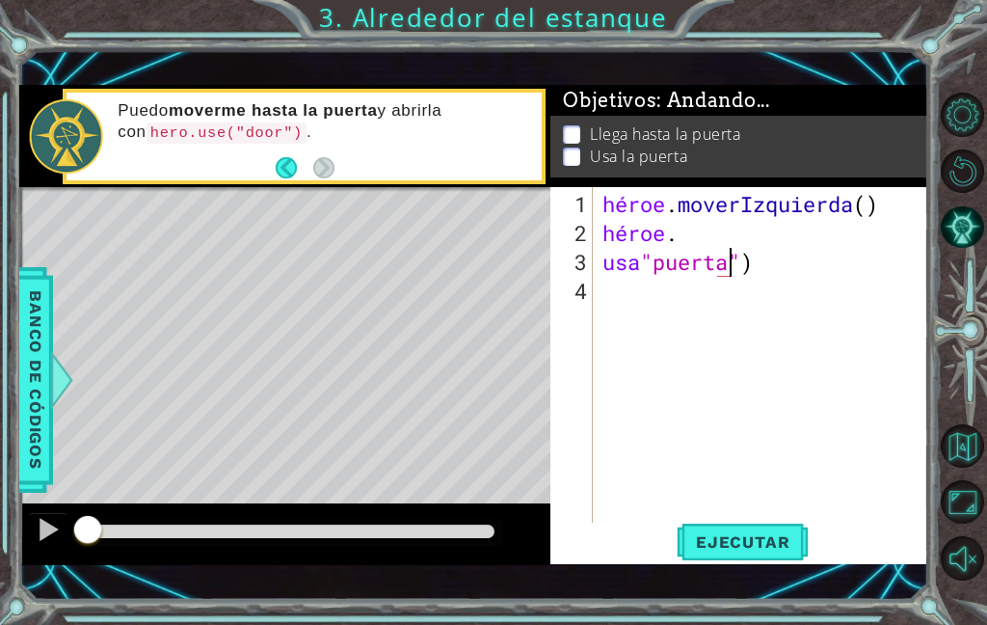
scroll to position [33, 105]
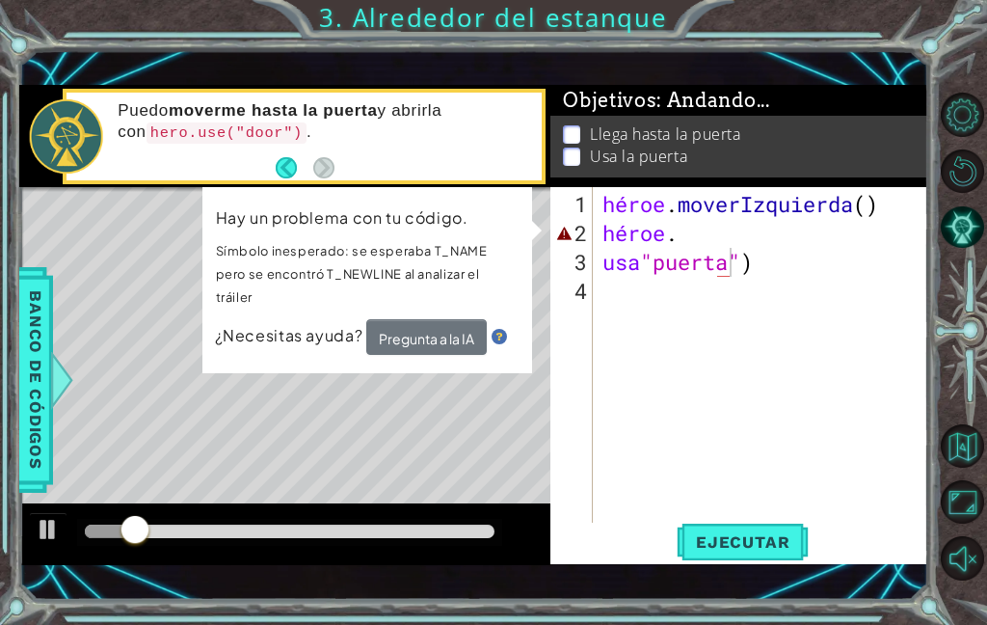
click at [772, 525] on button "Ejecutar" at bounding box center [743, 541] width 132 height 38
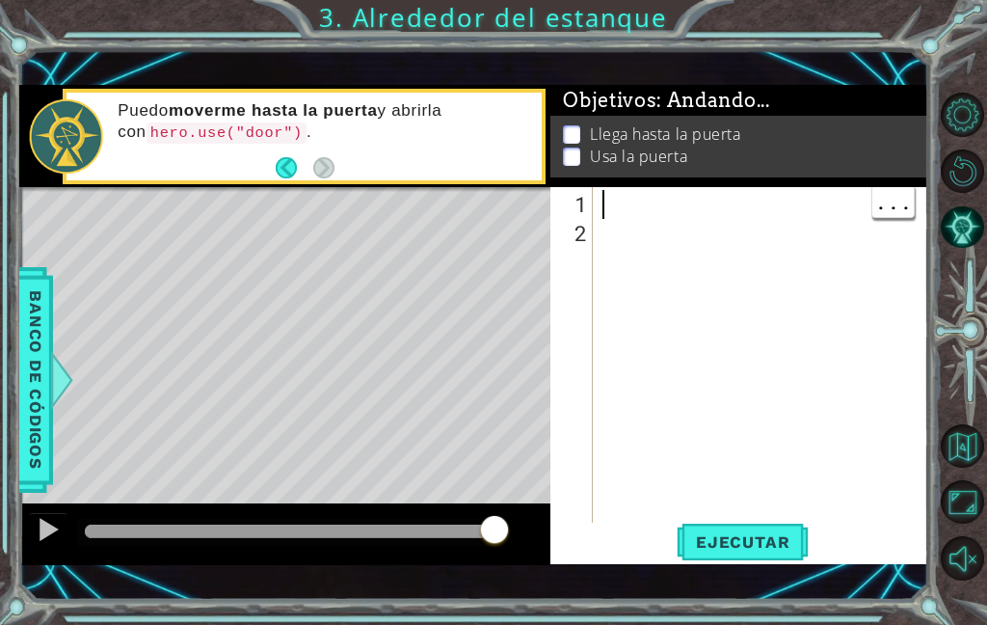
click at [613, 203] on div at bounding box center [766, 392] width 335 height 405
click at [771, 535] on font "Ejecutar" at bounding box center [743, 541] width 94 height 19
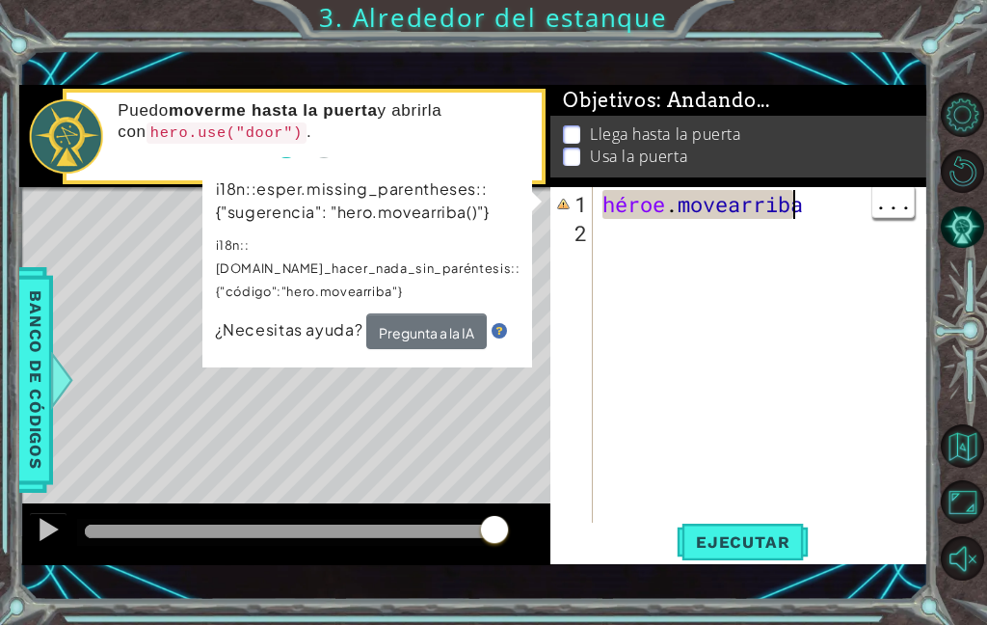
click at [827, 201] on div "héroe . movearriba" at bounding box center [766, 392] width 335 height 405
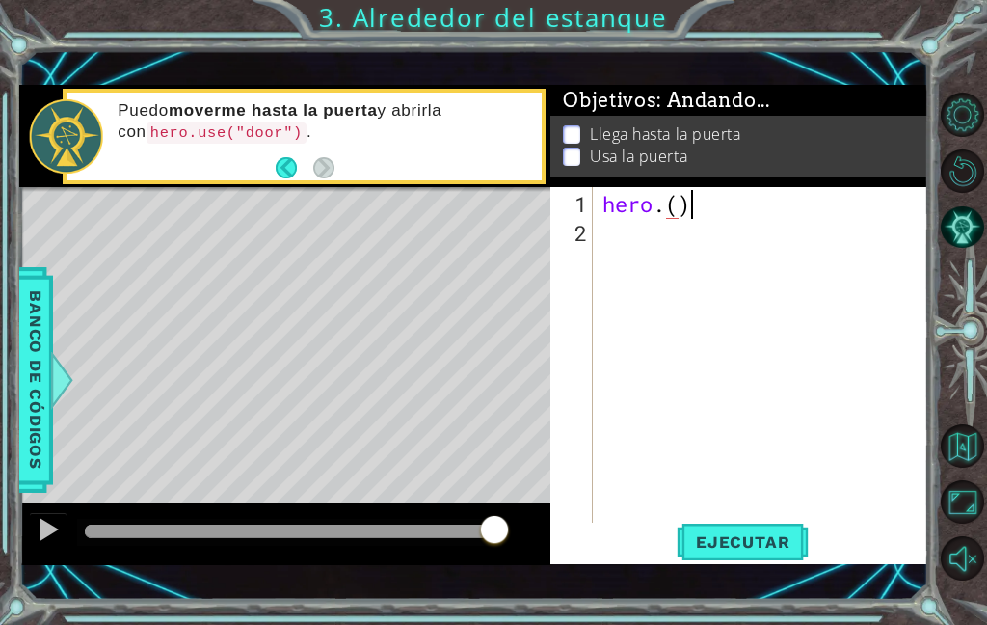
scroll to position [33, 60]
click at [767, 523] on button "Ejecutar" at bounding box center [743, 541] width 132 height 38
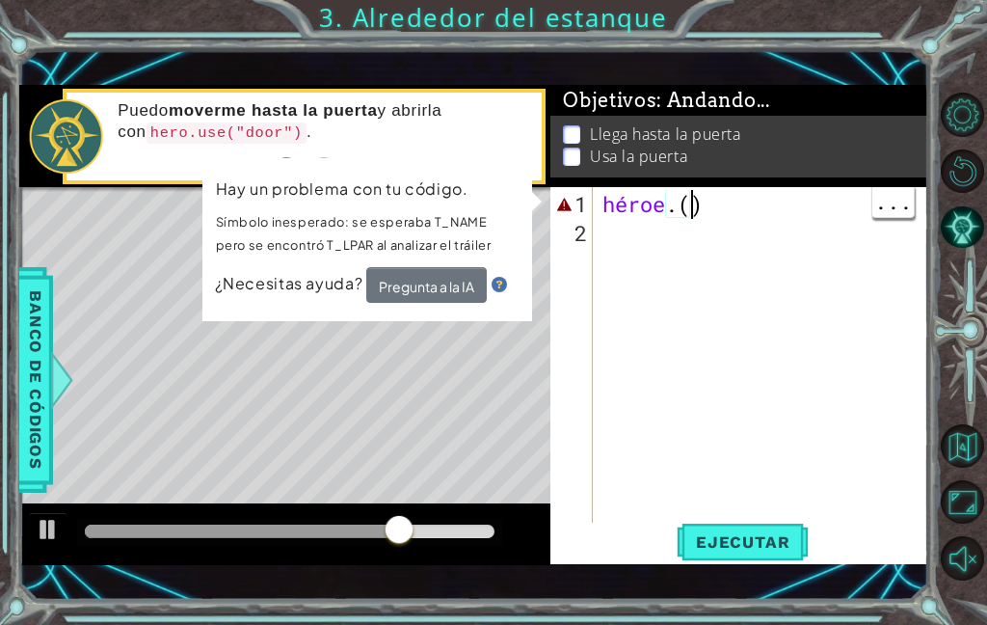
click at [780, 204] on div "héroe . ( )" at bounding box center [766, 392] width 335 height 405
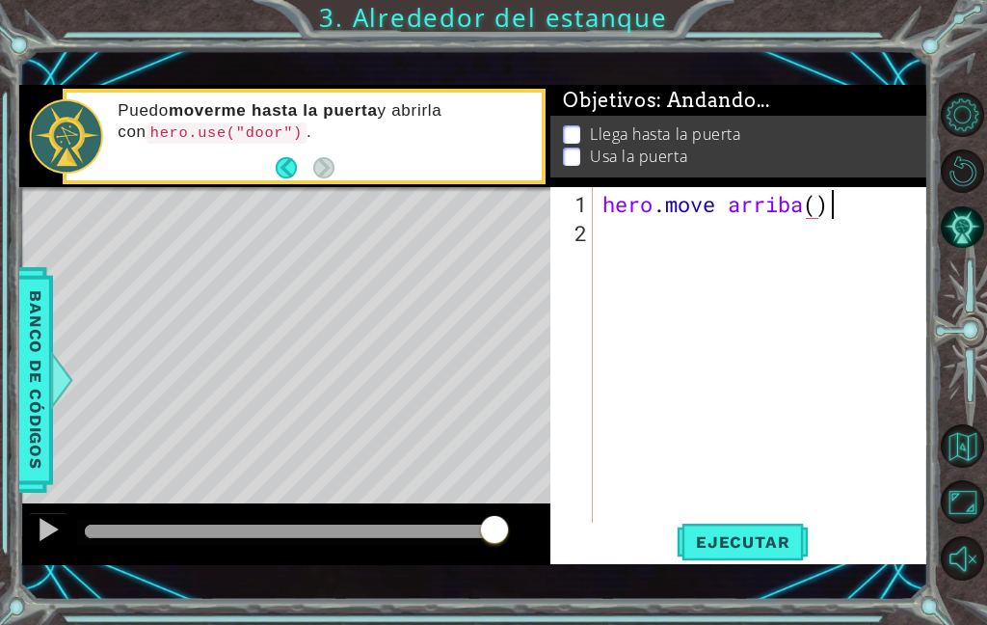
scroll to position [33, 136]
click at [771, 536] on font "Ejecutar" at bounding box center [743, 541] width 94 height 19
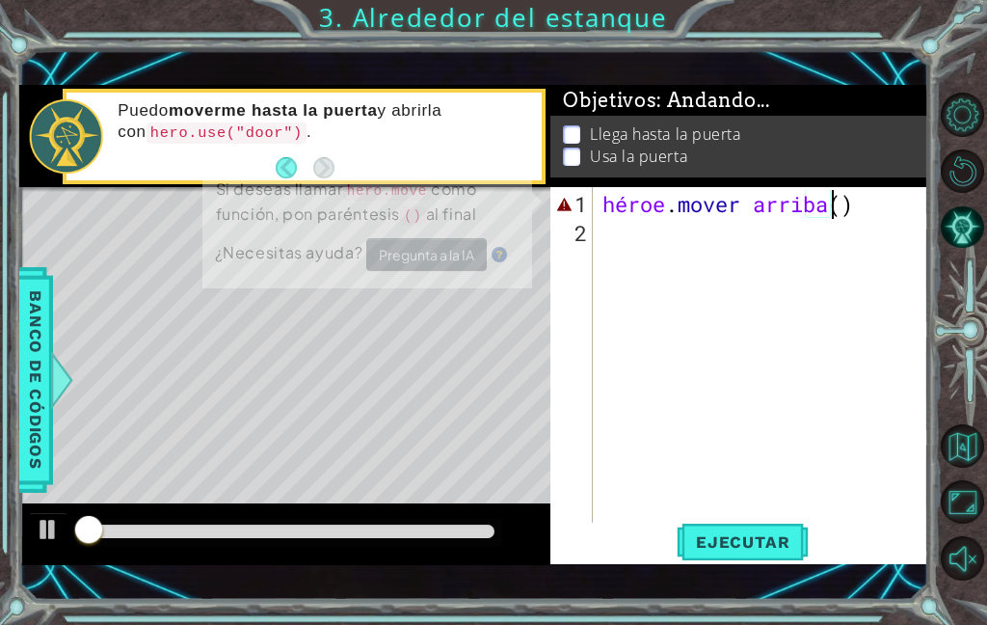
scroll to position [33, 105]
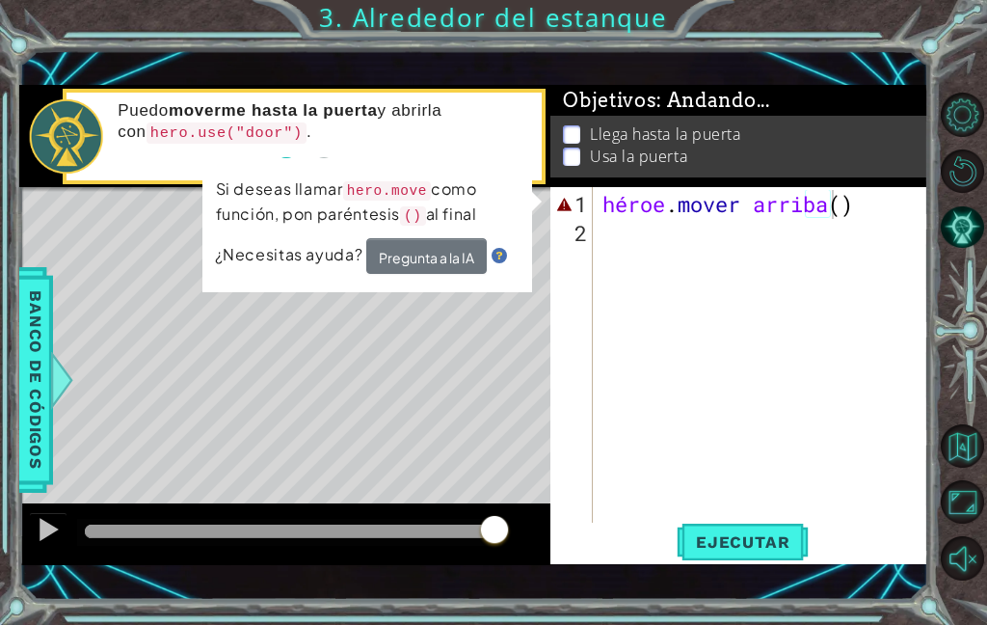
click at [762, 543] on font "Ejecutar" at bounding box center [743, 541] width 94 height 19
click at [727, 243] on div "héroe . mover arriba ( )" at bounding box center [766, 392] width 335 height 405
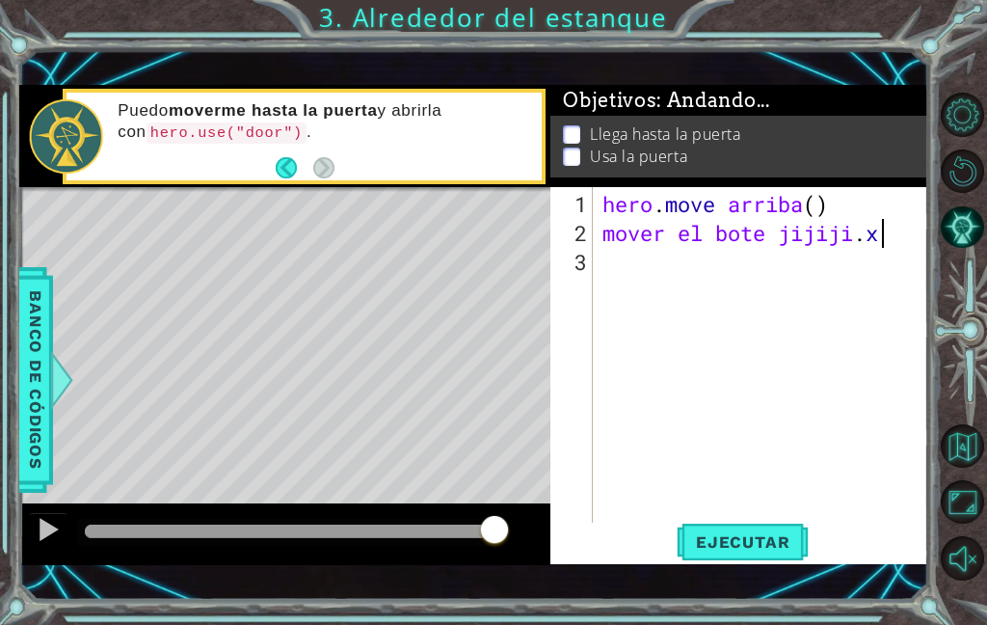
scroll to position [33, 149]
type textarea "abcde fg"
click at [898, 225] on div "hero . move arriba ( ) mover el bote jijiji . xd" at bounding box center [766, 392] width 335 height 405
click at [891, 236] on div "hero . move arriba ( ) mover el bote jijiji . xd" at bounding box center [766, 392] width 335 height 405
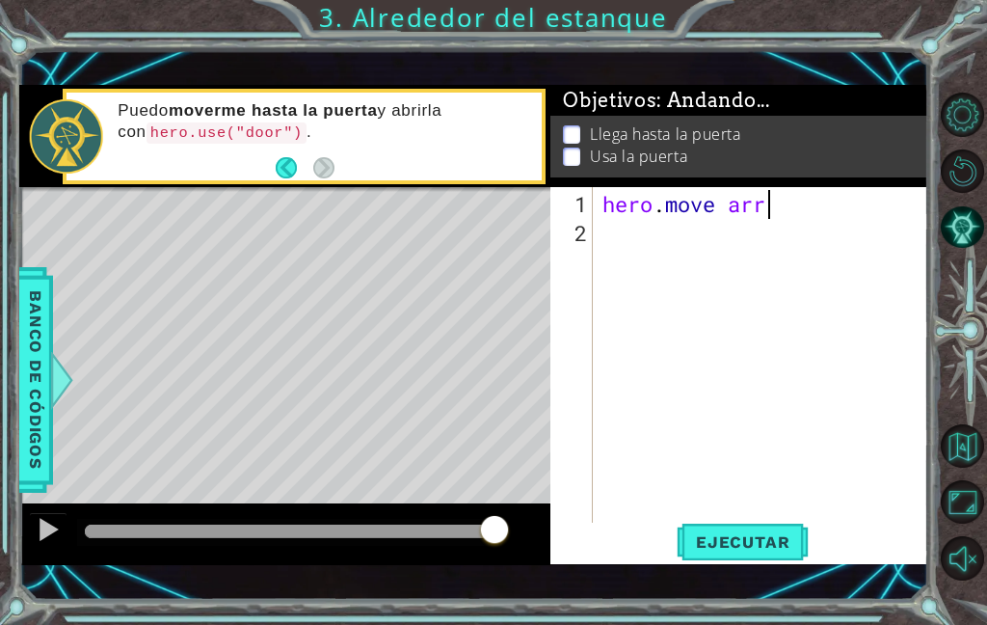
click at [935, 600] on div "1 ההההההההההההההההההההההההההההההההההההההההההההההההההההההההההההההההההההההההההההה…" at bounding box center [493, 312] width 987 height 625
click at [818, 207] on div "hero . move arr" at bounding box center [766, 392] width 335 height 405
